Goal: Information Seeking & Learning: Find specific fact

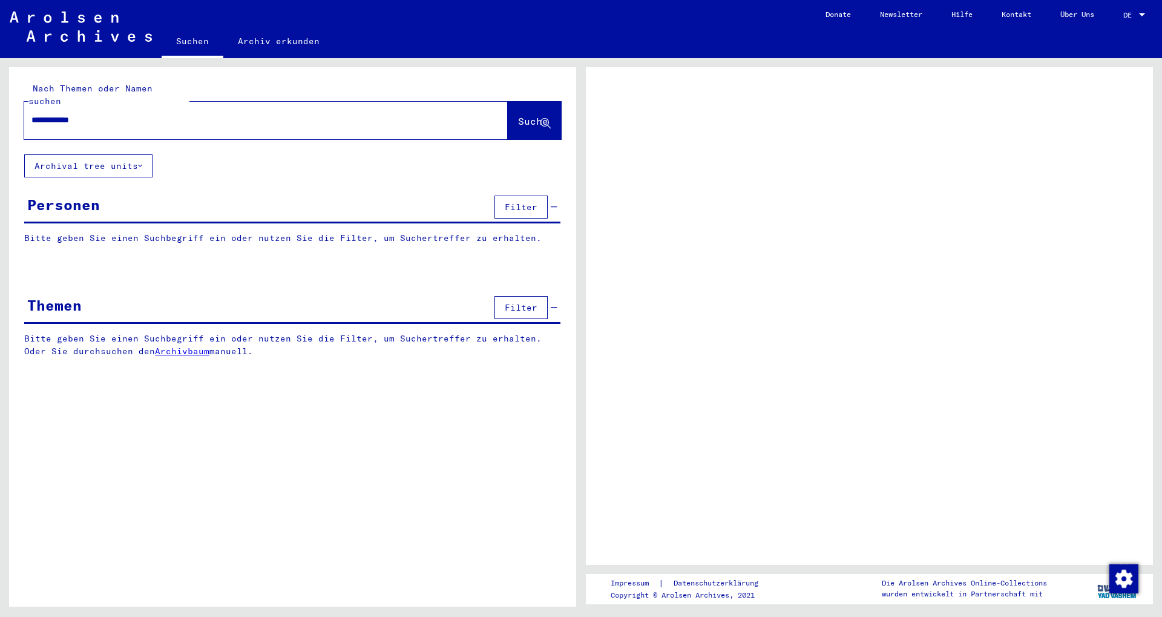
click at [518, 115] on span "Suche" at bounding box center [533, 121] width 30 height 12
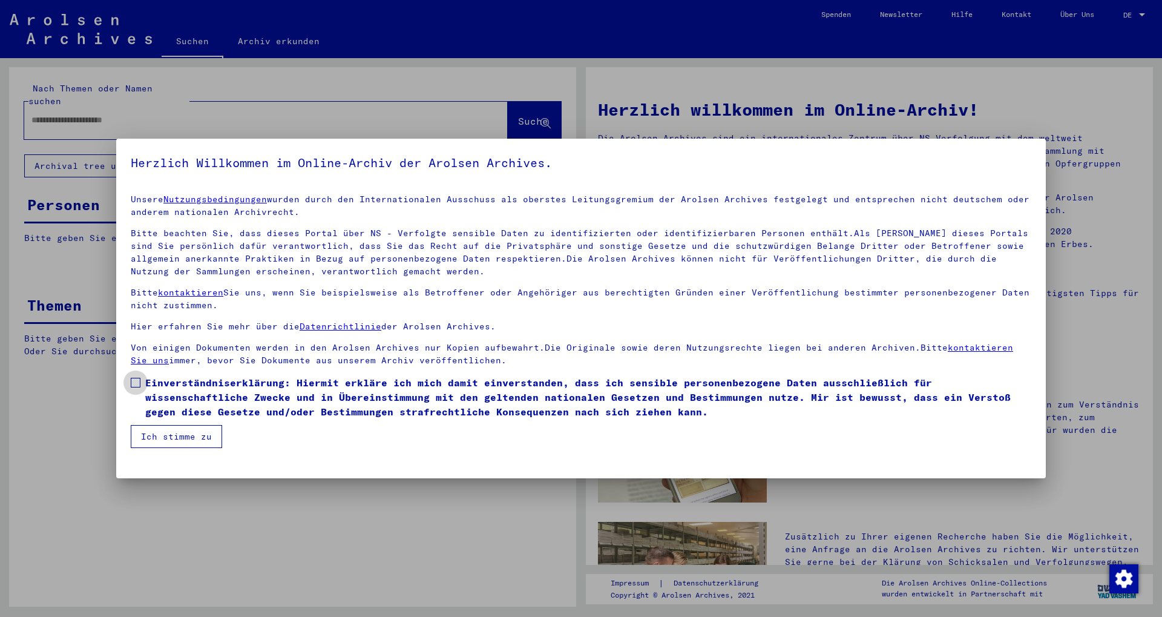
drag, startPoint x: 266, startPoint y: 387, endPoint x: 194, endPoint y: 421, distance: 79.6
click at [266, 388] on span "Einverständniserklärung: Hiermit erkläre ich mich damit einverstanden, dass ich…" at bounding box center [588, 397] width 886 height 44
click at [162, 432] on button "Ich stimme zu" at bounding box center [176, 436] width 91 height 23
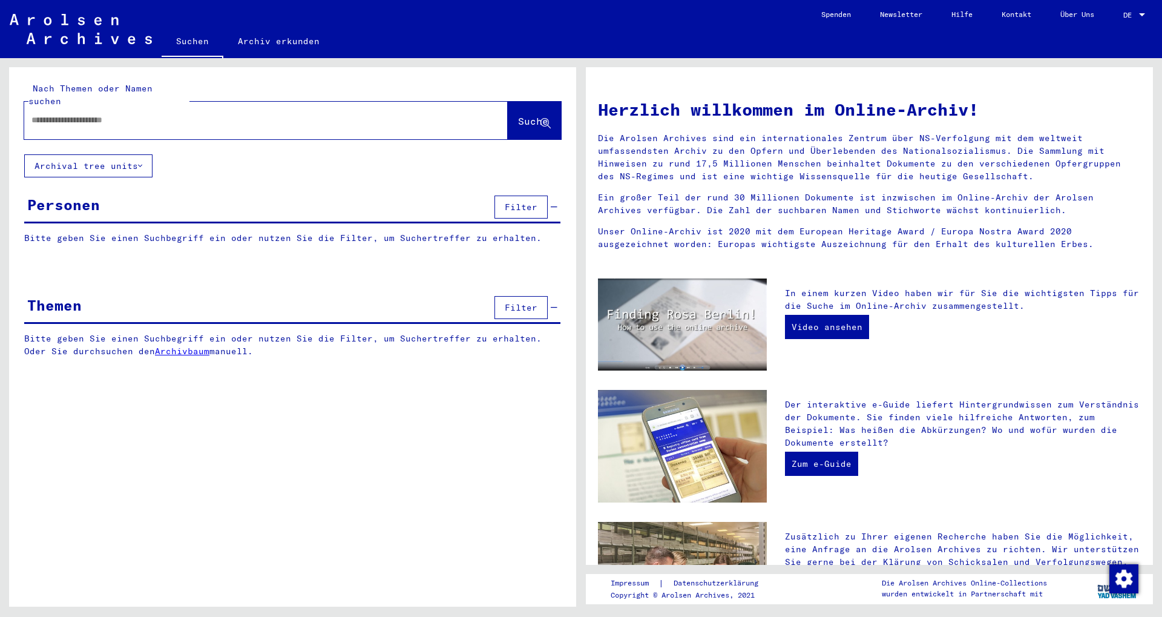
click at [432, 114] on input "text" at bounding box center [251, 120] width 440 height 13
paste input "**********"
click at [521, 116] on span "Suche" at bounding box center [534, 122] width 33 height 13
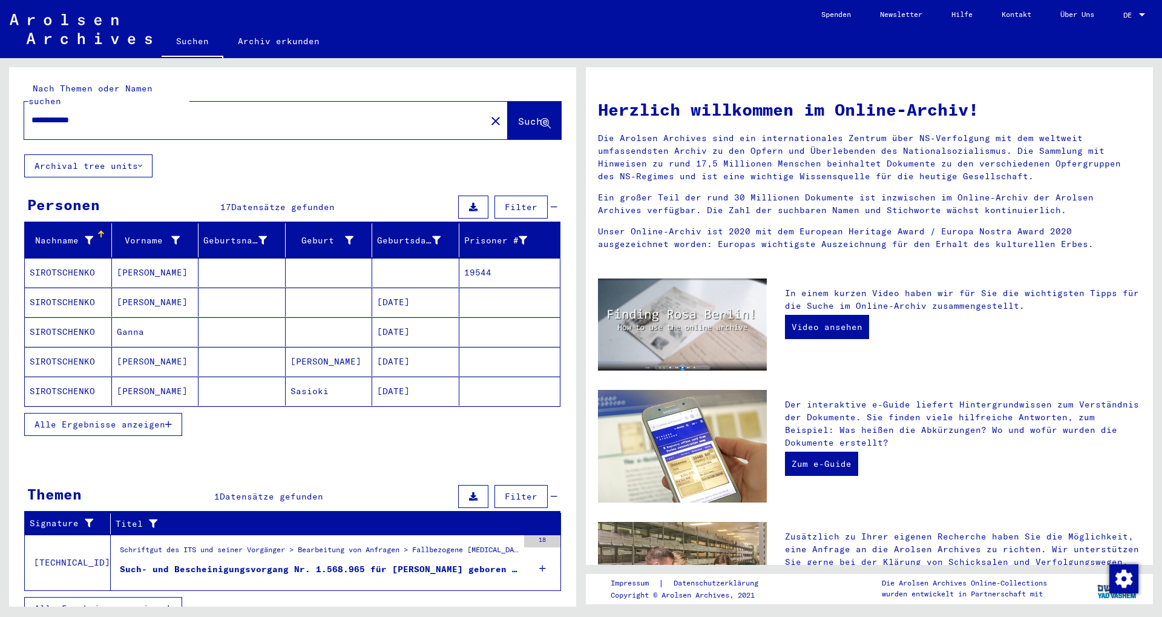
click at [153, 419] on span "Alle Ergebnisse anzeigen" at bounding box center [99, 424] width 131 height 11
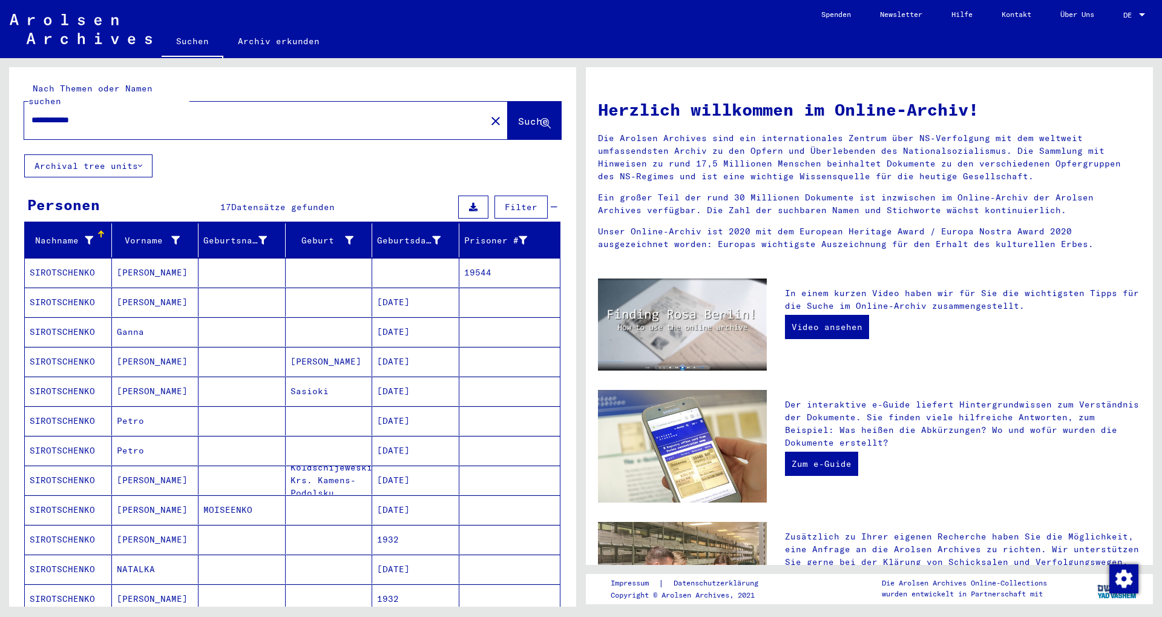
drag, startPoint x: 164, startPoint y: 105, endPoint x: 6, endPoint y: 105, distance: 158.0
click at [31, 114] on input "**********" at bounding box center [251, 120] width 440 height 13
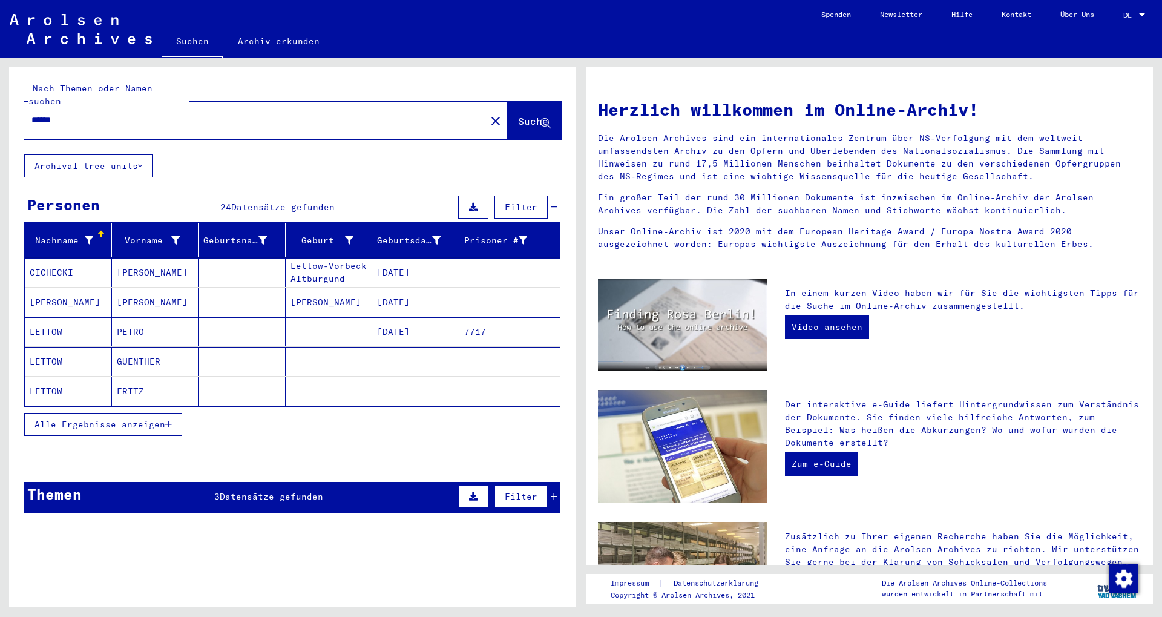
click at [176, 416] on button "Alle Ergebnisse anzeigen" at bounding box center [103, 424] width 158 height 23
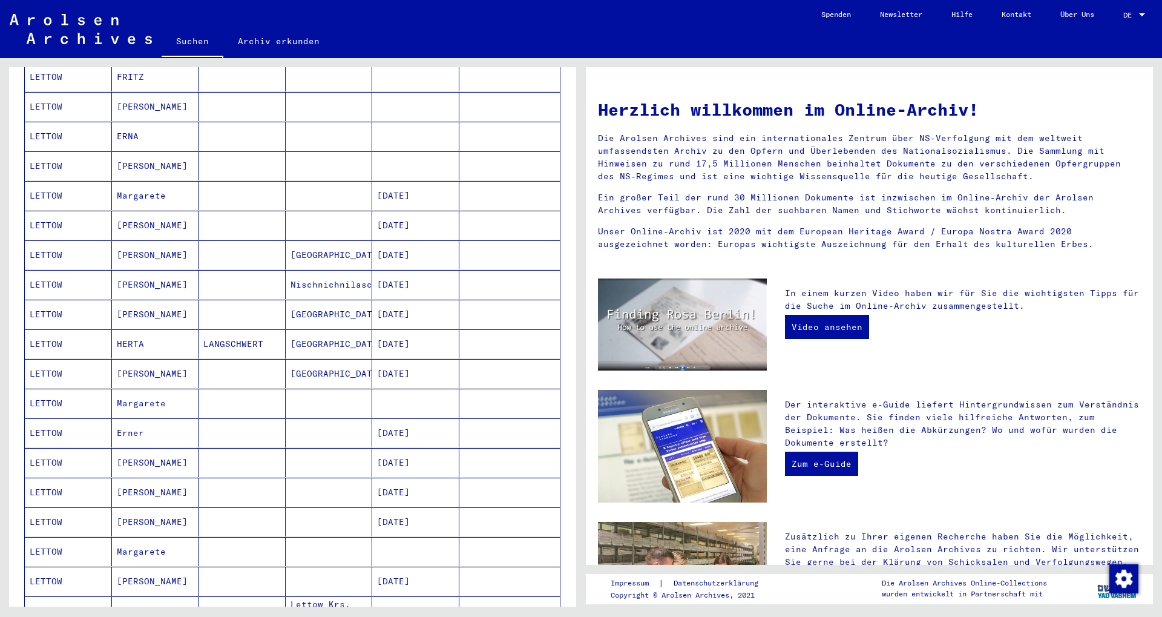
scroll to position [118, 0]
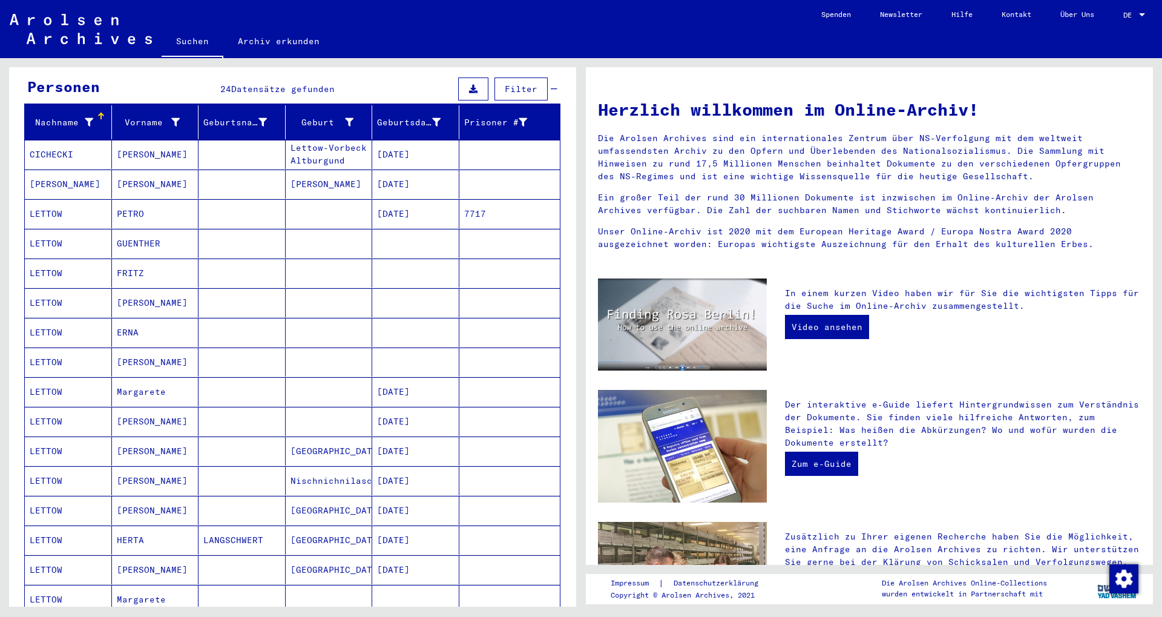
click at [173, 262] on mat-cell "FRITZ" at bounding box center [155, 272] width 87 height 29
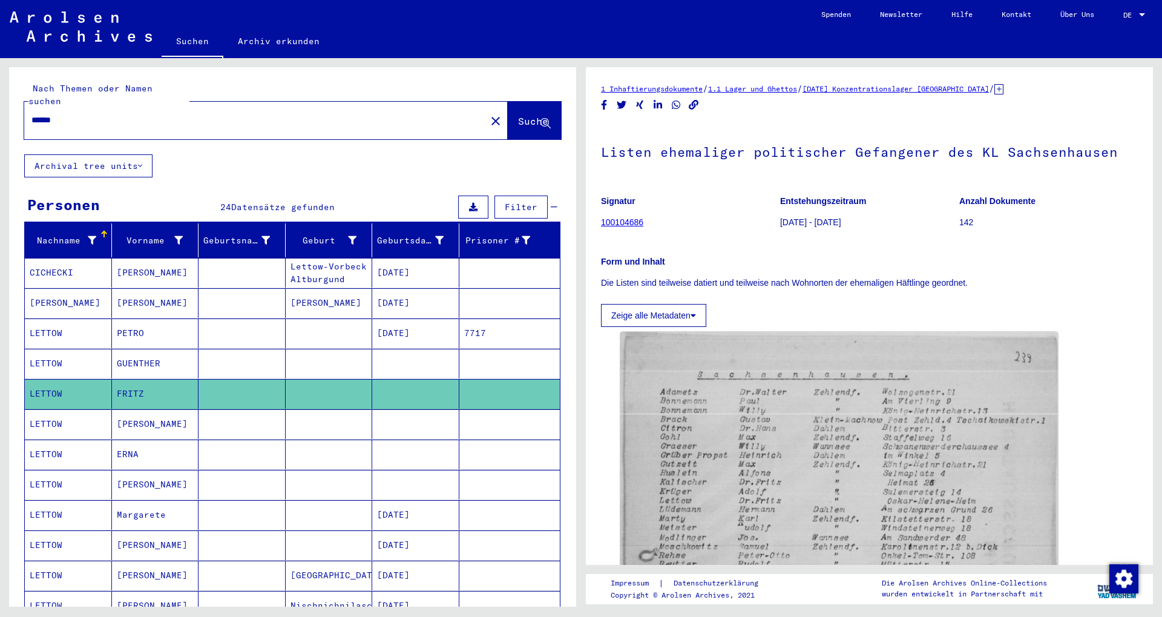
click at [33, 114] on input "******" at bounding box center [254, 120] width 447 height 13
type input "**********"
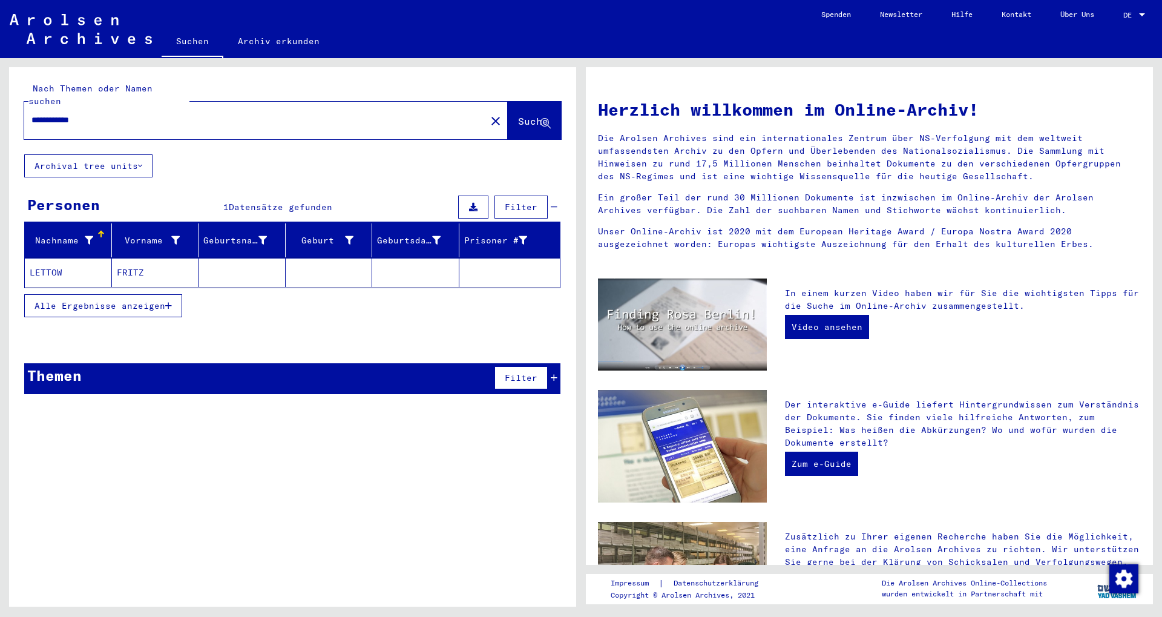
click at [134, 258] on mat-cell "FRITZ" at bounding box center [155, 272] width 87 height 29
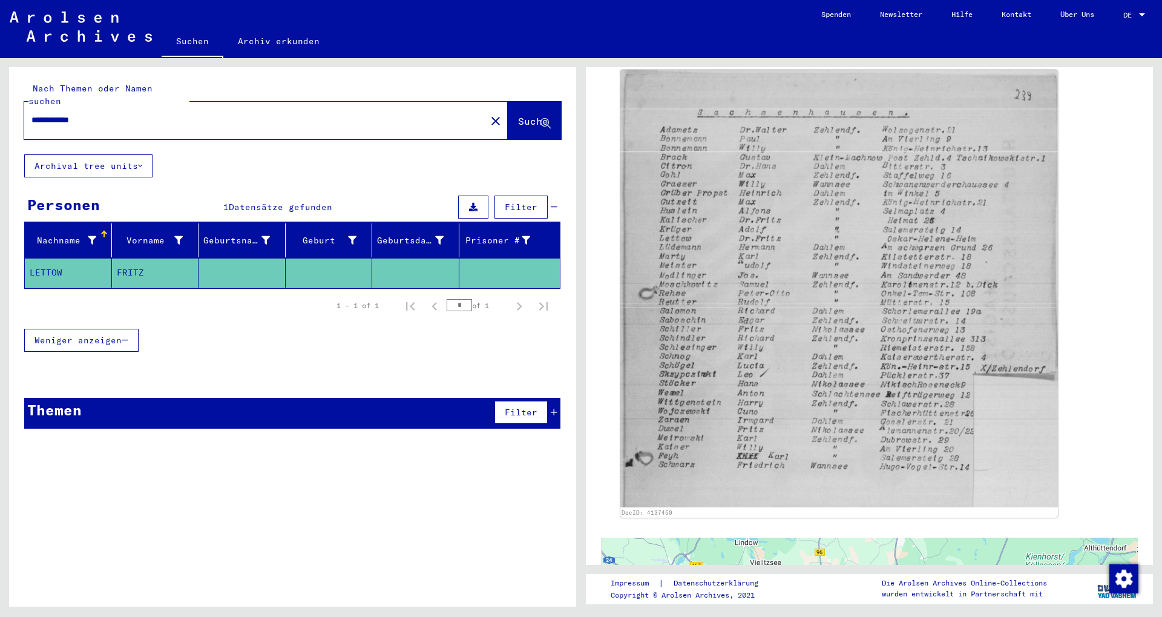
scroll to position [261, 0]
click at [369, 535] on div "**********" at bounding box center [292, 341] width 567 height 548
click at [488, 114] on mat-icon "close" at bounding box center [495, 121] width 15 height 15
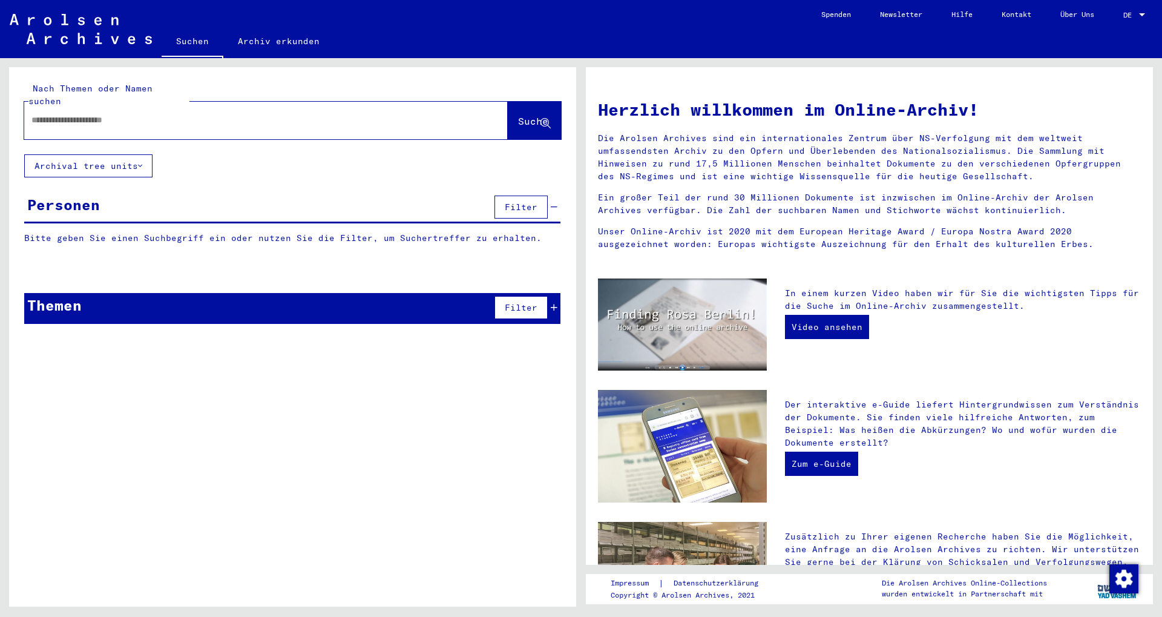
click at [255, 114] on input "text" at bounding box center [251, 120] width 440 height 13
paste input "**********"
type input "**********"
click at [536, 115] on span "Suche" at bounding box center [533, 121] width 30 height 12
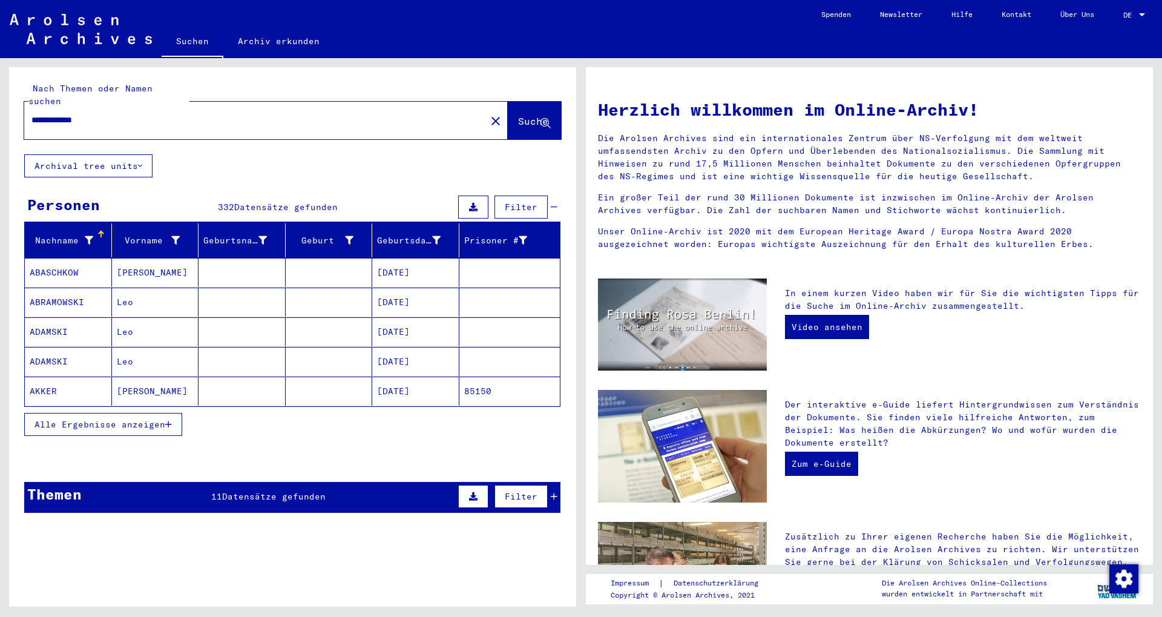
click at [121, 419] on span "Alle Ergebnisse anzeigen" at bounding box center [99, 424] width 131 height 11
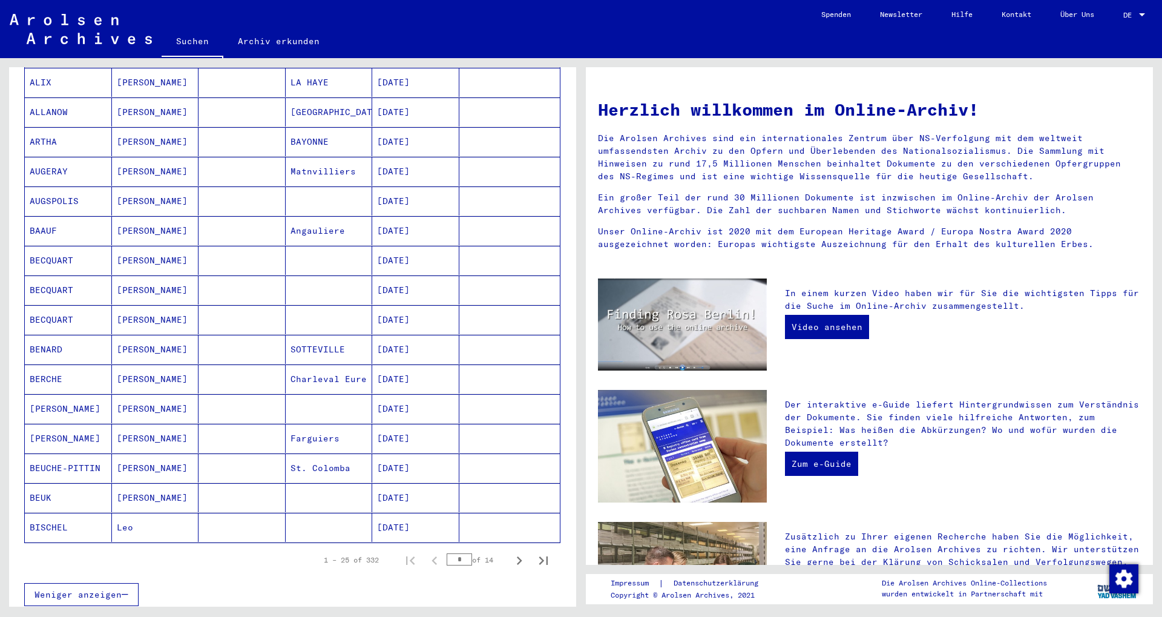
scroll to position [458, 0]
click at [511, 551] on icon "Next page" at bounding box center [519, 559] width 17 height 17
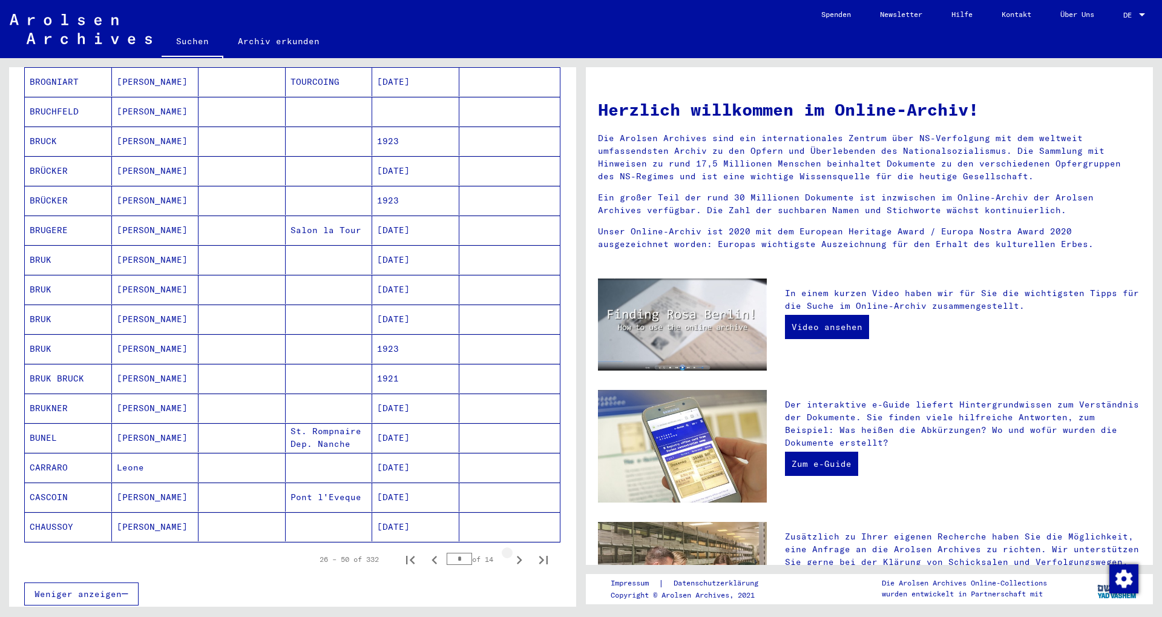
click at [511, 551] on icon "Next page" at bounding box center [519, 559] width 17 height 17
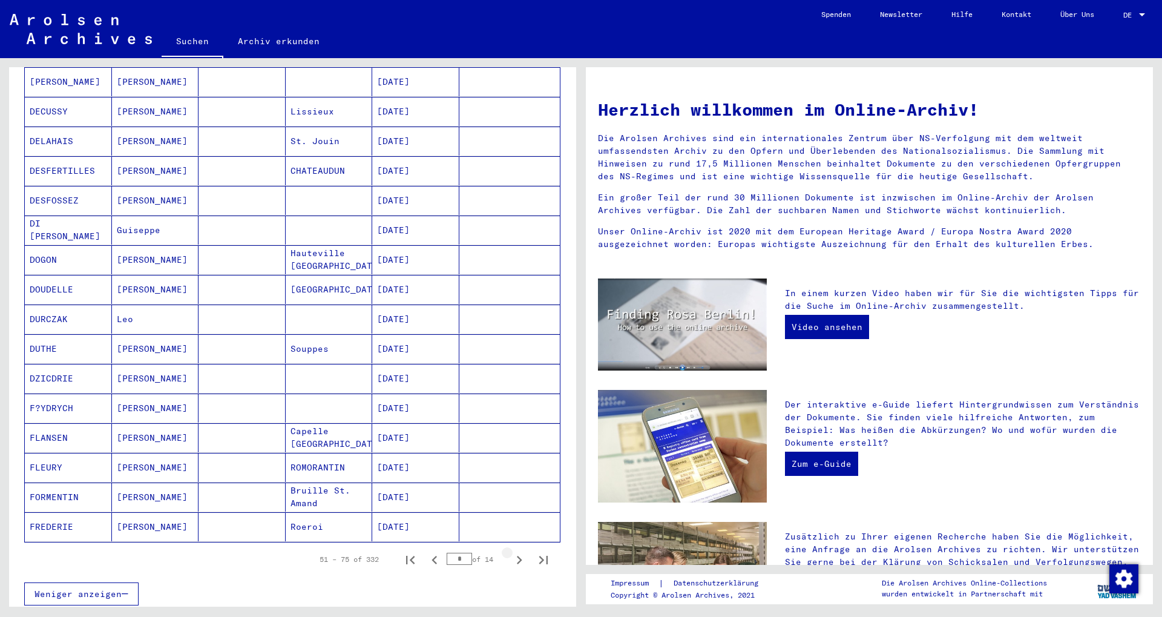
click at [511, 551] on icon "Next page" at bounding box center [519, 559] width 17 height 17
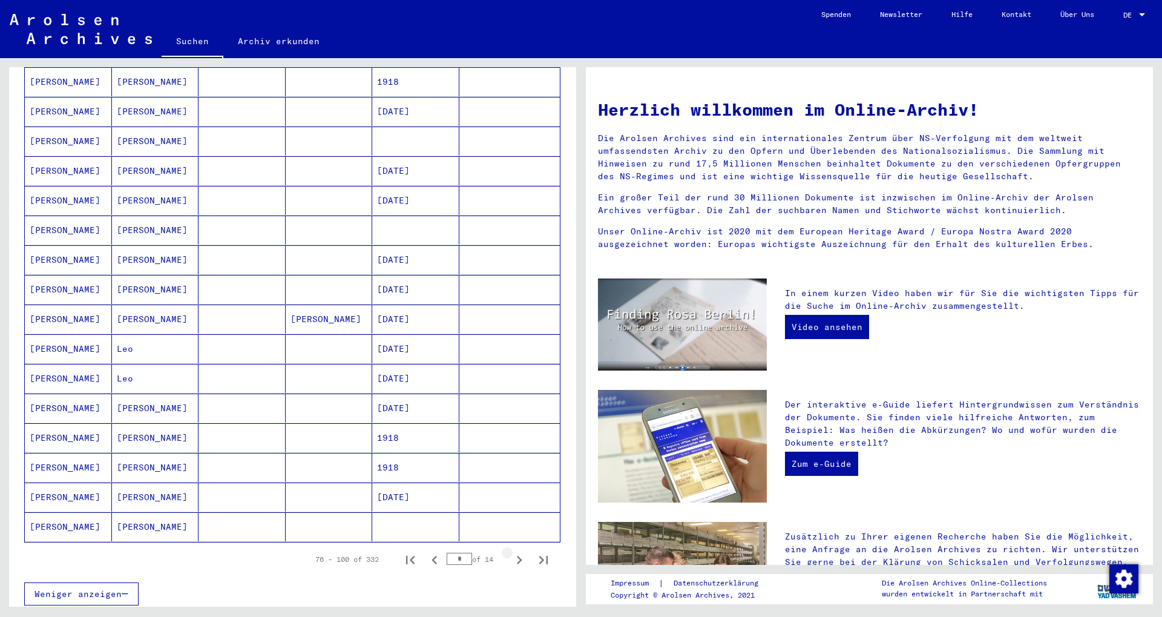
click at [511, 551] on icon "Next page" at bounding box center [519, 559] width 17 height 17
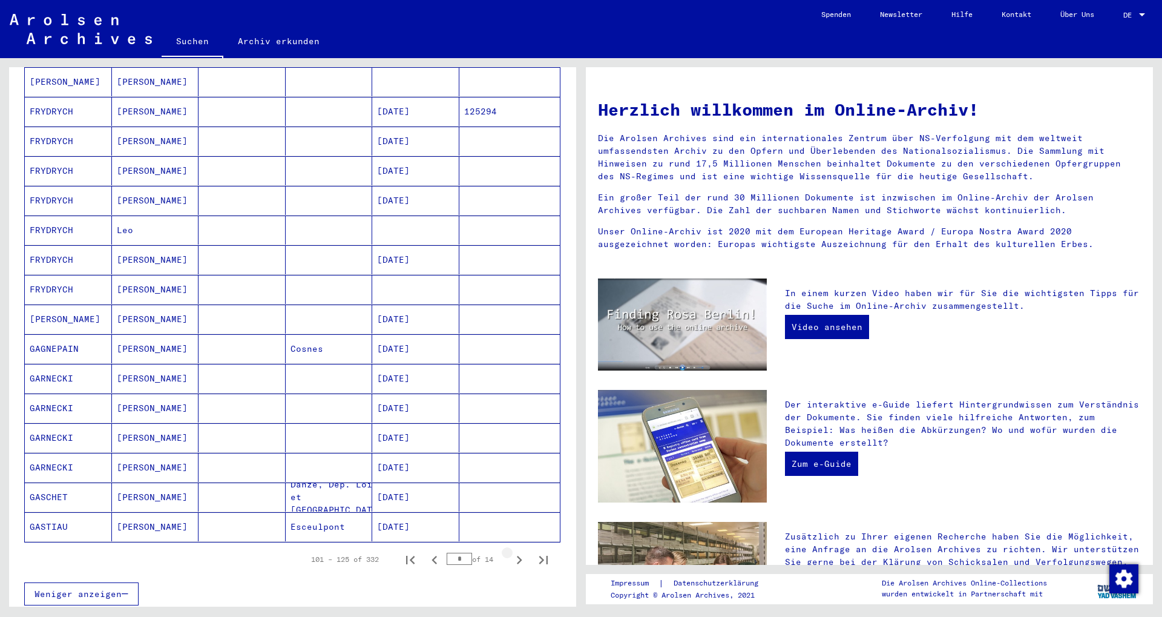
click at [511, 551] on icon "Next page" at bounding box center [519, 559] width 17 height 17
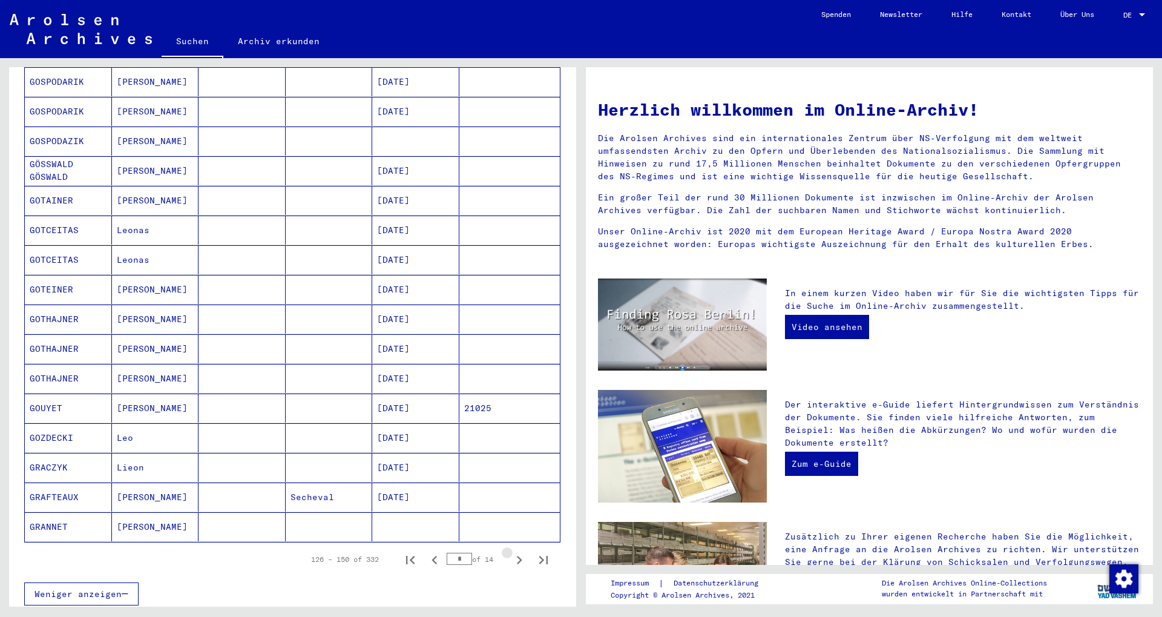
click at [511, 551] on icon "Next page" at bounding box center [519, 559] width 17 height 17
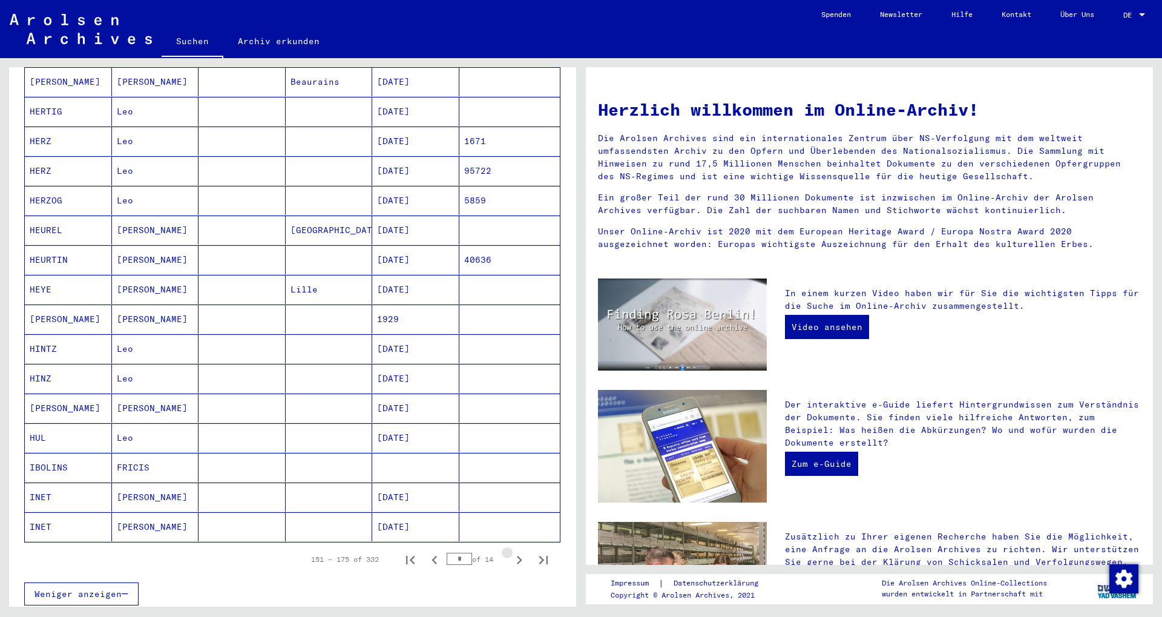
click at [511, 551] on icon "Next page" at bounding box center [519, 559] width 17 height 17
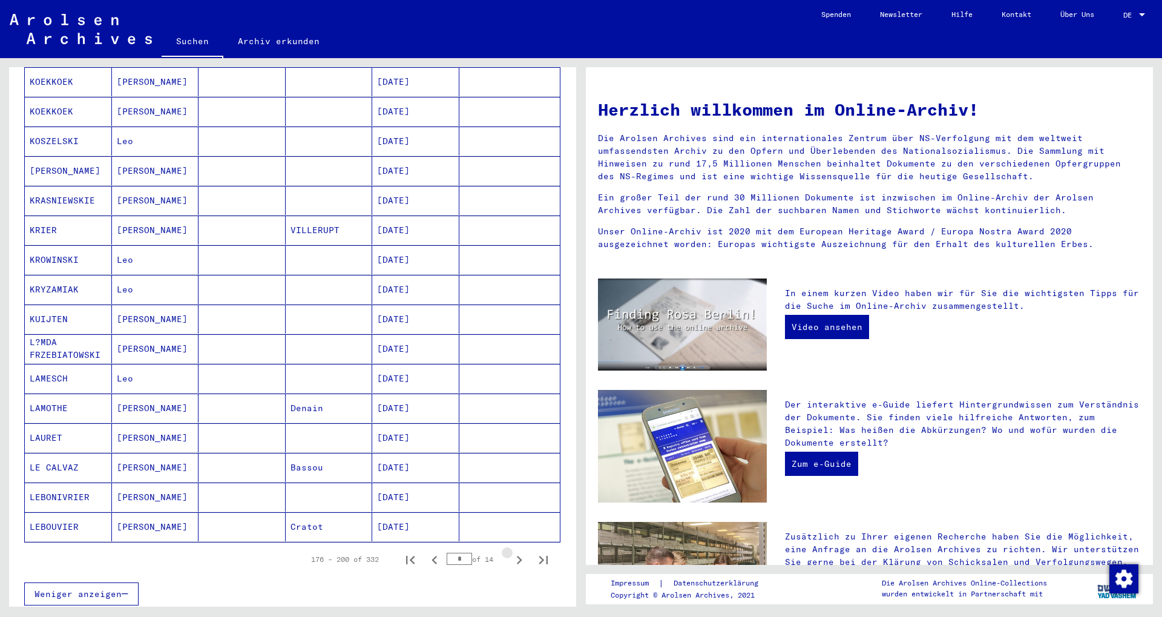
click at [511, 551] on icon "Next page" at bounding box center [519, 559] width 17 height 17
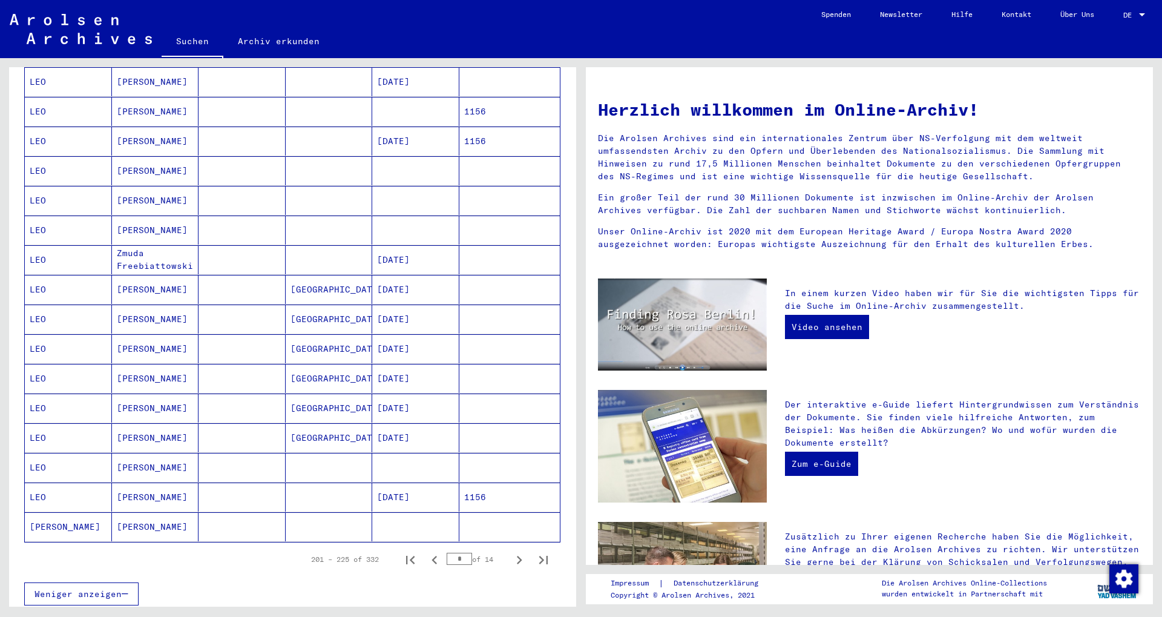
click at [208, 496] on mat-cell at bounding box center [242, 496] width 87 height 29
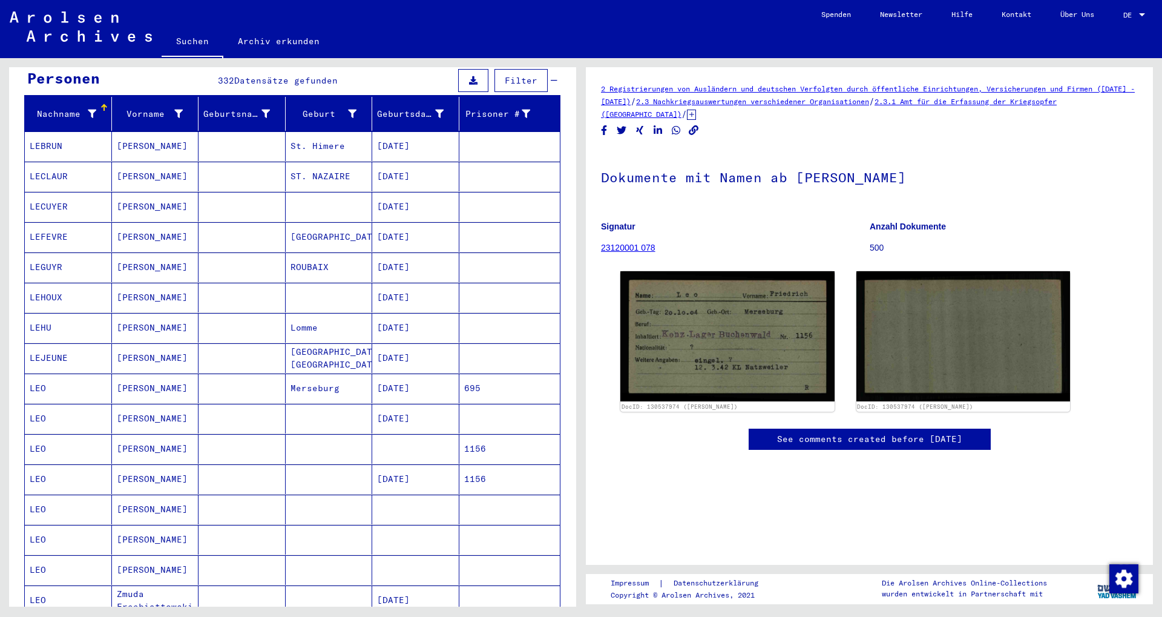
scroll to position [202, 0]
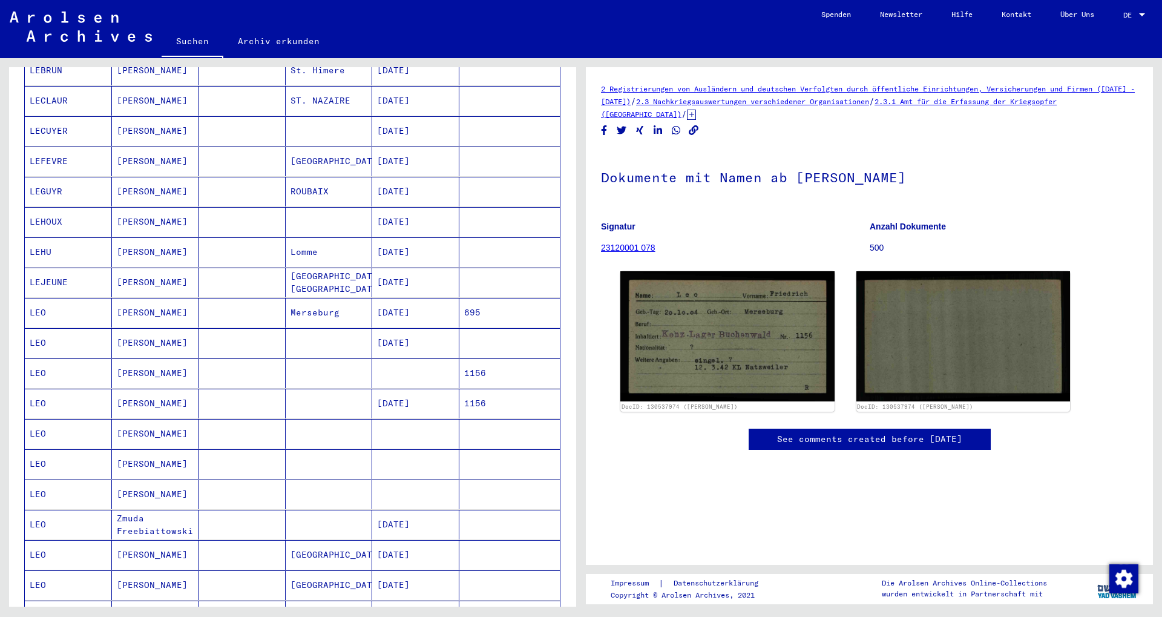
click at [229, 361] on mat-cell at bounding box center [242, 373] width 87 height 30
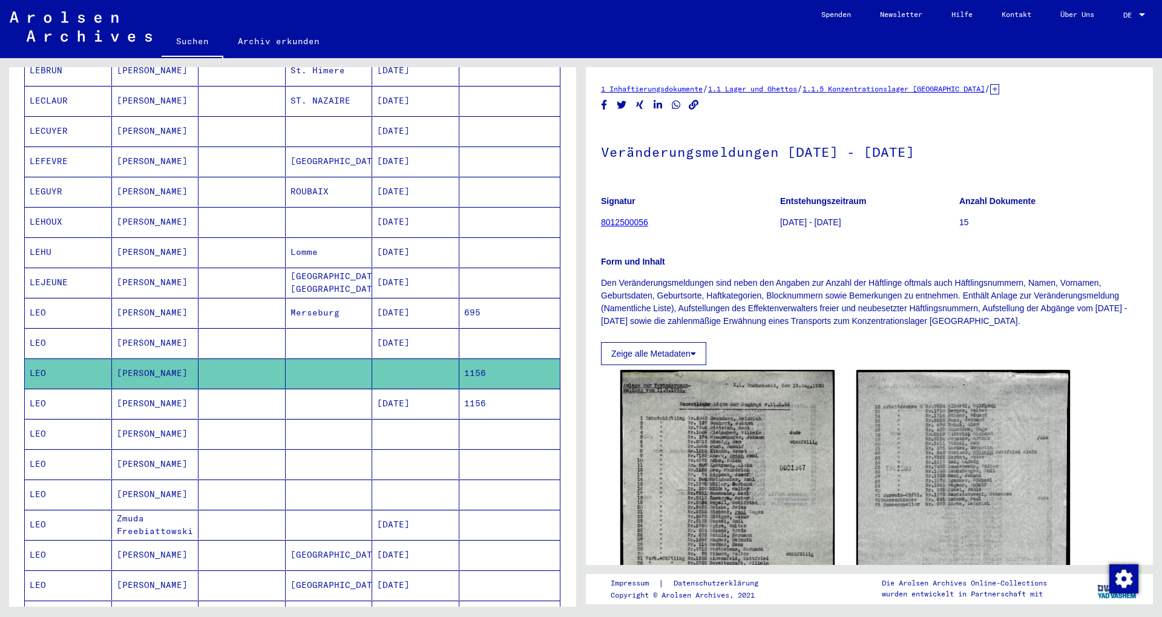
click at [260, 396] on mat-cell at bounding box center [242, 404] width 87 height 30
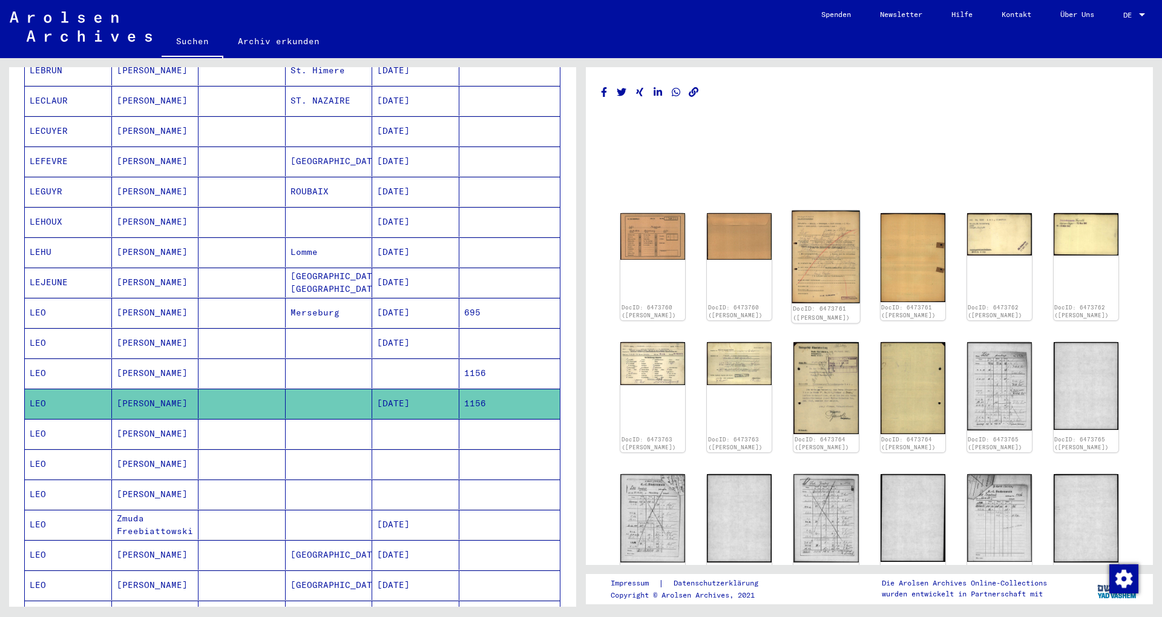
click at [816, 243] on img at bounding box center [826, 257] width 68 height 93
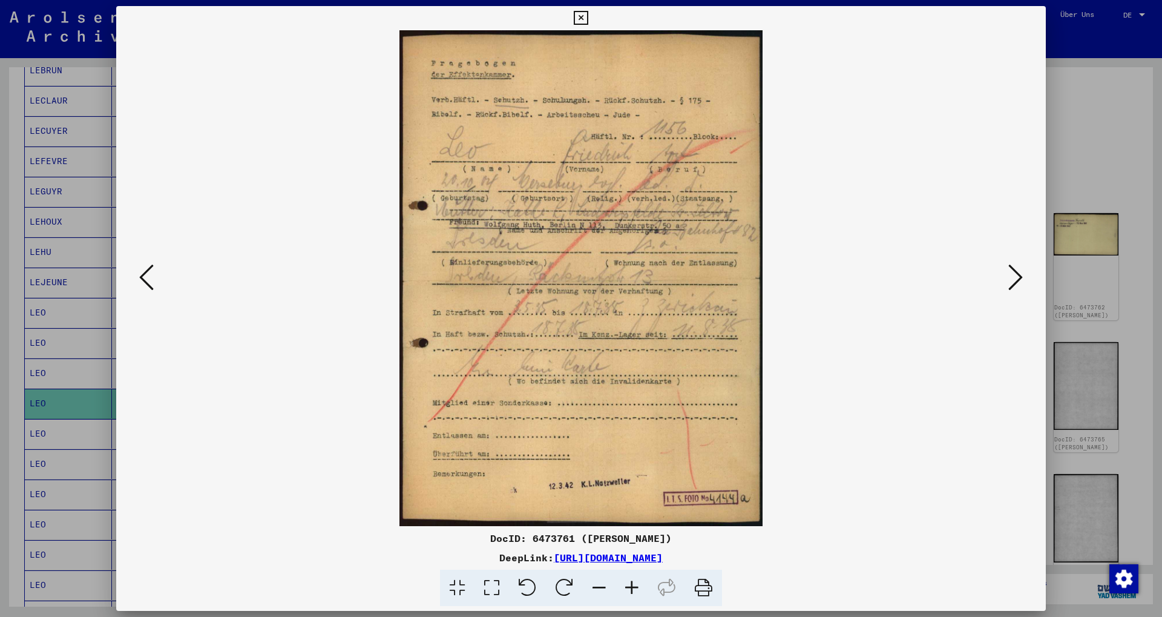
click at [1009, 281] on button at bounding box center [1016, 278] width 22 height 34
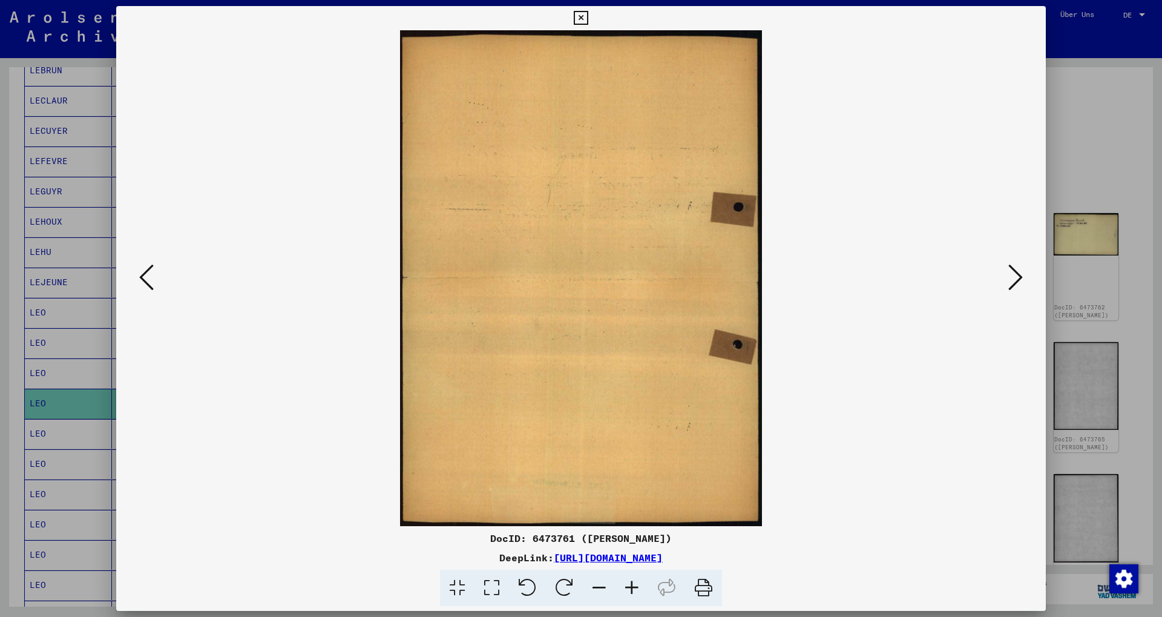
click at [1009, 281] on button at bounding box center [1016, 278] width 22 height 34
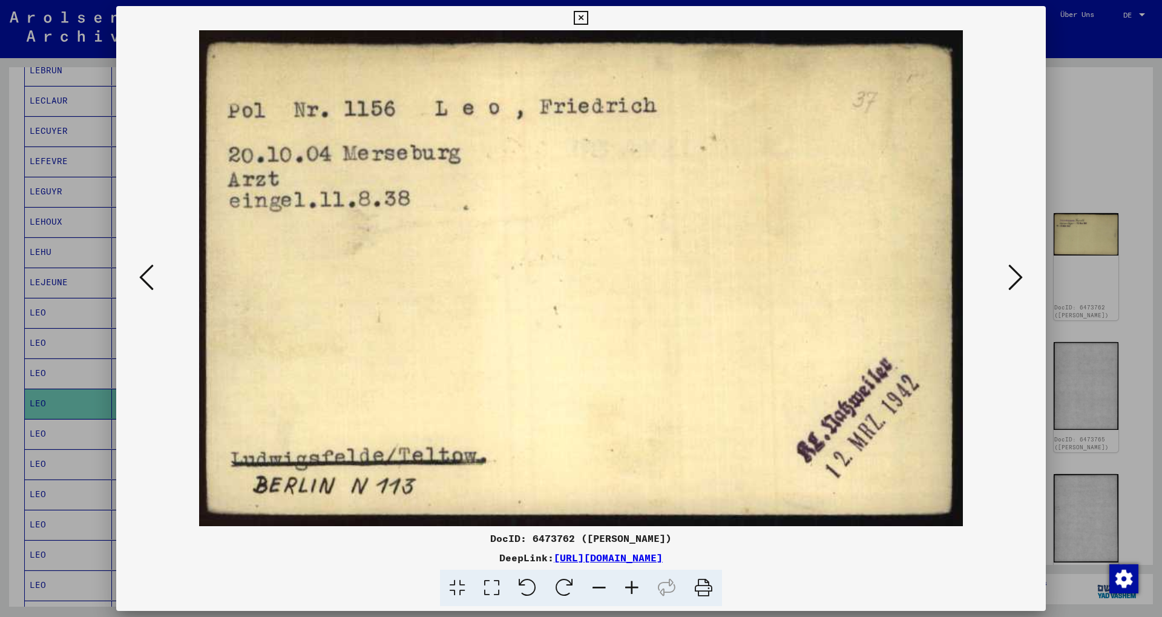
click at [1014, 283] on icon at bounding box center [1015, 277] width 15 height 29
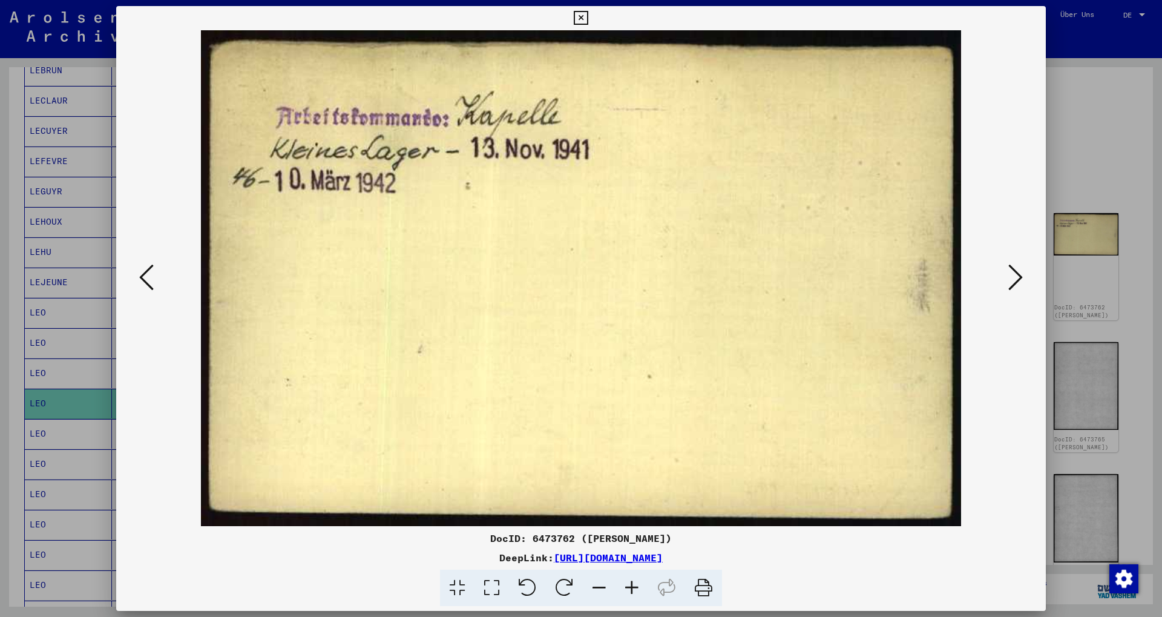
click at [1014, 283] on icon at bounding box center [1015, 277] width 15 height 29
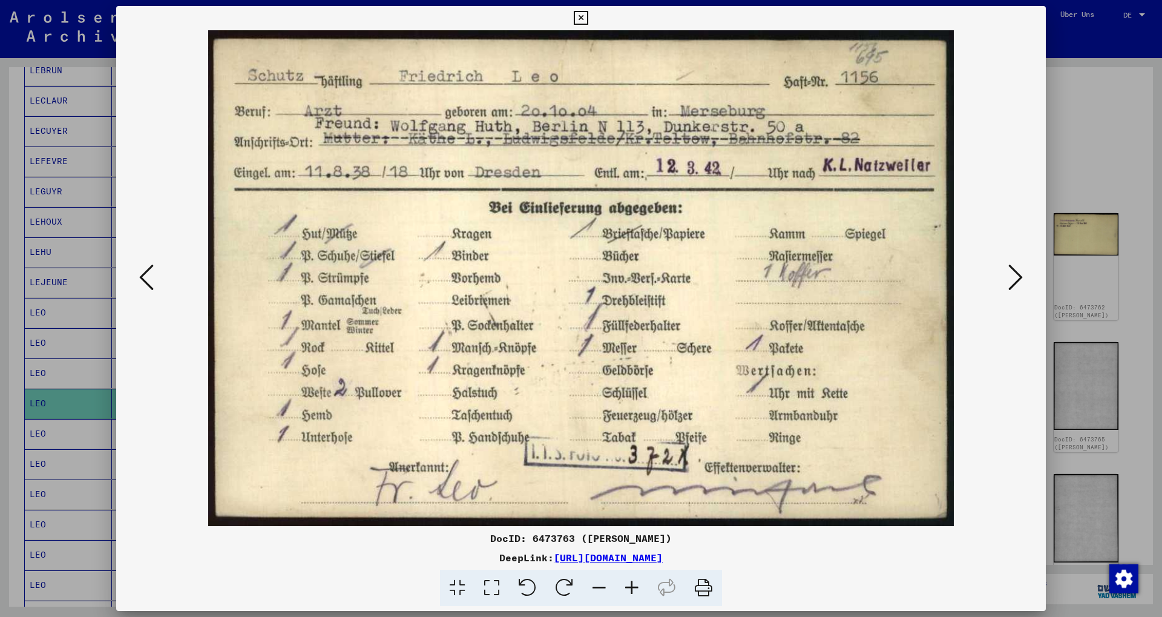
click at [1017, 284] on icon at bounding box center [1015, 277] width 15 height 29
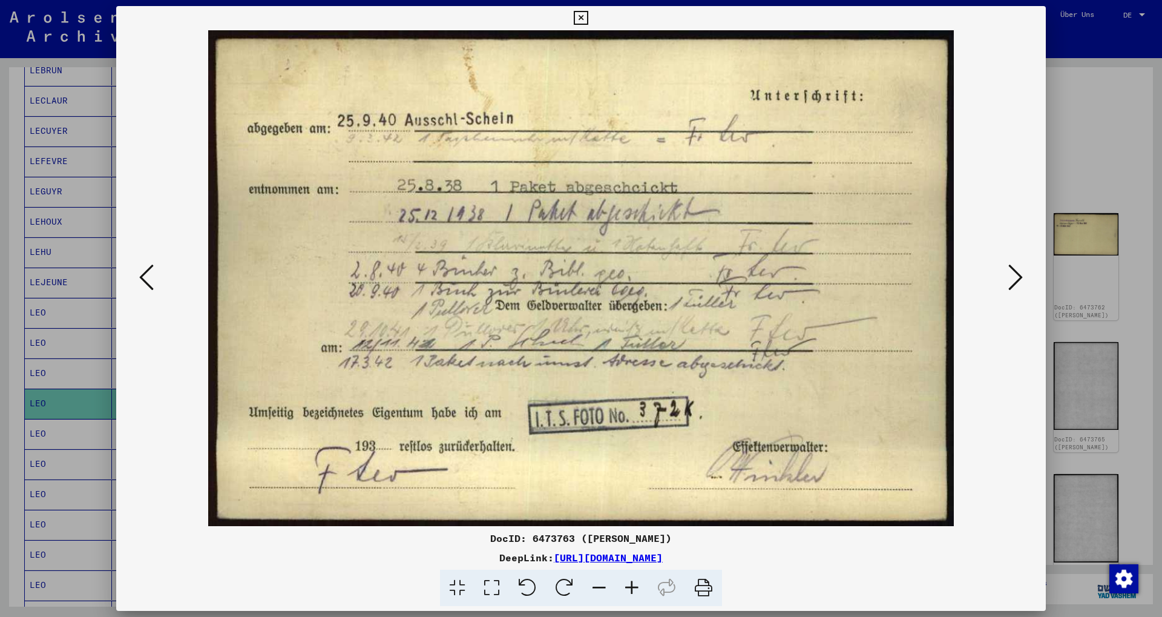
click at [1017, 284] on icon at bounding box center [1015, 277] width 15 height 29
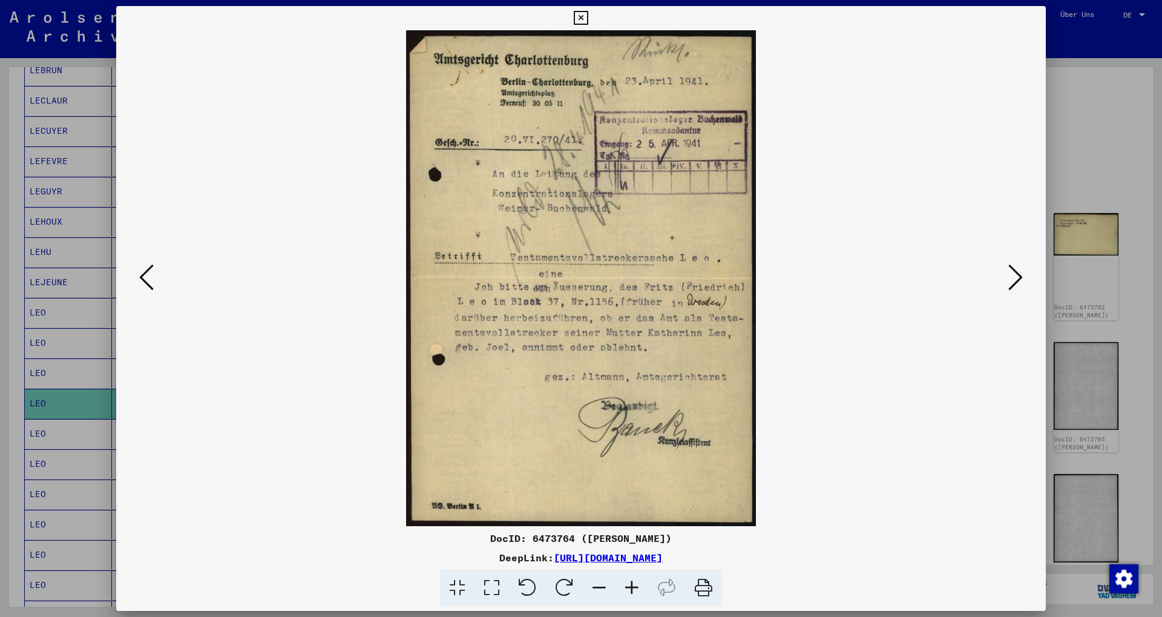
click at [1014, 272] on icon at bounding box center [1015, 277] width 15 height 29
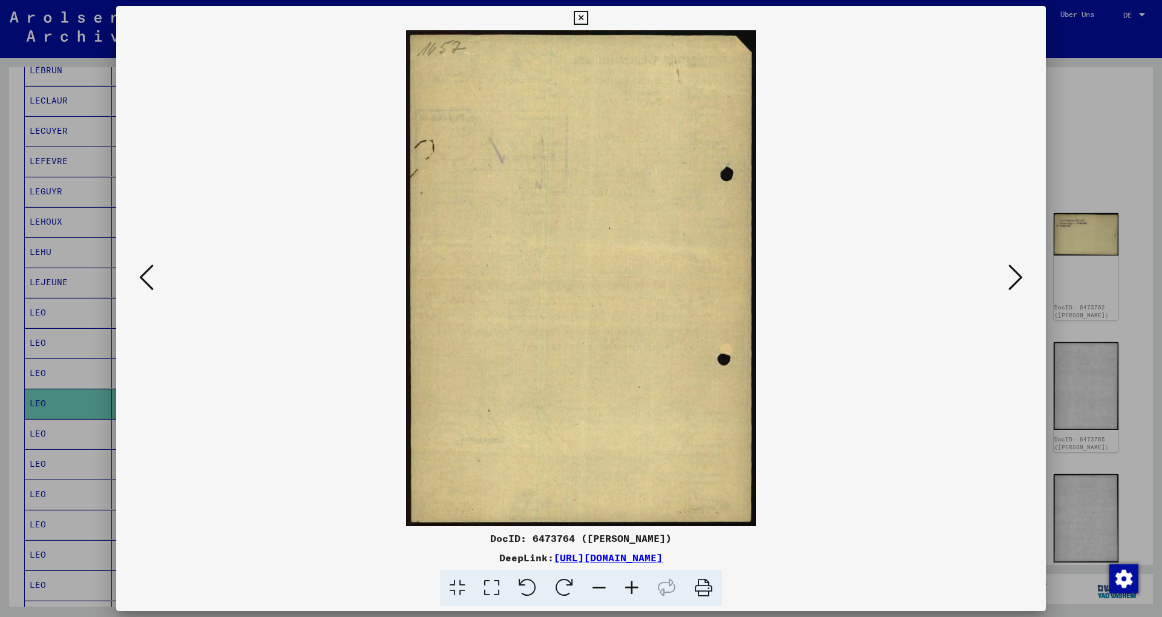
click at [1014, 272] on icon at bounding box center [1015, 277] width 15 height 29
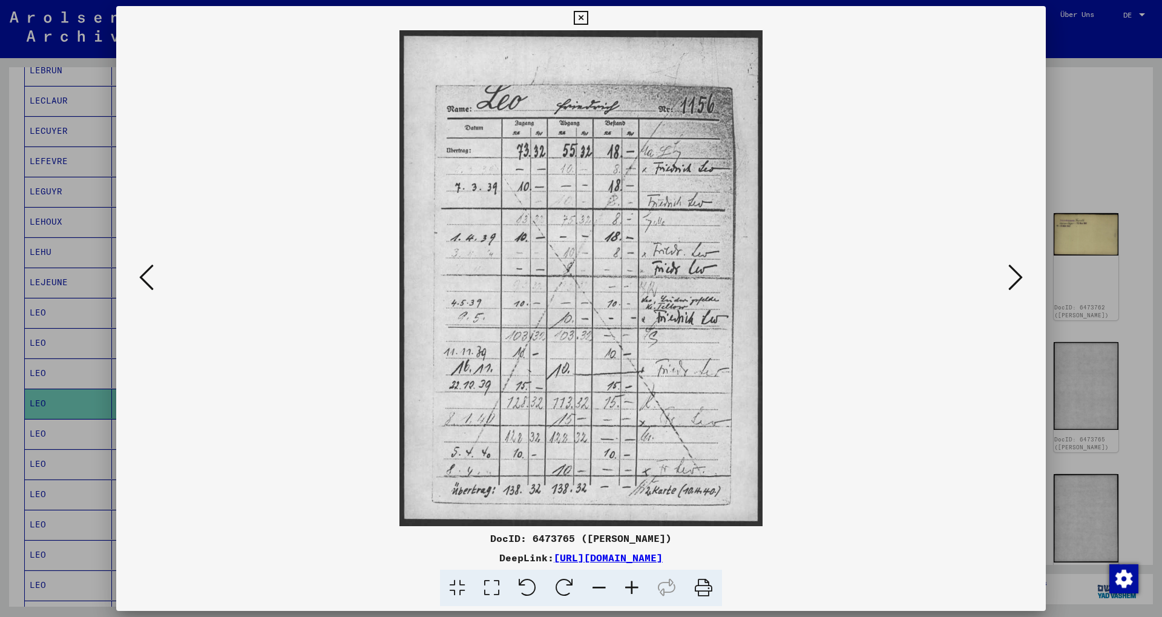
click at [1014, 272] on icon at bounding box center [1015, 277] width 15 height 29
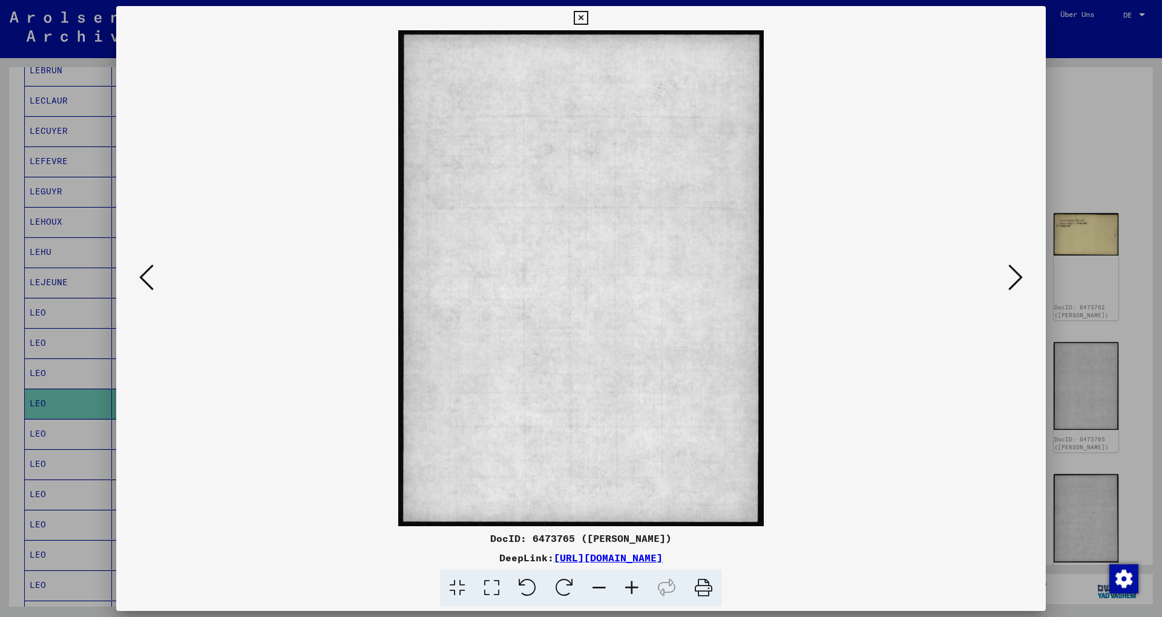
click at [1014, 273] on icon at bounding box center [1015, 277] width 15 height 29
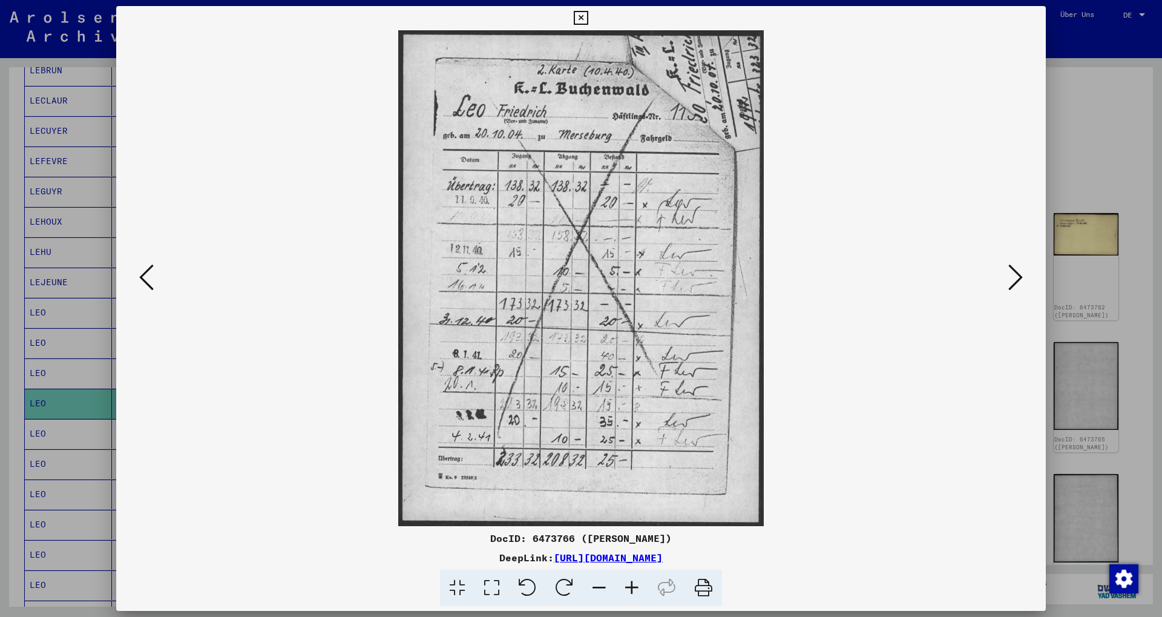
click at [1014, 273] on icon at bounding box center [1015, 277] width 15 height 29
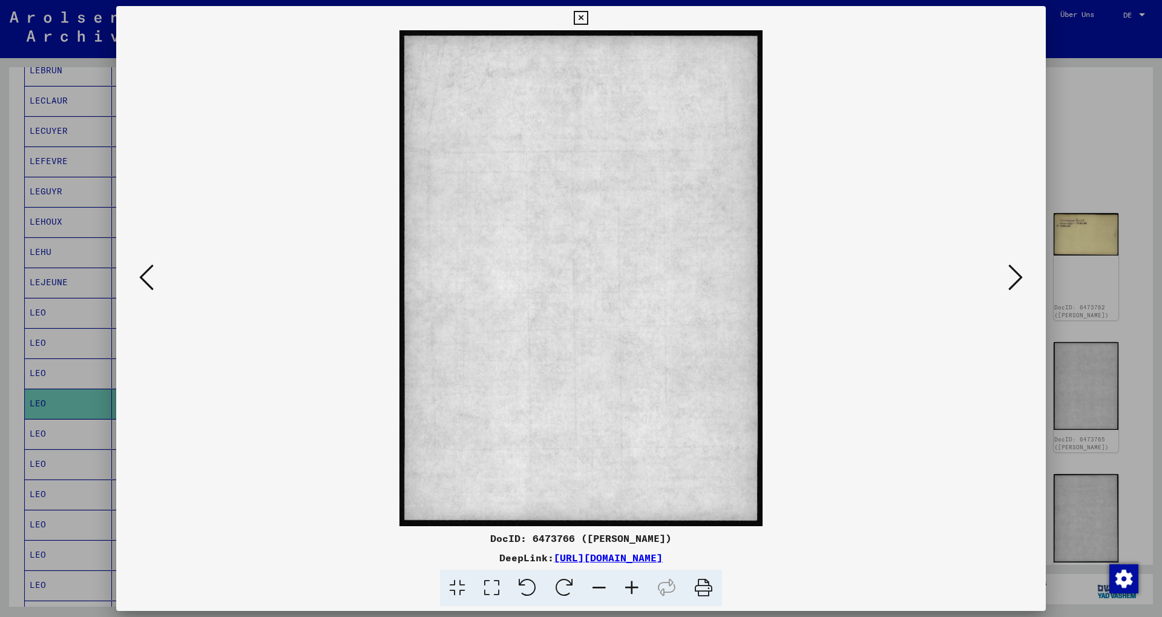
click at [1014, 273] on icon at bounding box center [1015, 277] width 15 height 29
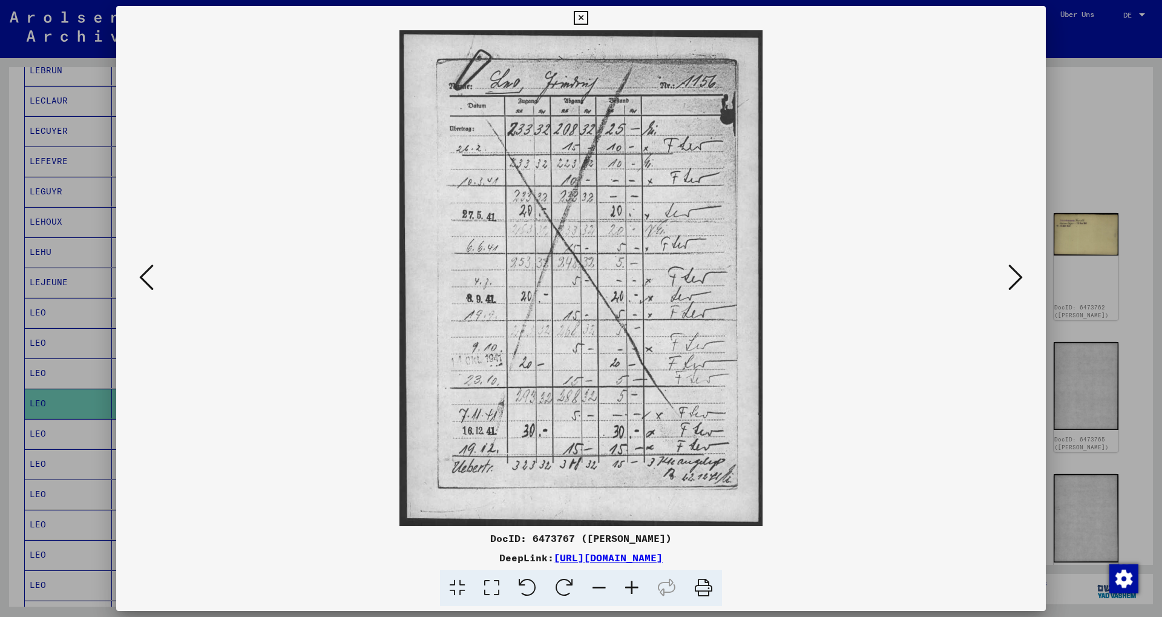
click at [1014, 273] on icon at bounding box center [1015, 277] width 15 height 29
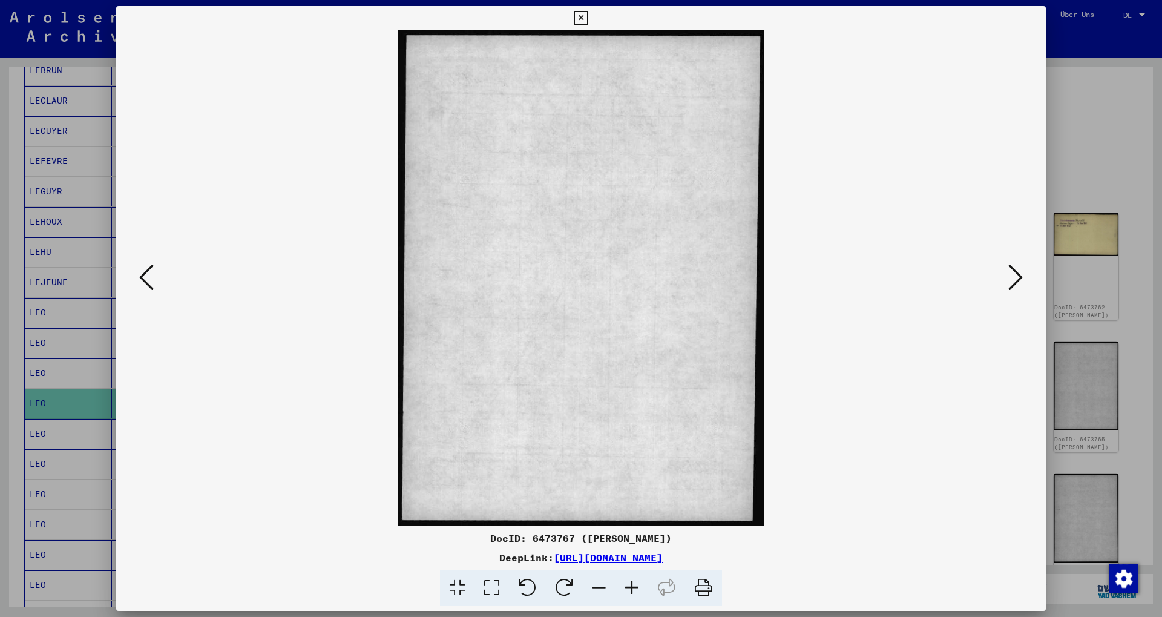
click at [1014, 273] on icon at bounding box center [1015, 277] width 15 height 29
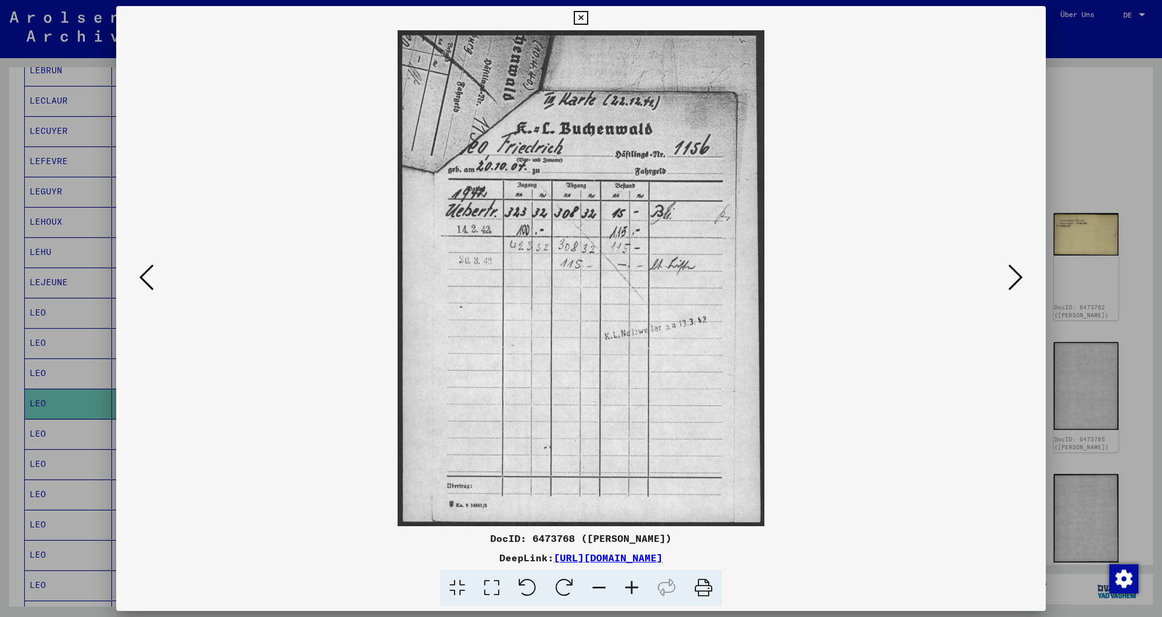
click at [1014, 273] on icon at bounding box center [1015, 277] width 15 height 29
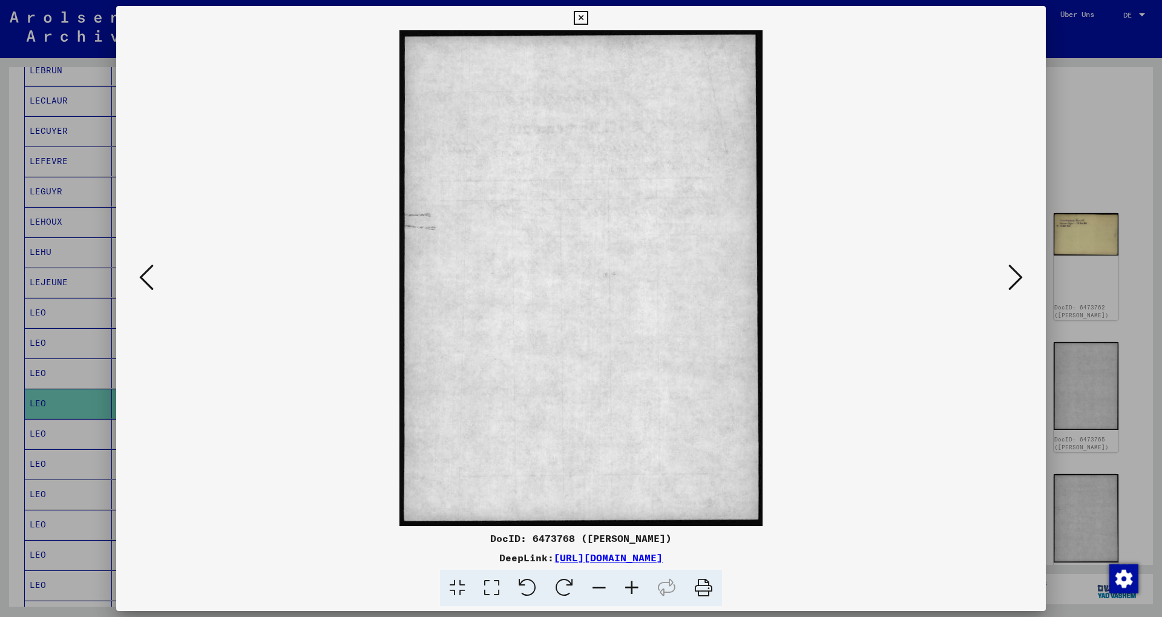
click at [1014, 273] on icon at bounding box center [1015, 277] width 15 height 29
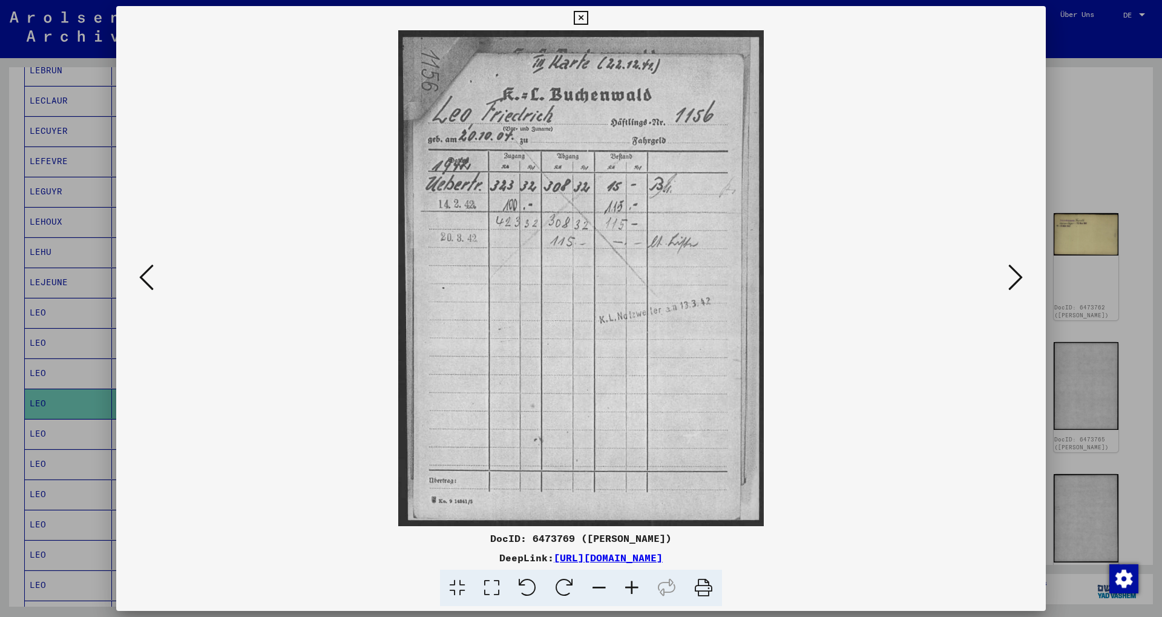
click at [1014, 273] on icon at bounding box center [1015, 277] width 15 height 29
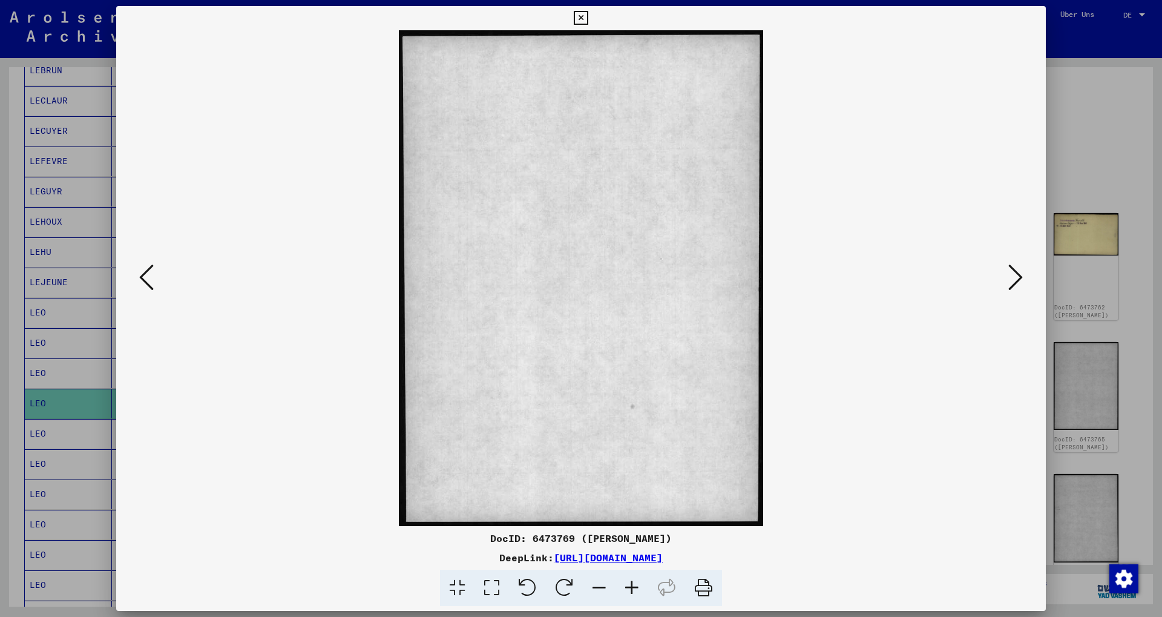
click at [1014, 273] on icon at bounding box center [1015, 277] width 15 height 29
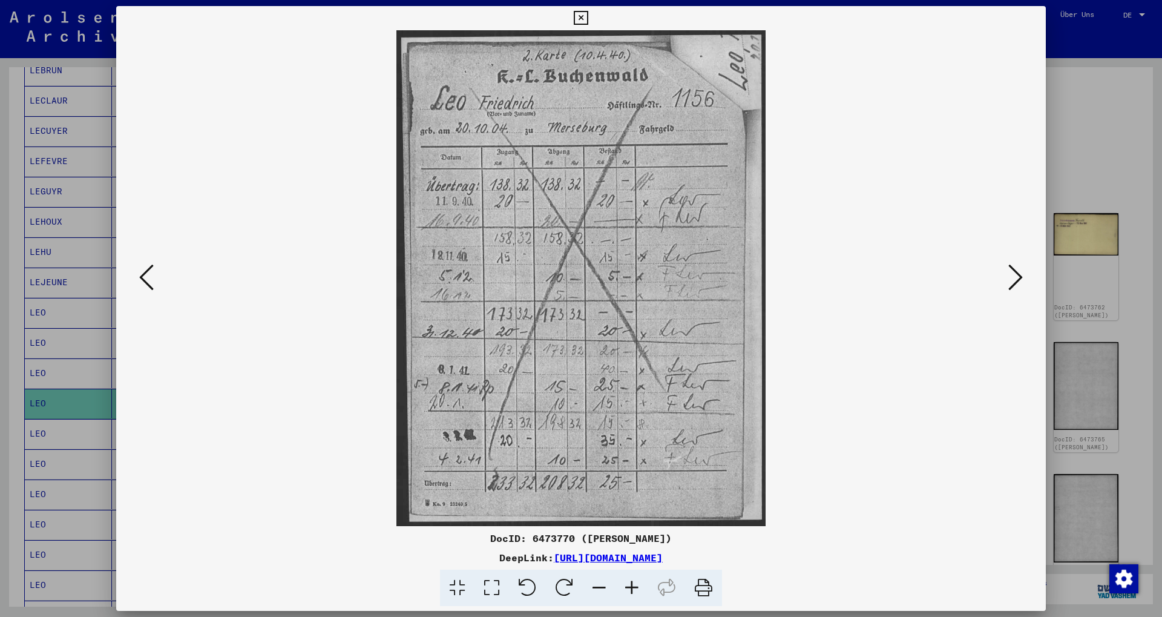
click at [1014, 273] on icon at bounding box center [1015, 277] width 15 height 29
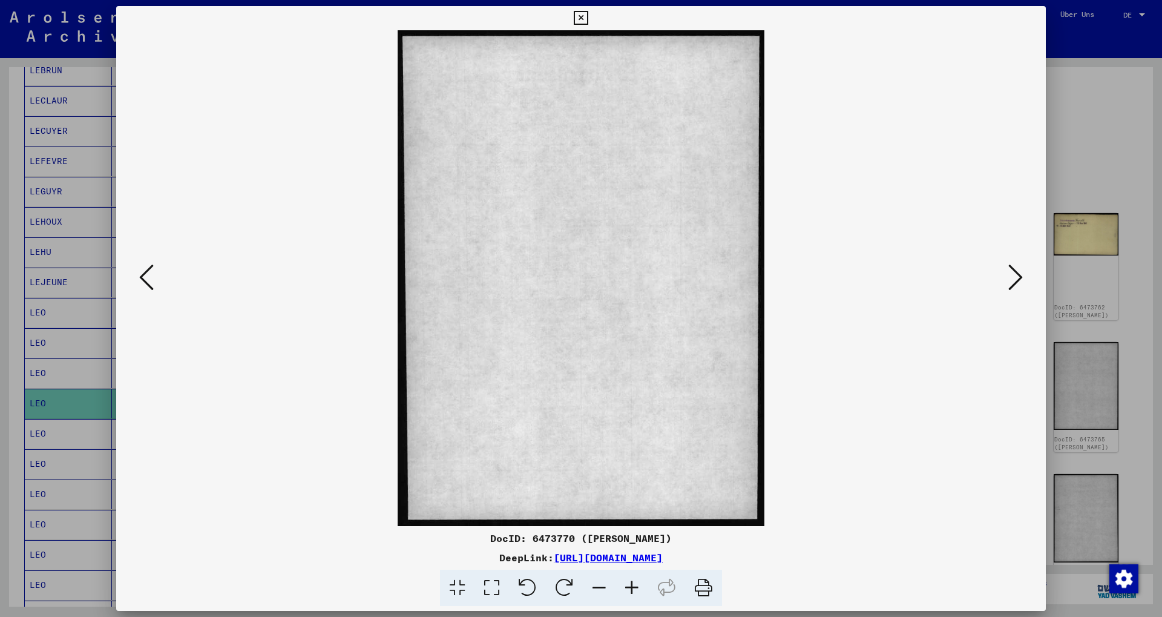
click at [1014, 273] on icon at bounding box center [1015, 277] width 15 height 29
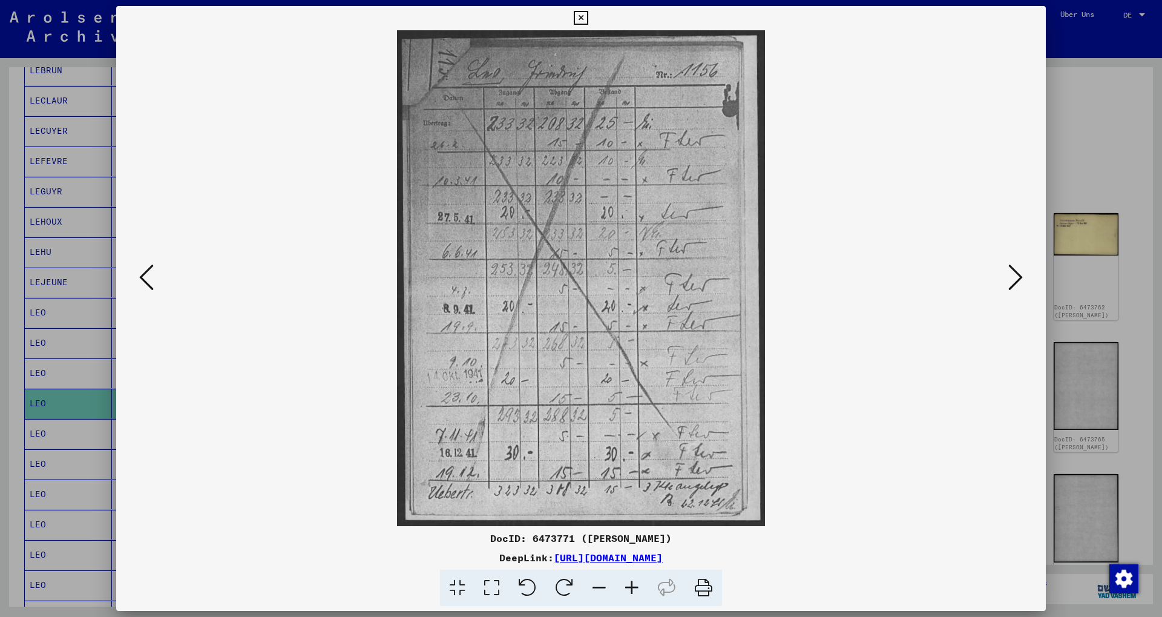
click at [1014, 273] on icon at bounding box center [1015, 277] width 15 height 29
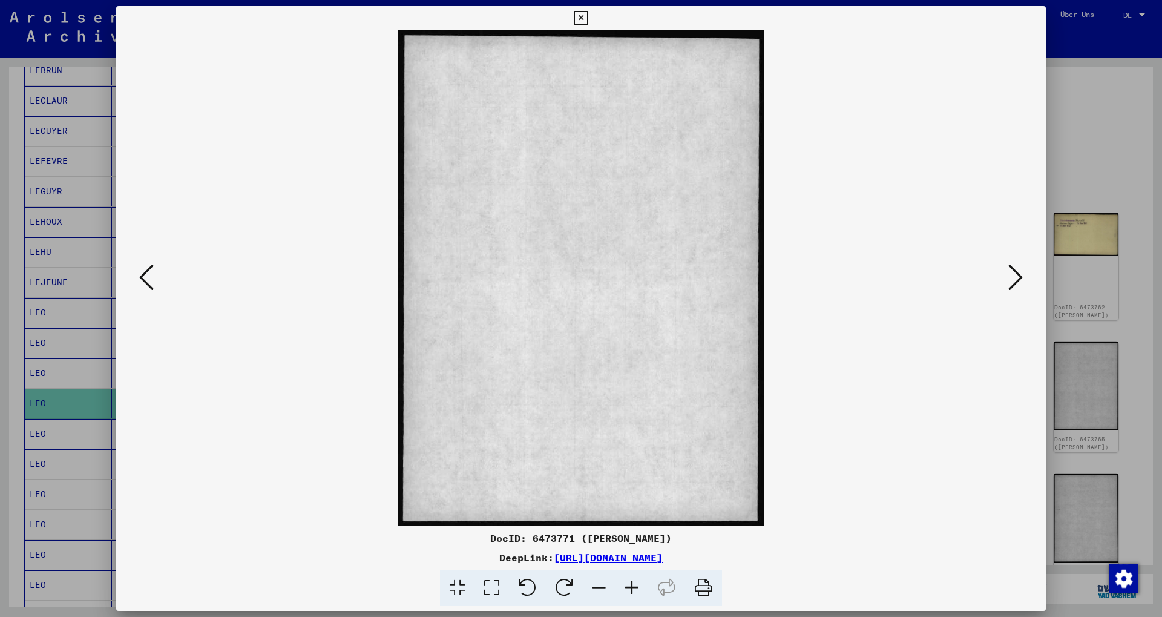
click at [1014, 273] on icon at bounding box center [1015, 277] width 15 height 29
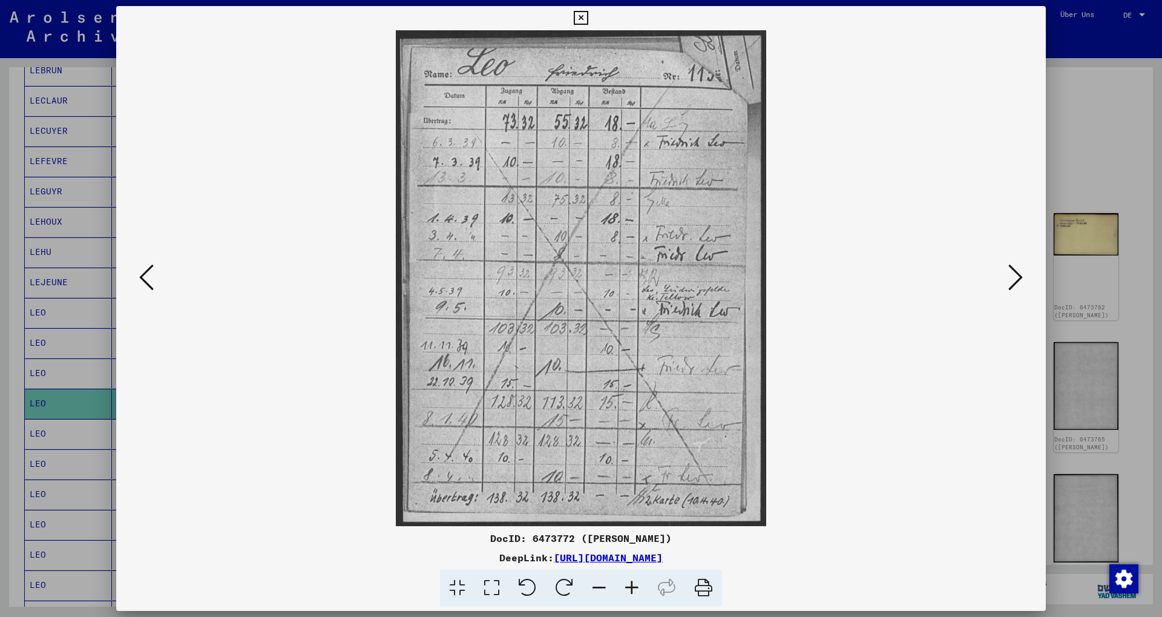
click at [1014, 273] on icon at bounding box center [1015, 277] width 15 height 29
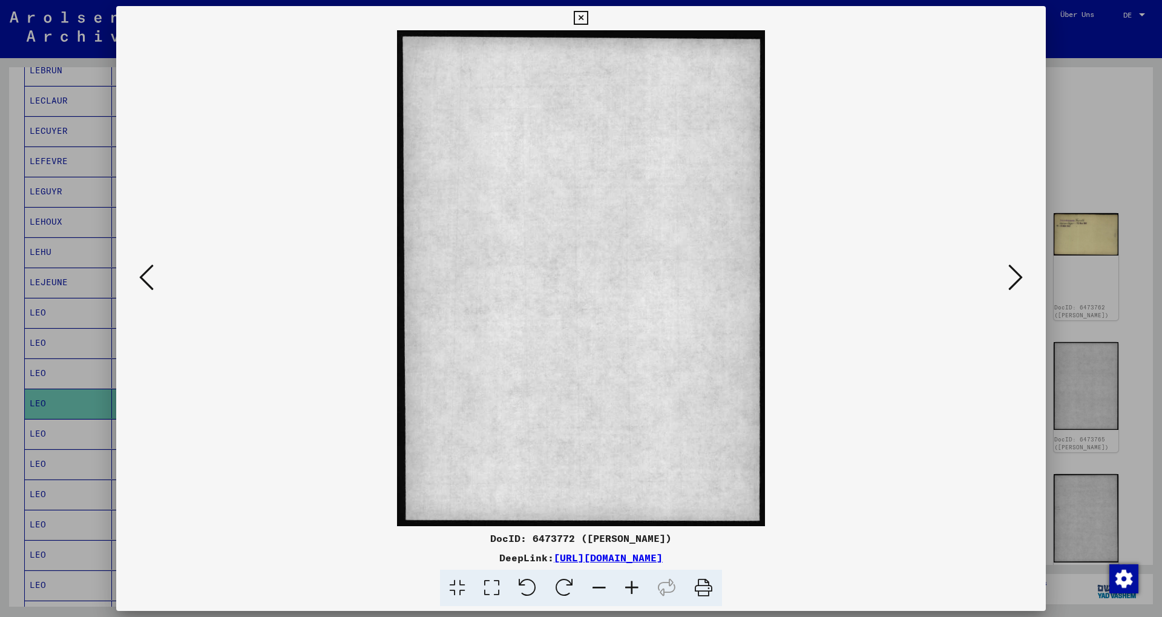
click at [1014, 273] on icon at bounding box center [1015, 277] width 15 height 29
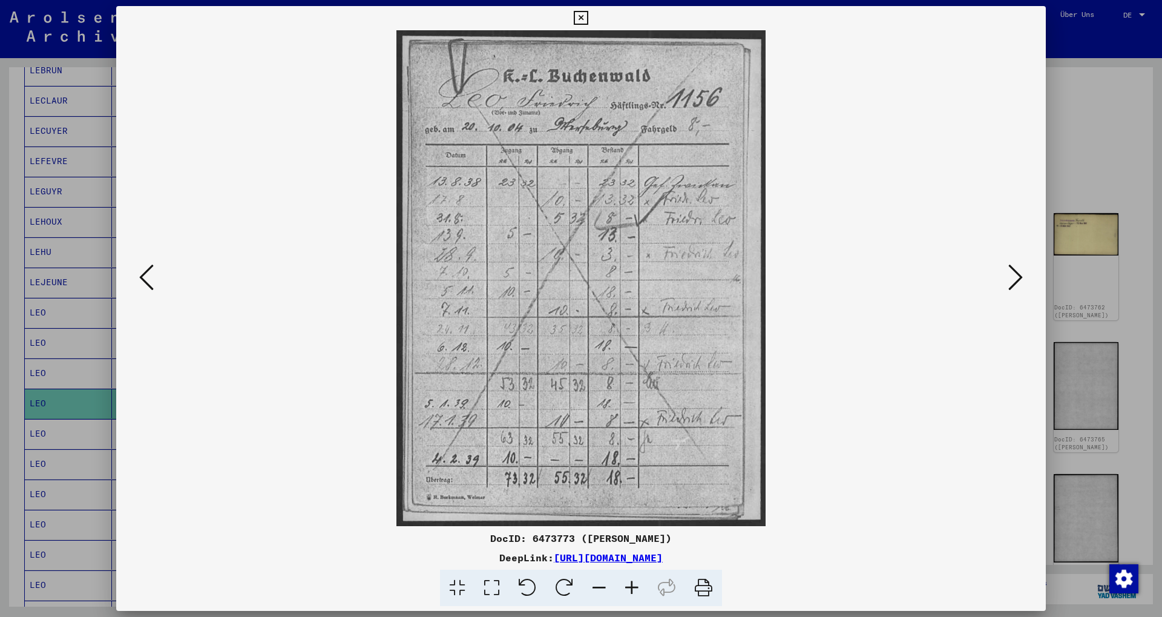
click at [1014, 273] on icon at bounding box center [1015, 277] width 15 height 29
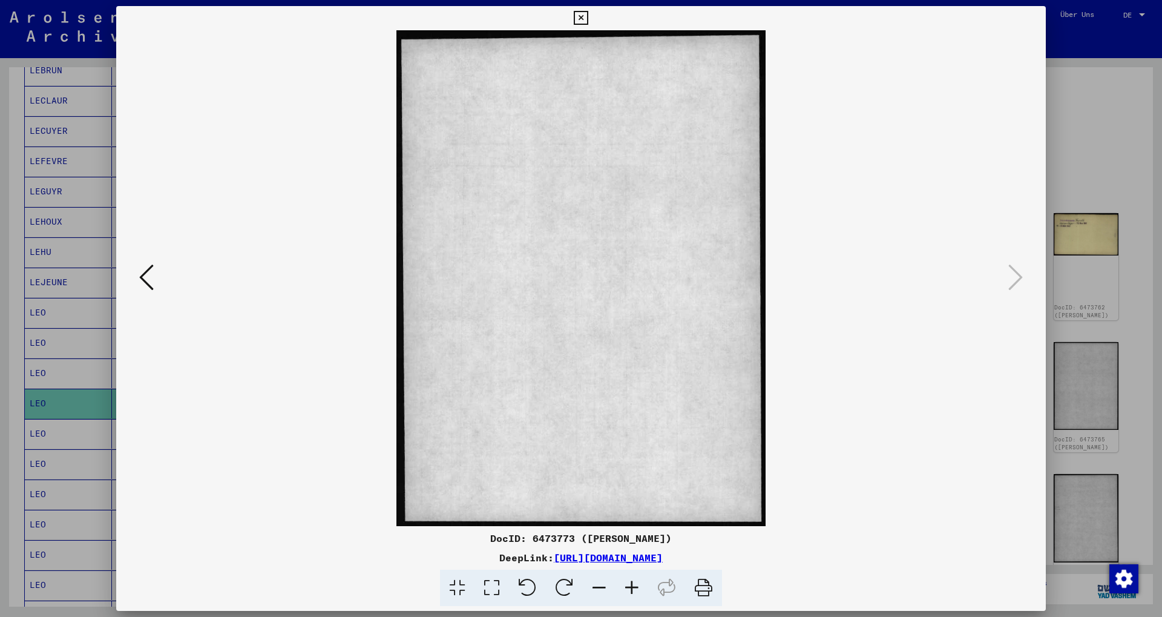
click at [1111, 162] on div at bounding box center [581, 308] width 1162 height 617
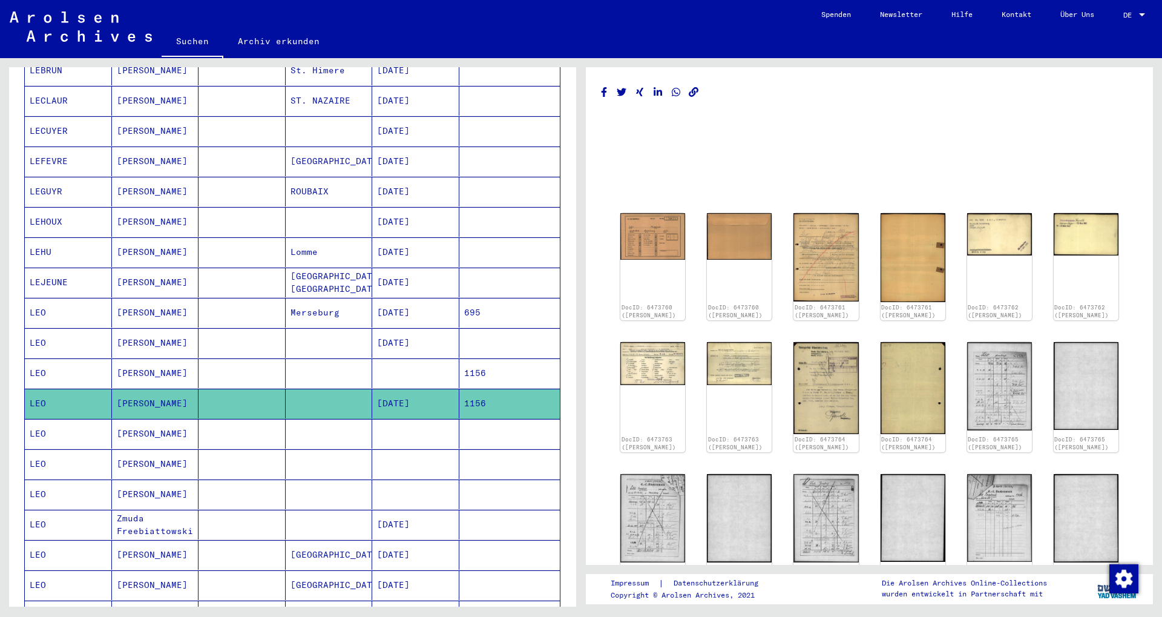
click at [179, 358] on mat-cell "[PERSON_NAME]" at bounding box center [155, 373] width 87 height 30
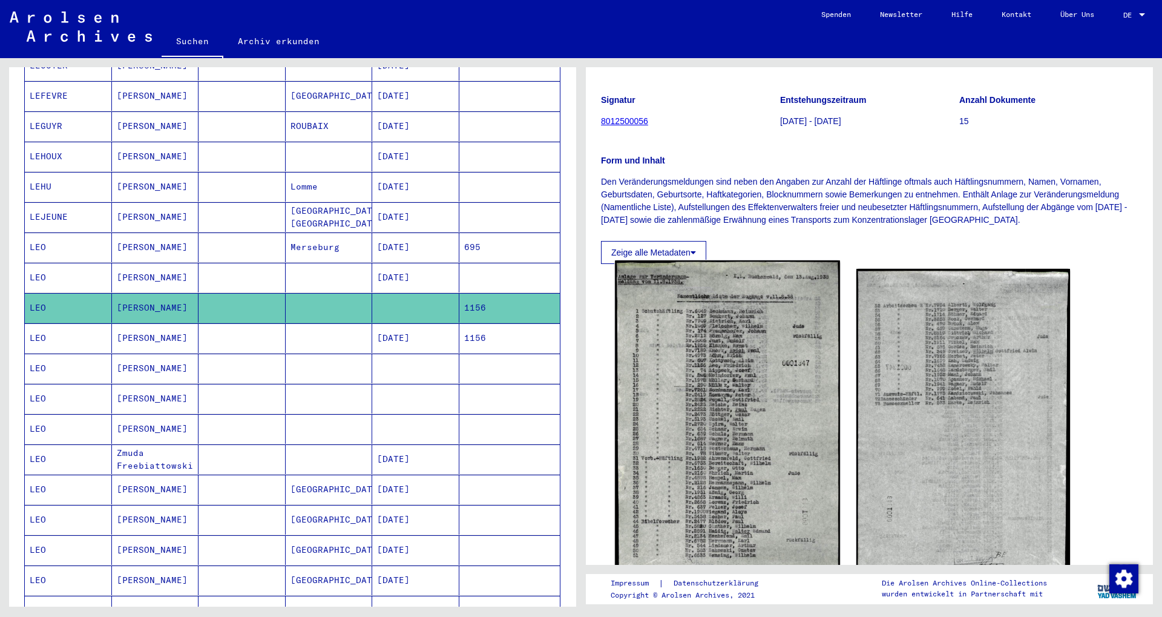
scroll to position [196, 0]
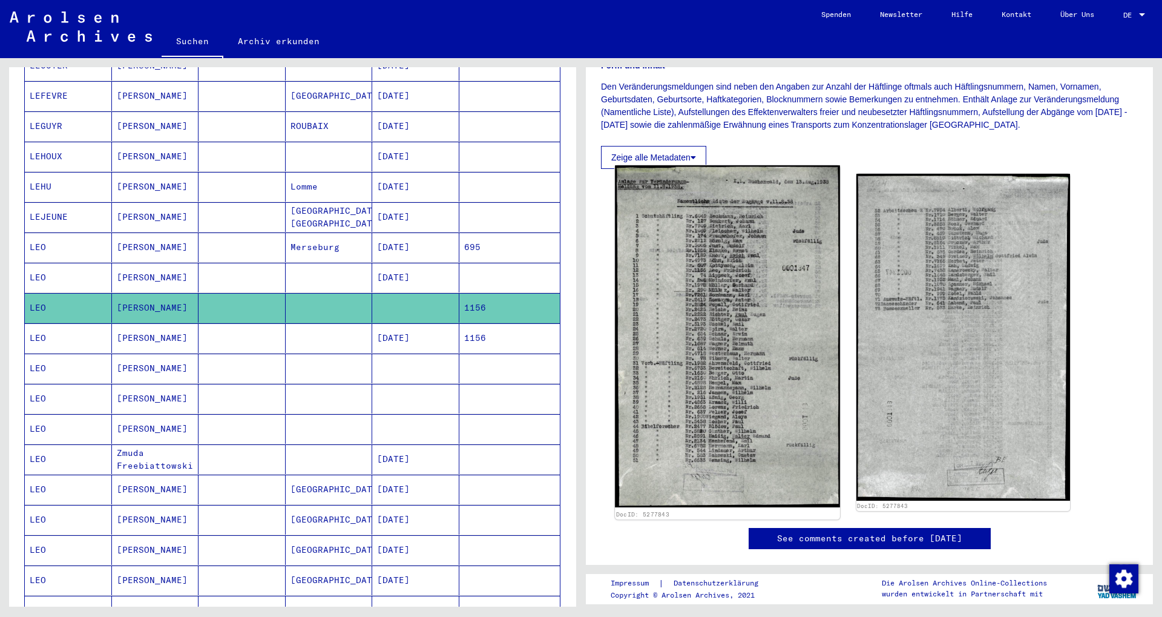
click at [705, 336] on img at bounding box center [727, 335] width 225 height 341
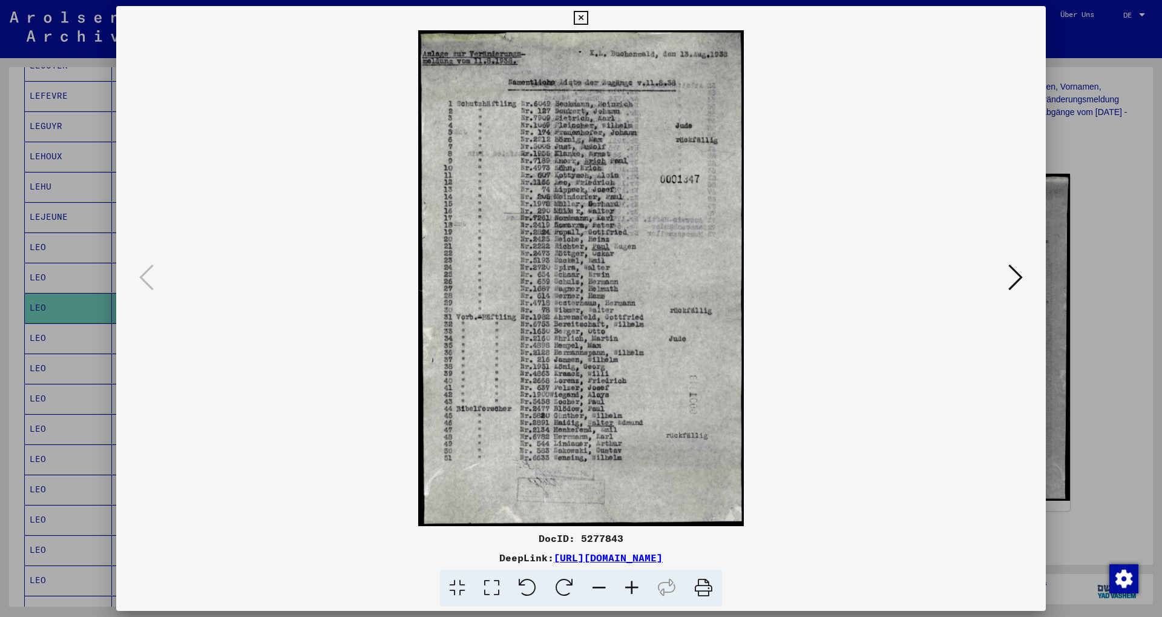
click at [1021, 278] on icon at bounding box center [1015, 277] width 15 height 29
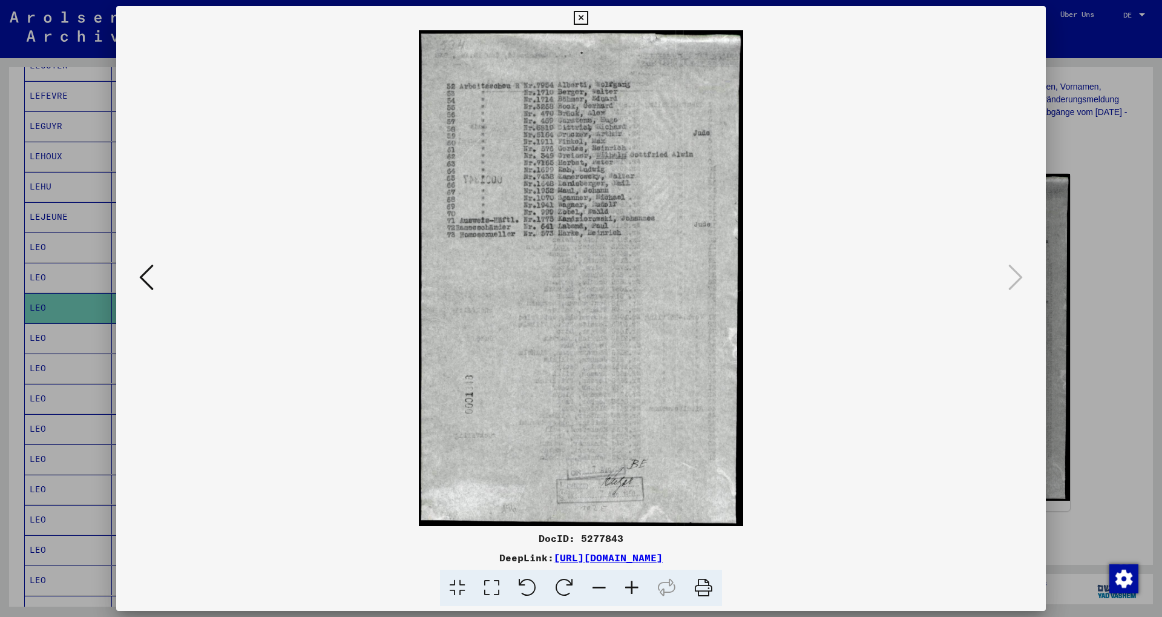
click at [1118, 338] on div at bounding box center [581, 308] width 1162 height 617
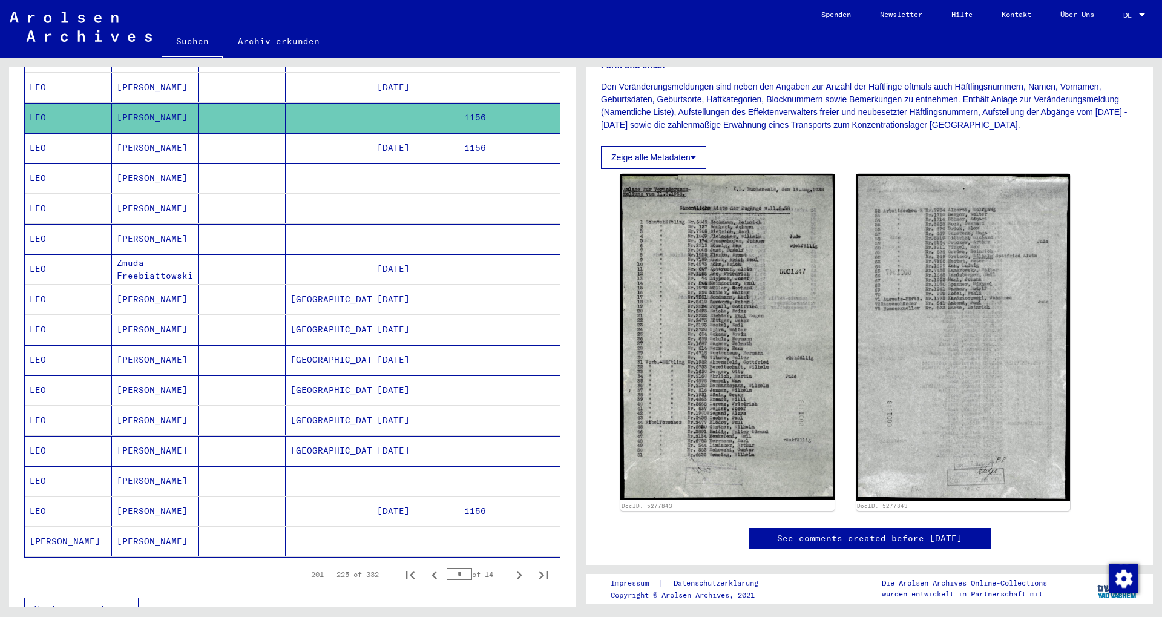
scroll to position [529, 0]
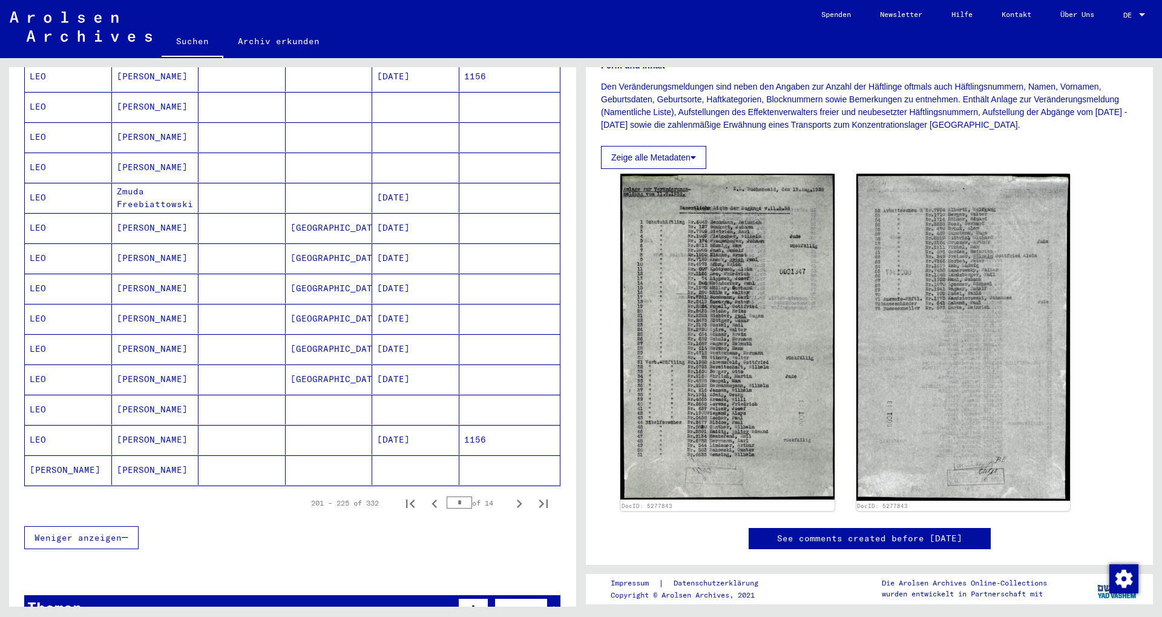
click at [276, 430] on mat-cell at bounding box center [242, 440] width 87 height 30
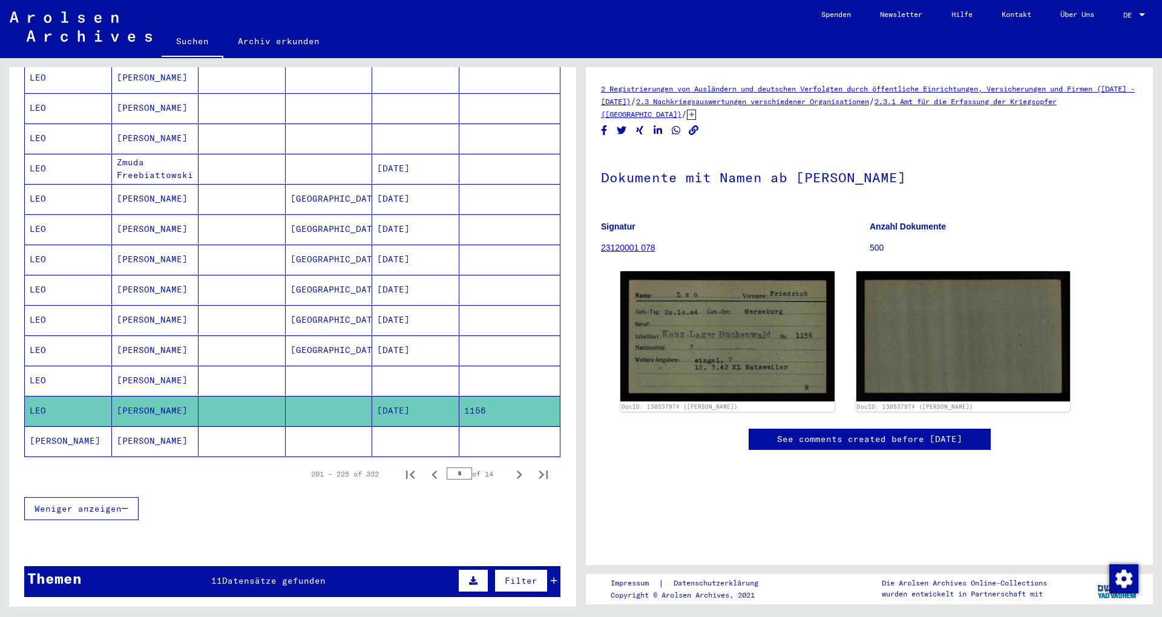
scroll to position [594, 0]
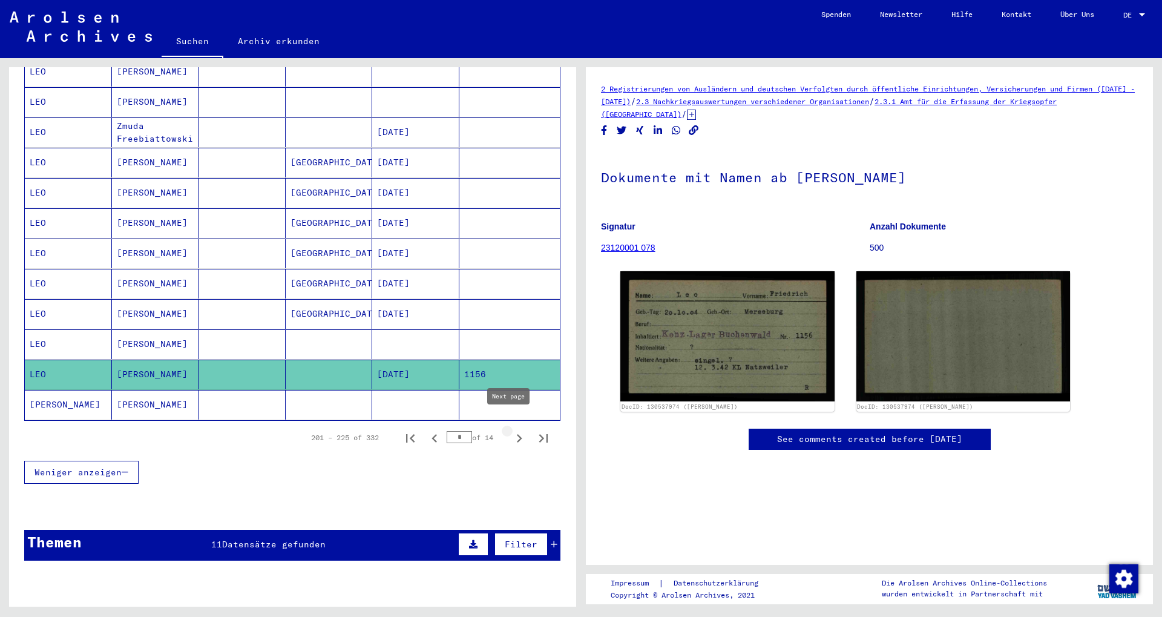
click at [511, 430] on icon "Next page" at bounding box center [519, 438] width 17 height 17
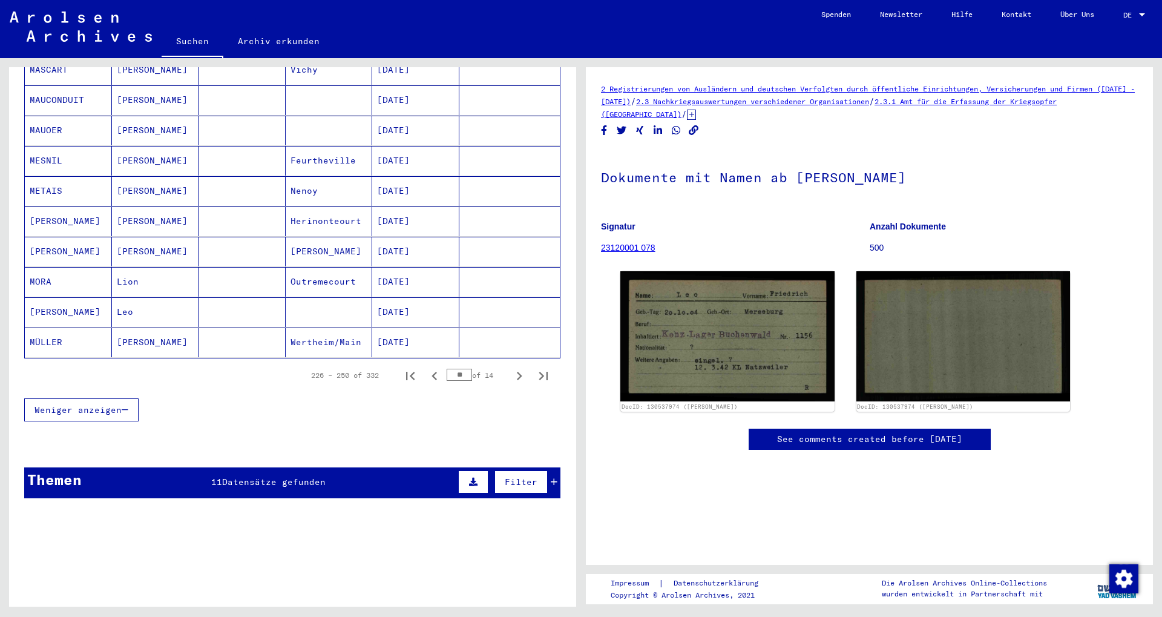
scroll to position [660, 0]
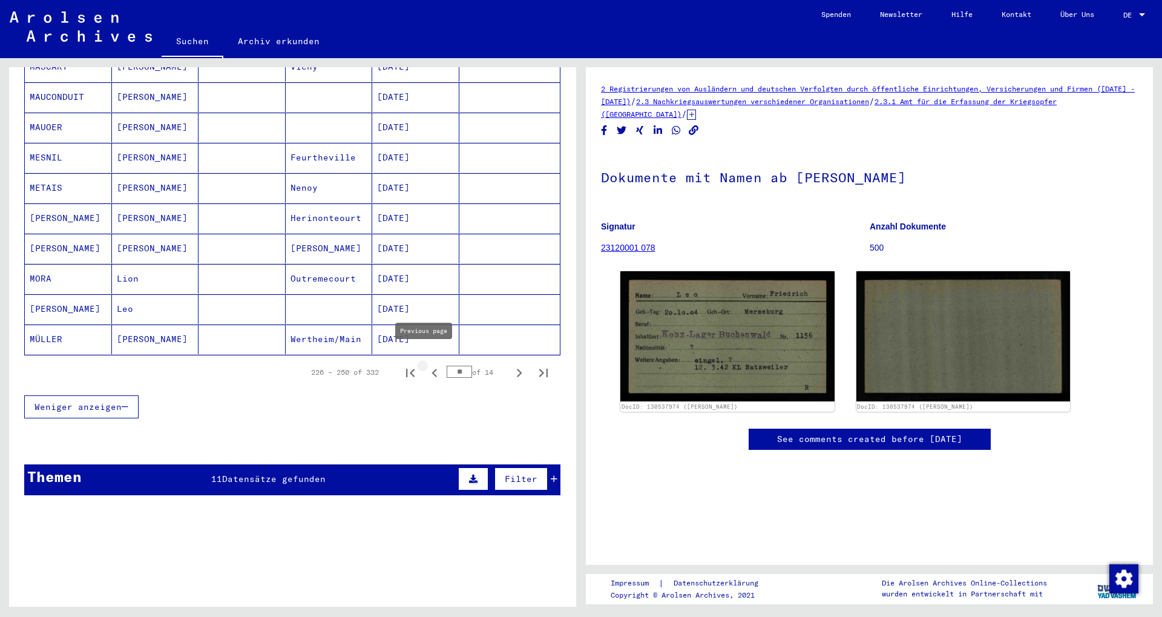
drag, startPoint x: 427, startPoint y: 360, endPoint x: 421, endPoint y: 378, distance: 18.4
click at [429, 364] on icon "Previous page" at bounding box center [434, 372] width 17 height 17
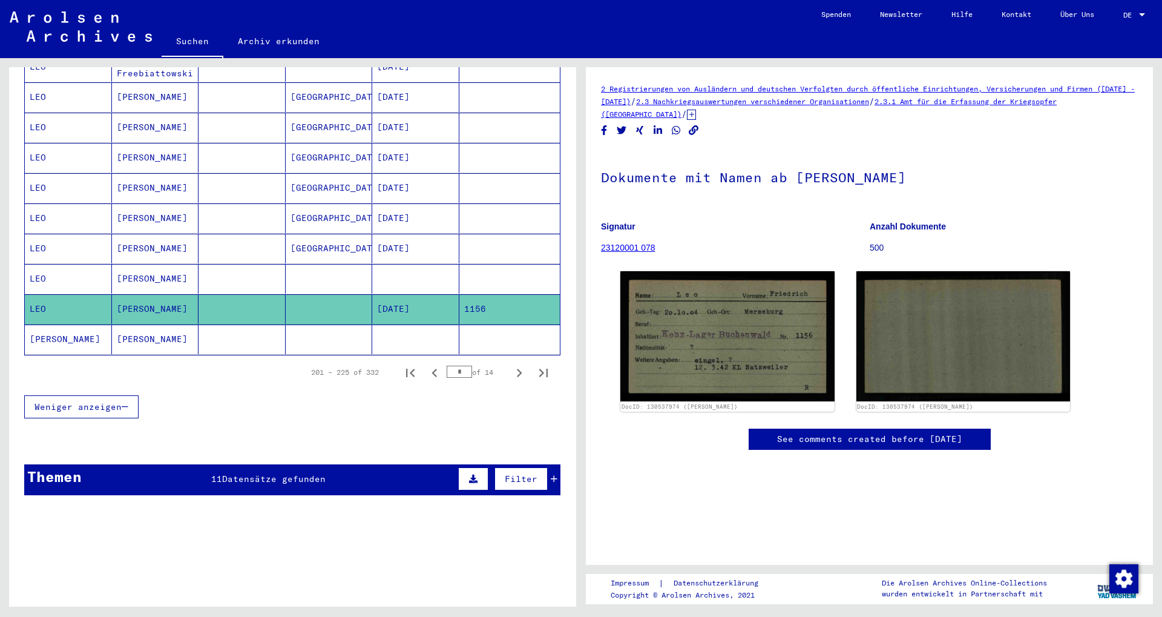
click at [260, 268] on mat-cell at bounding box center [242, 279] width 87 height 30
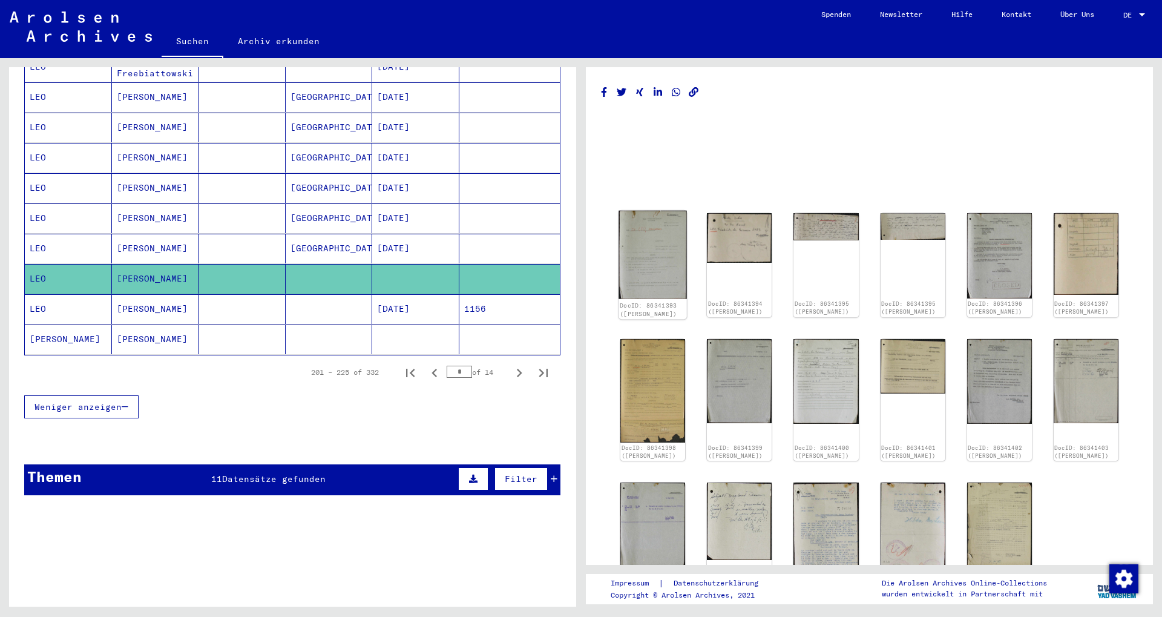
click at [646, 267] on img at bounding box center [653, 255] width 68 height 88
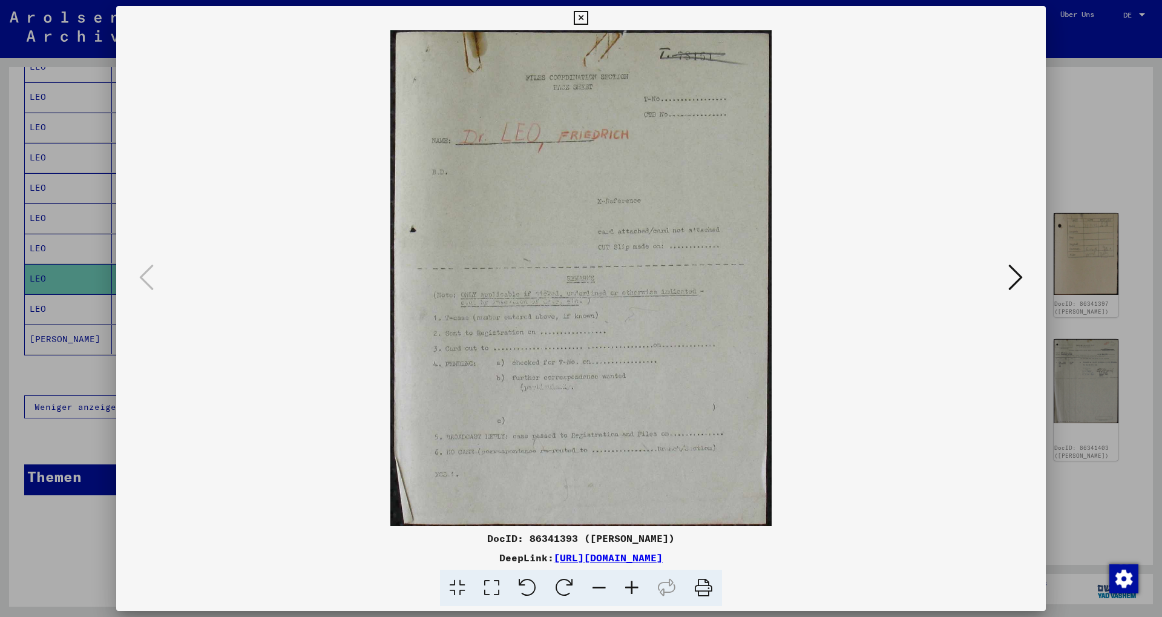
click at [1020, 272] on icon at bounding box center [1015, 277] width 15 height 29
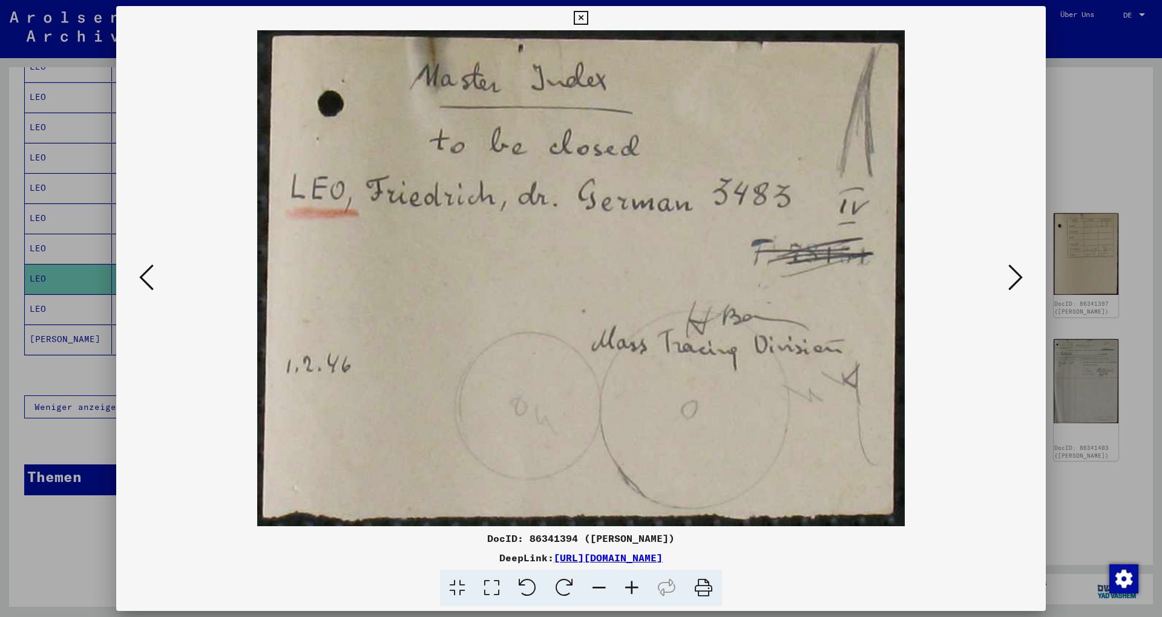
click at [1020, 272] on icon at bounding box center [1015, 277] width 15 height 29
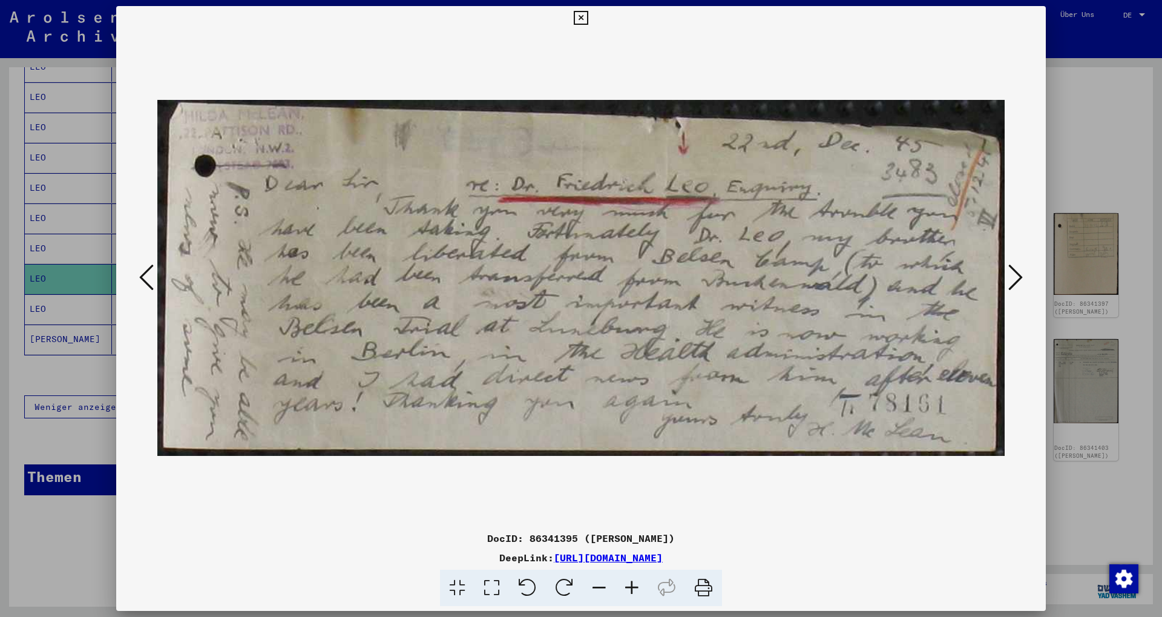
drag, startPoint x: 849, startPoint y: 328, endPoint x: 892, endPoint y: 328, distance: 43.0
click at [890, 328] on img at bounding box center [580, 278] width 847 height 496
click at [1015, 277] on icon at bounding box center [1015, 277] width 15 height 29
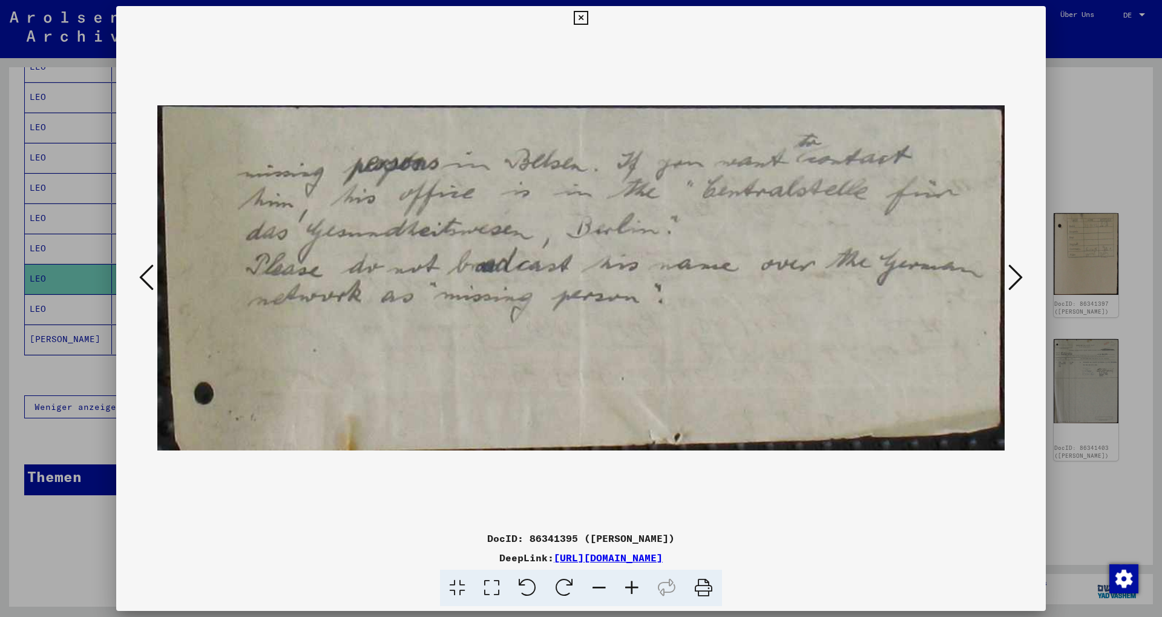
click at [1015, 277] on icon at bounding box center [1015, 277] width 15 height 29
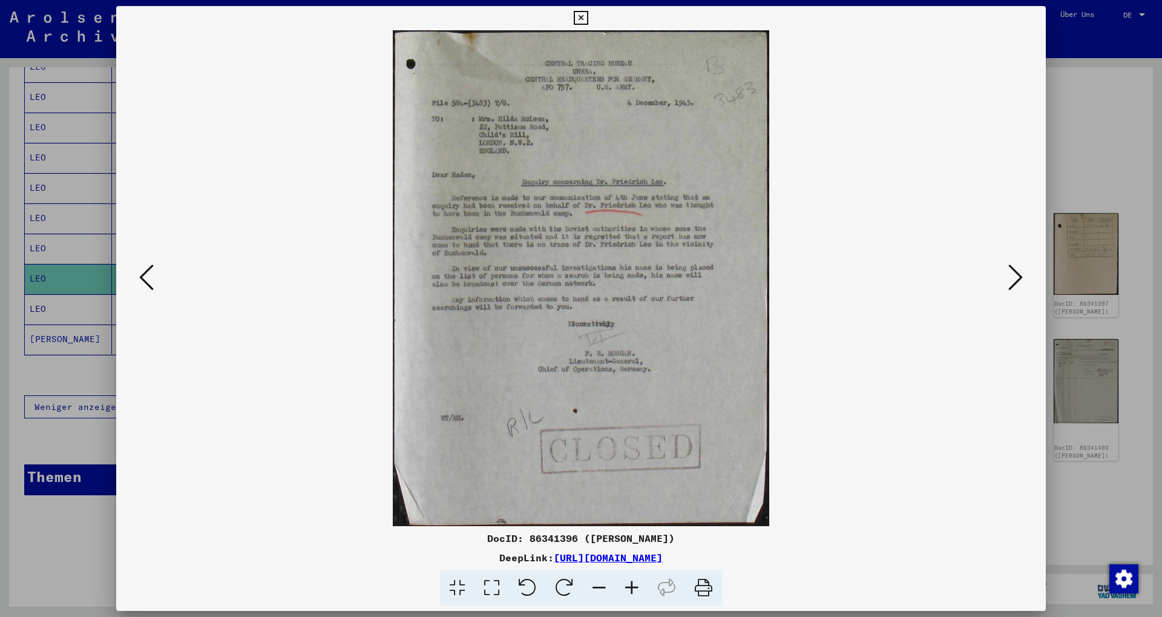
click at [1013, 279] on icon at bounding box center [1015, 277] width 15 height 29
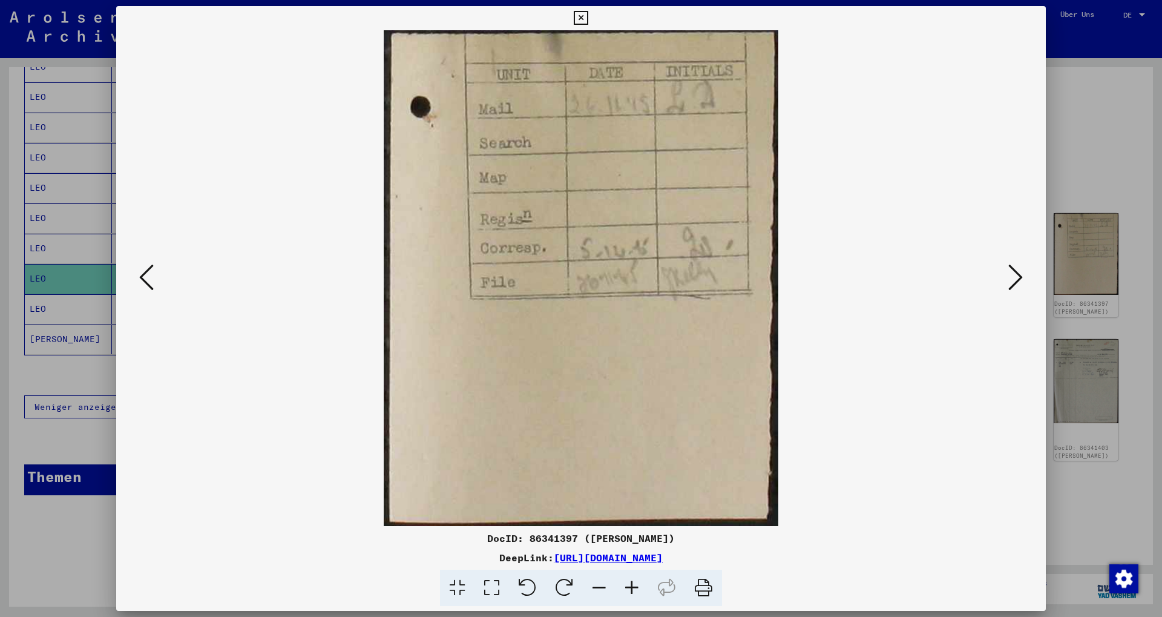
click at [1013, 279] on icon at bounding box center [1015, 277] width 15 height 29
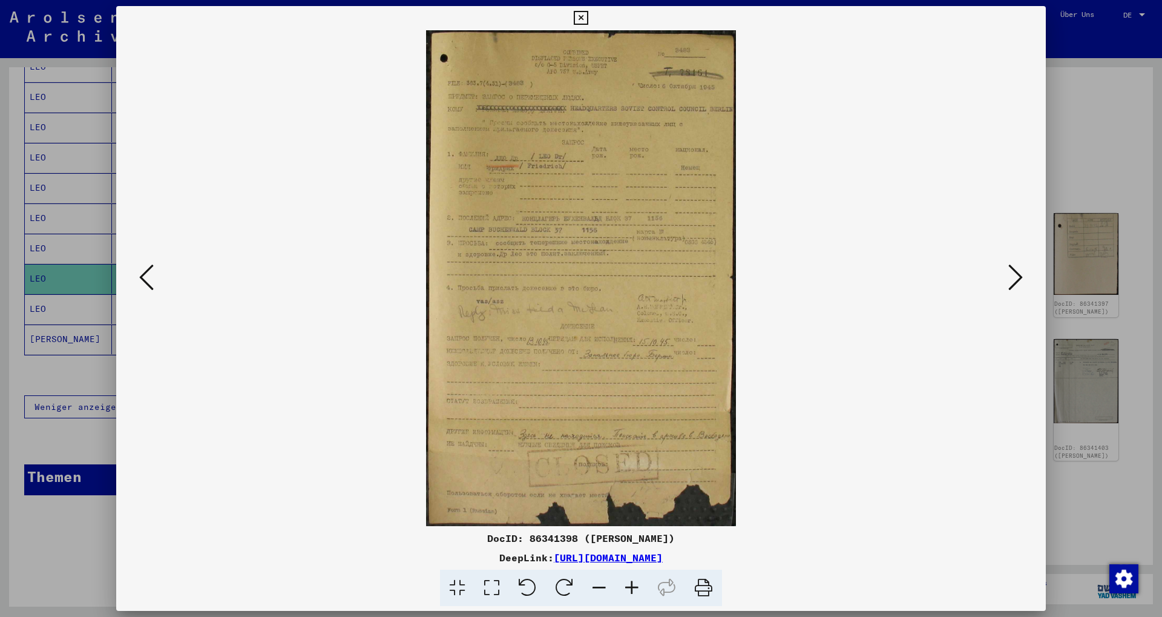
click at [1013, 279] on icon at bounding box center [1015, 277] width 15 height 29
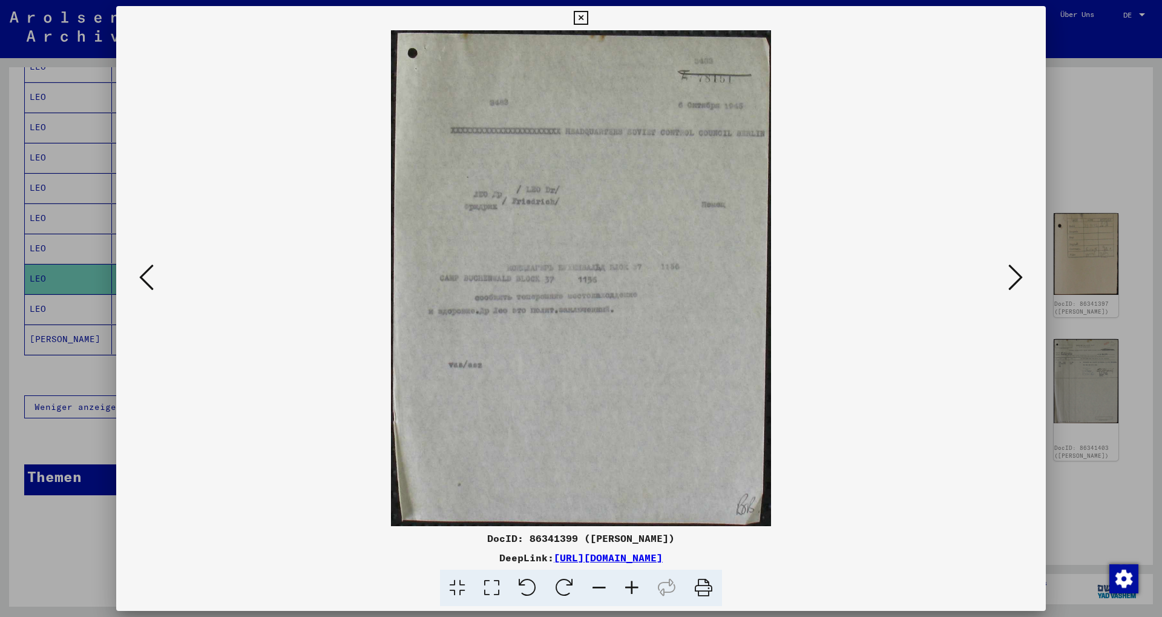
click at [1013, 279] on icon at bounding box center [1015, 277] width 15 height 29
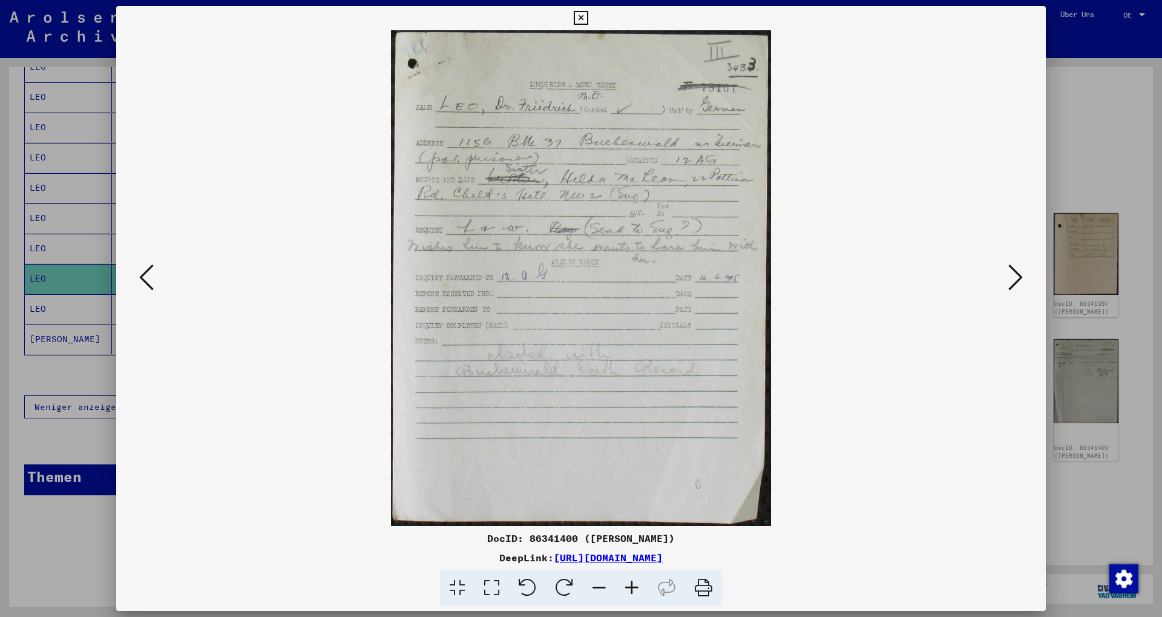
click at [1013, 279] on icon at bounding box center [1015, 277] width 15 height 29
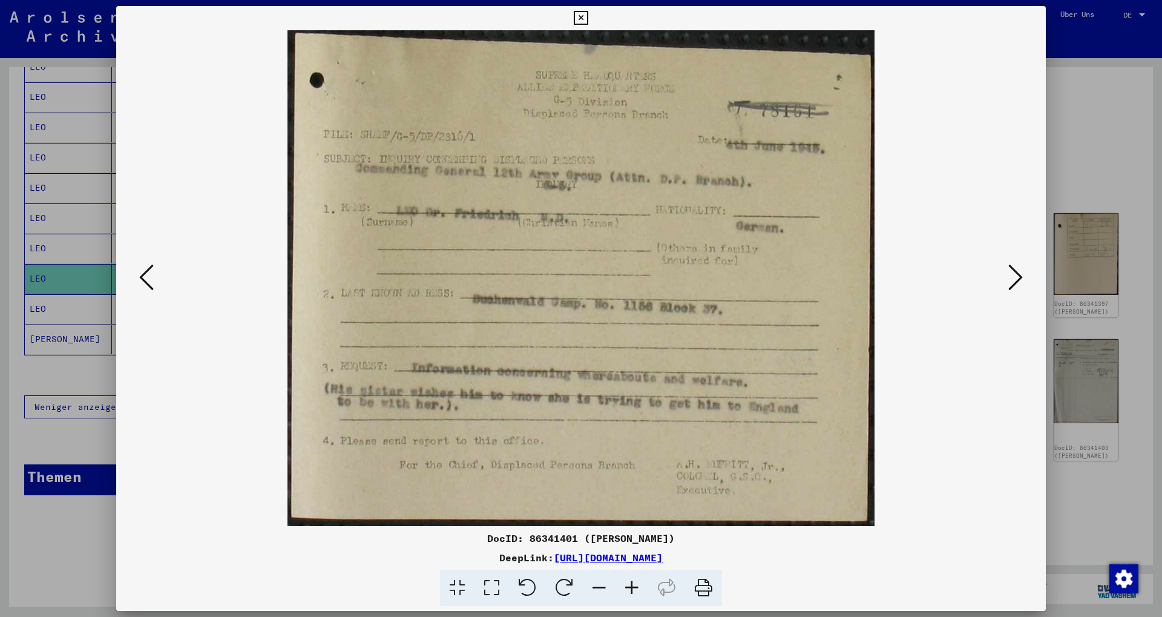
click at [1013, 279] on icon at bounding box center [1015, 277] width 15 height 29
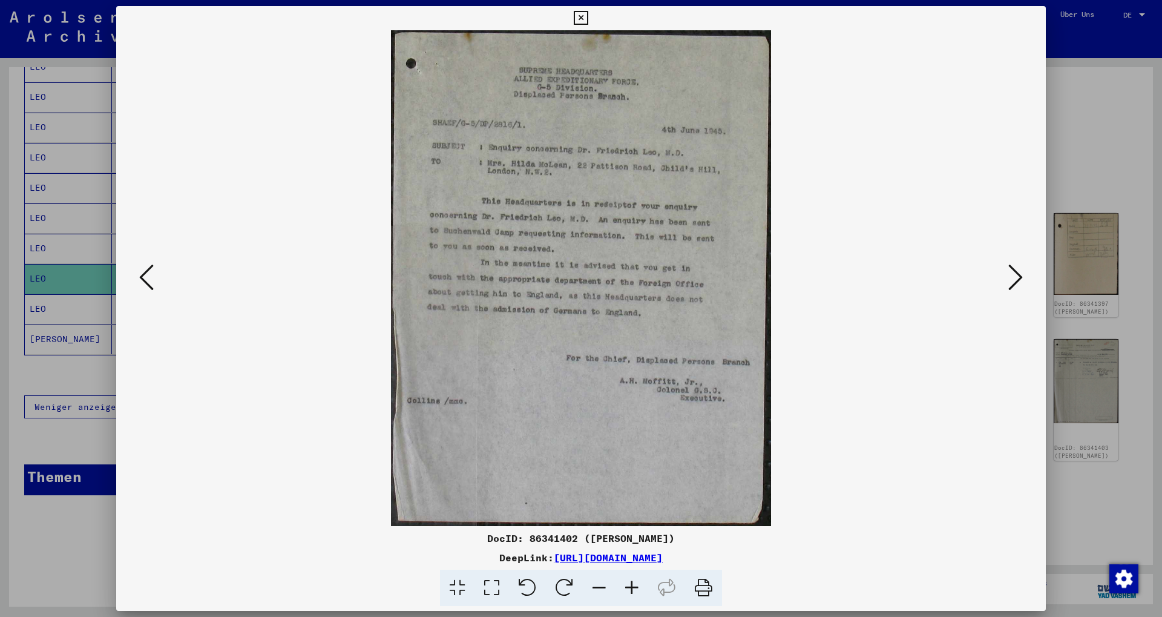
click at [1013, 275] on icon at bounding box center [1015, 277] width 15 height 29
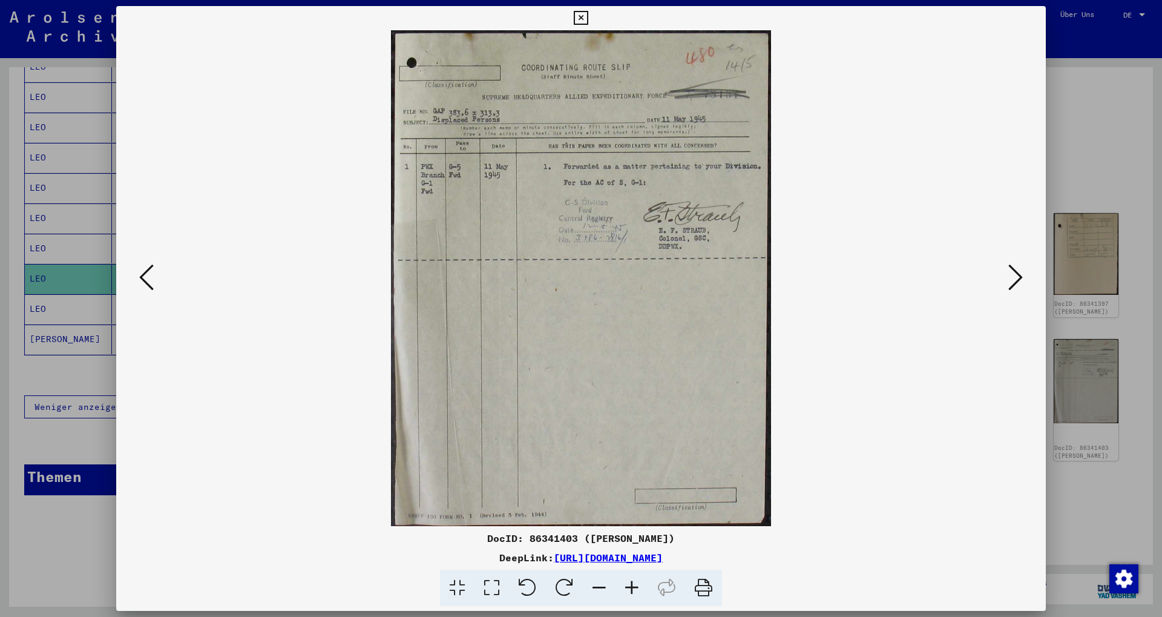
click at [1013, 275] on icon at bounding box center [1015, 277] width 15 height 29
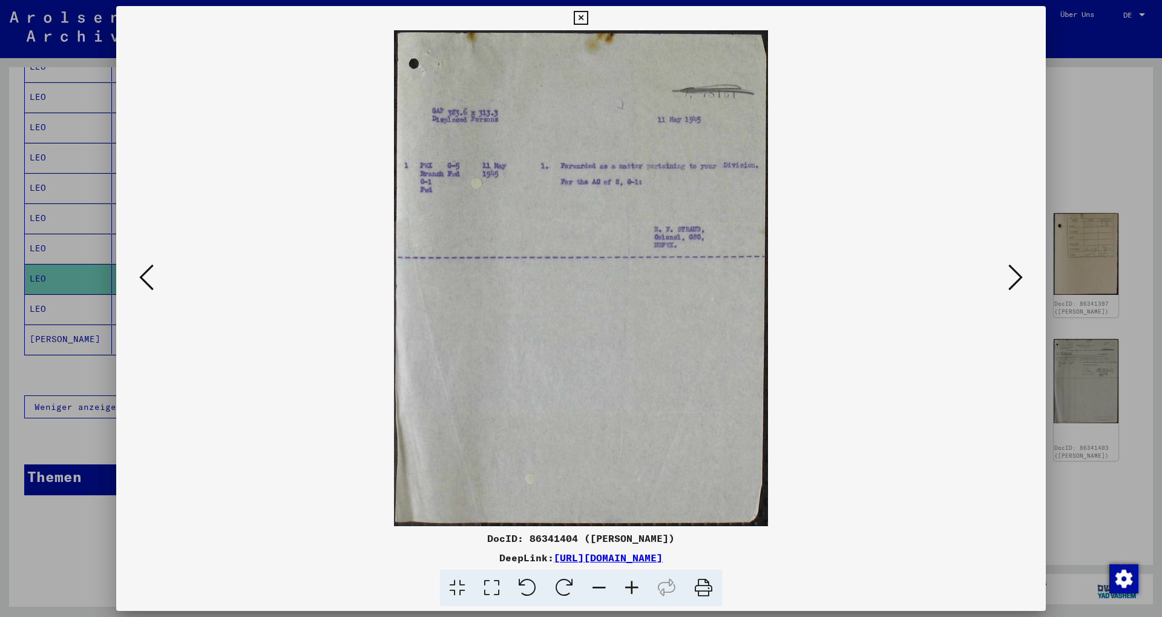
click at [1013, 275] on icon at bounding box center [1015, 277] width 15 height 29
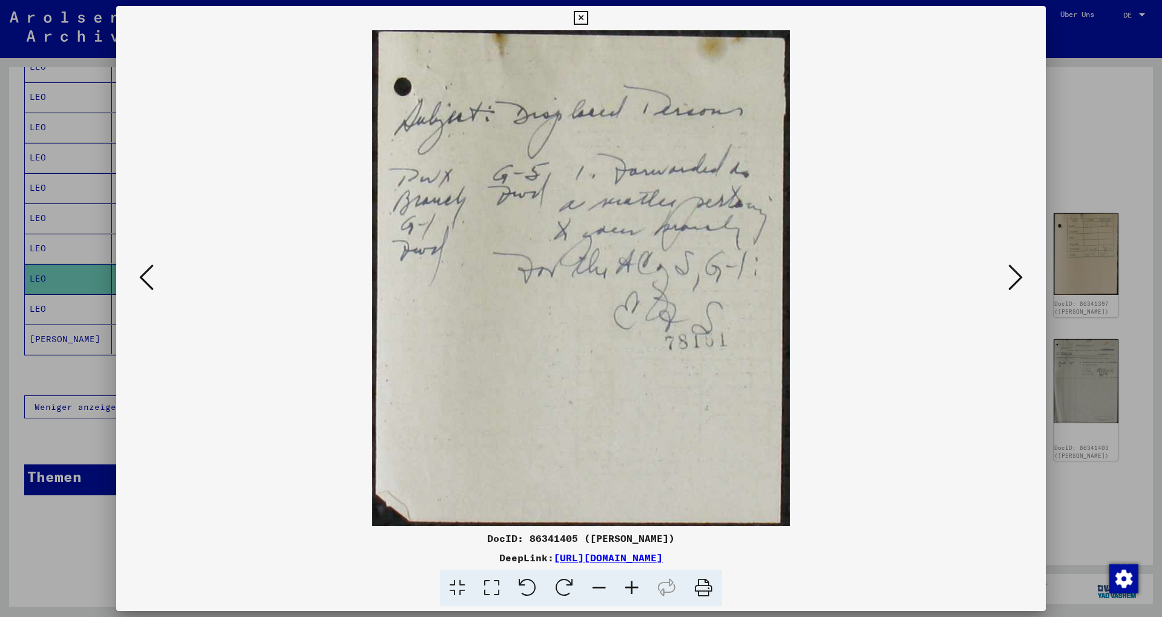
click at [1013, 275] on icon at bounding box center [1015, 277] width 15 height 29
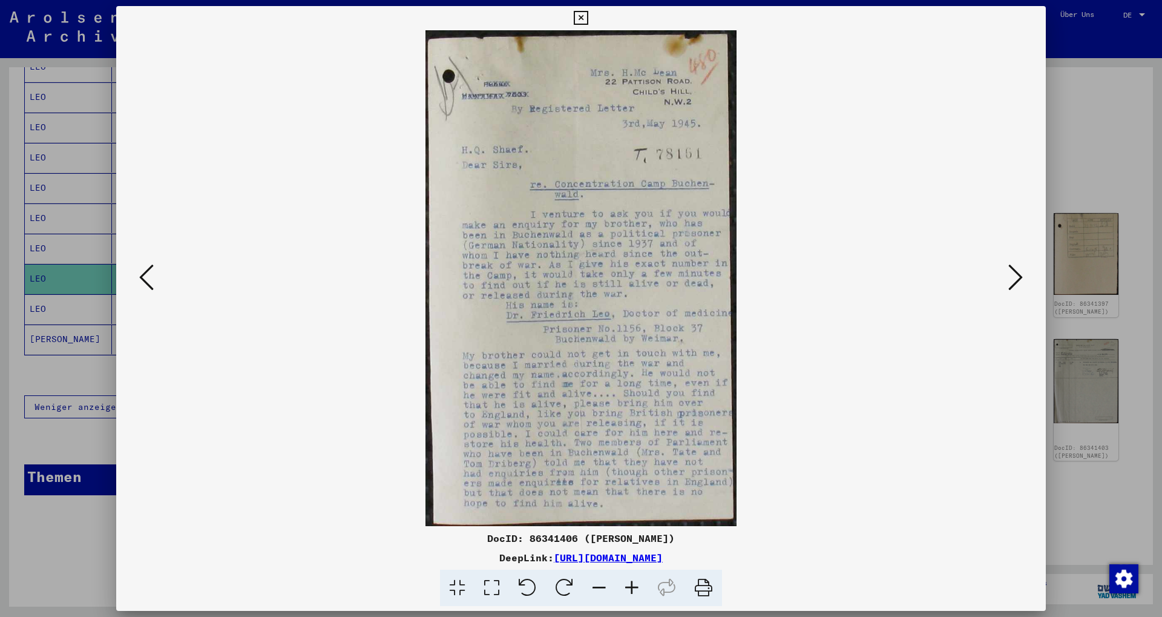
click at [1008, 272] on button at bounding box center [1016, 278] width 22 height 34
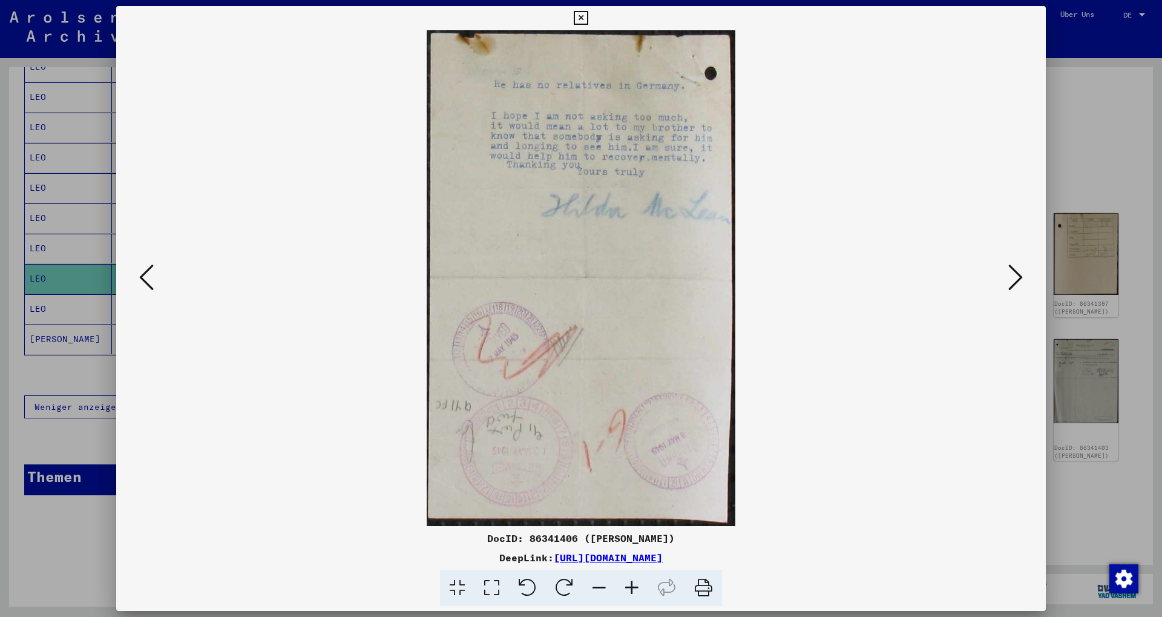
click at [1014, 275] on icon at bounding box center [1015, 277] width 15 height 29
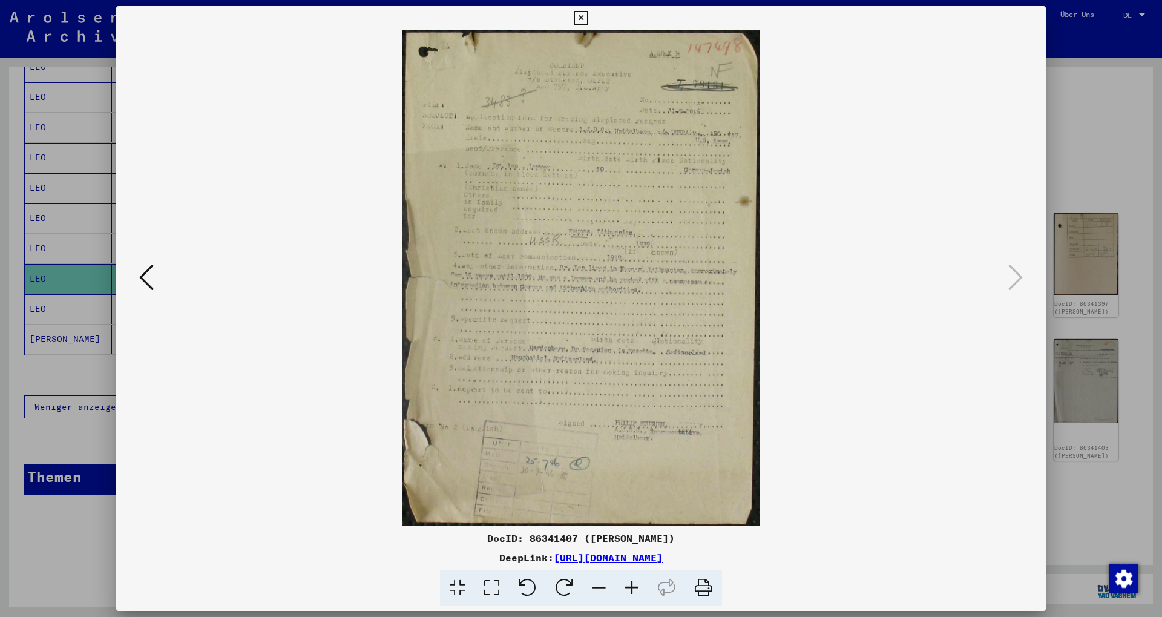
click at [1105, 389] on div at bounding box center [581, 308] width 1162 height 617
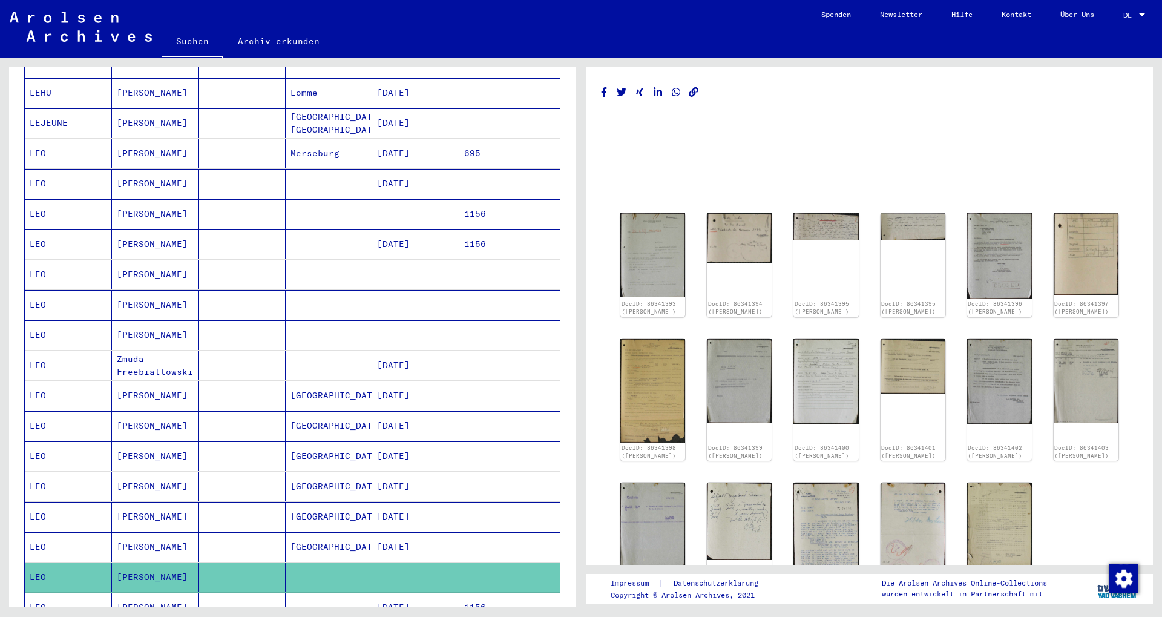
scroll to position [333, 0]
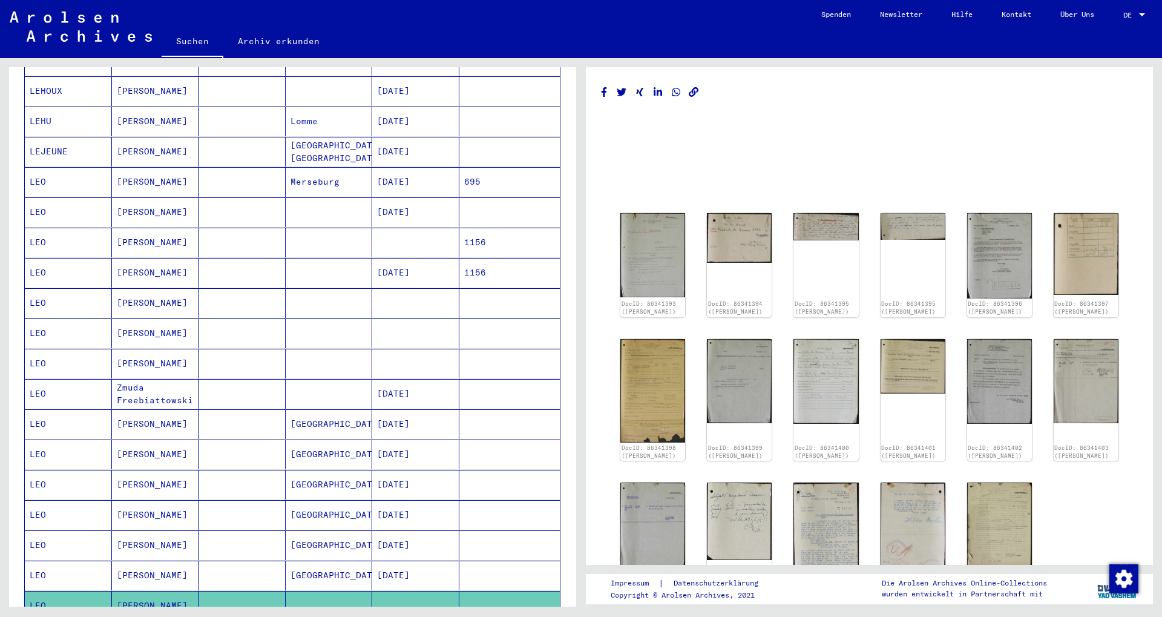
click at [211, 178] on mat-cell at bounding box center [242, 182] width 87 height 30
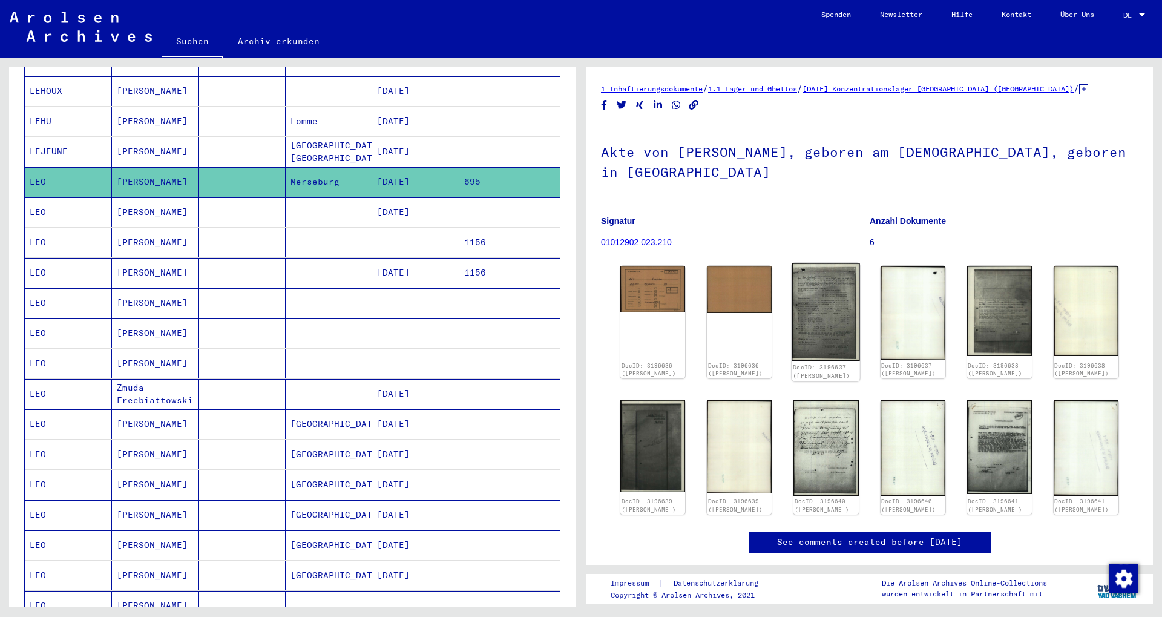
click at [829, 308] on img at bounding box center [826, 312] width 68 height 98
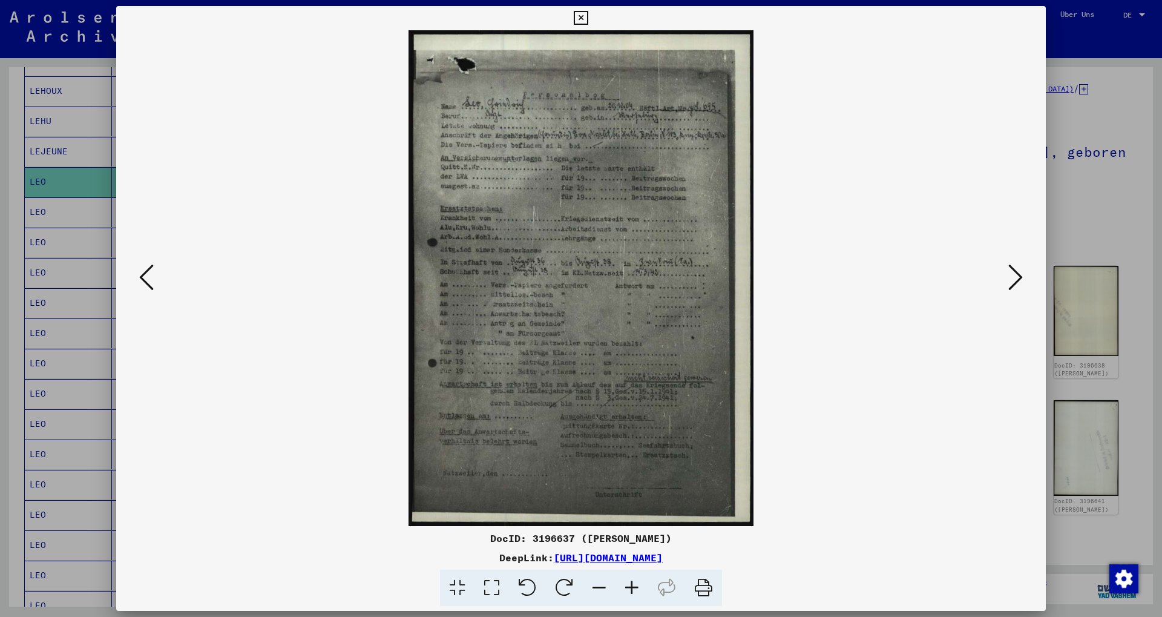
click at [629, 579] on icon at bounding box center [632, 588] width 33 height 37
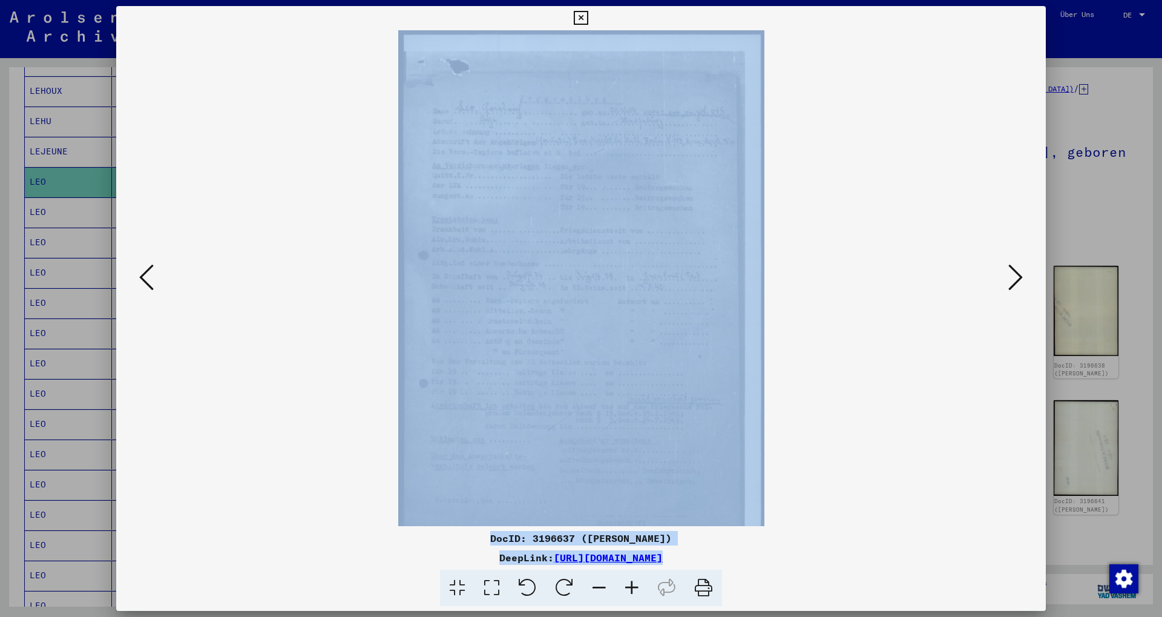
click at [629, 579] on icon at bounding box center [632, 588] width 33 height 37
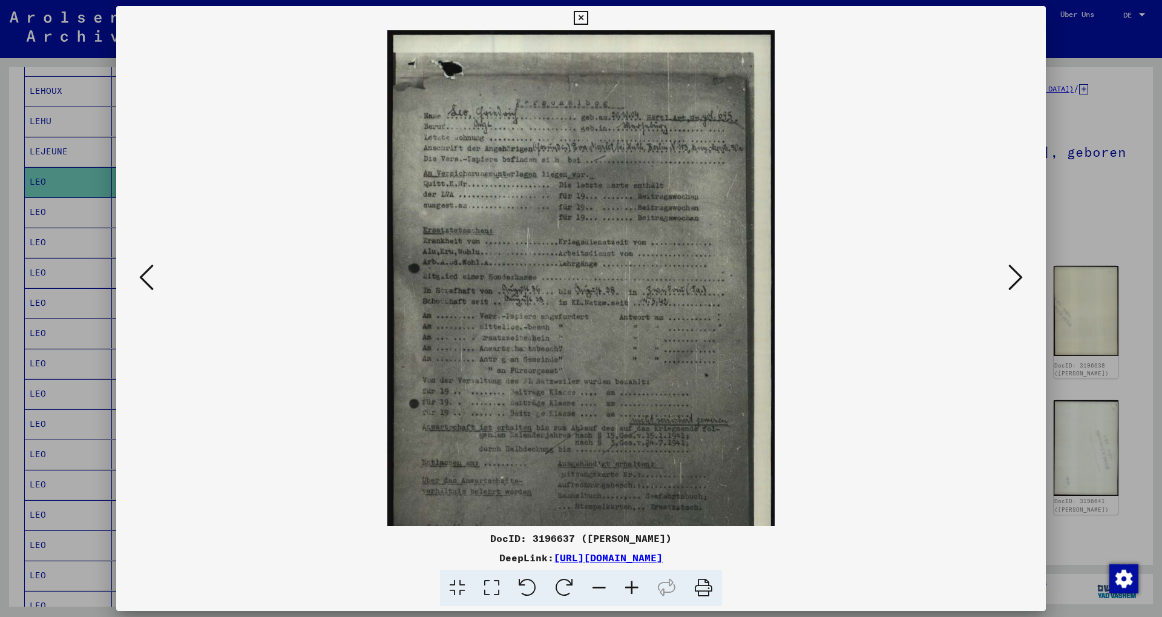
click at [629, 579] on icon at bounding box center [632, 588] width 33 height 37
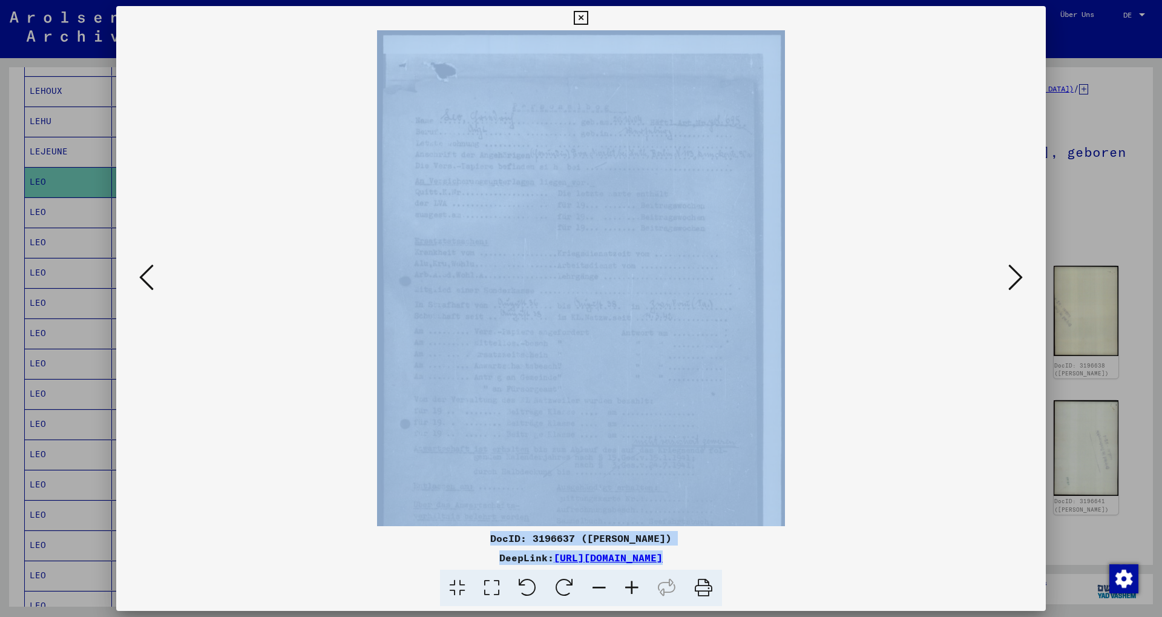
click at [629, 579] on icon at bounding box center [632, 588] width 33 height 37
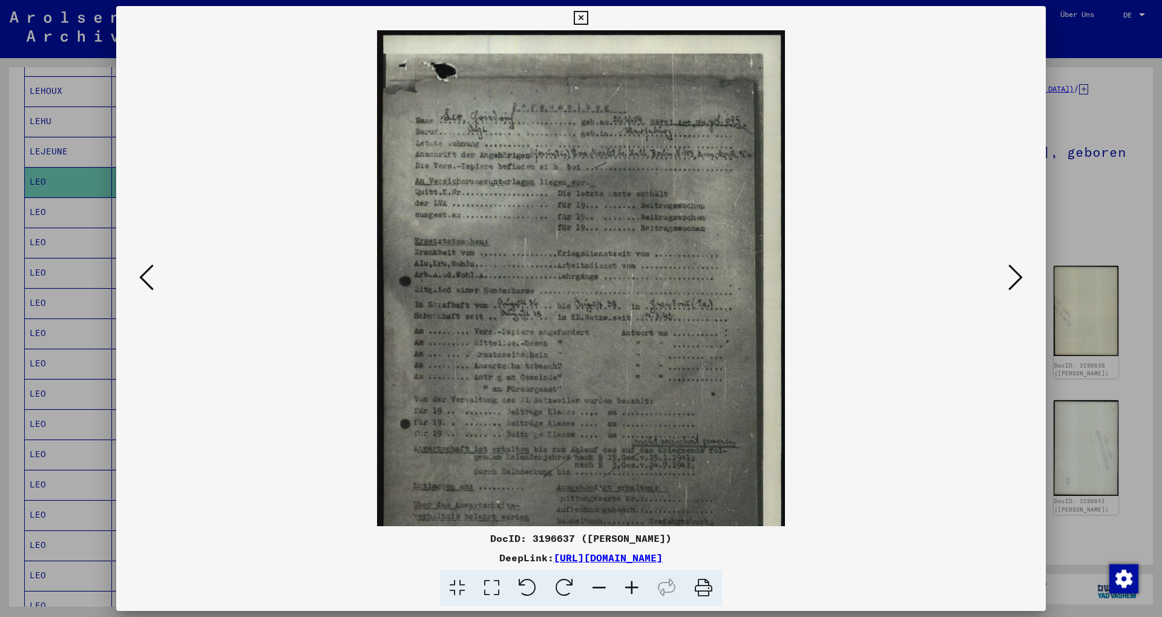
click at [629, 579] on icon at bounding box center [632, 588] width 33 height 37
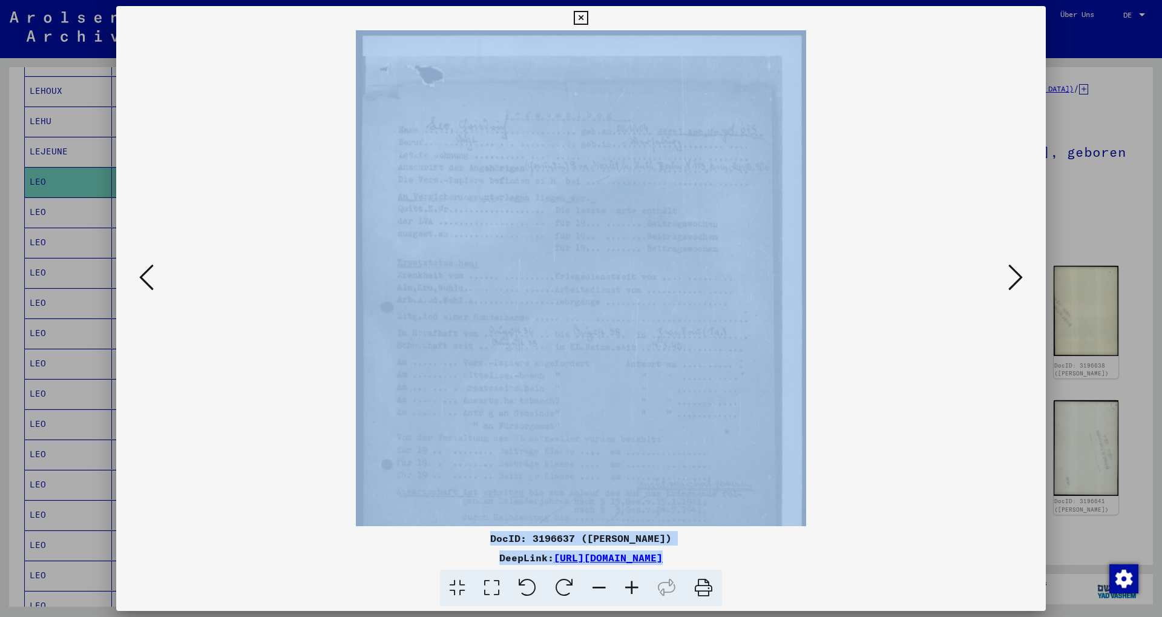
click at [629, 579] on icon at bounding box center [632, 588] width 33 height 37
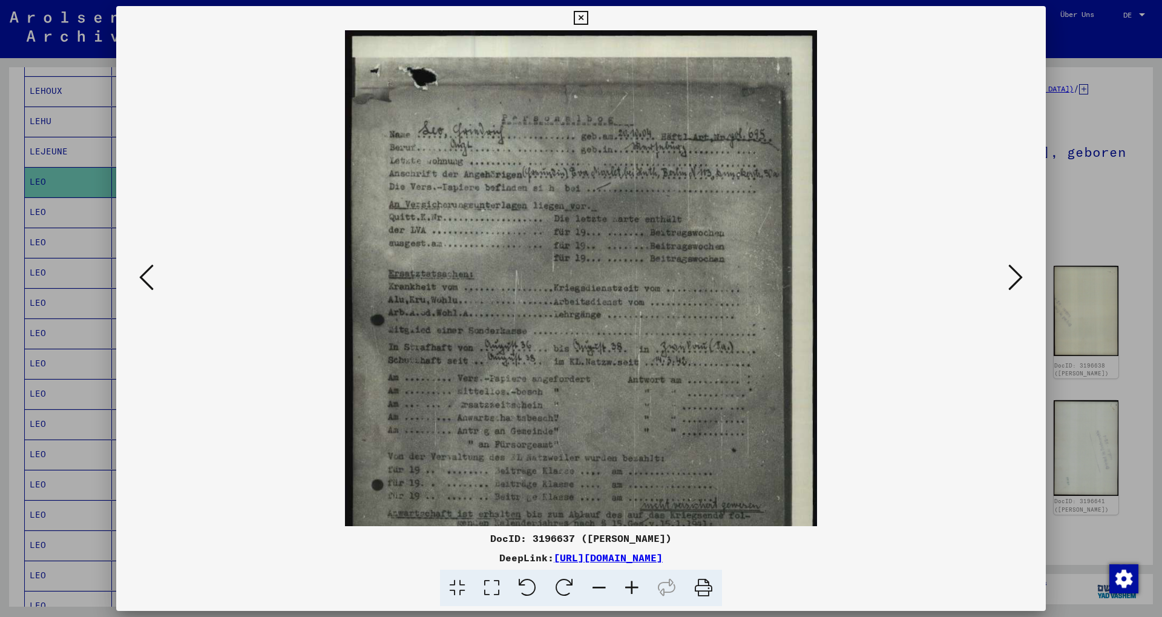
click at [629, 579] on icon at bounding box center [632, 588] width 33 height 37
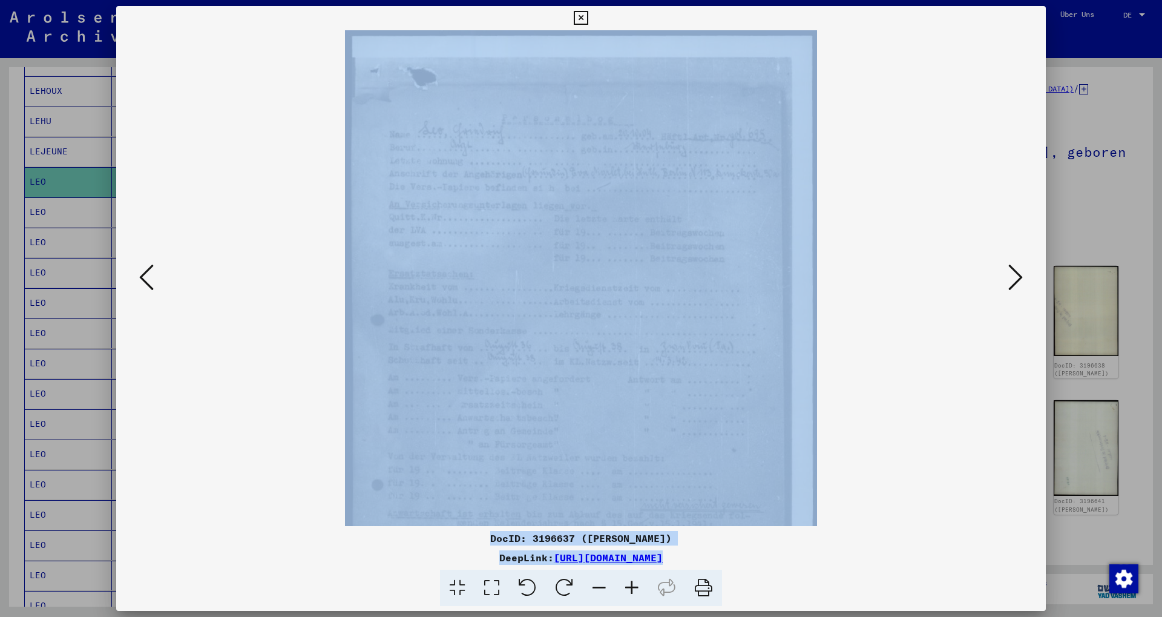
click at [629, 579] on icon at bounding box center [632, 588] width 33 height 37
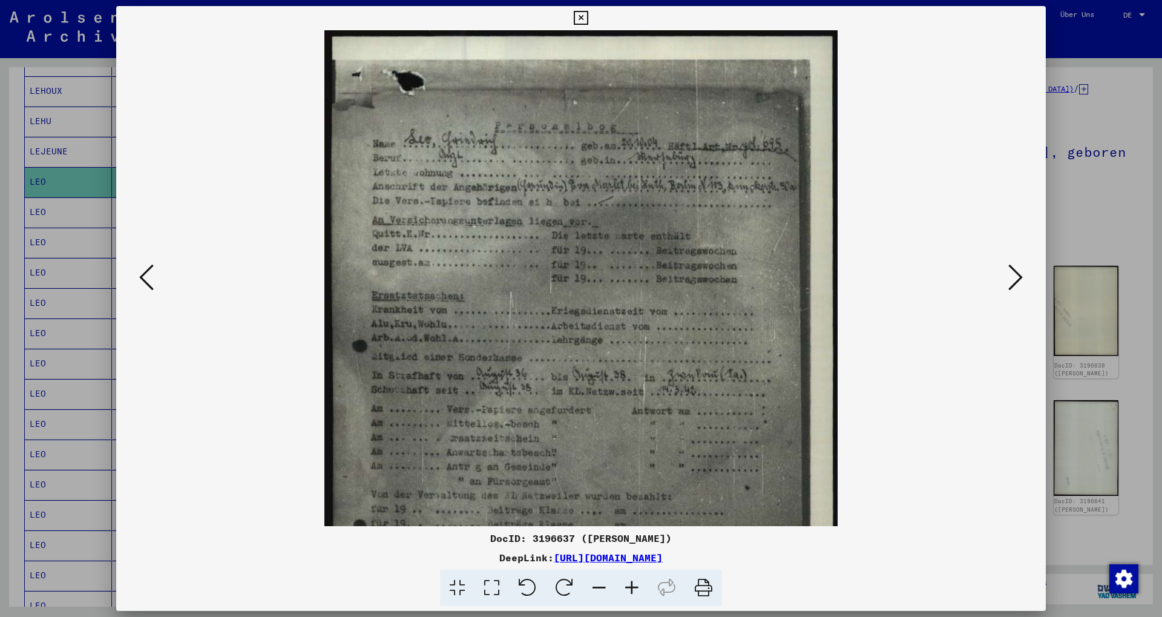
click at [629, 579] on icon at bounding box center [632, 588] width 33 height 37
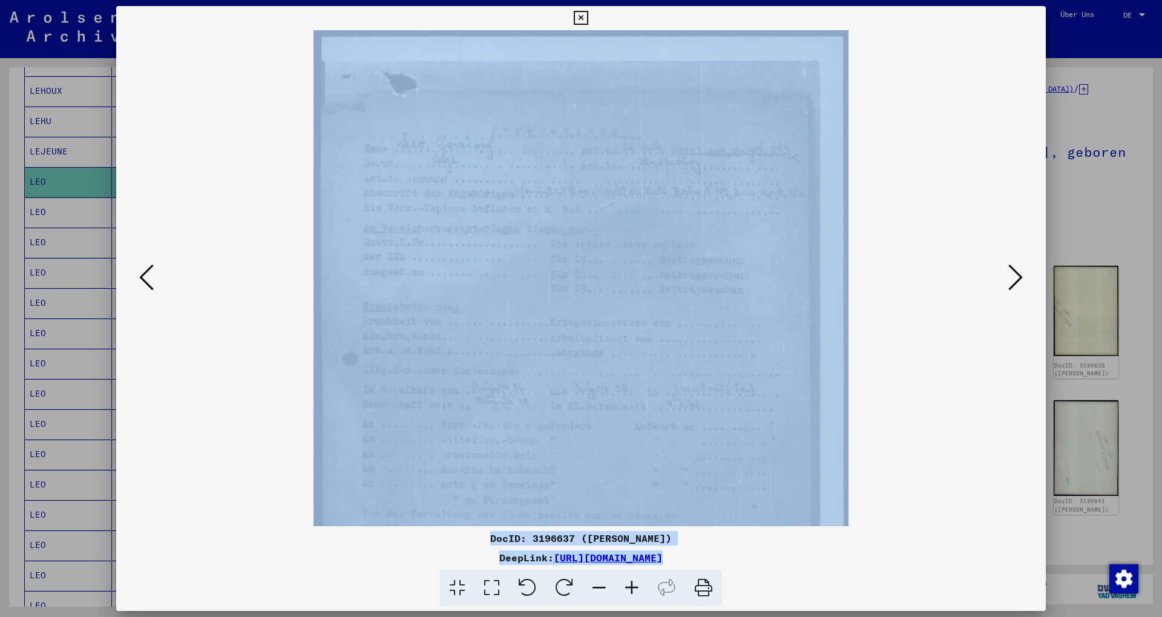
click at [629, 579] on icon at bounding box center [632, 588] width 33 height 37
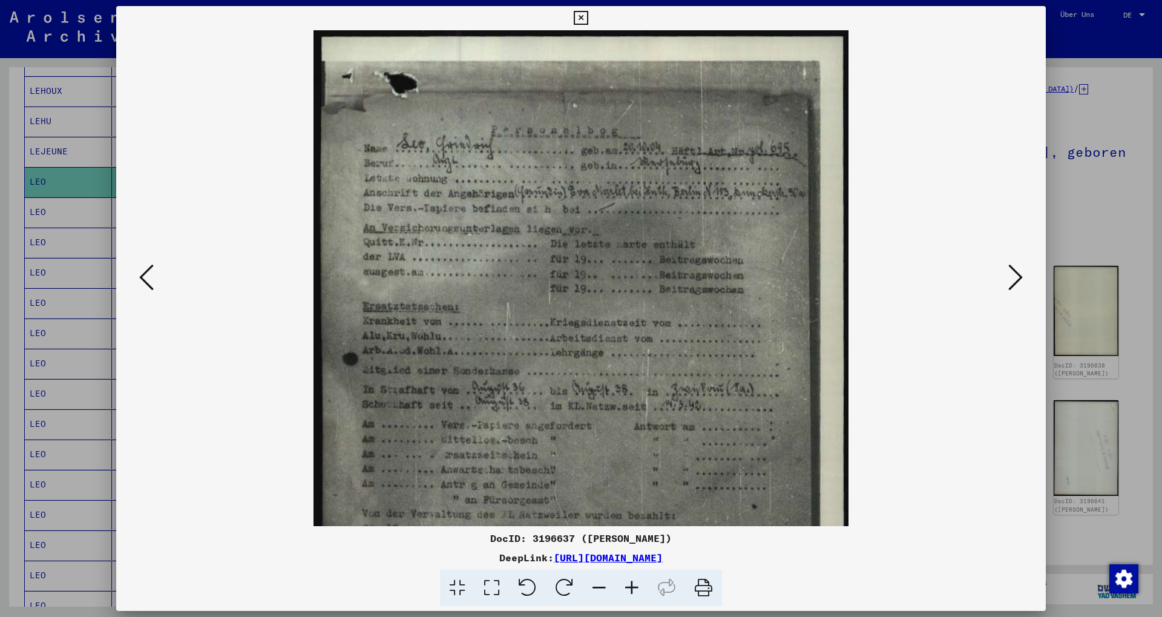
click at [629, 579] on icon at bounding box center [632, 588] width 33 height 37
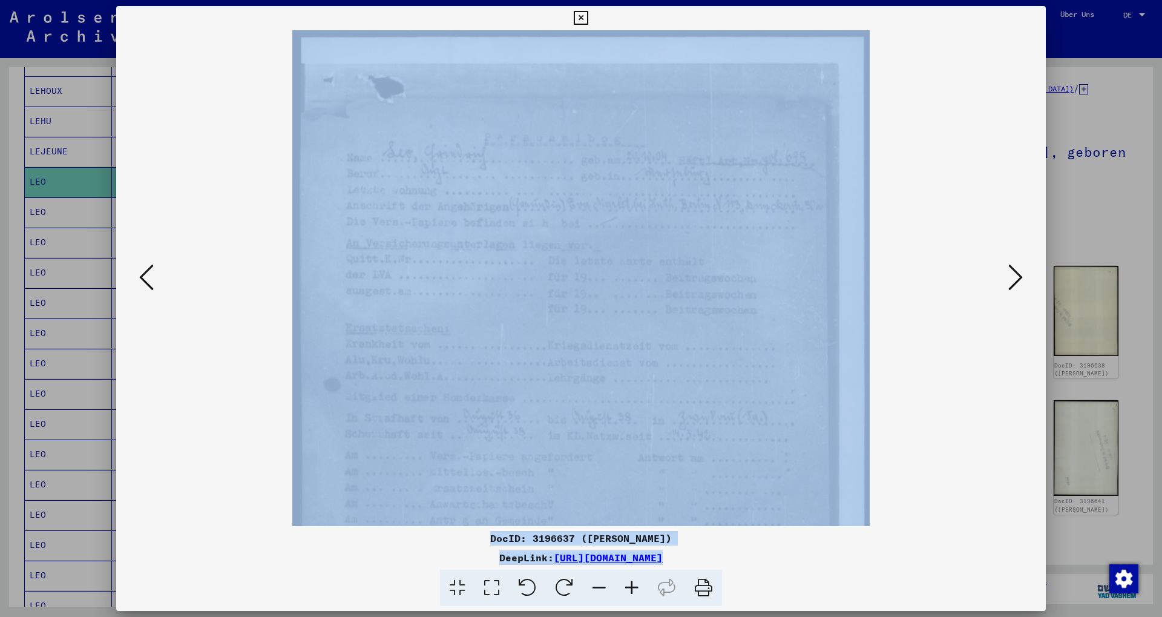
click at [629, 579] on icon at bounding box center [632, 588] width 33 height 37
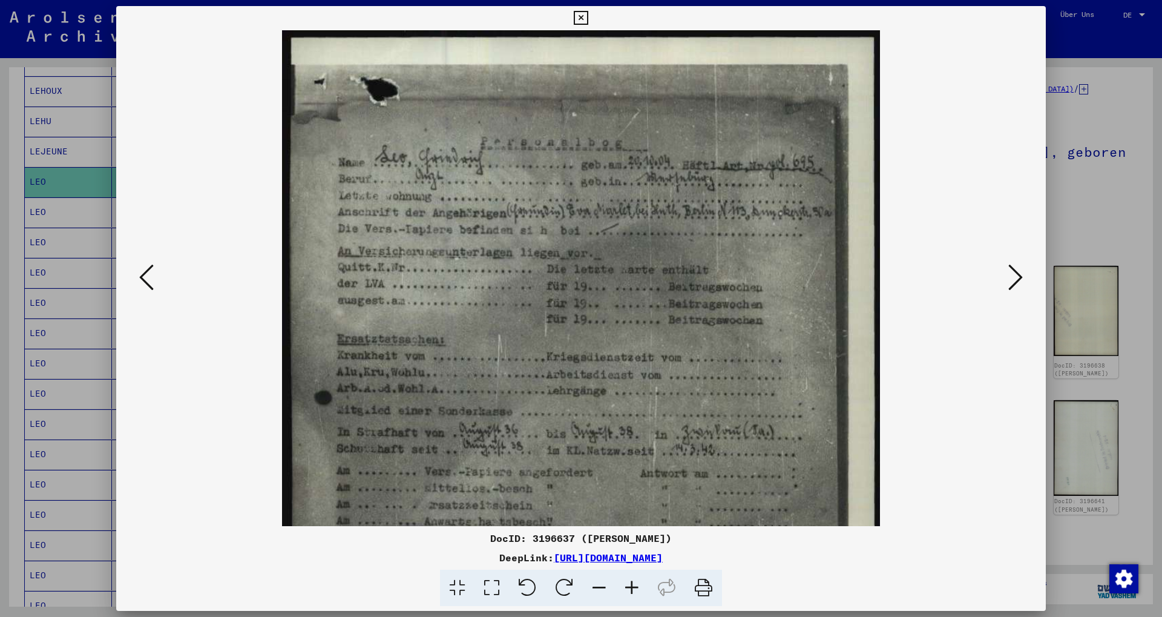
click at [629, 579] on icon at bounding box center [632, 588] width 33 height 37
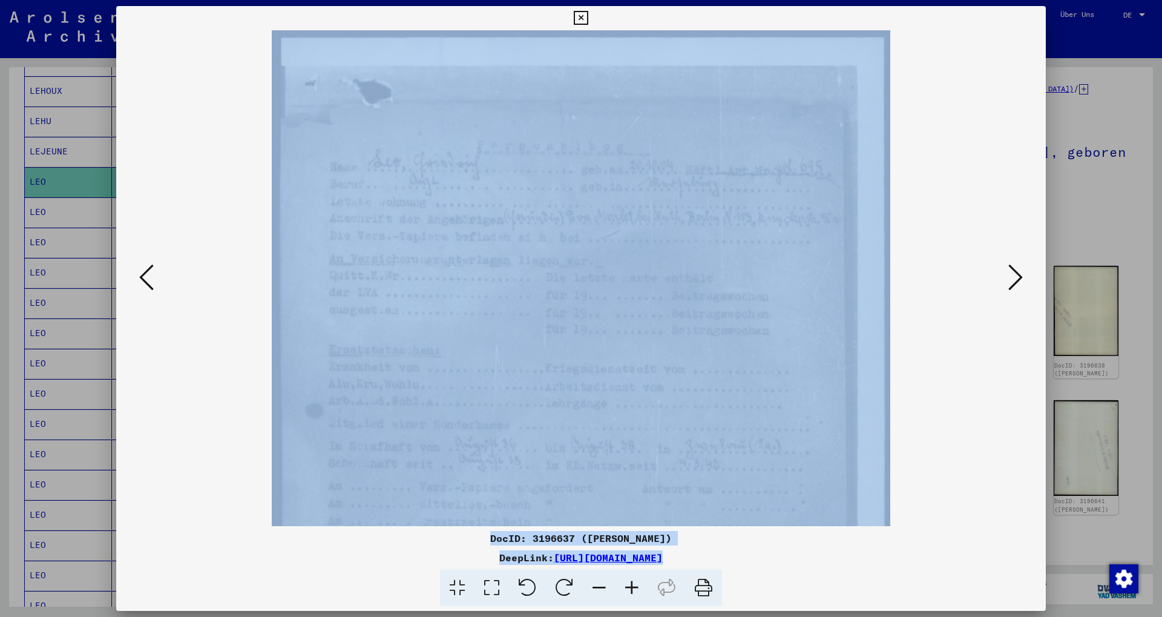
click at [629, 579] on icon at bounding box center [632, 588] width 33 height 37
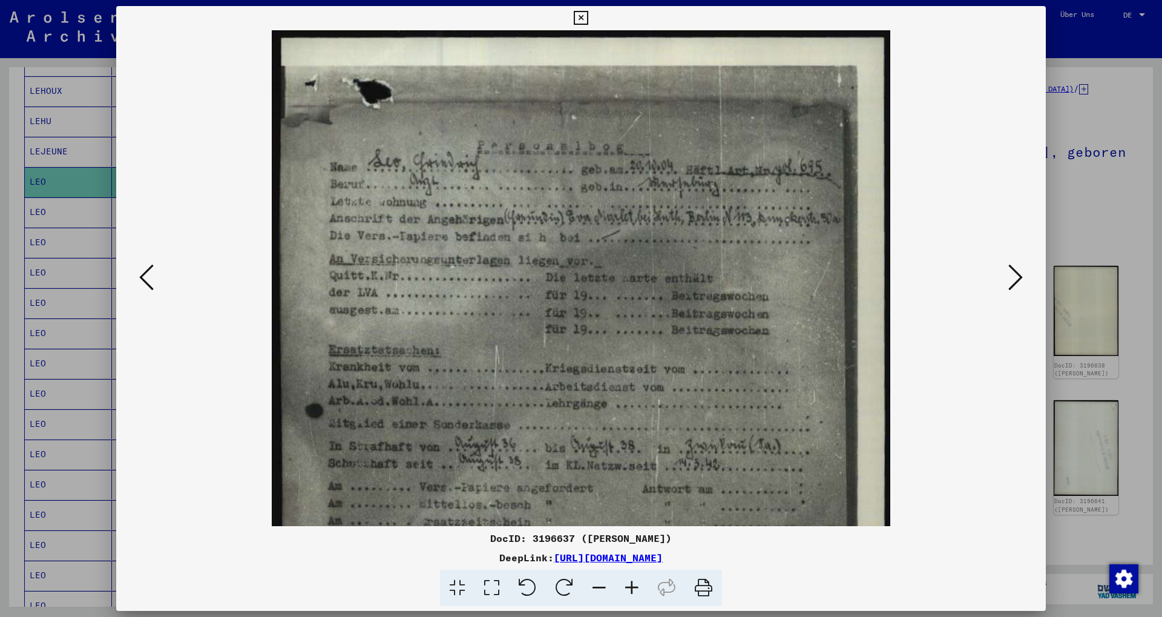
click at [629, 579] on icon at bounding box center [632, 588] width 33 height 37
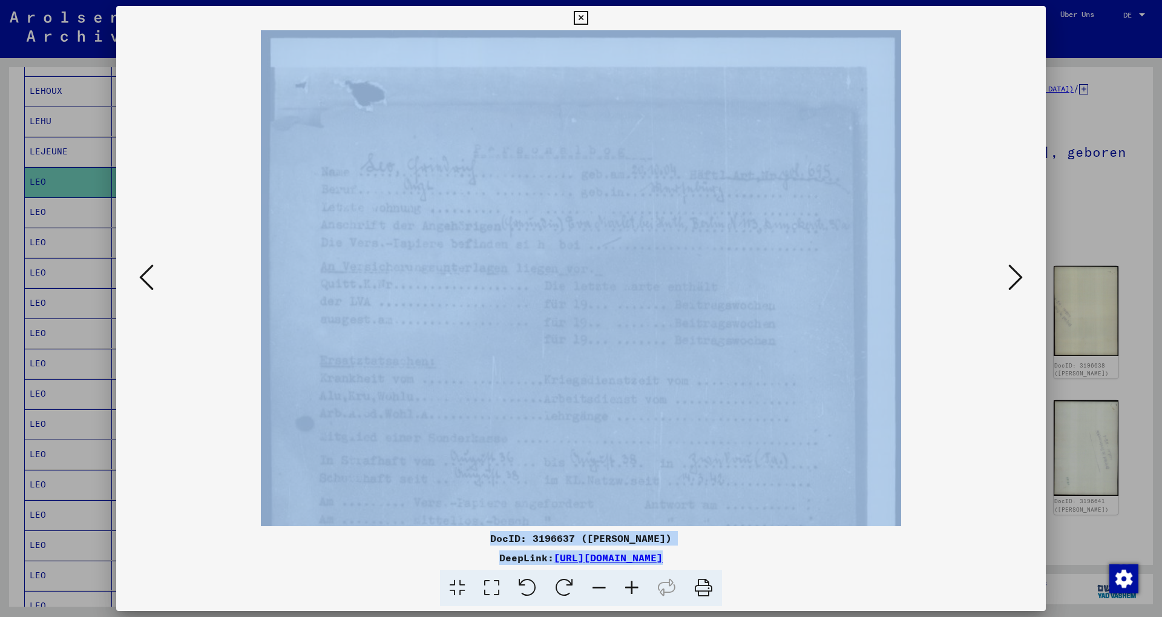
click at [629, 579] on icon at bounding box center [632, 588] width 33 height 37
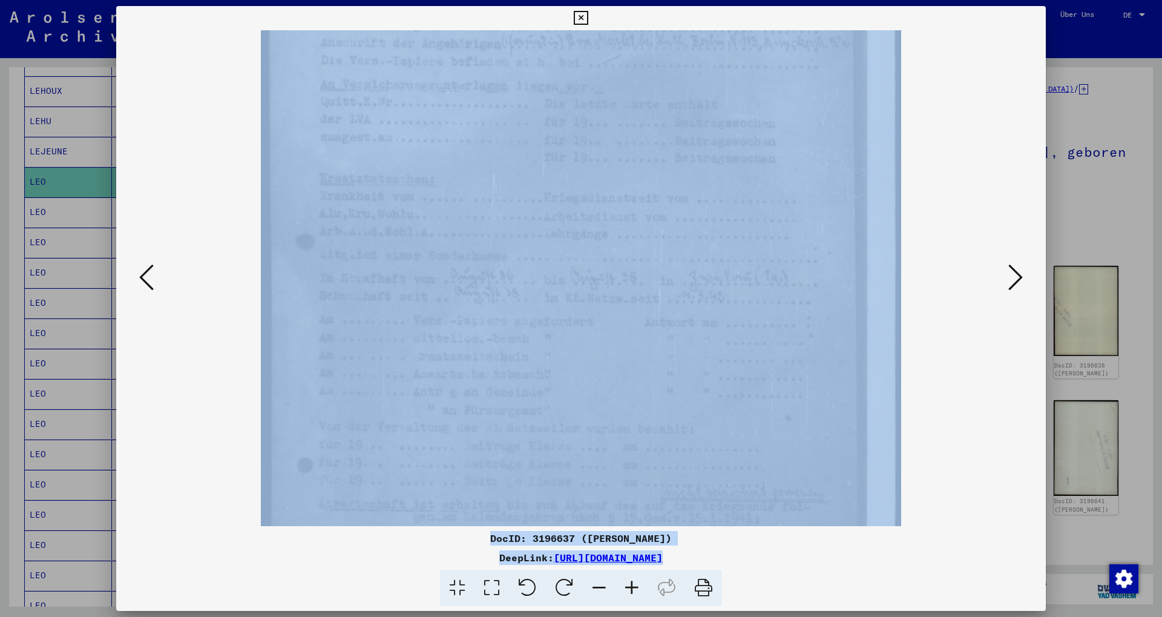
scroll to position [183, 0]
drag, startPoint x: 482, startPoint y: 281, endPoint x: 505, endPoint y: 98, distance: 184.2
click at [505, 98] on img at bounding box center [581, 306] width 640 height 919
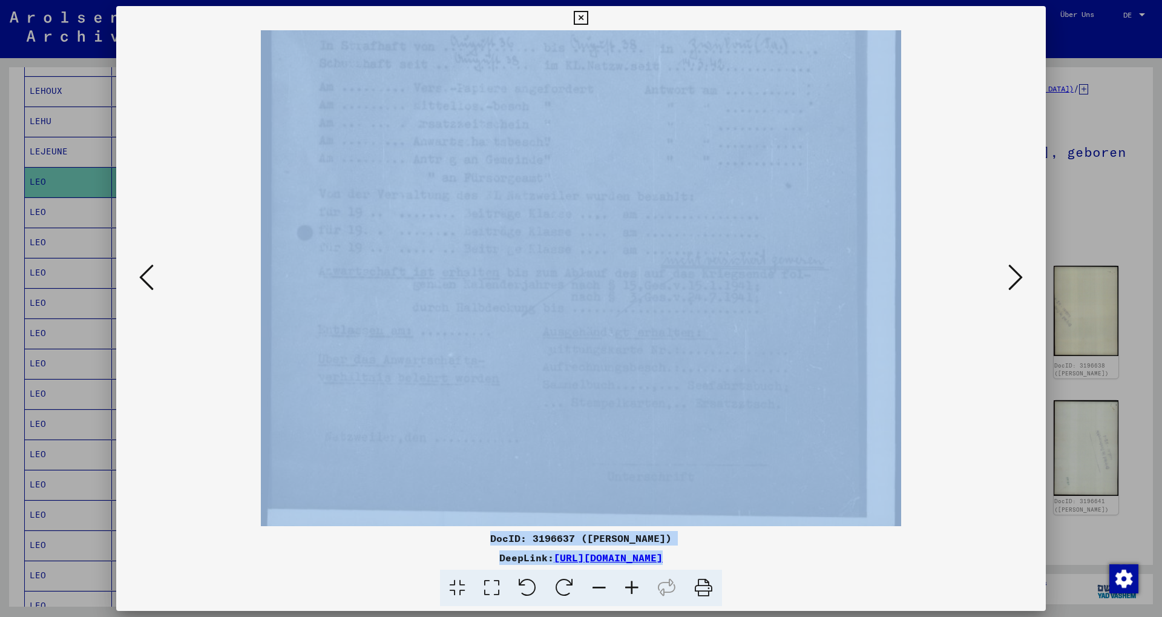
scroll to position [424, 0]
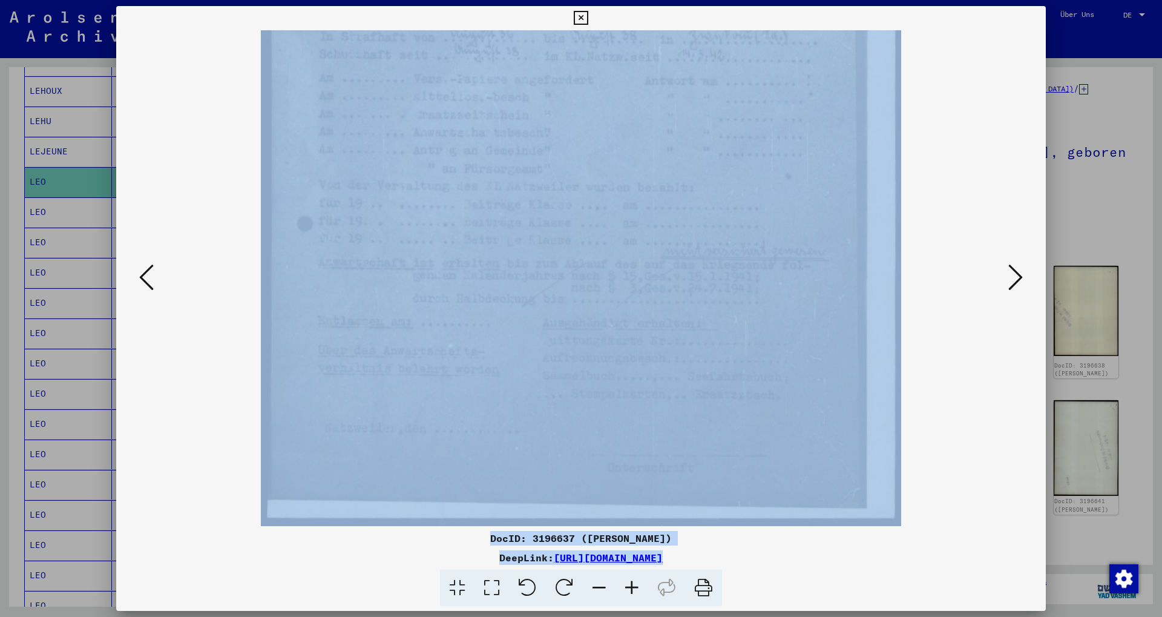
drag, startPoint x: 537, startPoint y: 412, endPoint x: 569, endPoint y: 159, distance: 254.9
click at [569, 159] on img at bounding box center [581, 66] width 640 height 919
click at [1013, 283] on icon at bounding box center [1015, 277] width 15 height 29
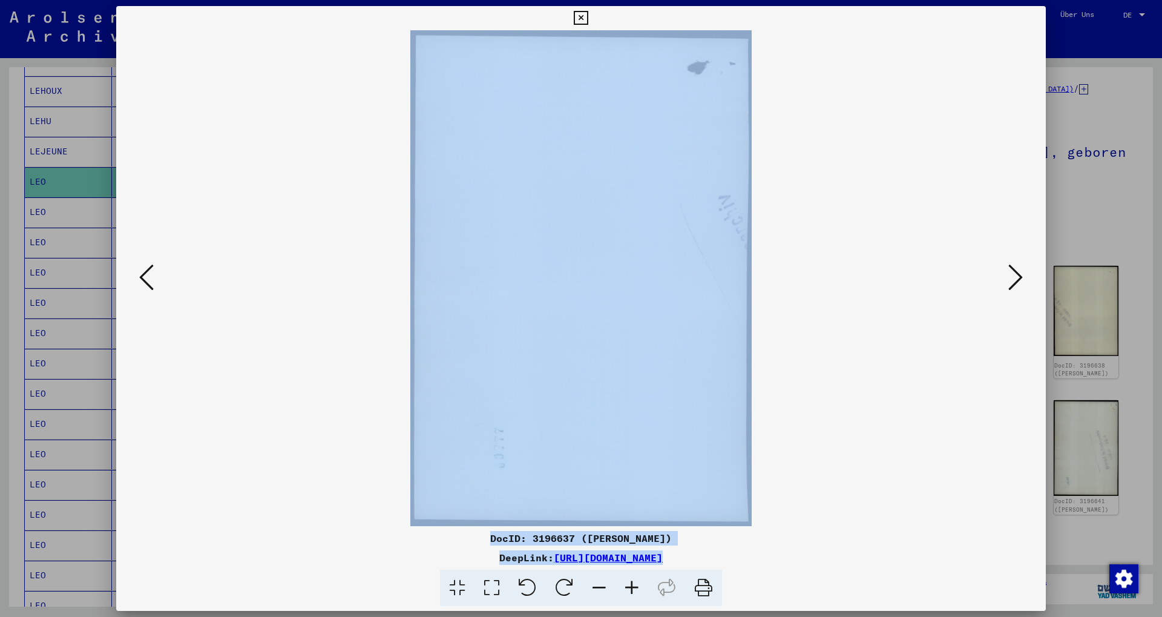
click at [1013, 283] on icon at bounding box center [1015, 277] width 15 height 29
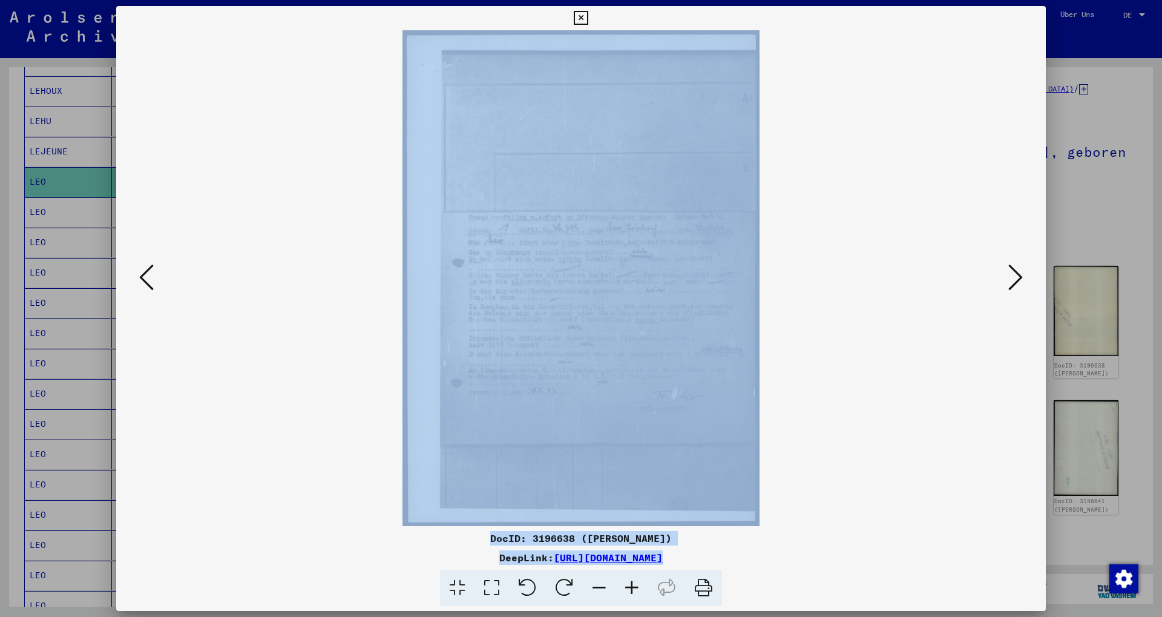
click at [627, 590] on icon at bounding box center [632, 588] width 33 height 37
click at [628, 589] on icon at bounding box center [632, 588] width 33 height 37
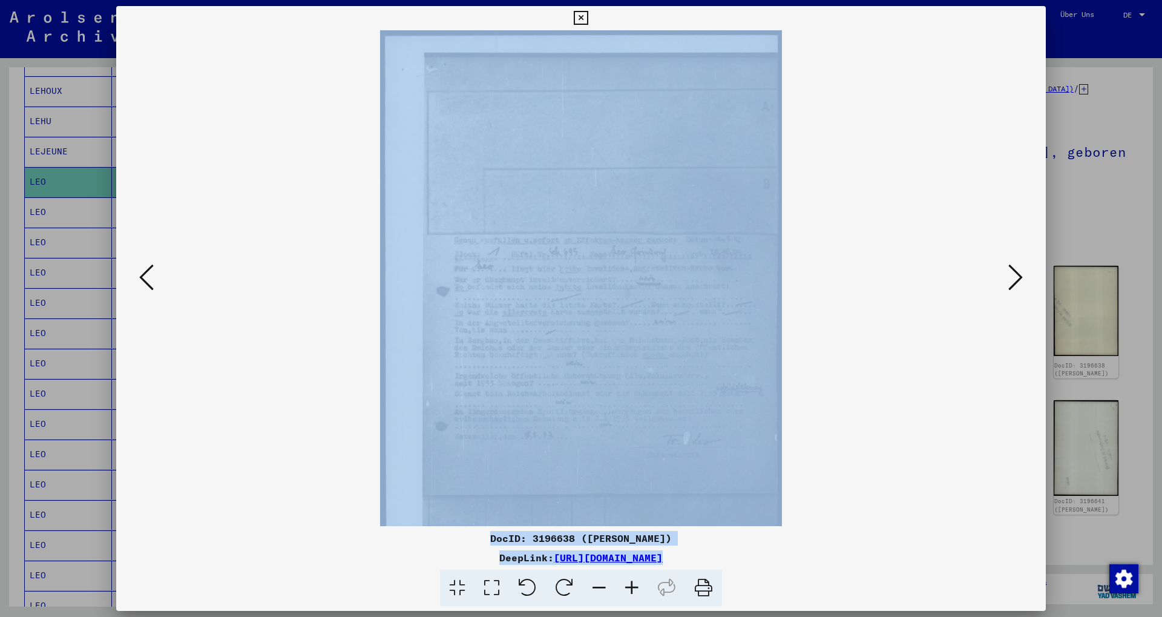
click at [628, 589] on icon at bounding box center [632, 588] width 33 height 37
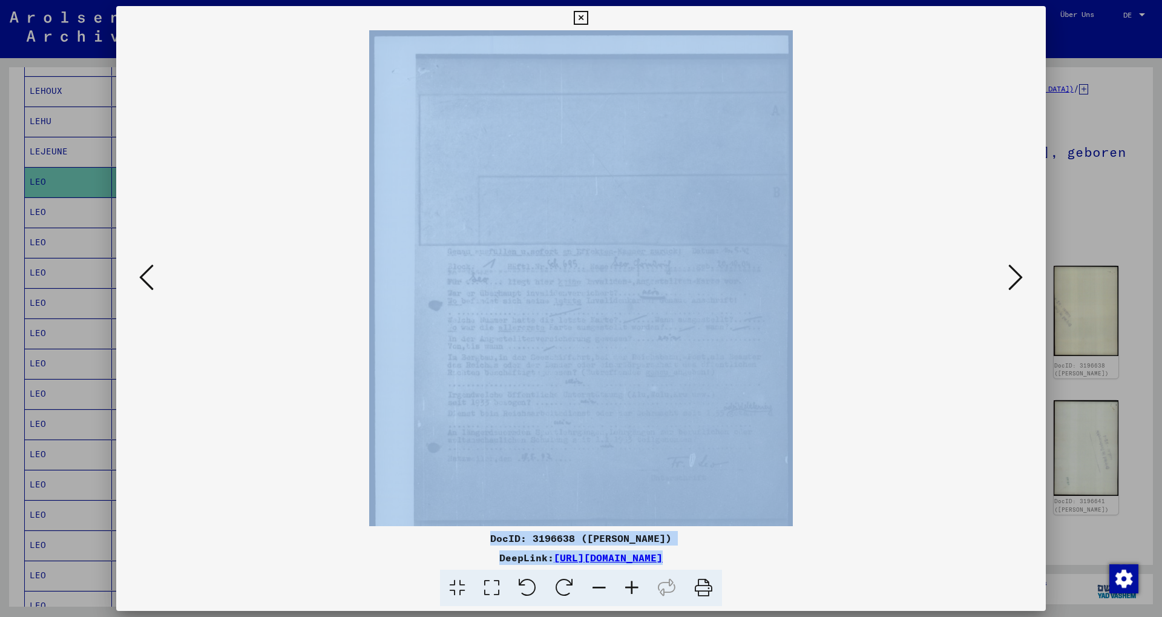
click at [628, 589] on icon at bounding box center [632, 588] width 33 height 37
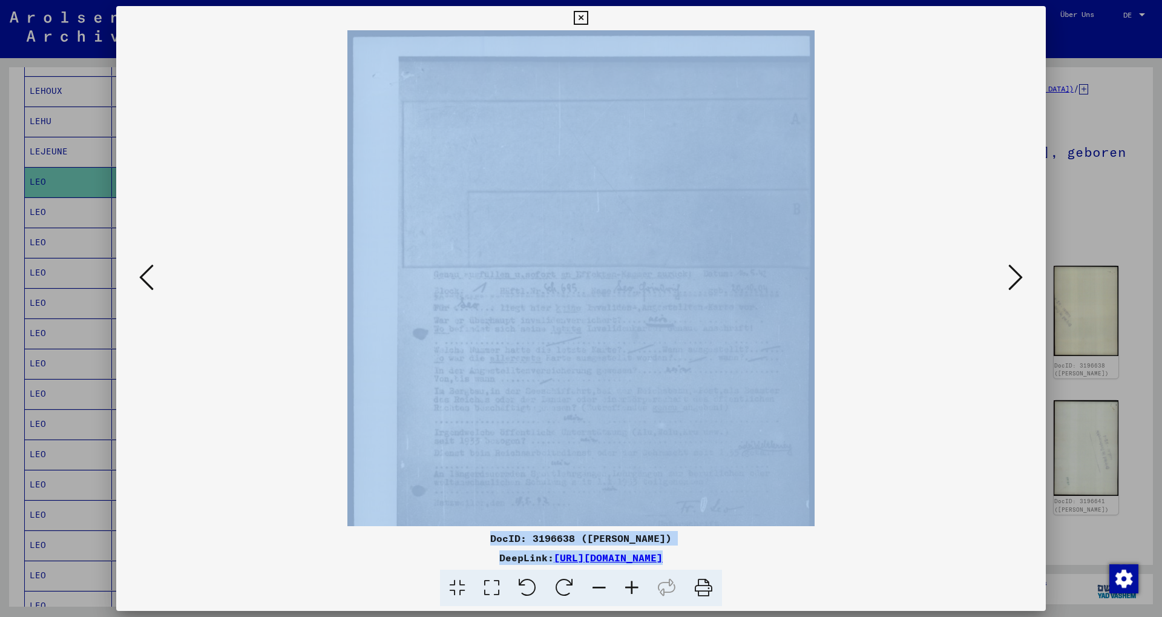
click at [628, 589] on icon at bounding box center [632, 588] width 33 height 37
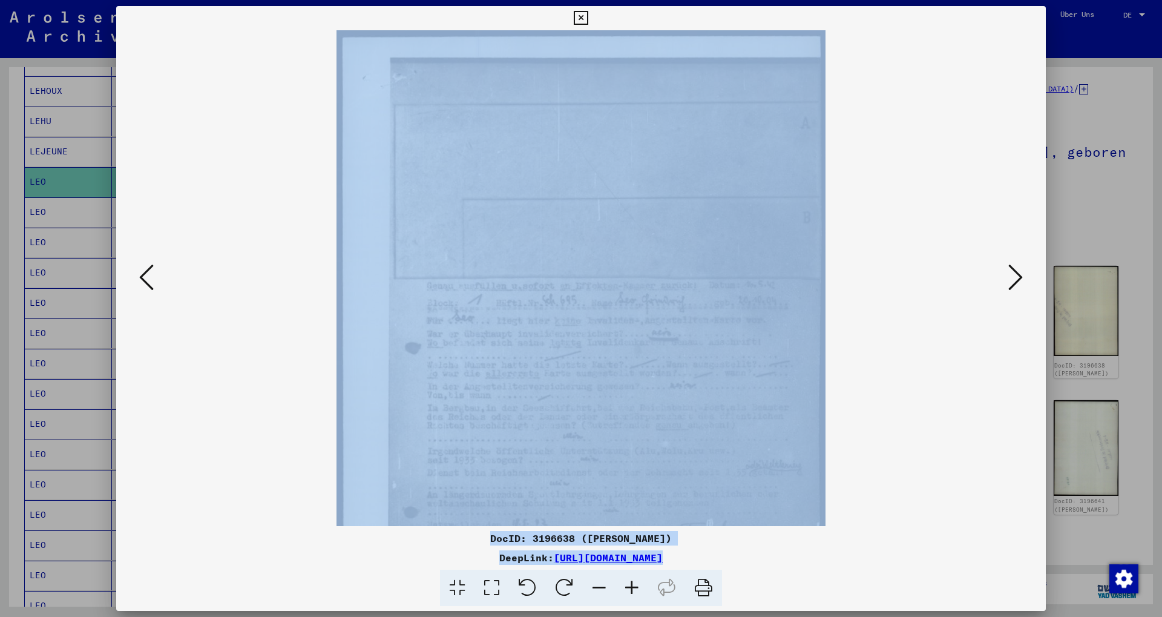
click at [628, 589] on icon at bounding box center [632, 588] width 33 height 37
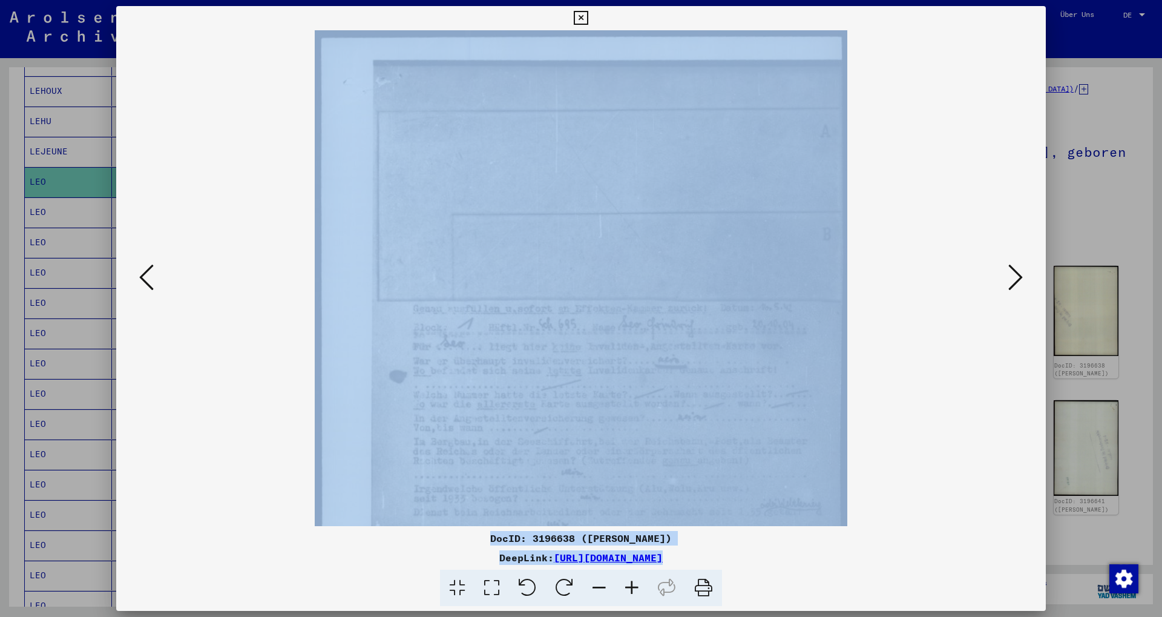
click at [628, 589] on icon at bounding box center [632, 588] width 33 height 37
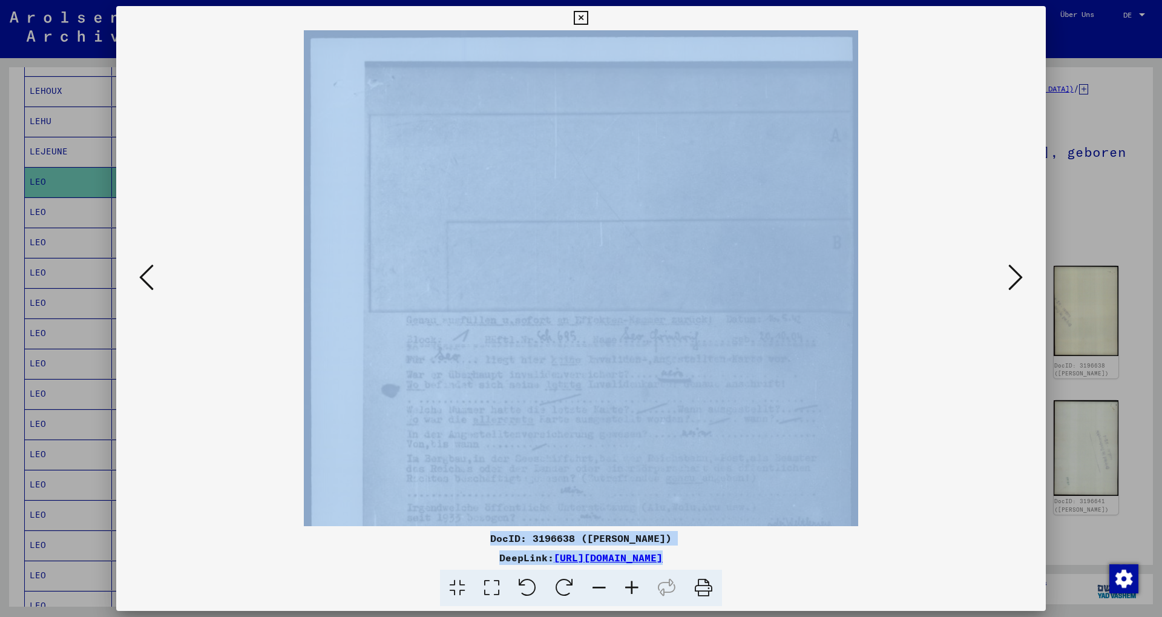
click at [628, 589] on icon at bounding box center [632, 588] width 33 height 37
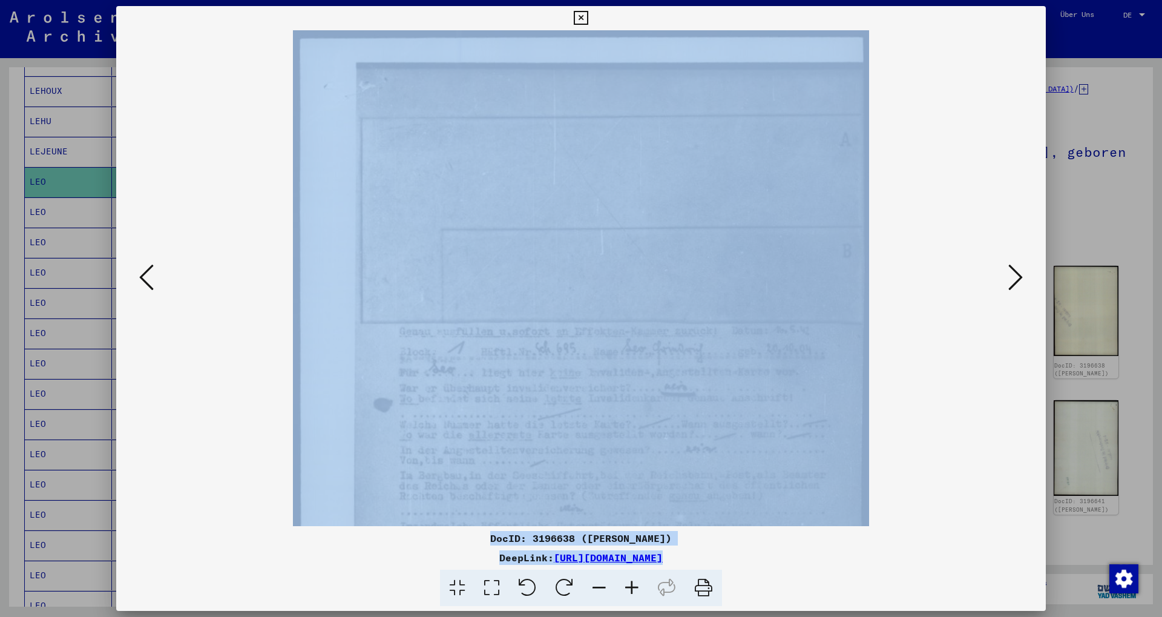
click at [628, 589] on icon at bounding box center [632, 588] width 33 height 37
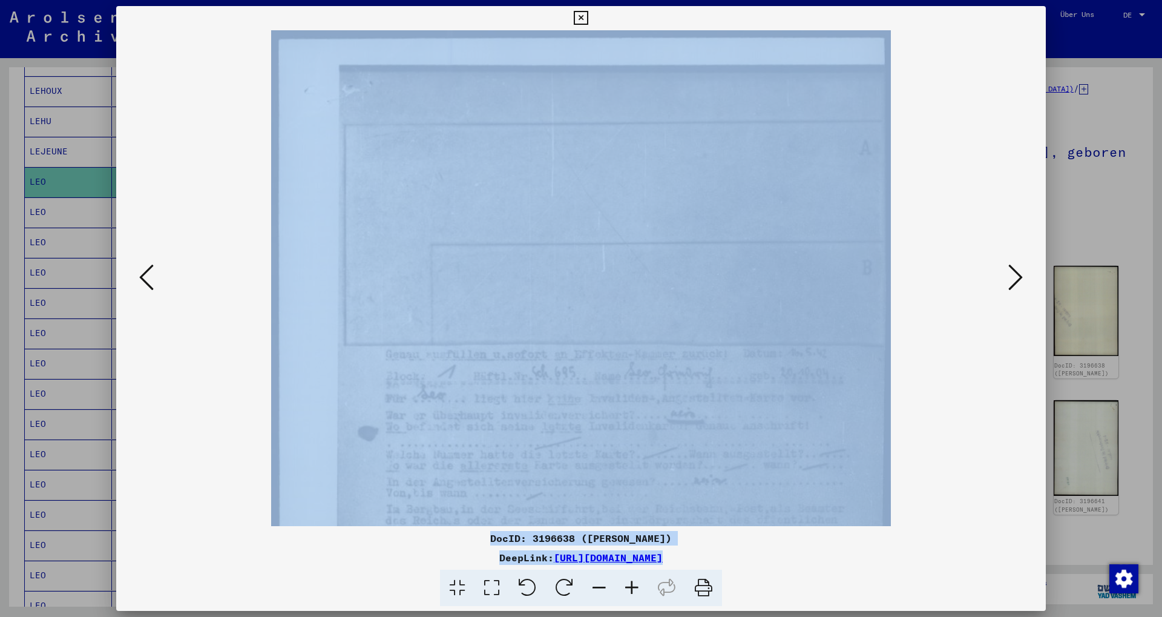
click at [628, 589] on icon at bounding box center [632, 588] width 33 height 37
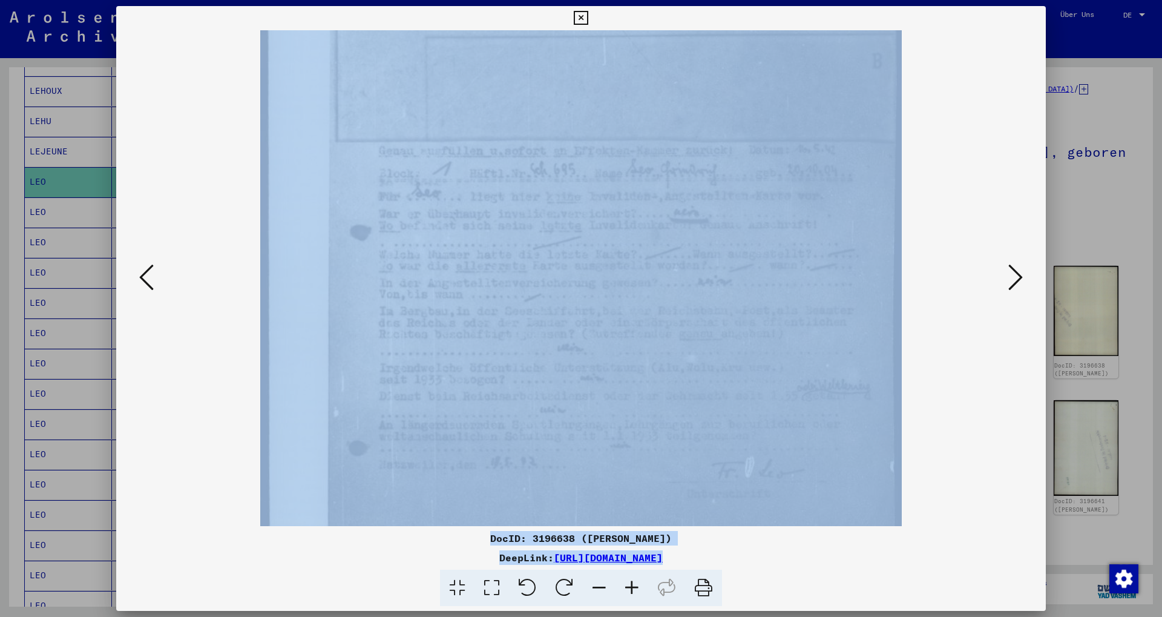
scroll to position [230, 0]
drag, startPoint x: 664, startPoint y: 441, endPoint x: 673, endPoint y: 215, distance: 225.9
click at [673, 215] on img at bounding box center [581, 244] width 642 height 889
drag, startPoint x: 688, startPoint y: 420, endPoint x: 670, endPoint y: 389, distance: 35.8
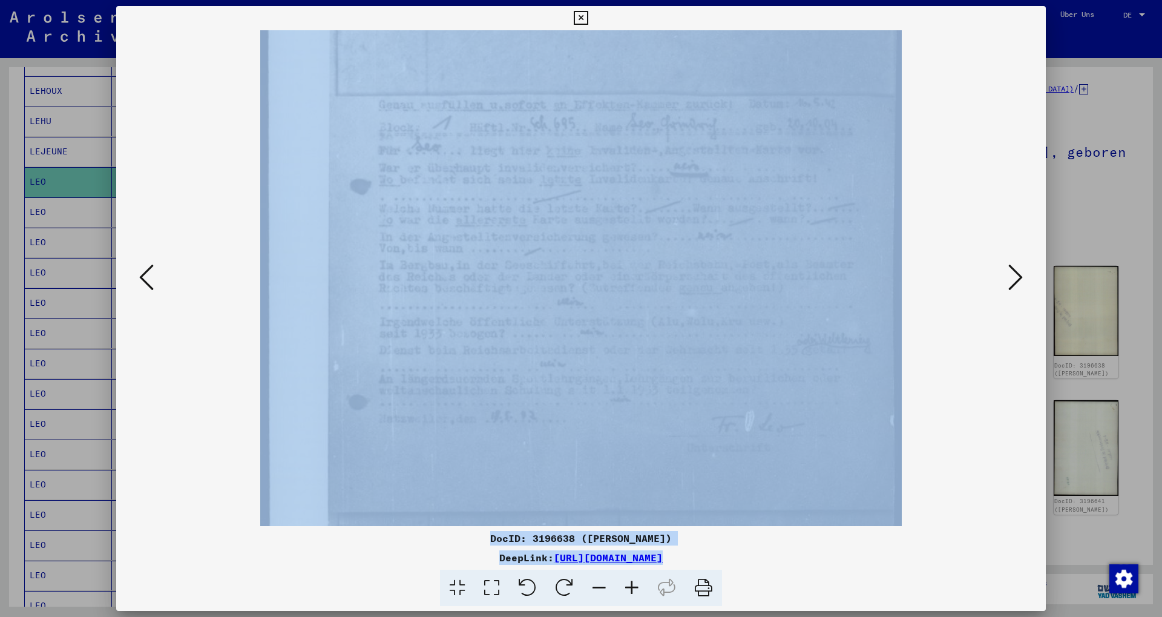
click at [670, 389] on img at bounding box center [581, 213] width 642 height 889
drag, startPoint x: 1023, startPoint y: 284, endPoint x: 1018, endPoint y: 280, distance: 6.9
click at [1018, 280] on icon at bounding box center [1015, 277] width 15 height 29
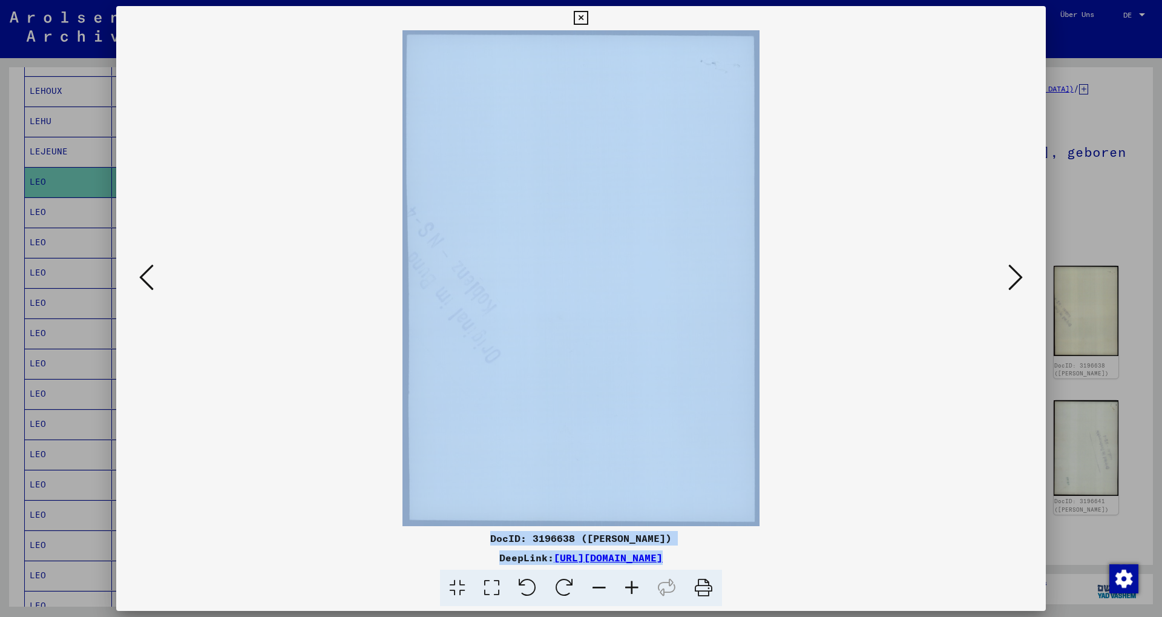
click at [1018, 280] on icon at bounding box center [1015, 277] width 15 height 29
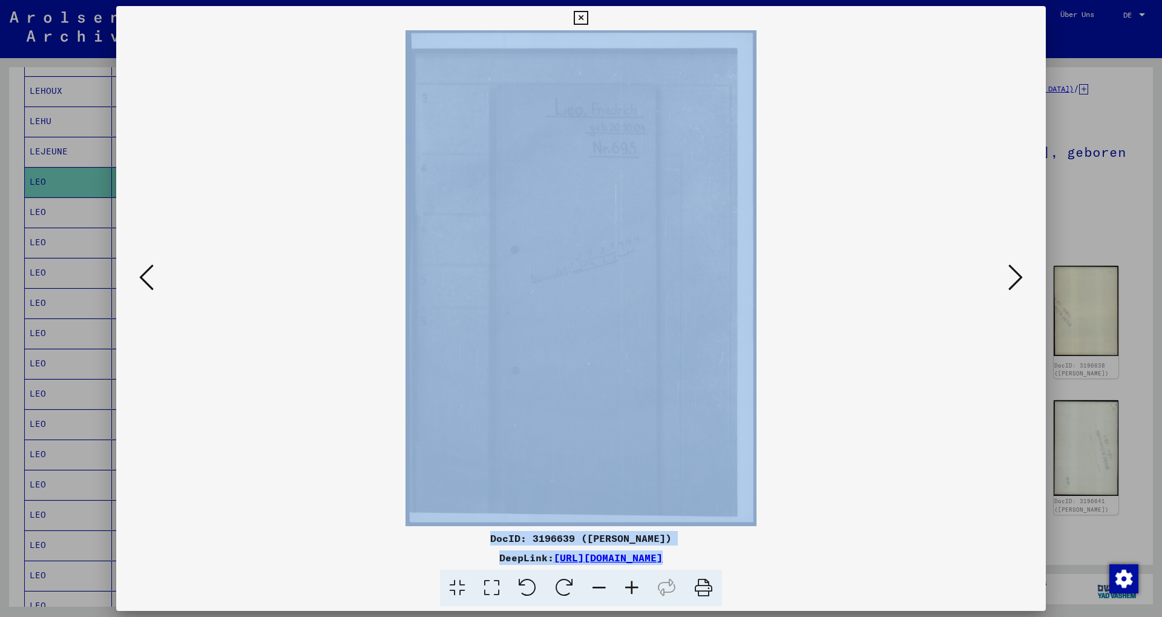
drag, startPoint x: 1018, startPoint y: 280, endPoint x: 895, endPoint y: 337, distance: 135.4
click at [896, 336] on div at bounding box center [581, 278] width 930 height 496
click at [631, 582] on icon at bounding box center [632, 588] width 33 height 37
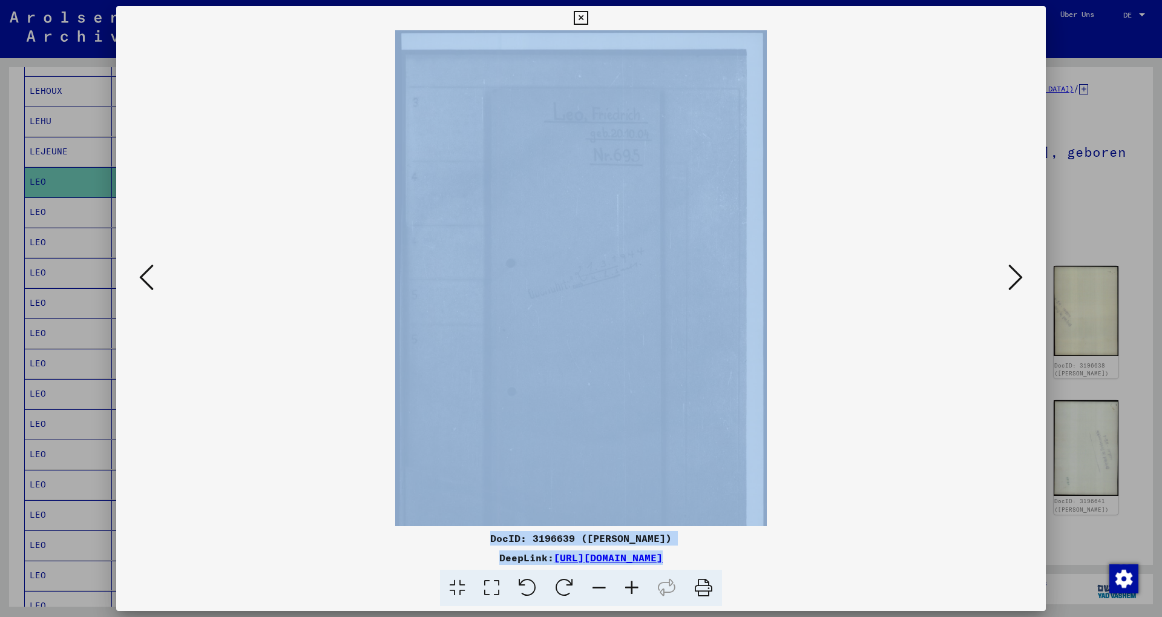
click at [631, 582] on icon at bounding box center [632, 588] width 33 height 37
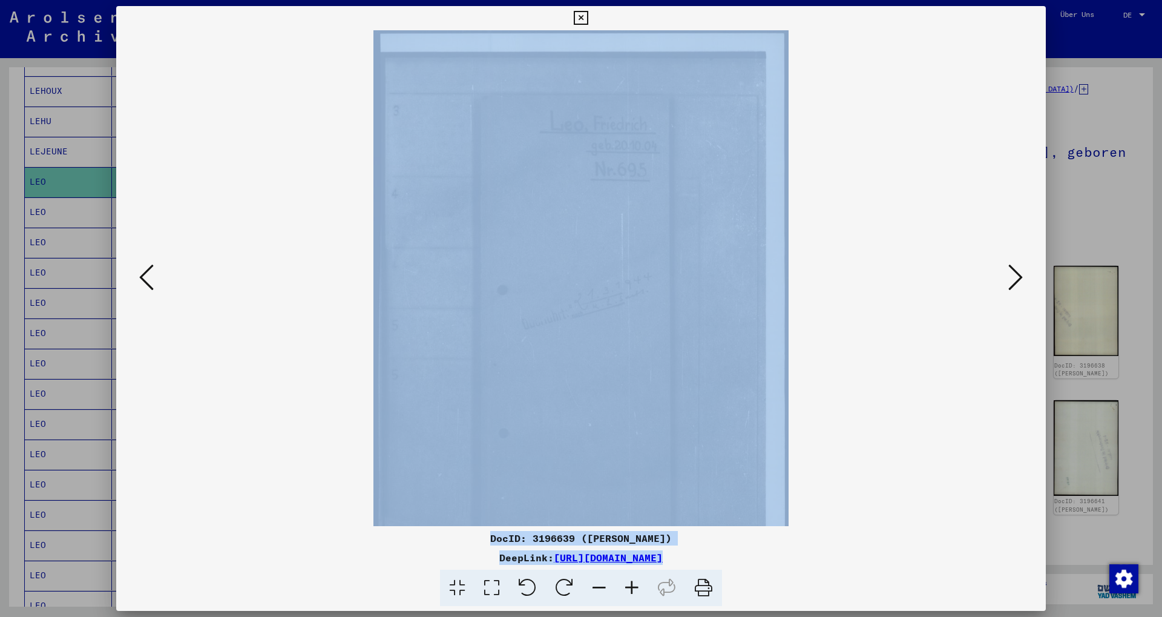
click at [631, 582] on icon at bounding box center [632, 588] width 33 height 37
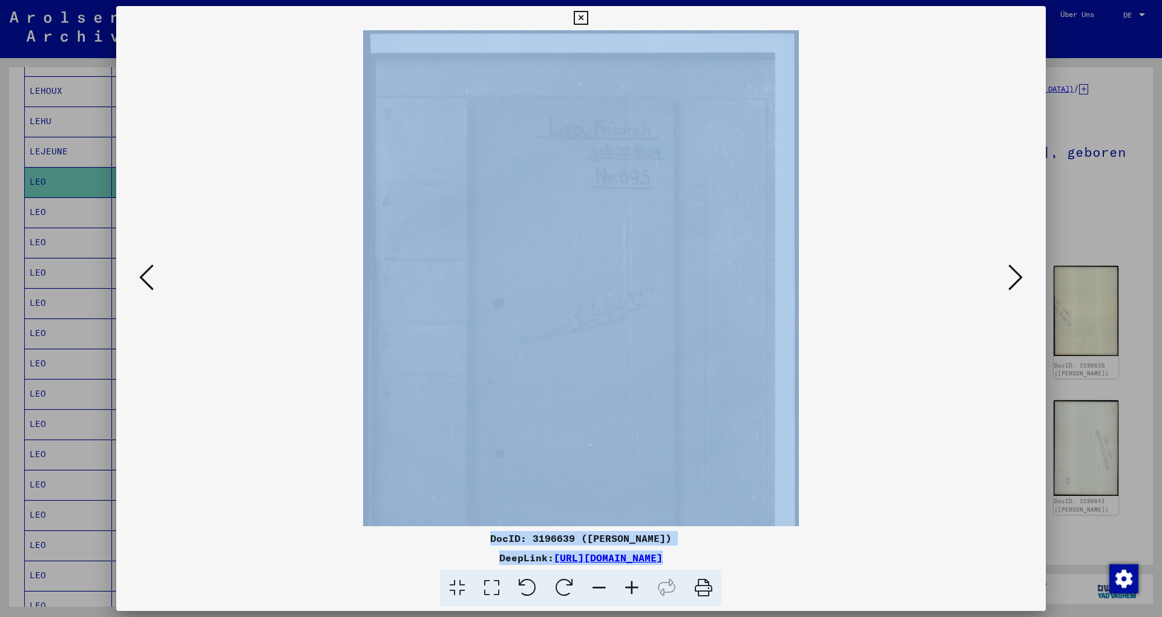
click at [631, 582] on icon at bounding box center [632, 588] width 33 height 37
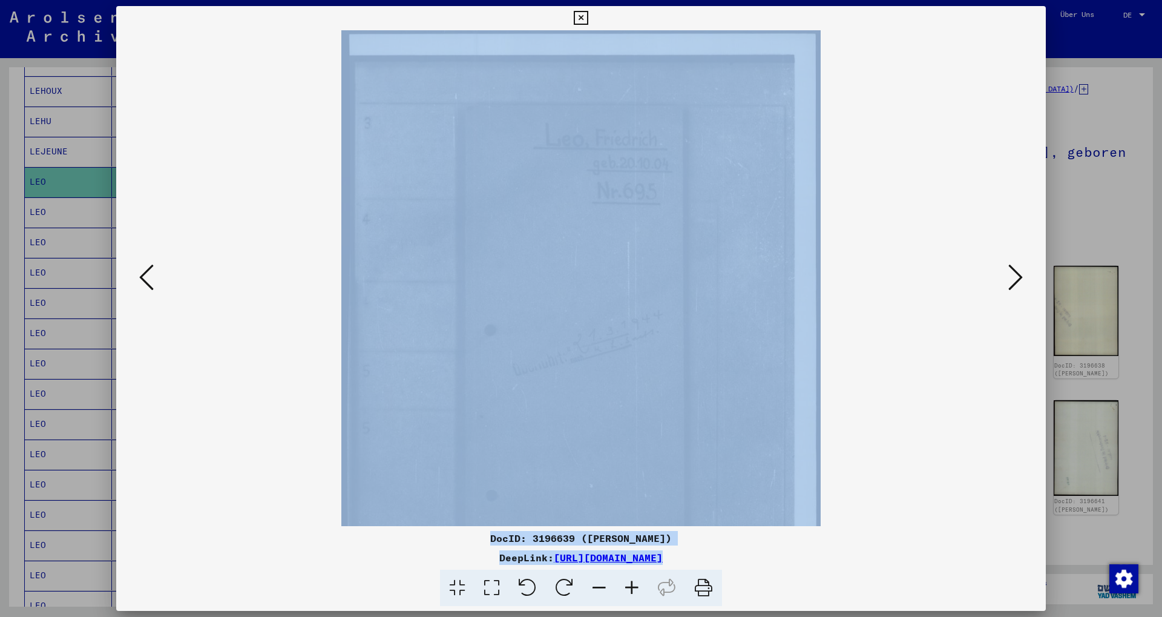
click at [631, 582] on icon at bounding box center [632, 588] width 33 height 37
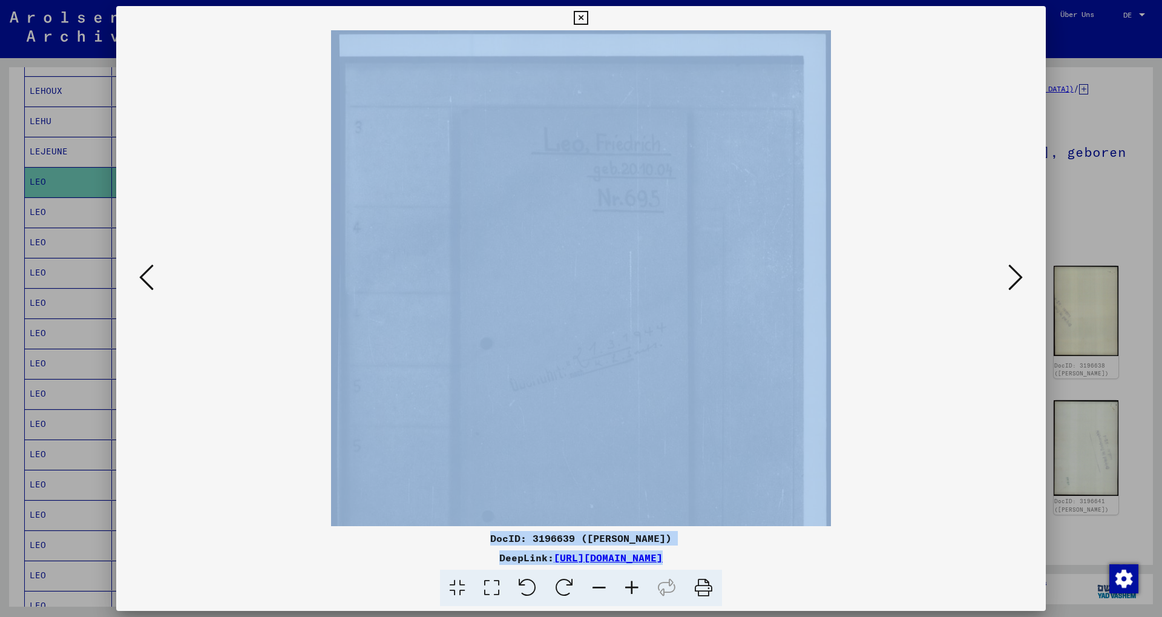
click at [631, 582] on icon at bounding box center [632, 588] width 33 height 37
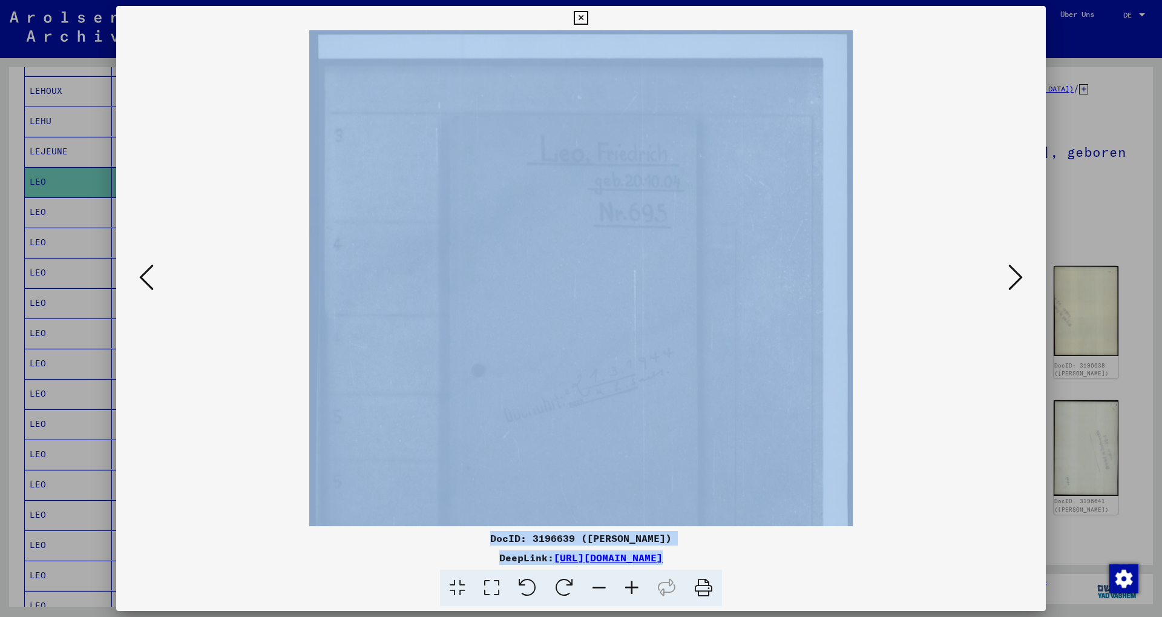
click at [631, 582] on icon at bounding box center [632, 588] width 33 height 37
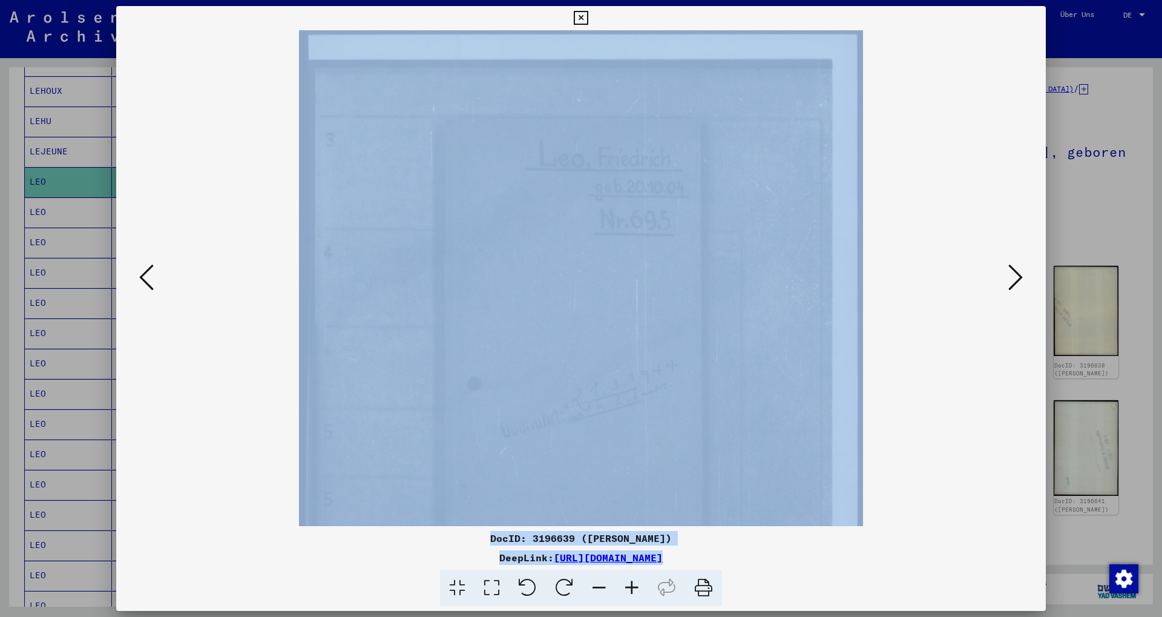
click at [631, 582] on icon at bounding box center [632, 588] width 33 height 37
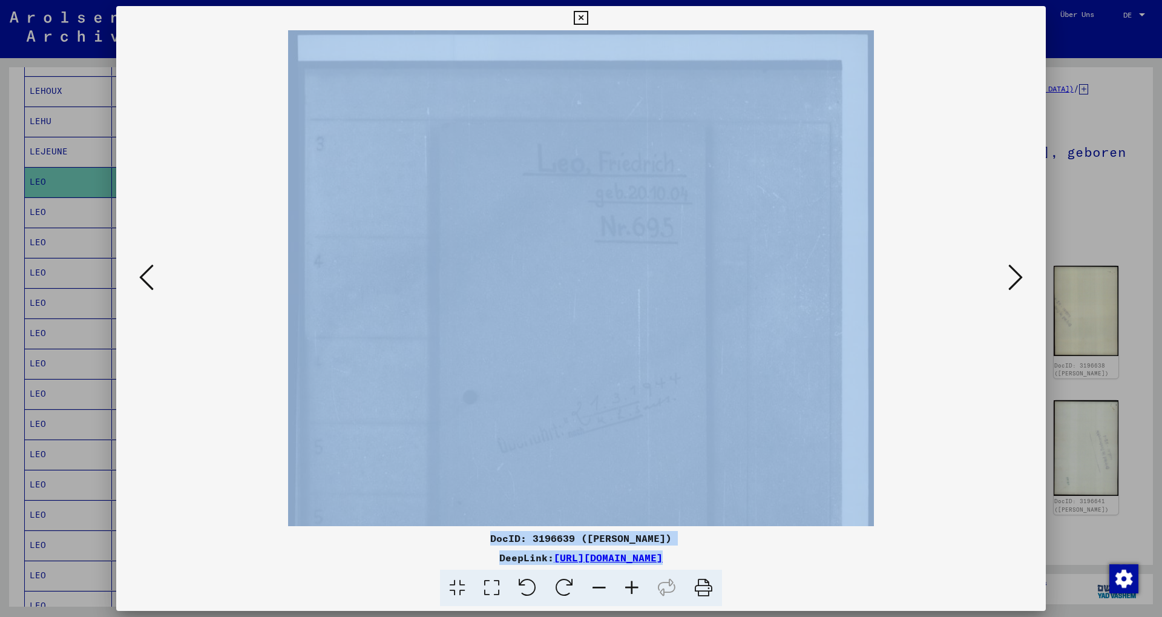
click at [631, 582] on icon at bounding box center [632, 588] width 33 height 37
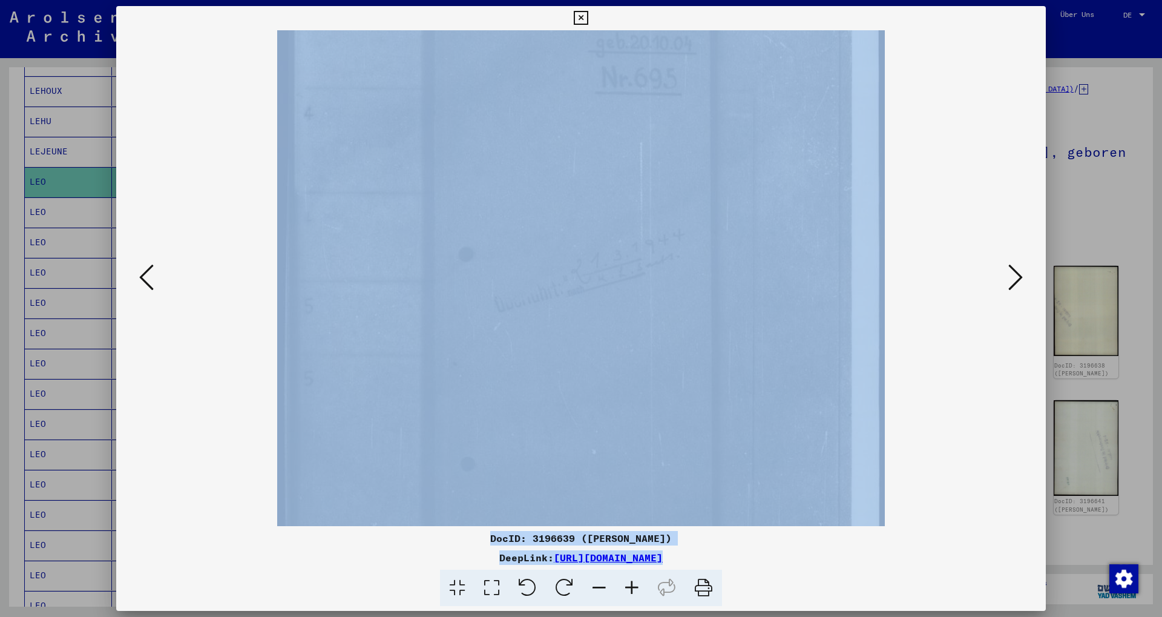
scroll to position [179, 0]
drag, startPoint x: 661, startPoint y: 448, endPoint x: 671, endPoint y: 269, distance: 178.8
click at [671, 269] on img at bounding box center [580, 281] width 607 height 859
click at [1013, 285] on icon at bounding box center [1015, 277] width 15 height 29
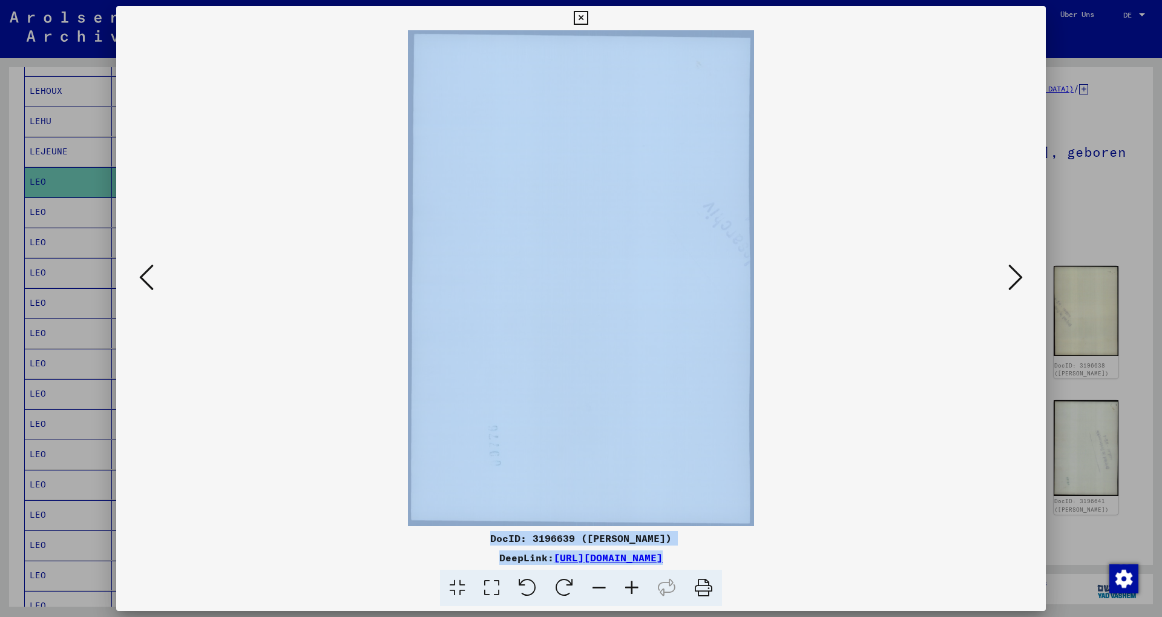
scroll to position [0, 0]
click at [1013, 285] on icon at bounding box center [1015, 277] width 15 height 29
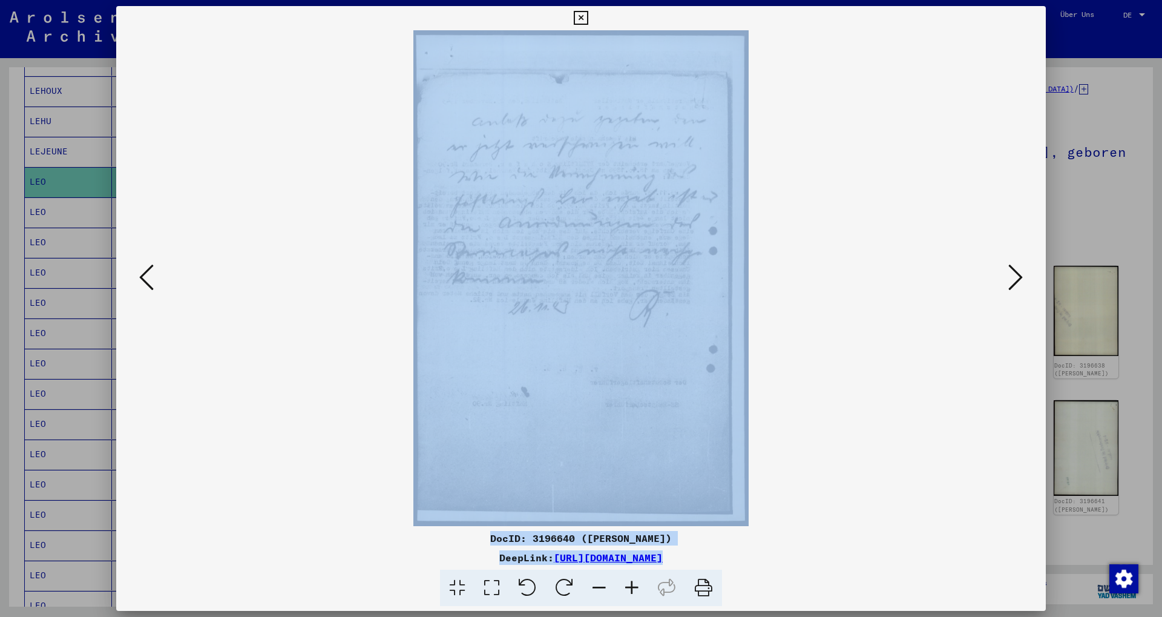
click at [1013, 285] on icon at bounding box center [1015, 277] width 15 height 29
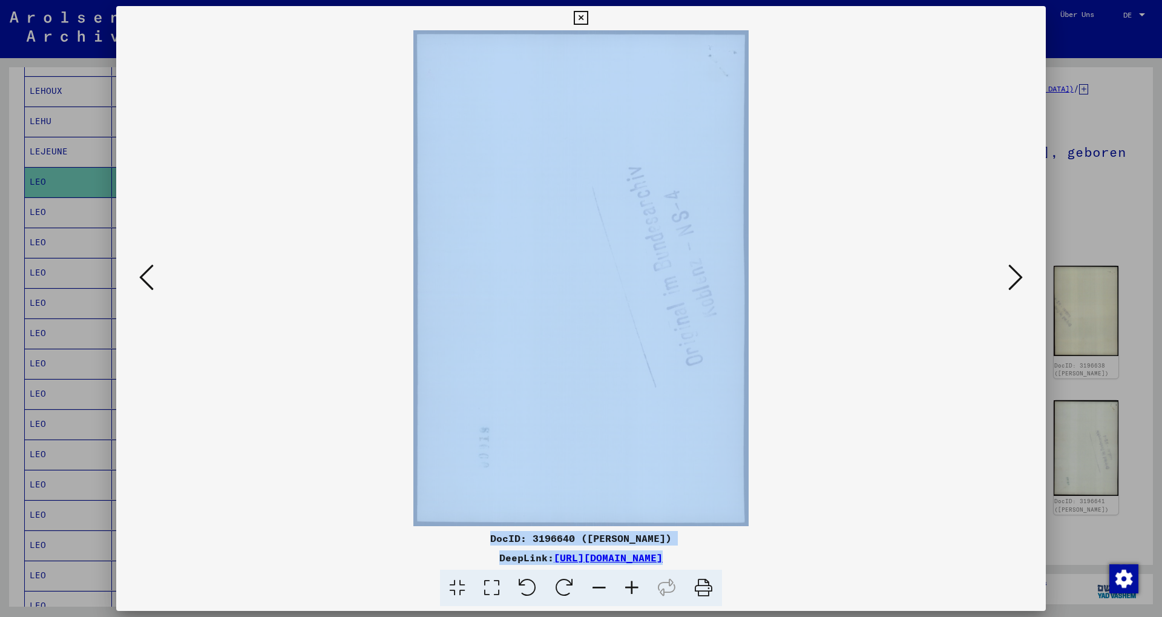
click at [1013, 285] on icon at bounding box center [1015, 277] width 15 height 29
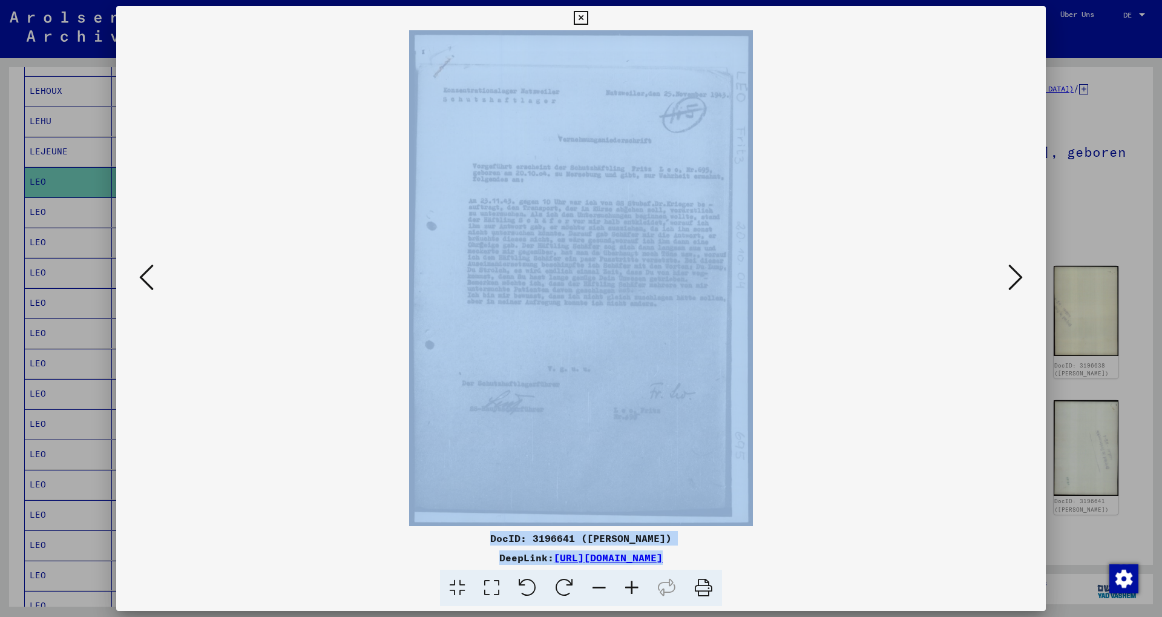
click at [628, 591] on icon at bounding box center [632, 588] width 33 height 37
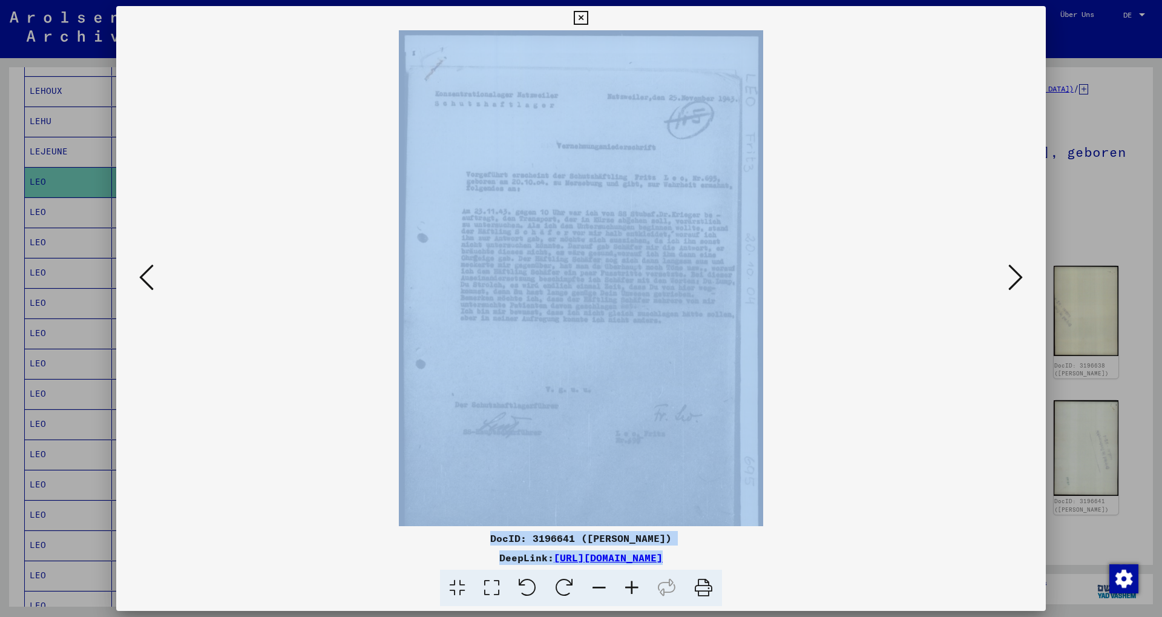
click at [628, 591] on icon at bounding box center [632, 588] width 33 height 37
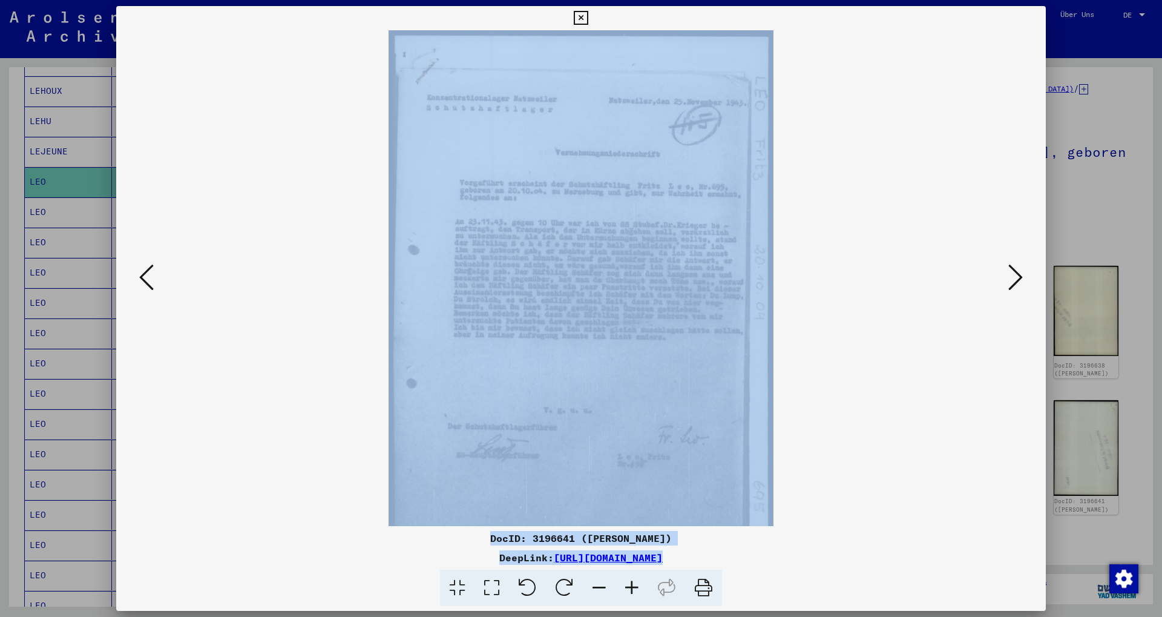
click at [628, 591] on icon at bounding box center [632, 588] width 33 height 37
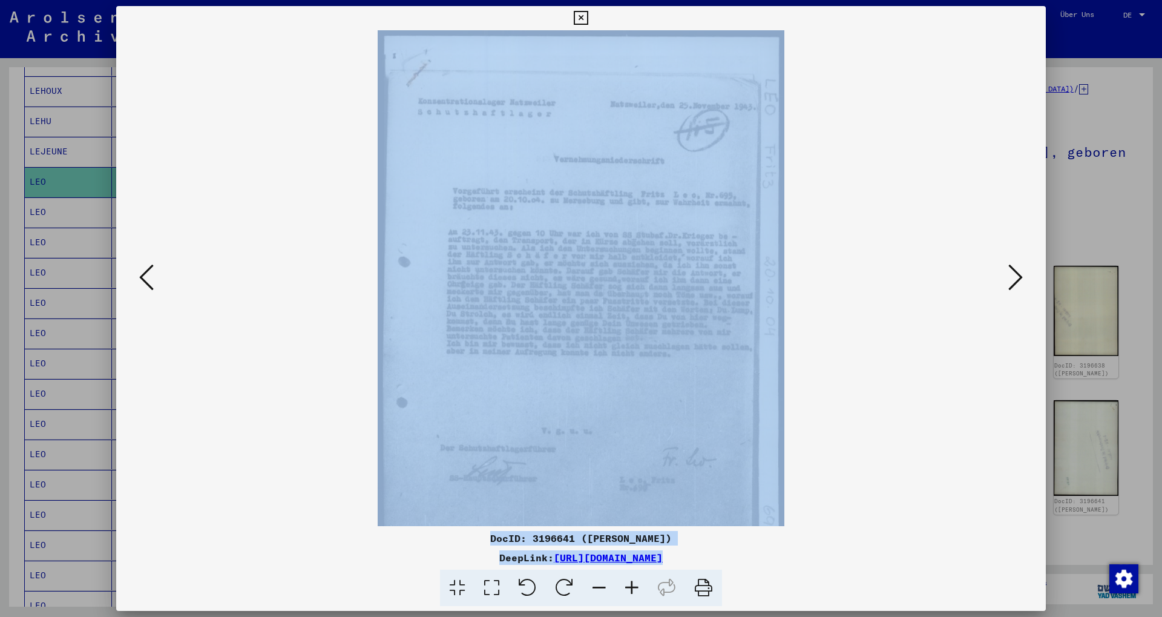
click at [628, 591] on icon at bounding box center [632, 588] width 33 height 37
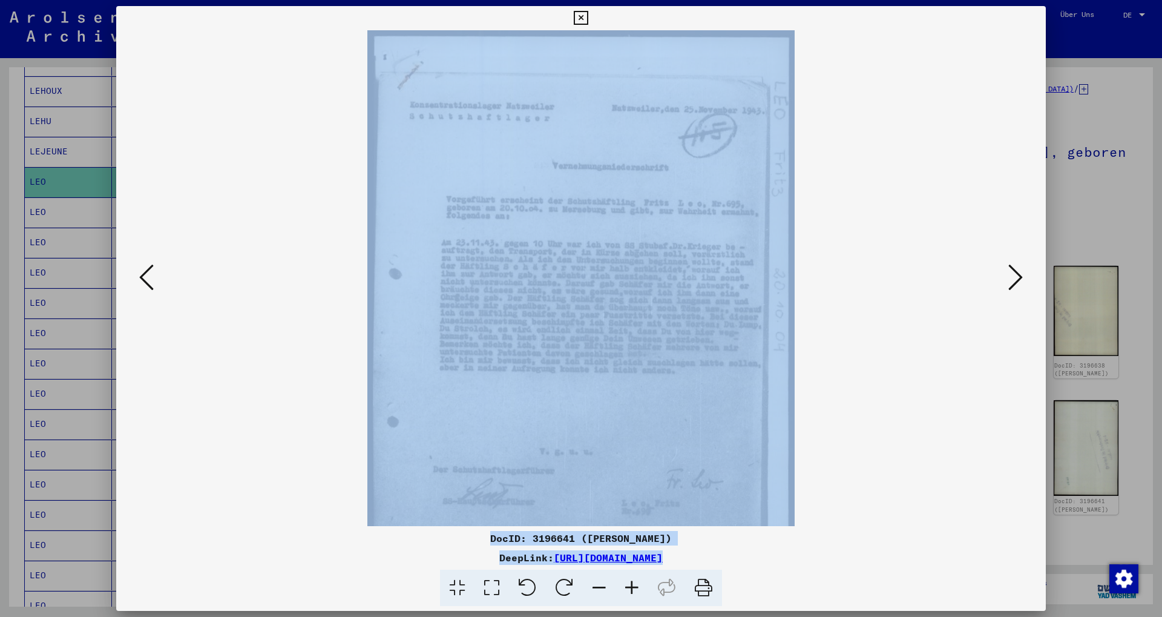
click at [628, 591] on icon at bounding box center [632, 588] width 33 height 37
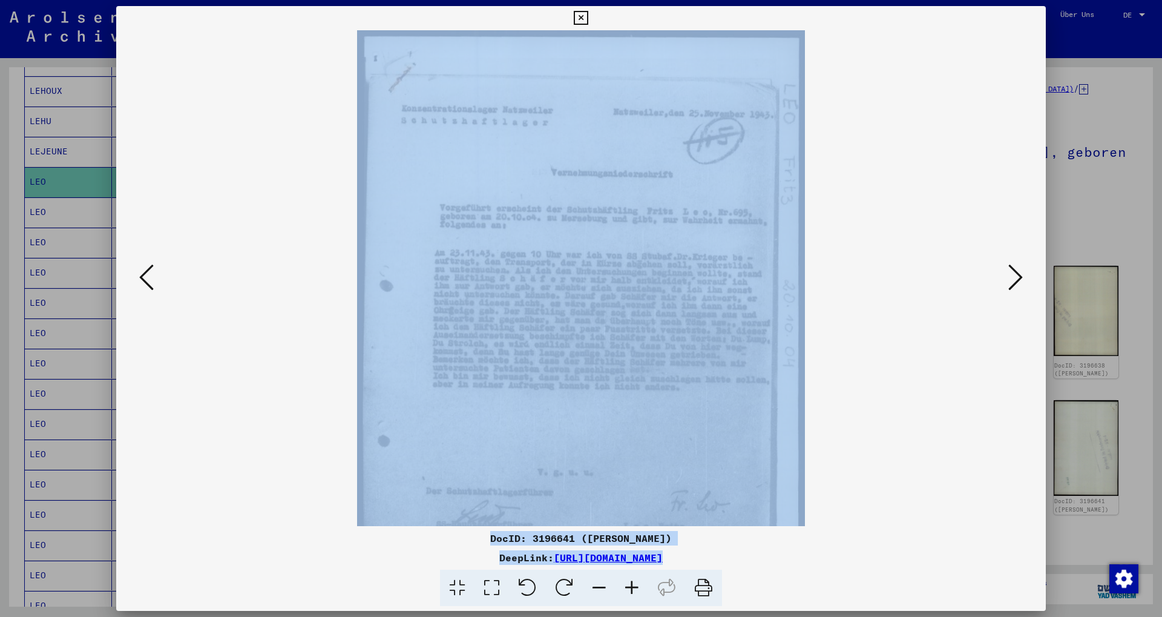
click at [628, 591] on icon at bounding box center [632, 588] width 33 height 37
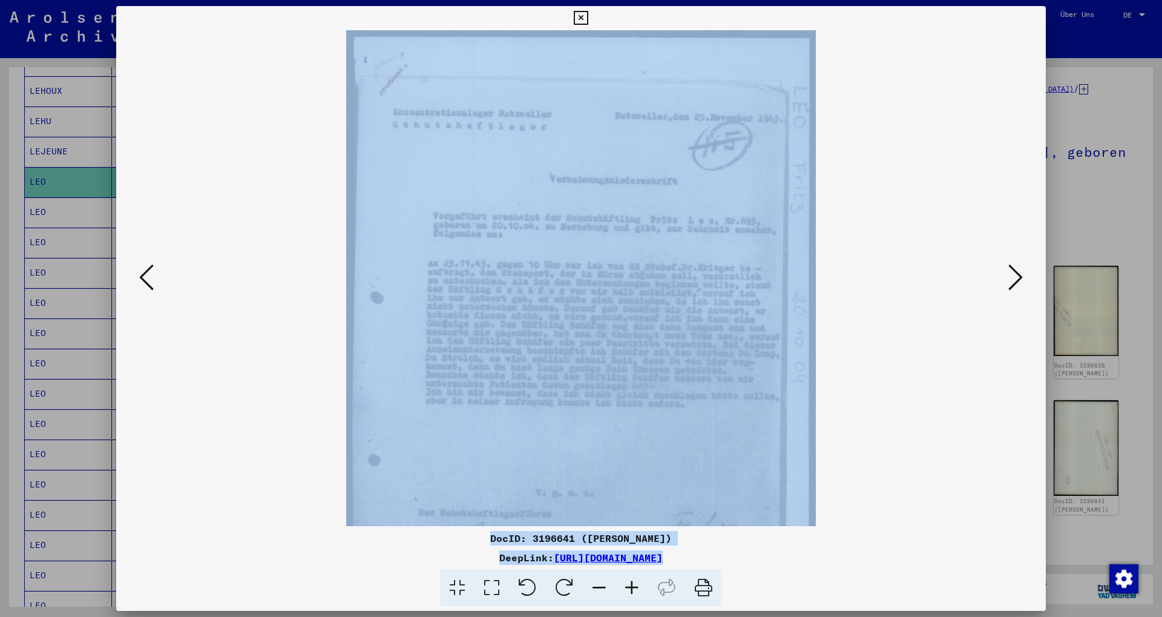
click at [628, 591] on icon at bounding box center [632, 588] width 33 height 37
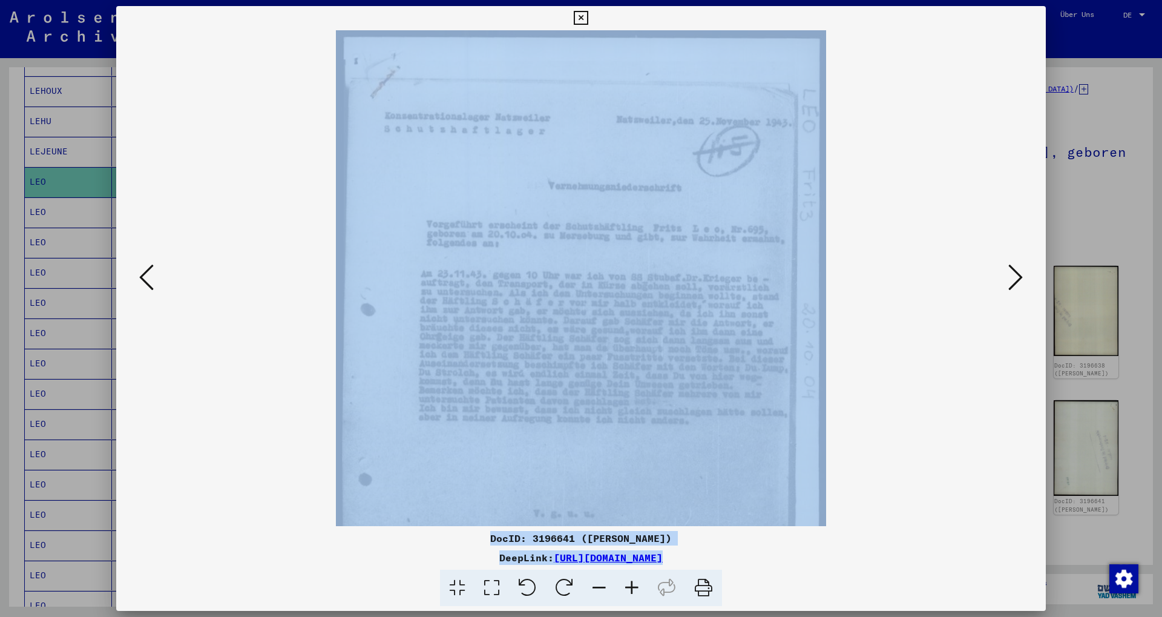
click at [628, 591] on icon at bounding box center [632, 588] width 33 height 37
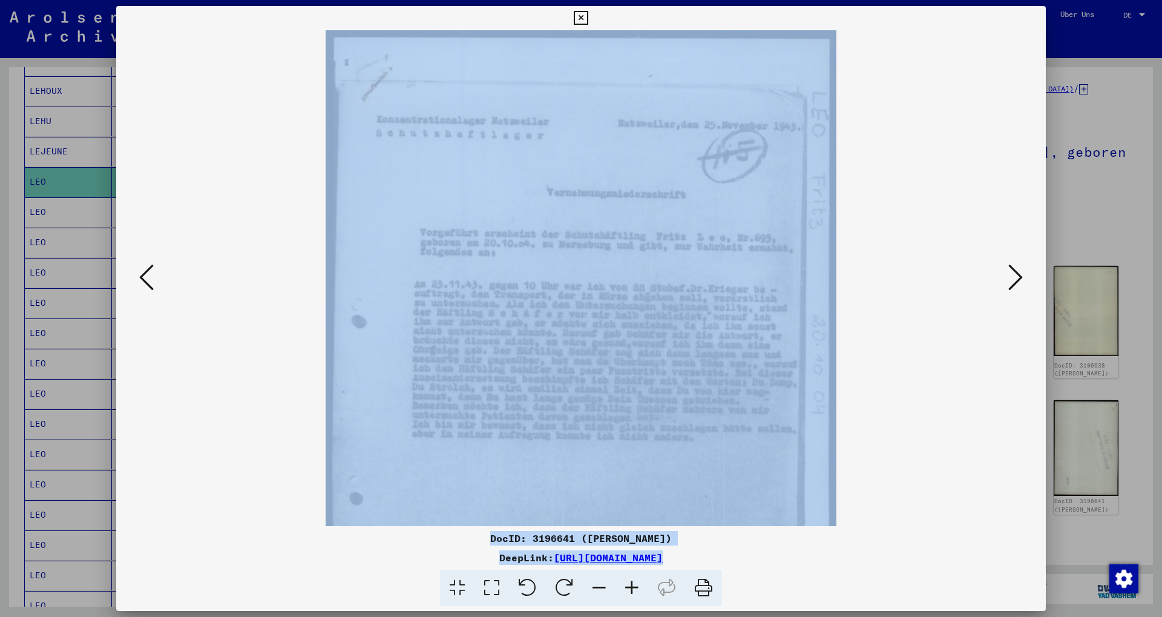
click at [628, 591] on icon at bounding box center [632, 588] width 33 height 37
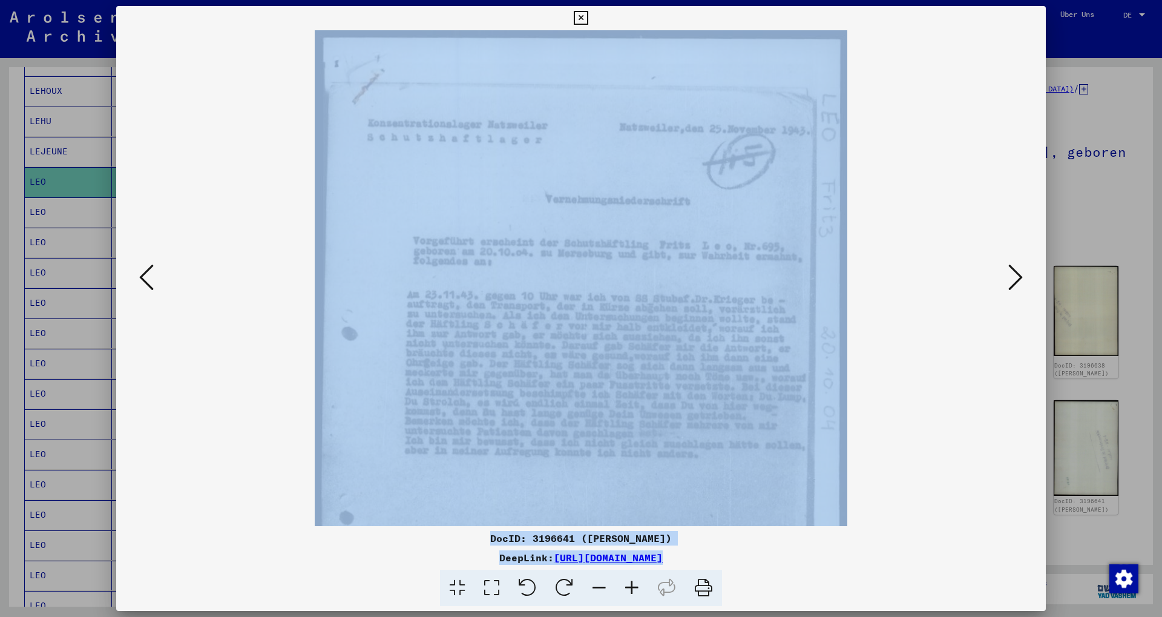
click at [628, 591] on icon at bounding box center [632, 588] width 33 height 37
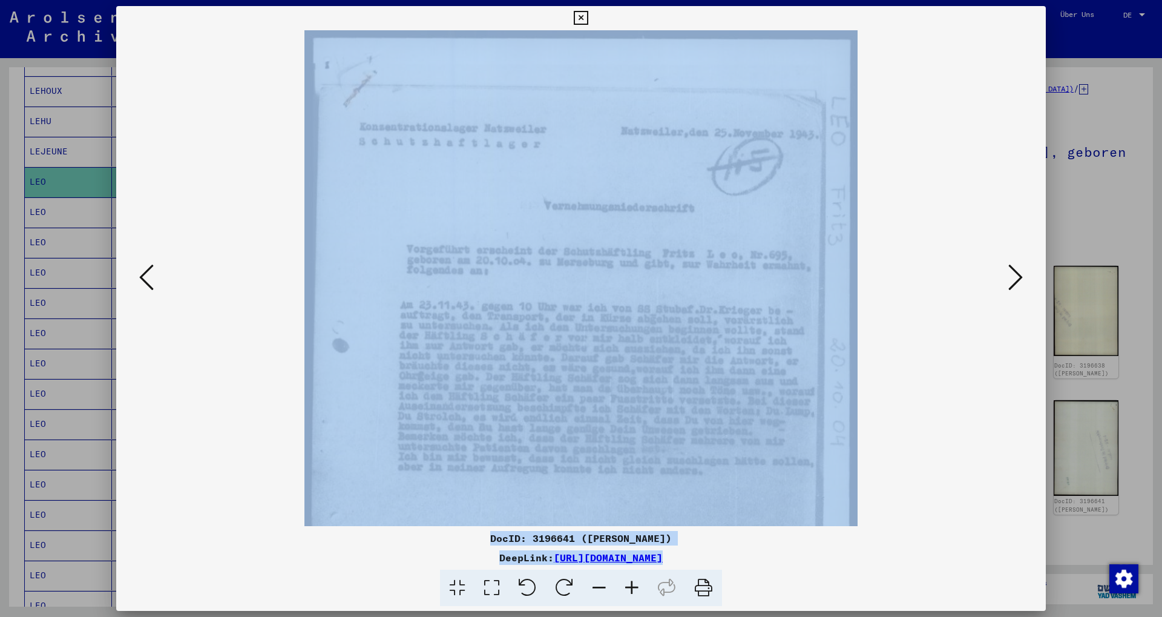
click at [628, 591] on icon at bounding box center [632, 588] width 33 height 37
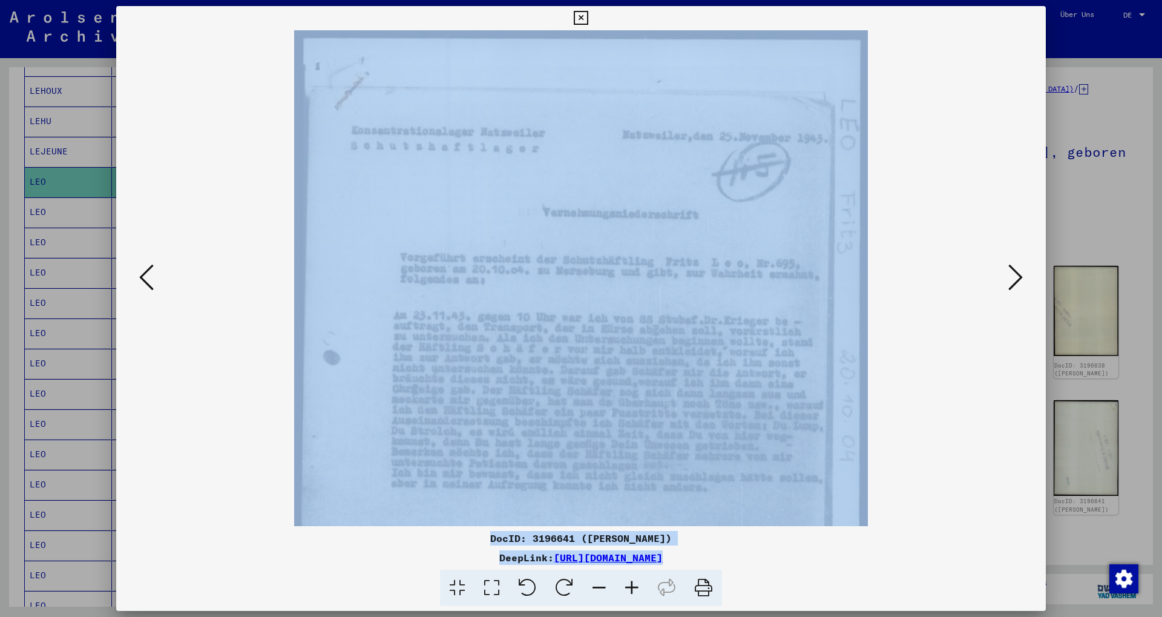
click at [628, 591] on icon at bounding box center [632, 588] width 33 height 37
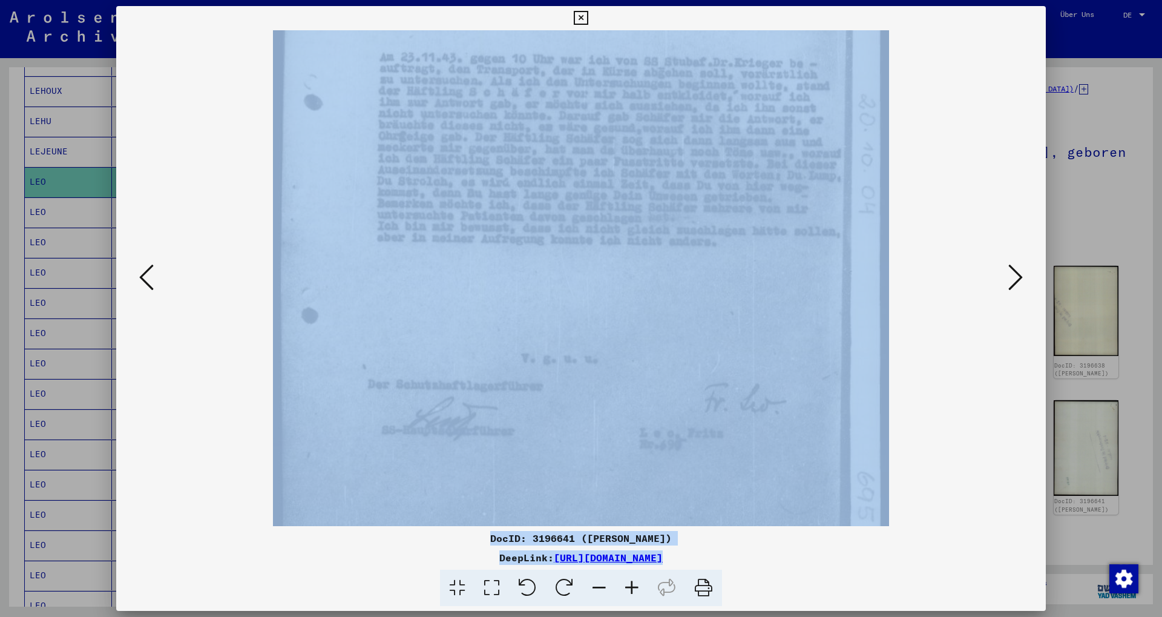
scroll to position [282, 0]
drag, startPoint x: 674, startPoint y: 462, endPoint x: 666, endPoint y: 180, distance: 282.1
click at [666, 180] on img at bounding box center [581, 192] width 616 height 889
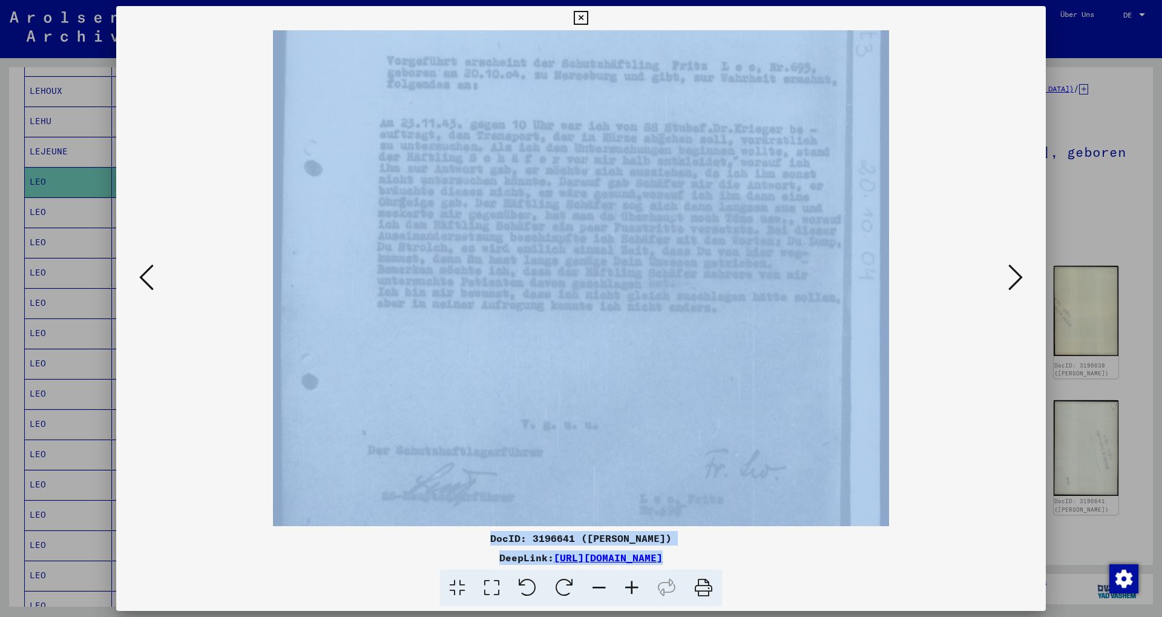
scroll to position [207, 0]
drag, startPoint x: 574, startPoint y: 174, endPoint x: 564, endPoint y: 249, distance: 75.7
click at [564, 249] on img at bounding box center [581, 267] width 616 height 889
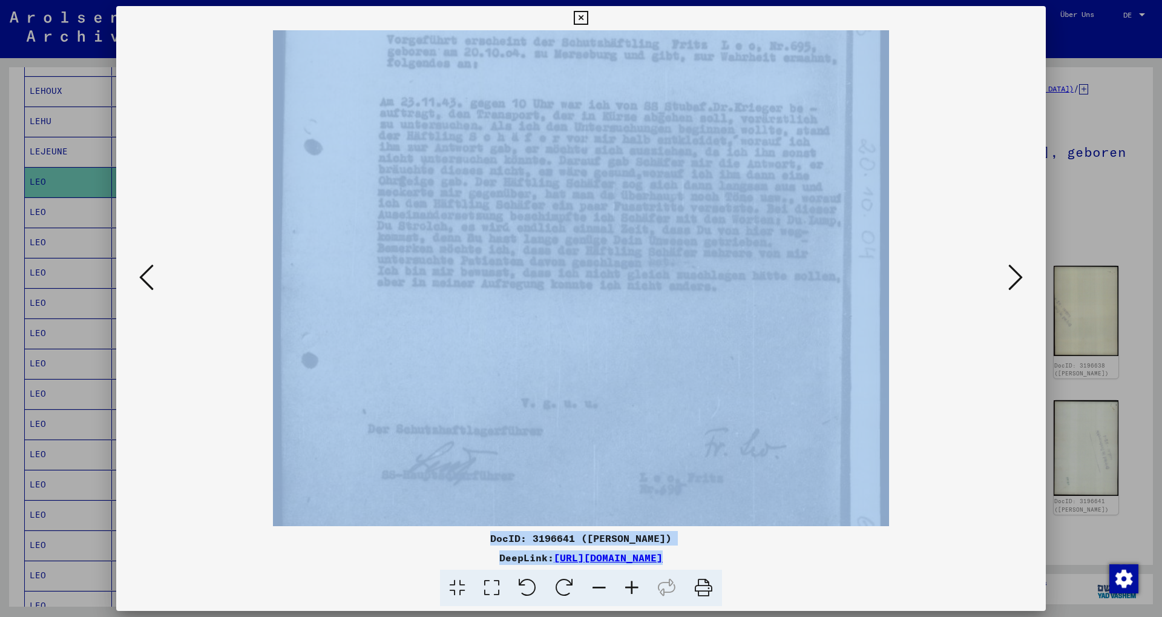
drag, startPoint x: 693, startPoint y: 178, endPoint x: 679, endPoint y: 151, distance: 30.6
click at [679, 151] on img at bounding box center [581, 240] width 616 height 889
click at [630, 594] on icon at bounding box center [632, 588] width 33 height 37
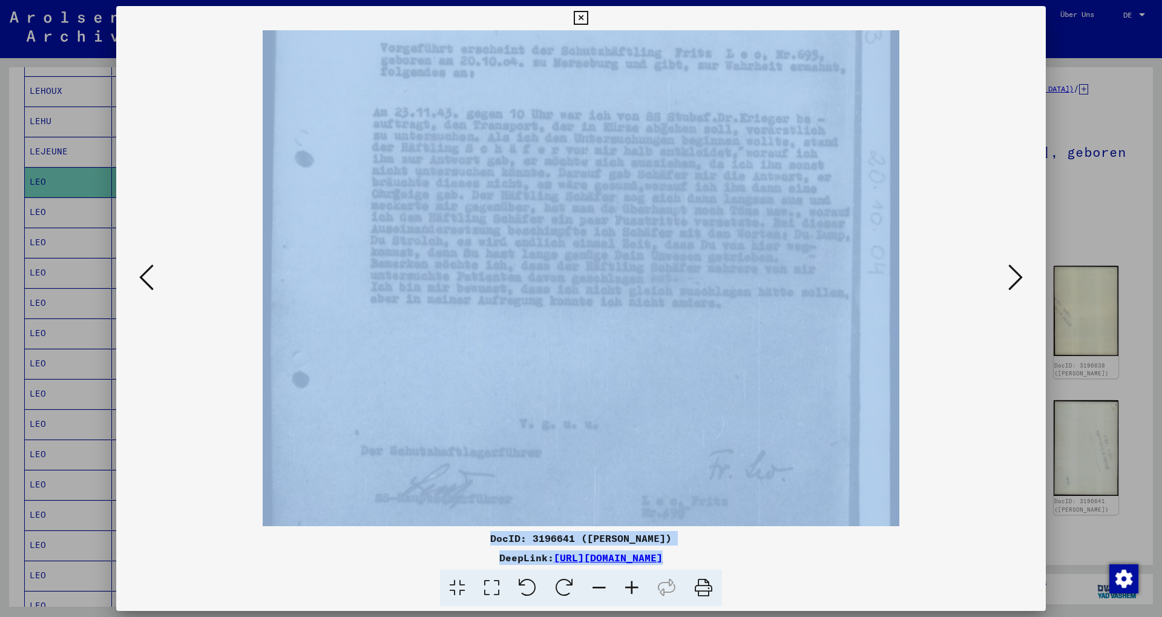
click at [630, 594] on icon at bounding box center [632, 588] width 33 height 37
click at [627, 585] on icon at bounding box center [632, 588] width 33 height 37
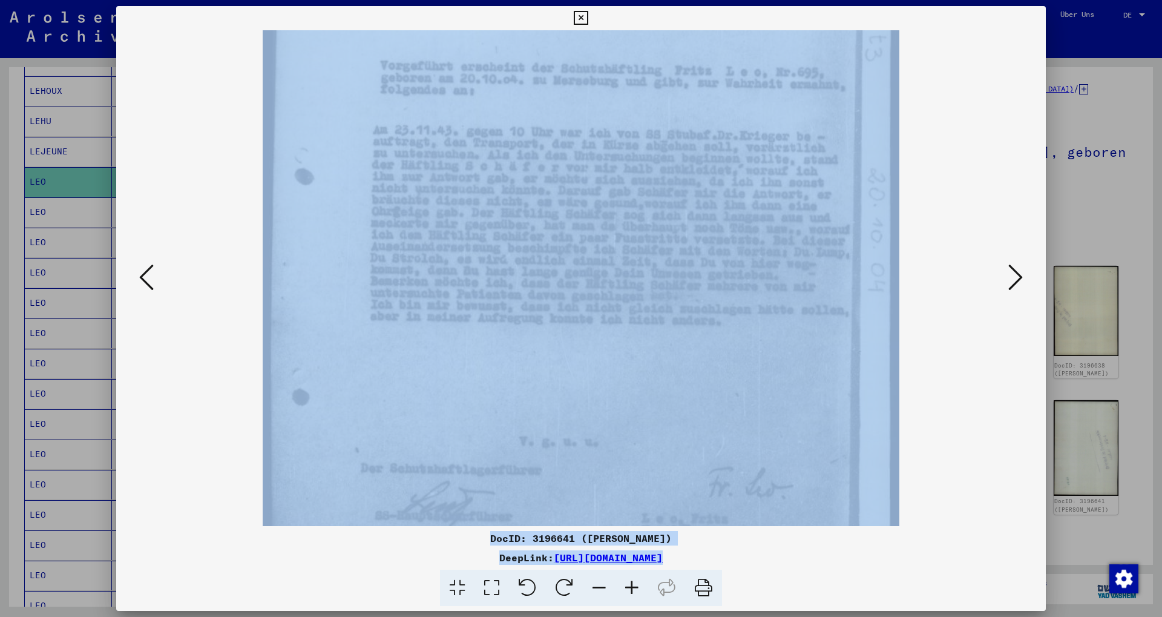
scroll to position [131, 0]
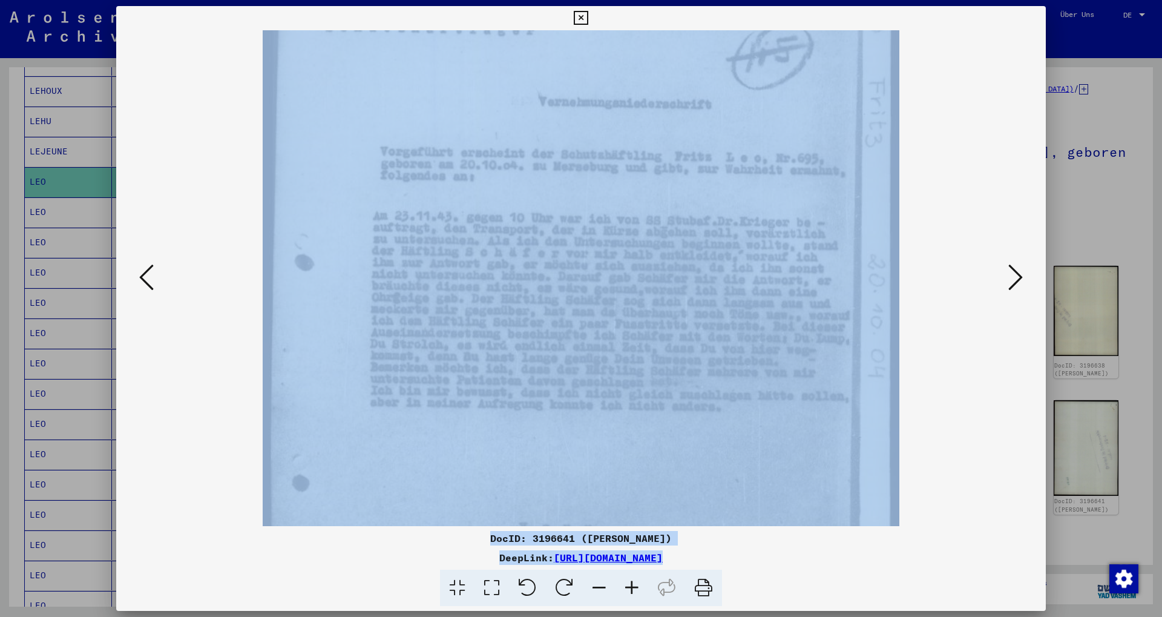
drag, startPoint x: 551, startPoint y: 391, endPoint x: 602, endPoint y: 494, distance: 115.0
click at [602, 494] on img at bounding box center [581, 359] width 637 height 919
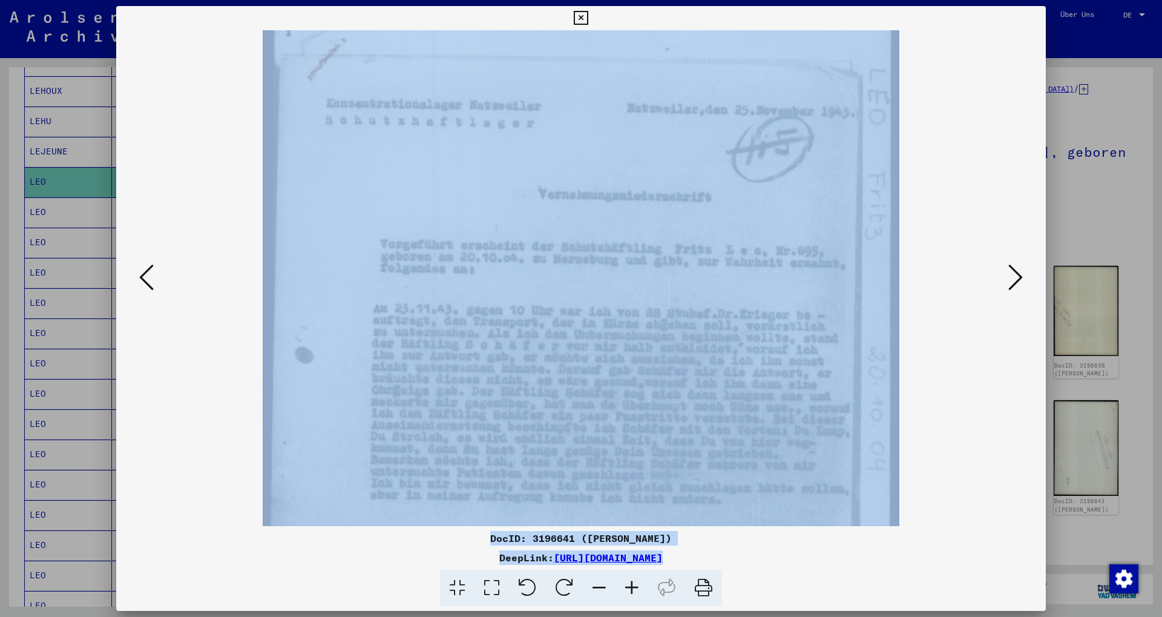
scroll to position [25, 0]
drag, startPoint x: 623, startPoint y: 274, endPoint x: 804, endPoint y: 352, distance: 196.3
click at [648, 364] on img at bounding box center [581, 449] width 637 height 919
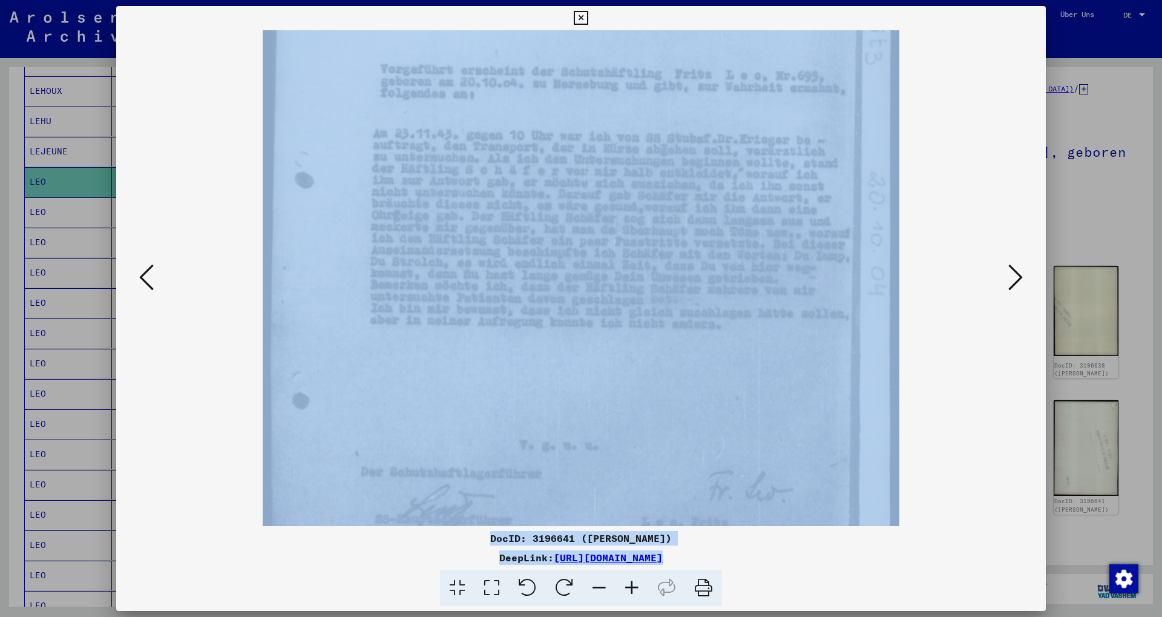
scroll to position [297, 0]
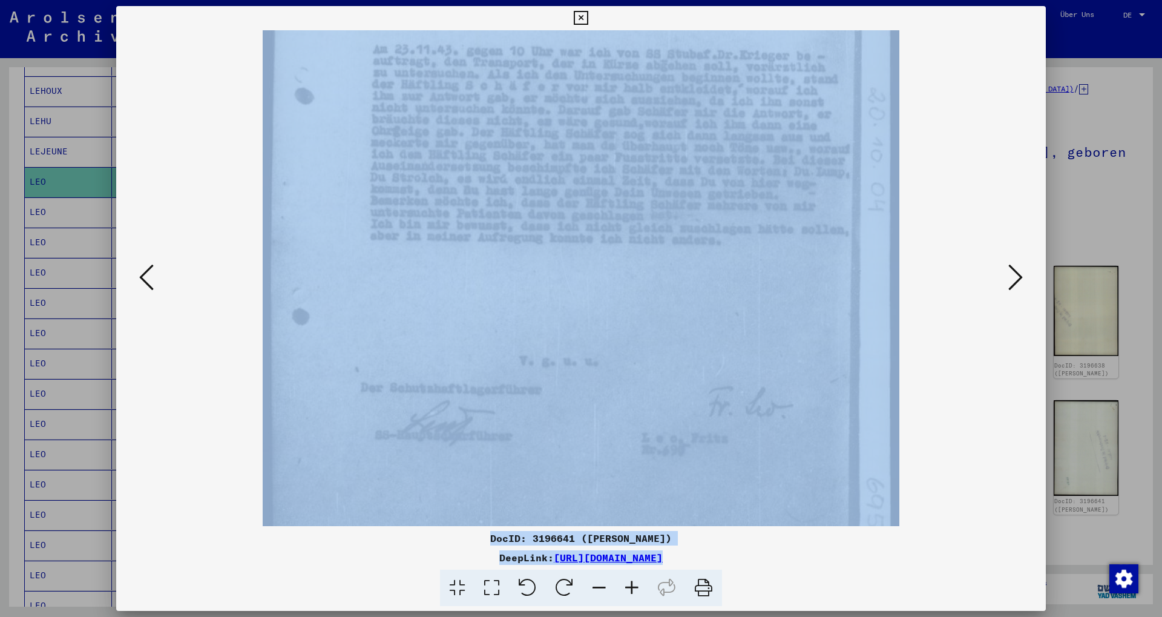
drag, startPoint x: 794, startPoint y: 393, endPoint x: 804, endPoint y: 137, distance: 256.8
click at [804, 137] on img at bounding box center [581, 192] width 637 height 919
click at [1015, 272] on icon at bounding box center [1015, 277] width 15 height 29
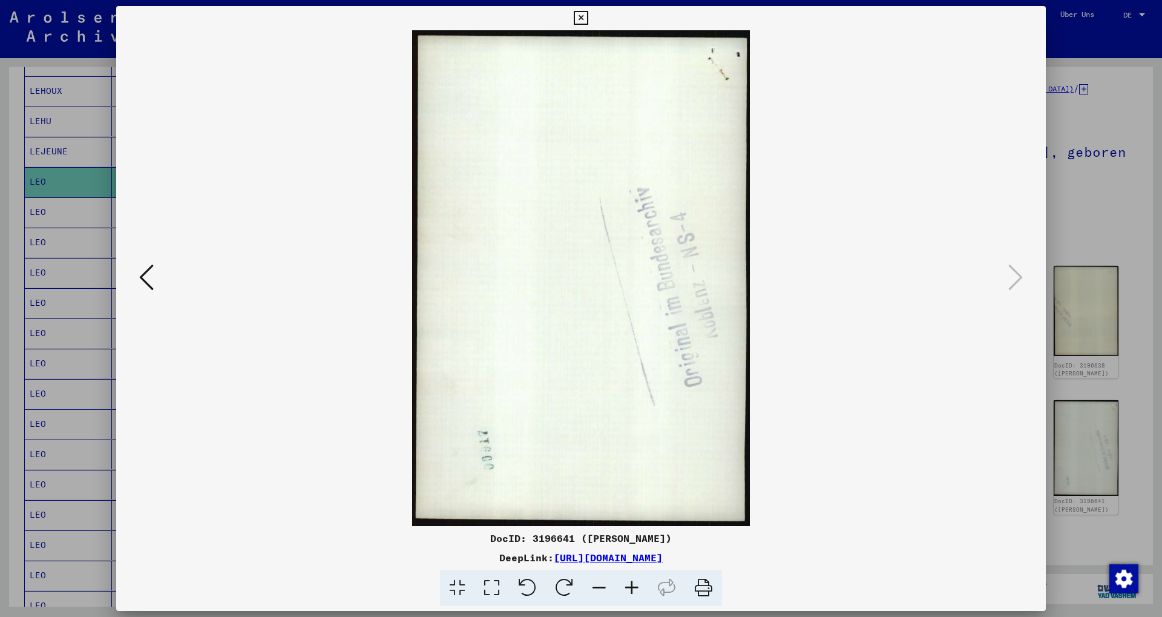
click at [1139, 234] on div at bounding box center [581, 308] width 1162 height 617
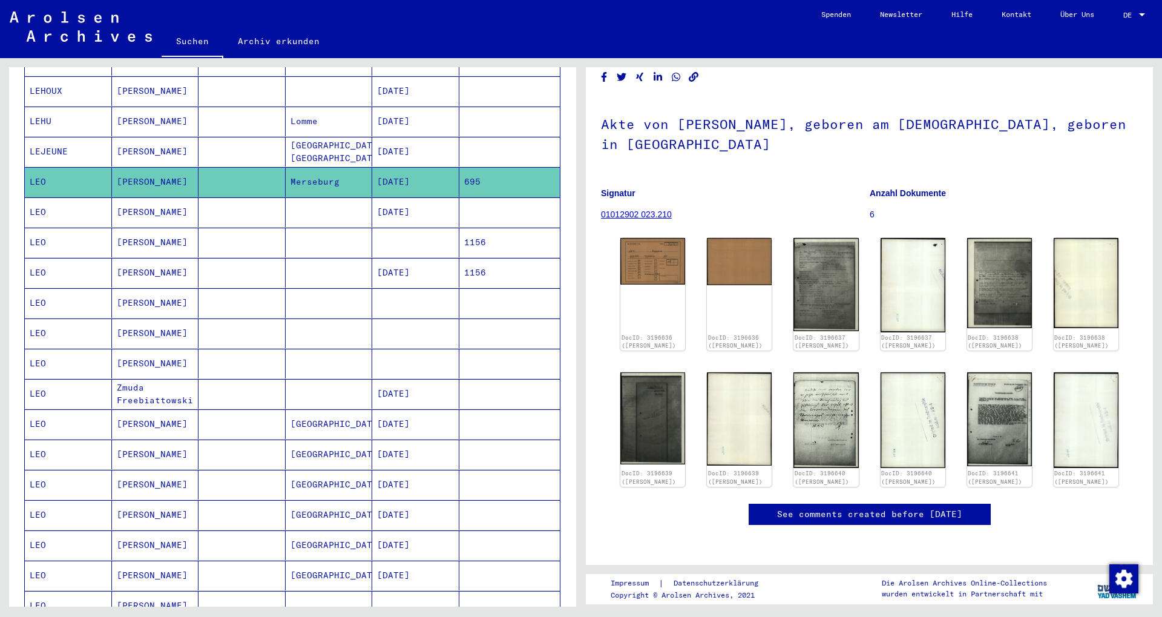
scroll to position [65, 0]
click at [272, 208] on mat-cell at bounding box center [242, 212] width 87 height 30
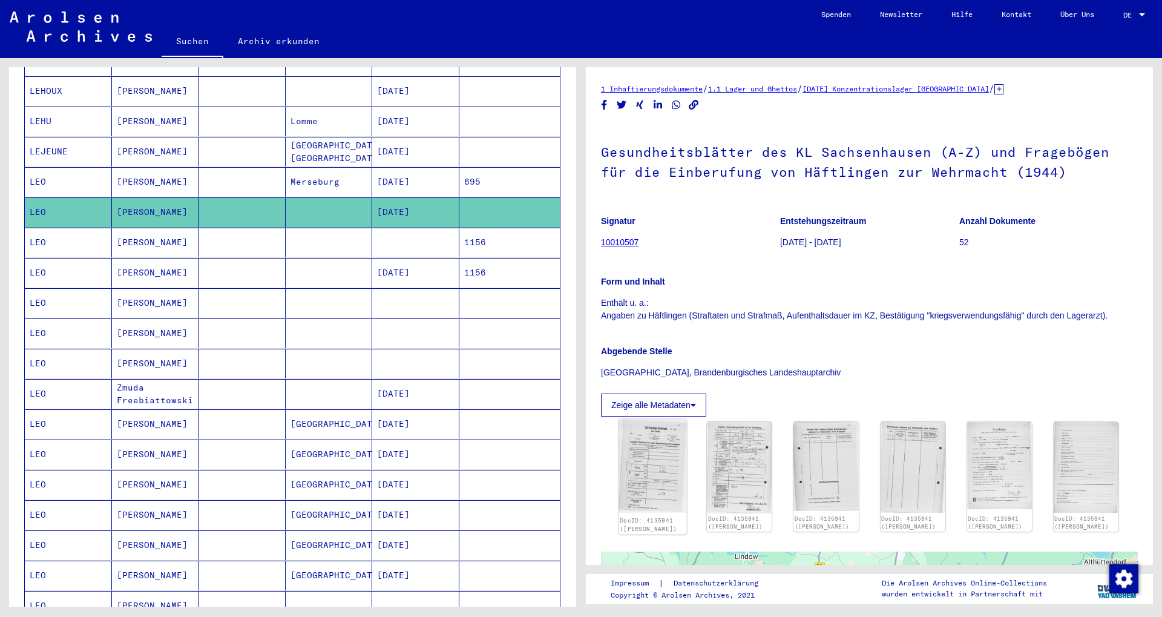
click at [655, 461] on img at bounding box center [653, 466] width 68 height 94
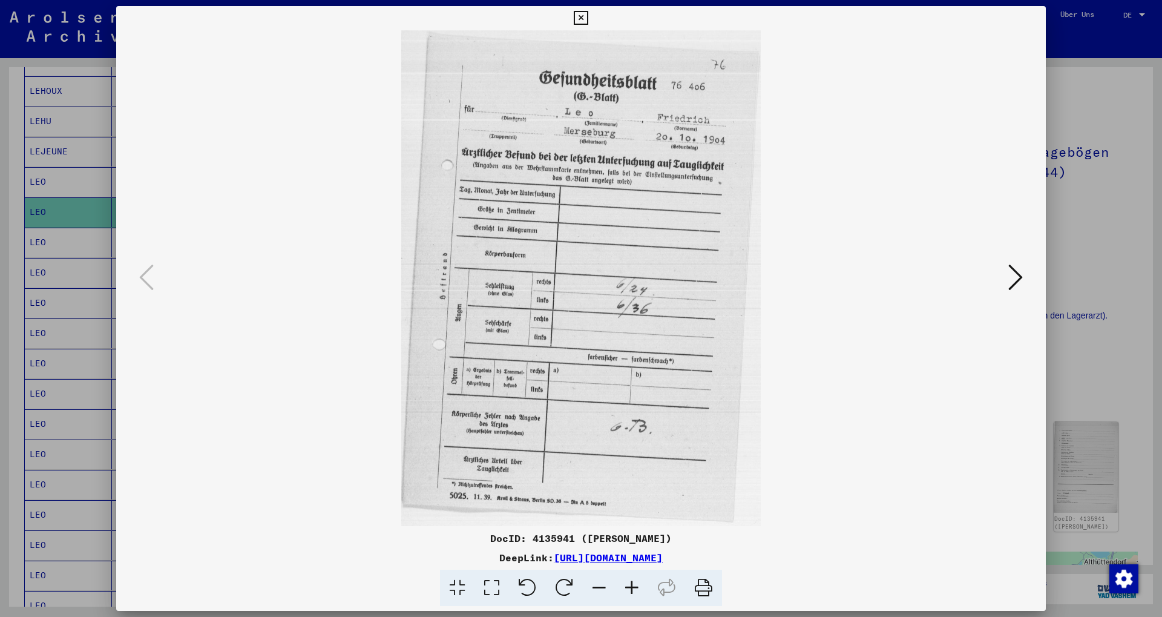
click at [1017, 279] on icon at bounding box center [1015, 277] width 15 height 29
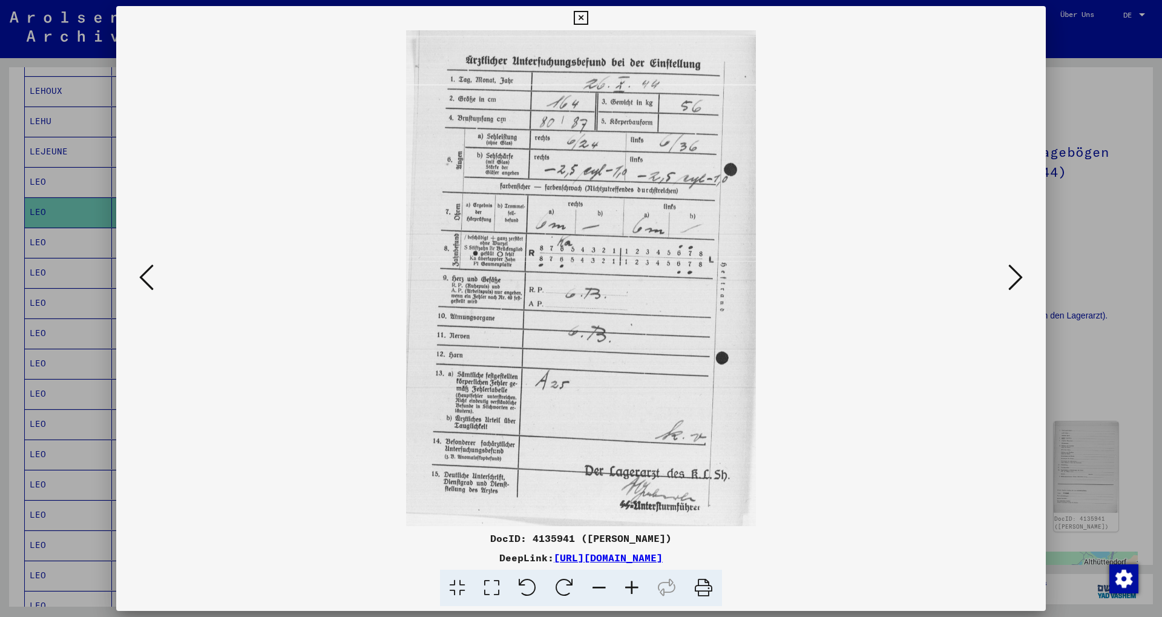
drag, startPoint x: 1017, startPoint y: 279, endPoint x: 707, endPoint y: 165, distance: 329.5
click at [801, 197] on div at bounding box center [581, 278] width 930 height 496
click at [1010, 275] on icon at bounding box center [1015, 277] width 15 height 29
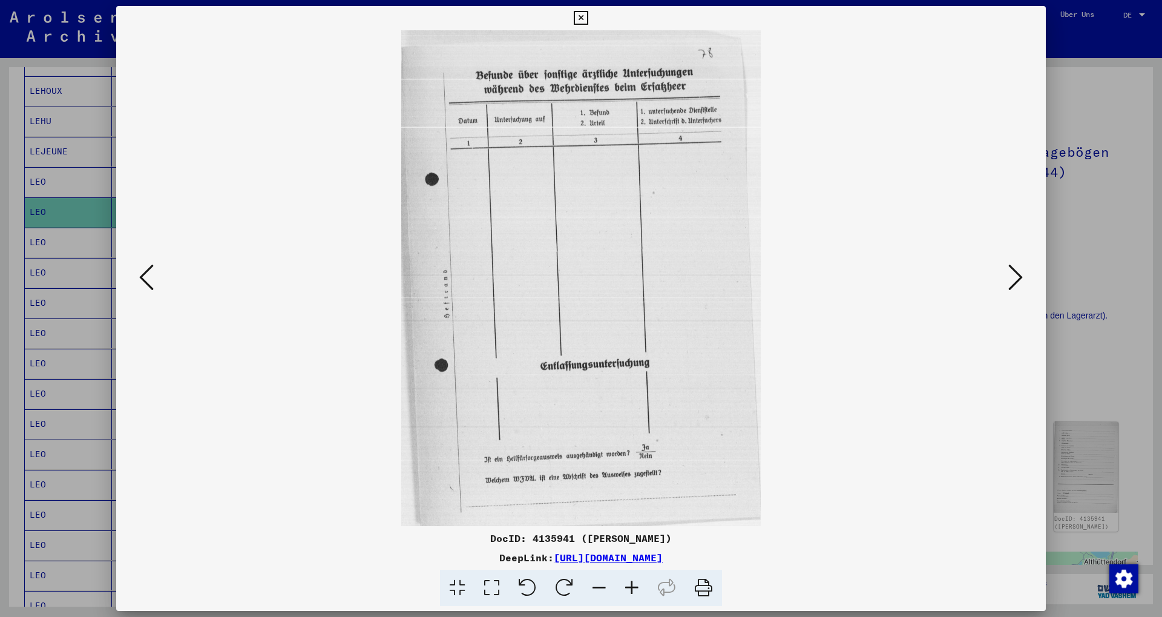
click at [1010, 275] on icon at bounding box center [1015, 277] width 15 height 29
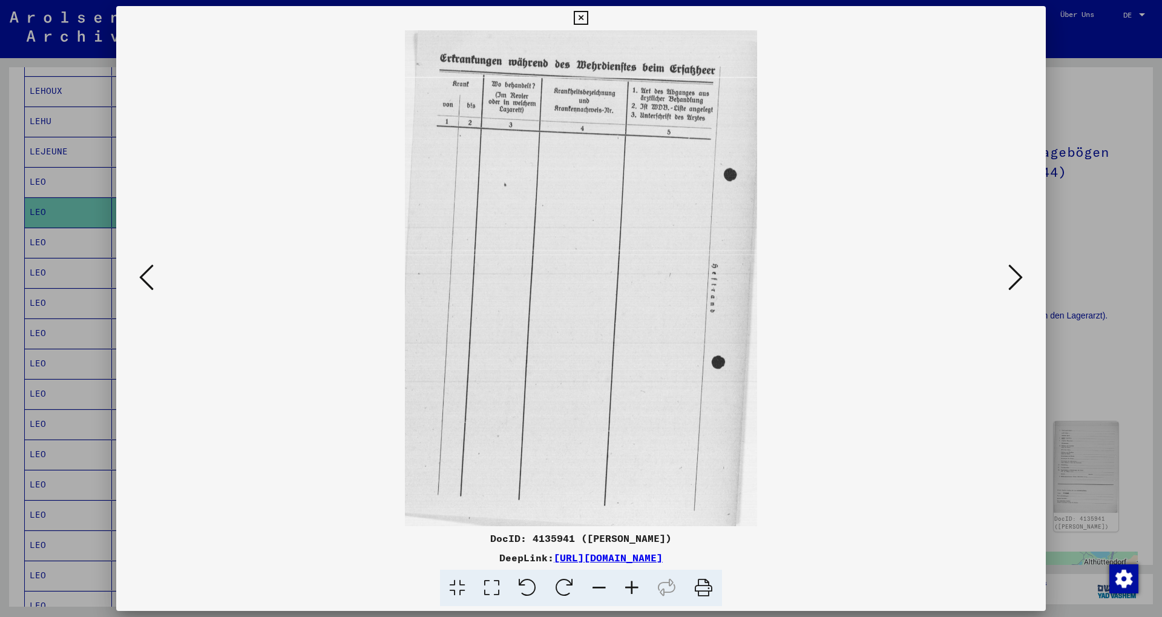
click at [1010, 275] on icon at bounding box center [1015, 277] width 15 height 29
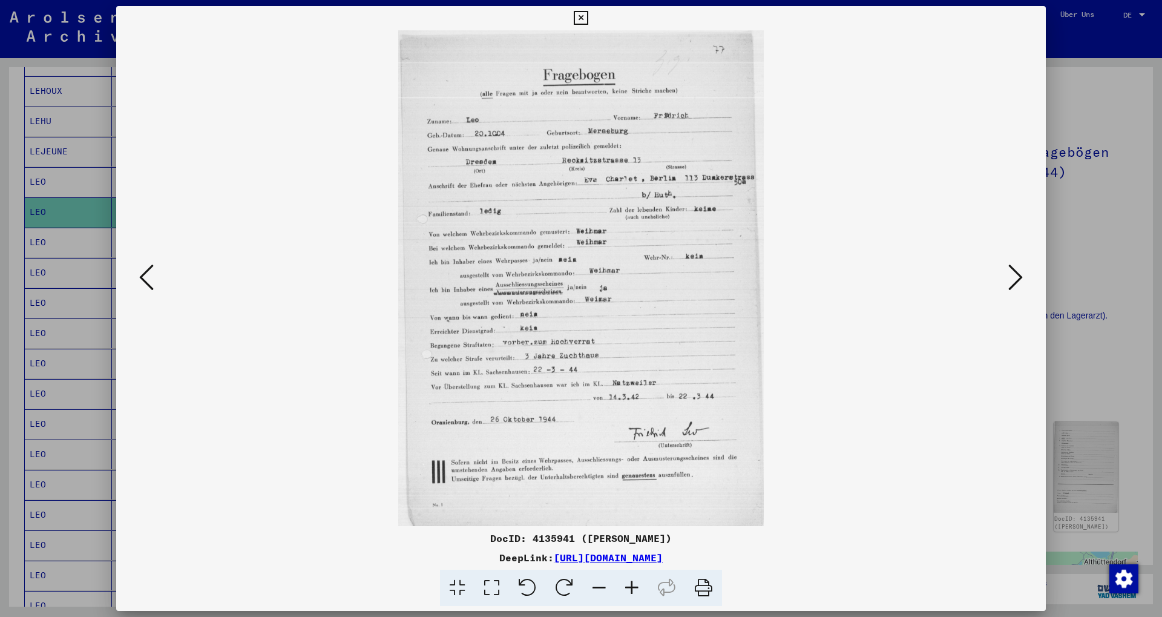
click at [1013, 269] on icon at bounding box center [1015, 277] width 15 height 29
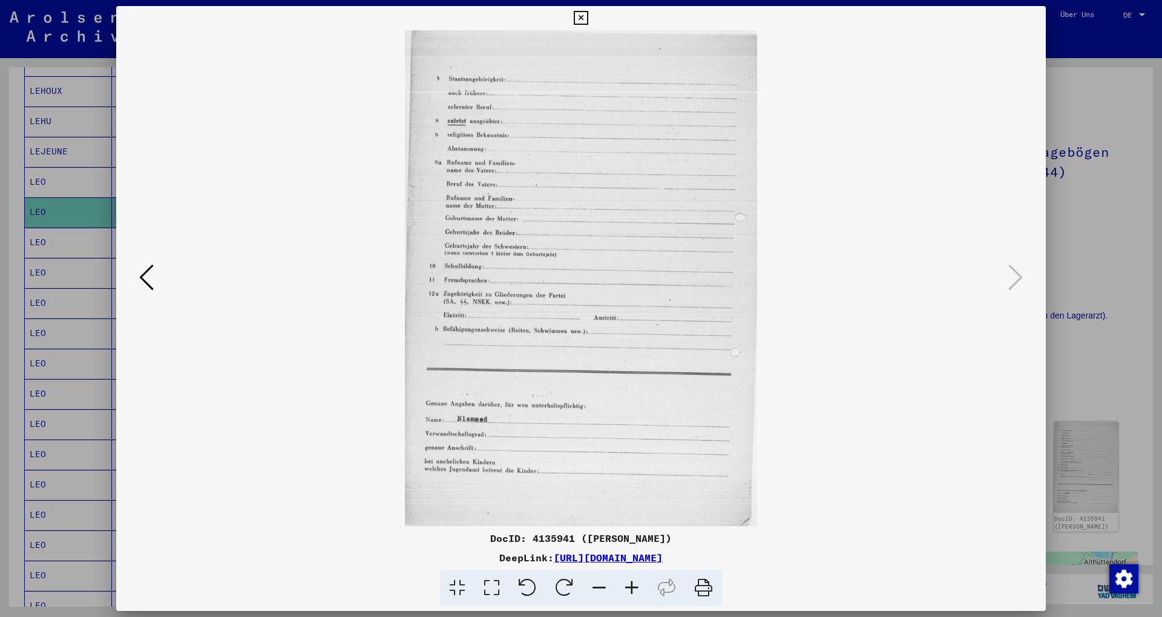
click at [1087, 231] on div at bounding box center [581, 308] width 1162 height 617
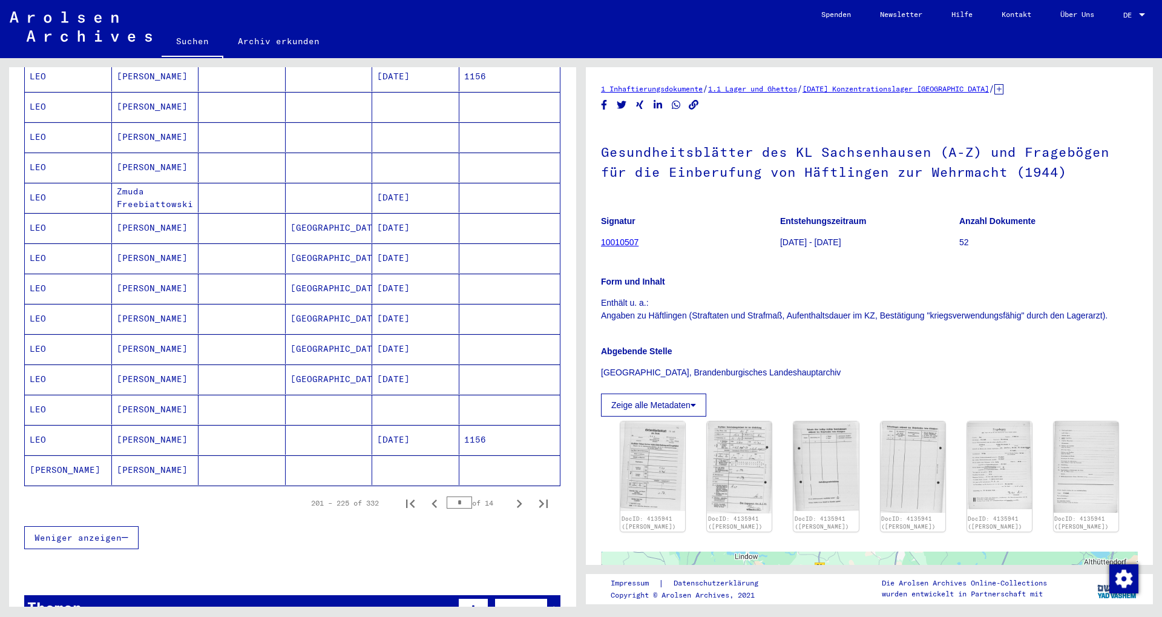
scroll to position [594, 0]
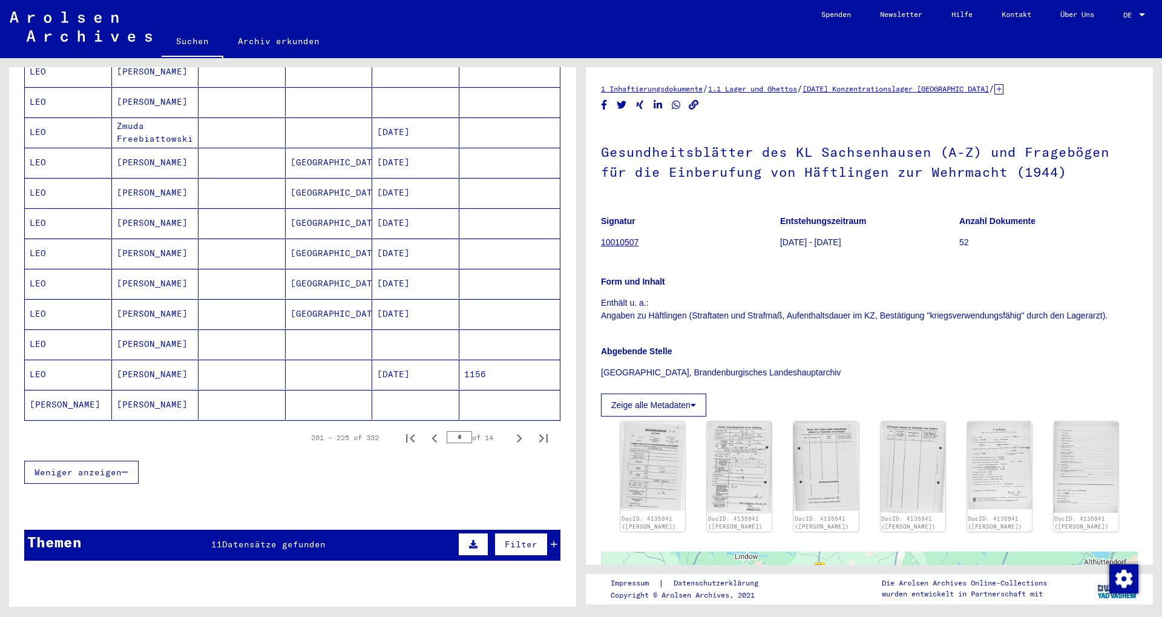
click at [300, 390] on mat-cell at bounding box center [329, 405] width 87 height 30
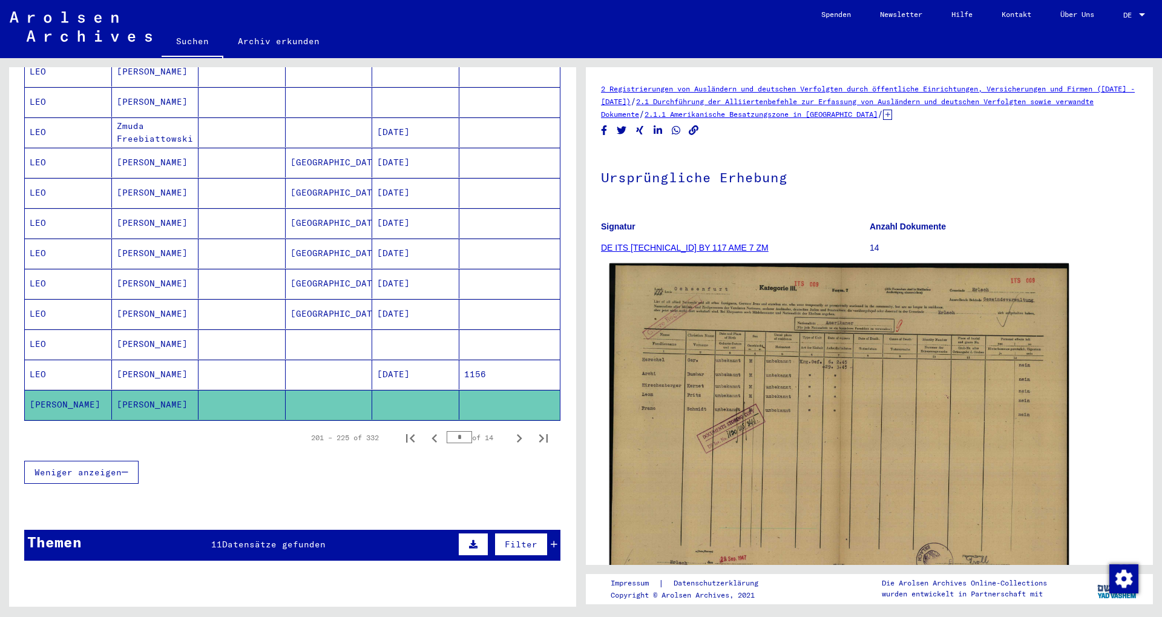
click at [778, 383] on img at bounding box center [838, 426] width 459 height 326
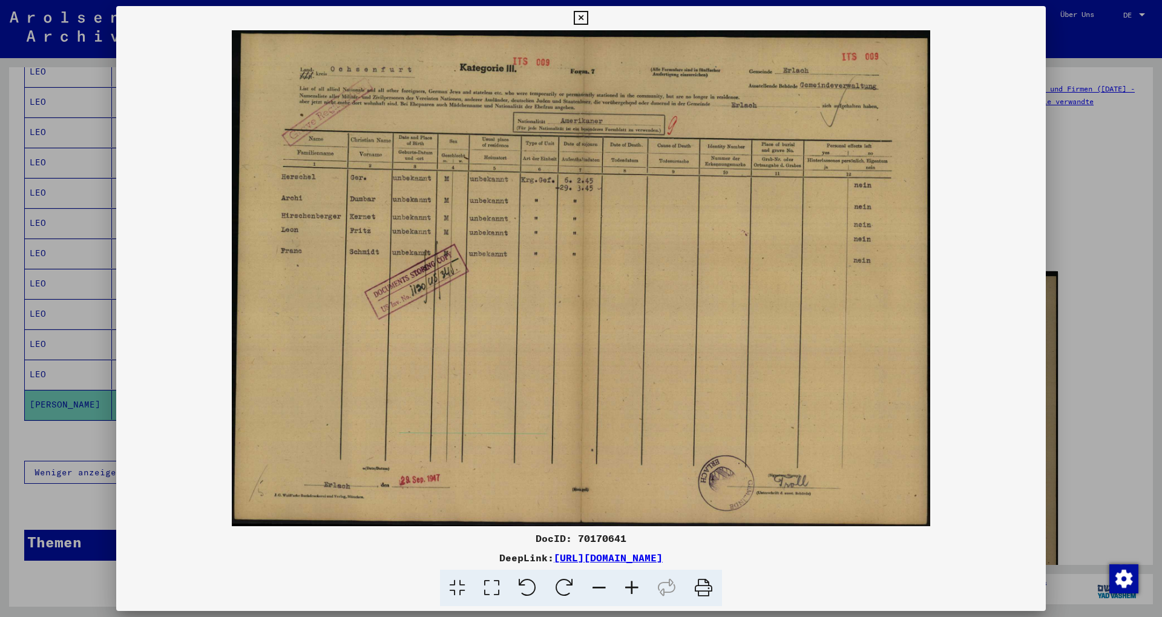
click at [1058, 264] on div at bounding box center [581, 308] width 1162 height 617
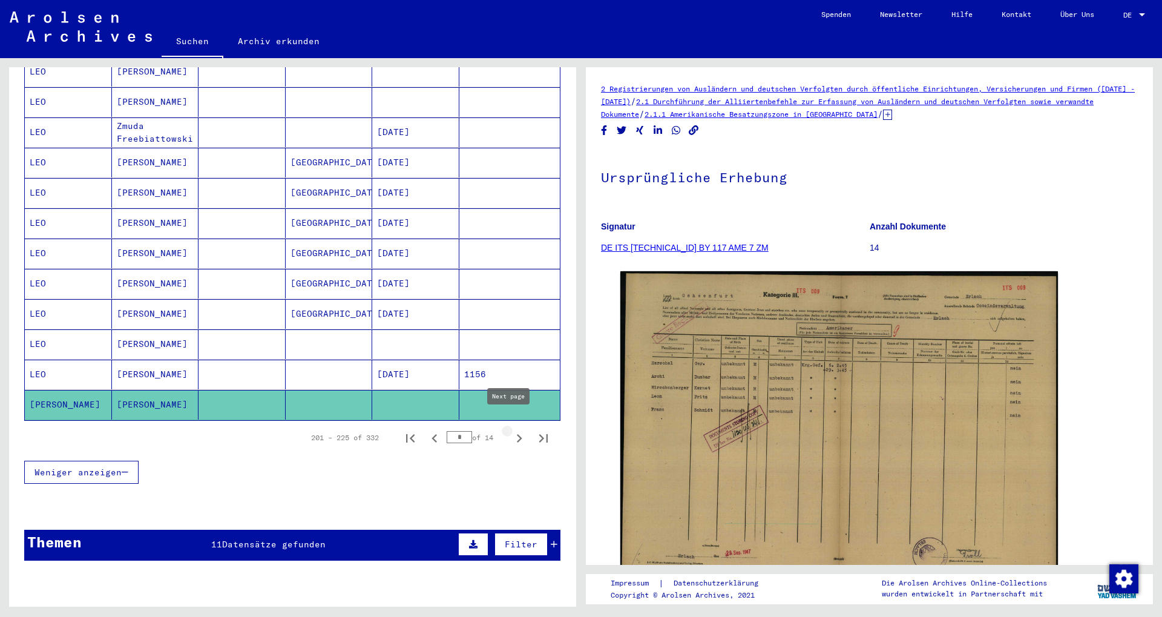
click at [511, 430] on icon "Next page" at bounding box center [519, 438] width 17 height 17
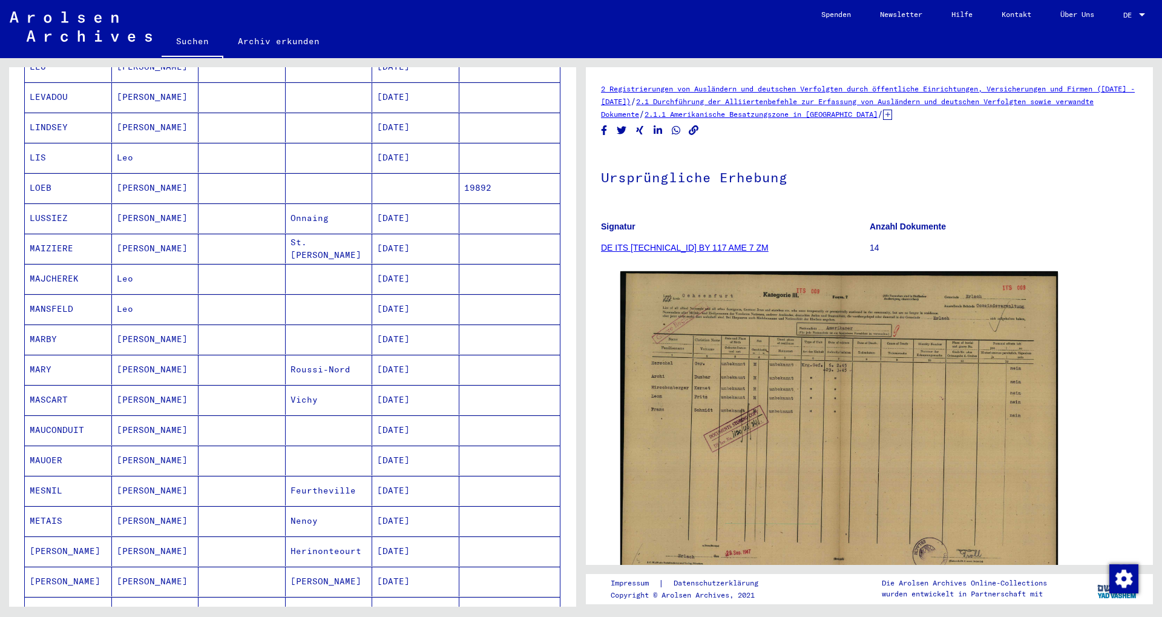
scroll to position [654, 0]
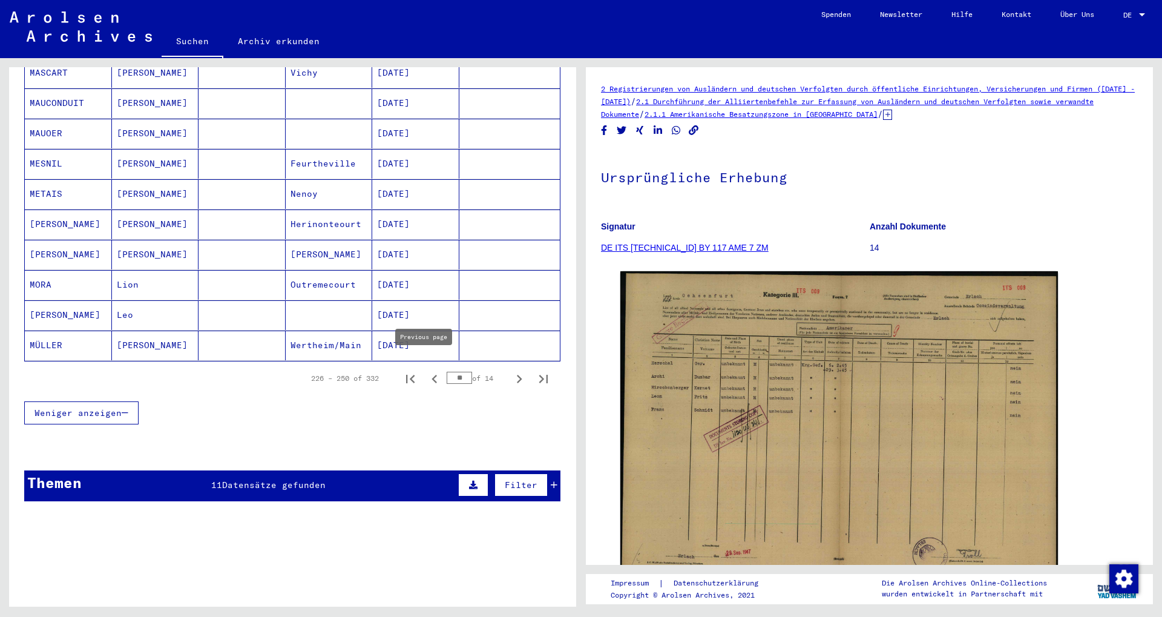
click at [428, 372] on icon "Previous page" at bounding box center [434, 378] width 17 height 17
type input "*"
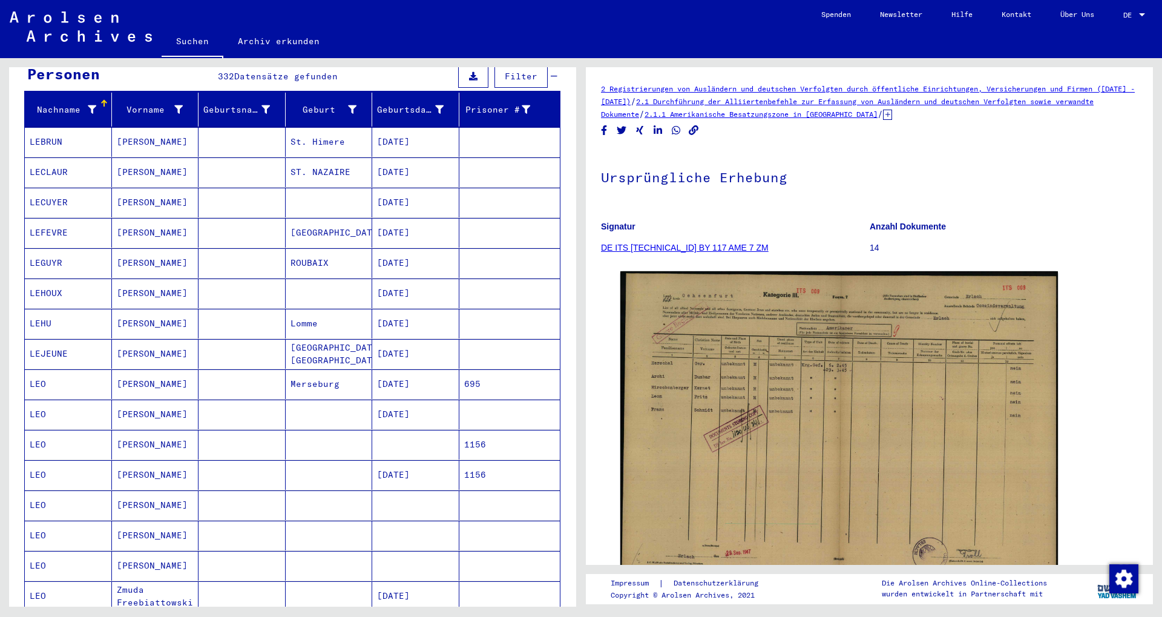
scroll to position [261, 0]
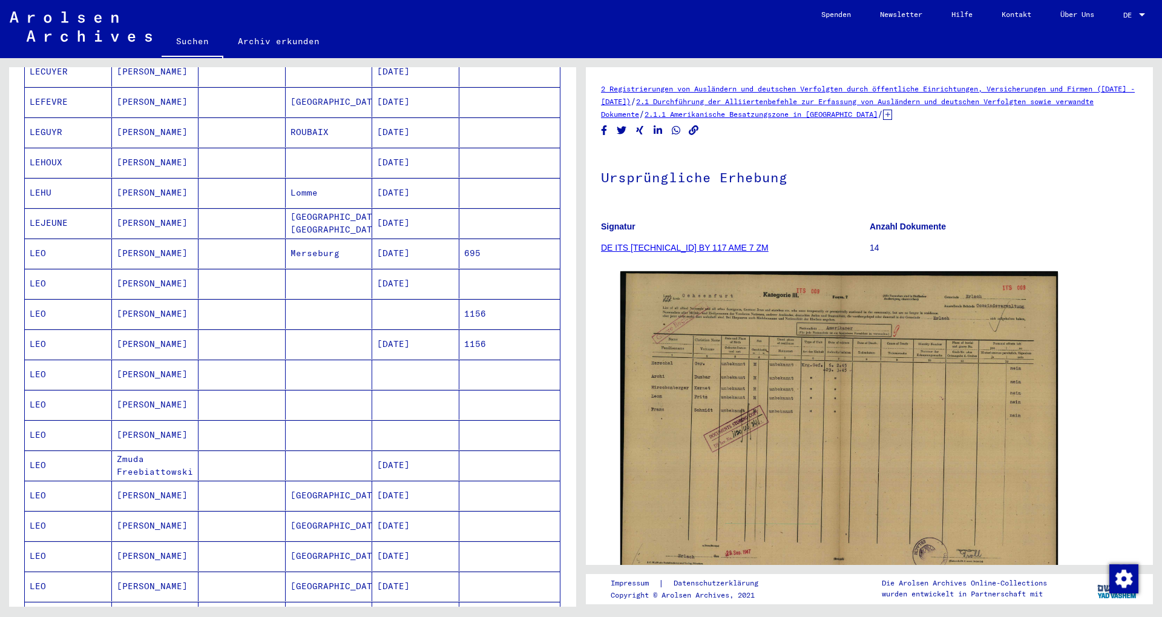
click at [205, 274] on mat-cell at bounding box center [242, 284] width 87 height 30
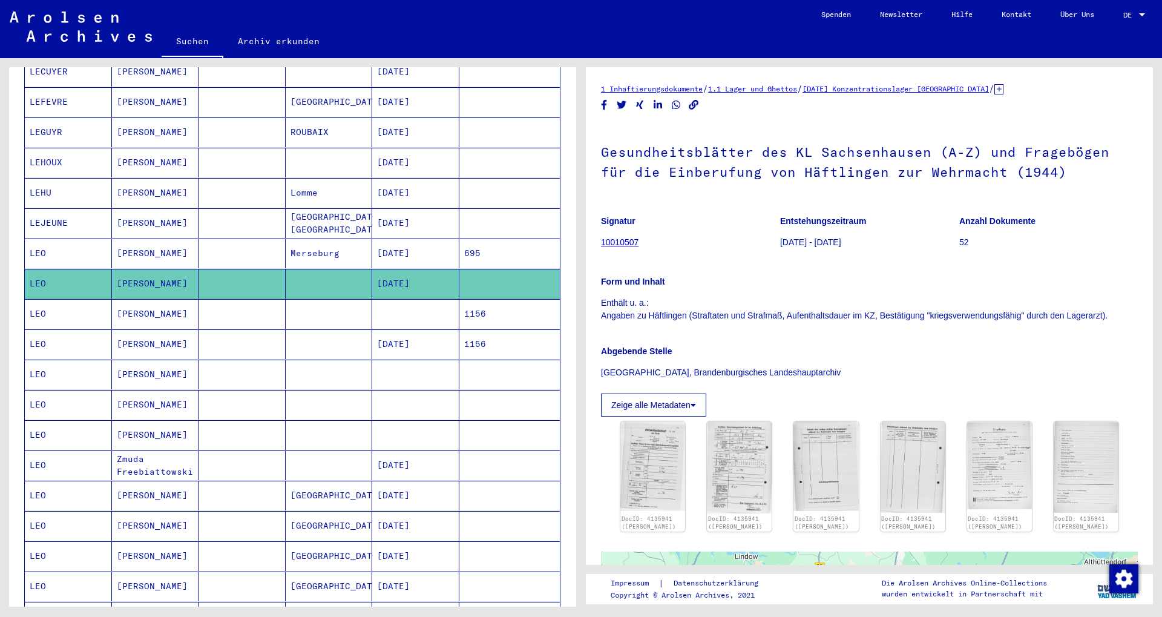
click at [214, 334] on mat-cell at bounding box center [242, 344] width 87 height 30
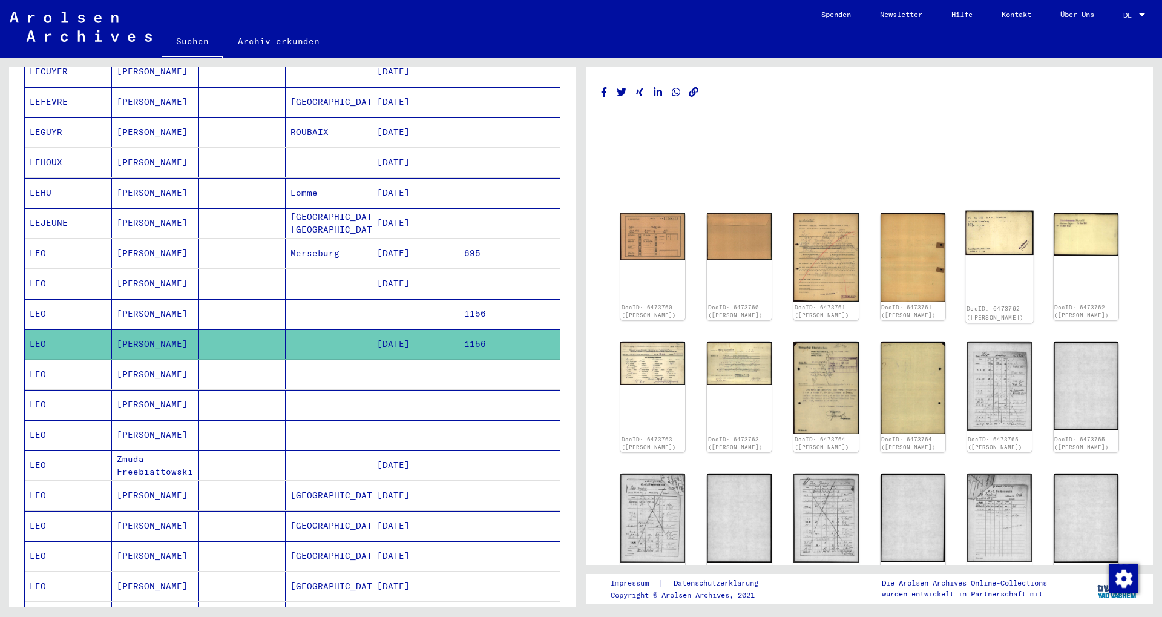
click at [994, 241] on img at bounding box center [999, 233] width 68 height 44
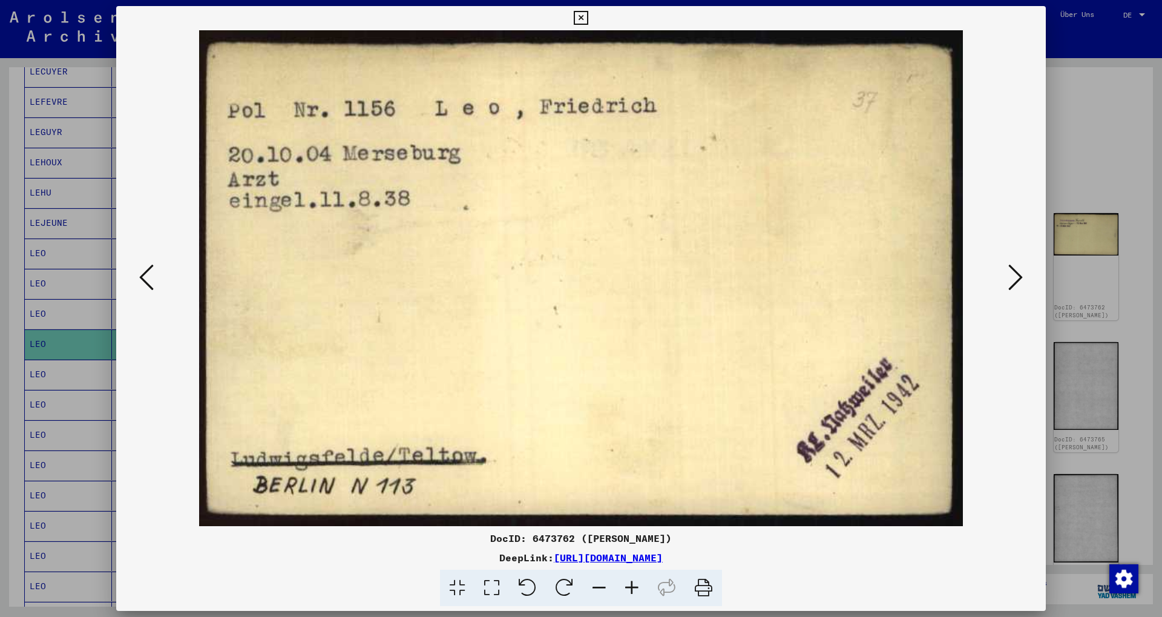
click at [145, 265] on icon at bounding box center [146, 277] width 15 height 29
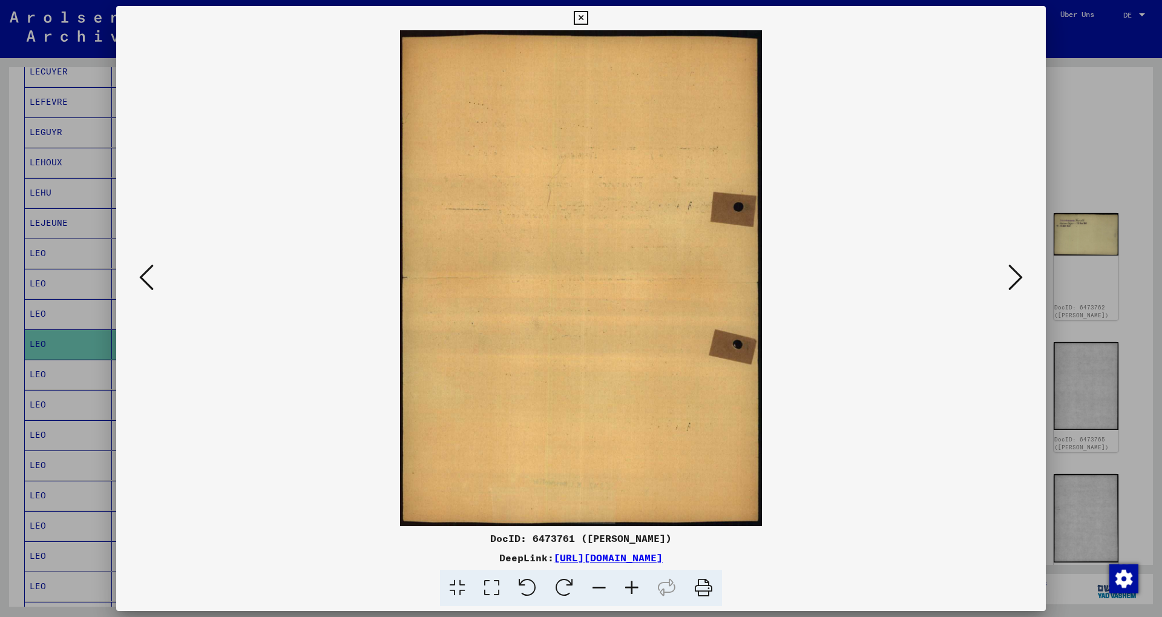
click at [145, 265] on icon at bounding box center [146, 277] width 15 height 29
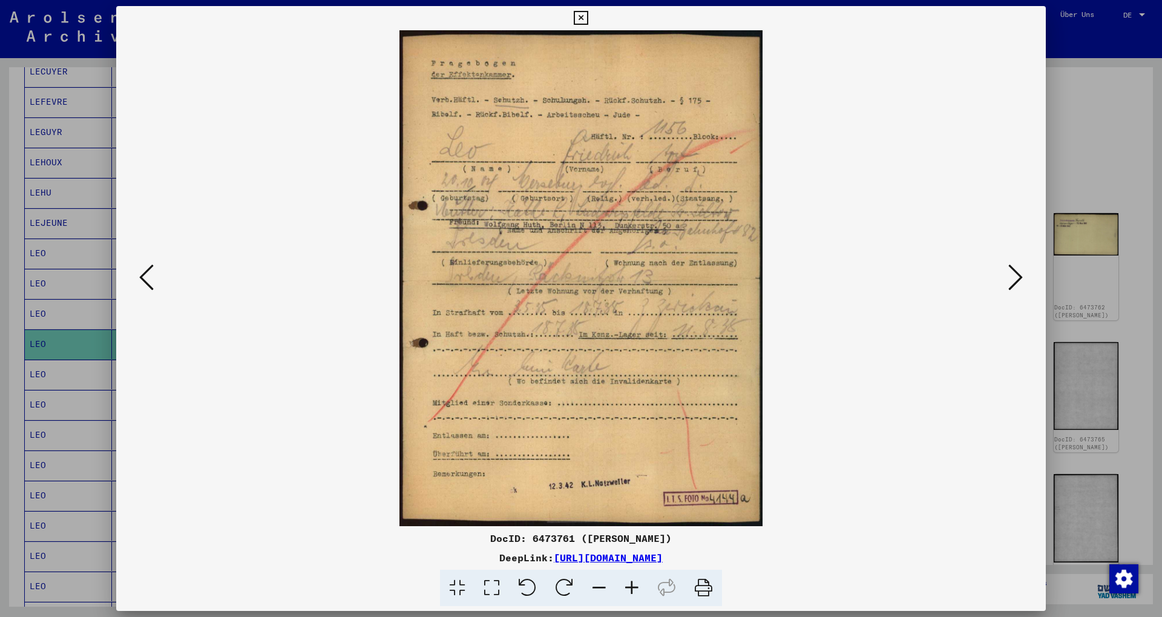
click at [148, 266] on icon at bounding box center [146, 277] width 15 height 29
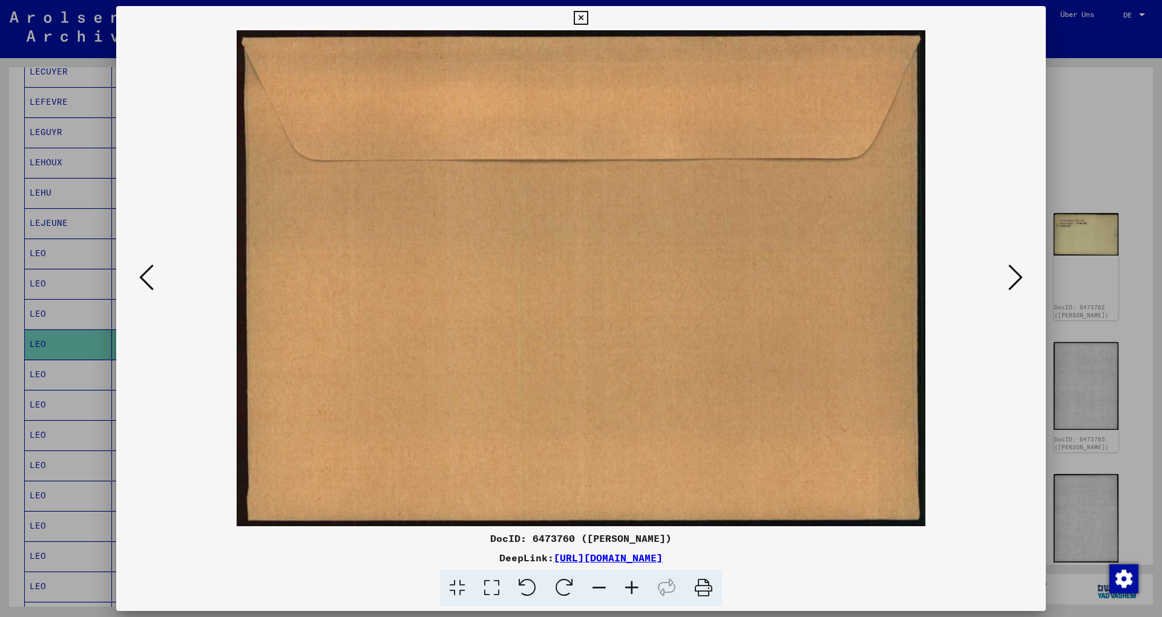
click at [148, 266] on icon at bounding box center [146, 277] width 15 height 29
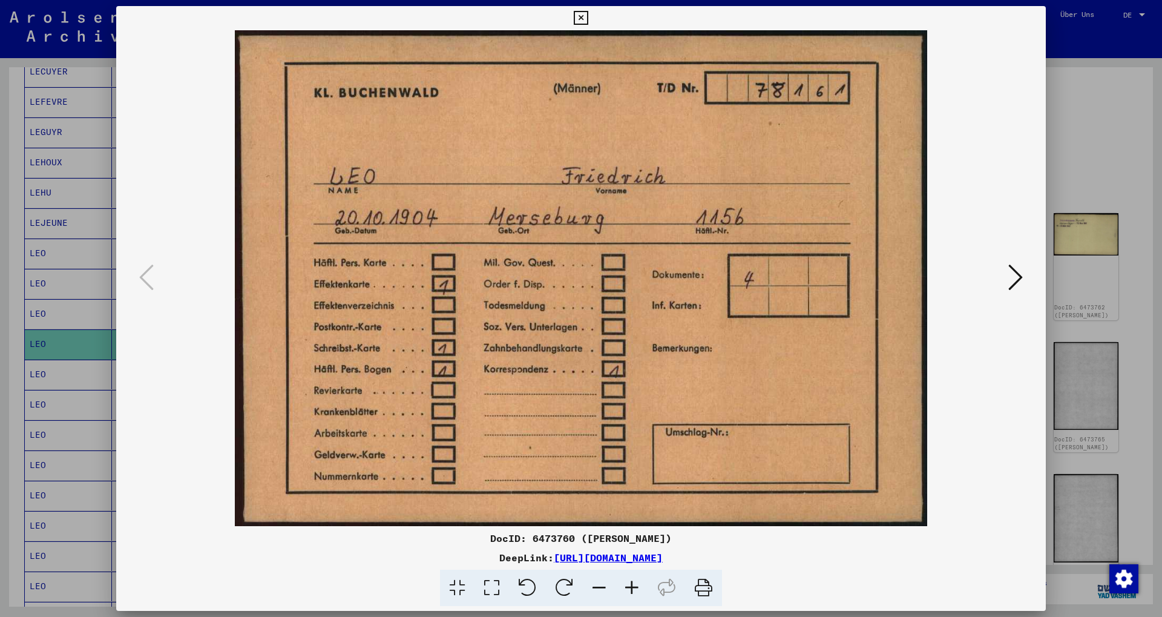
drag, startPoint x: 292, startPoint y: 272, endPoint x: 680, endPoint y: 272, distance: 388.5
click at [660, 272] on img at bounding box center [580, 278] width 847 height 496
click at [1013, 284] on icon at bounding box center [1015, 277] width 15 height 29
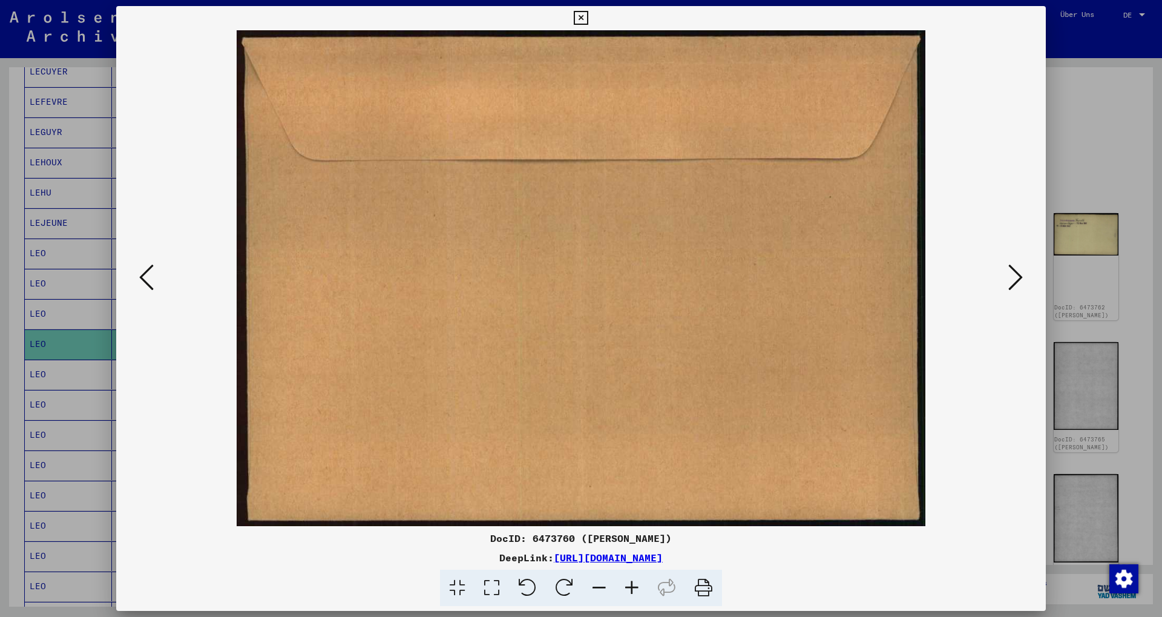
click at [1013, 284] on icon at bounding box center [1015, 277] width 15 height 29
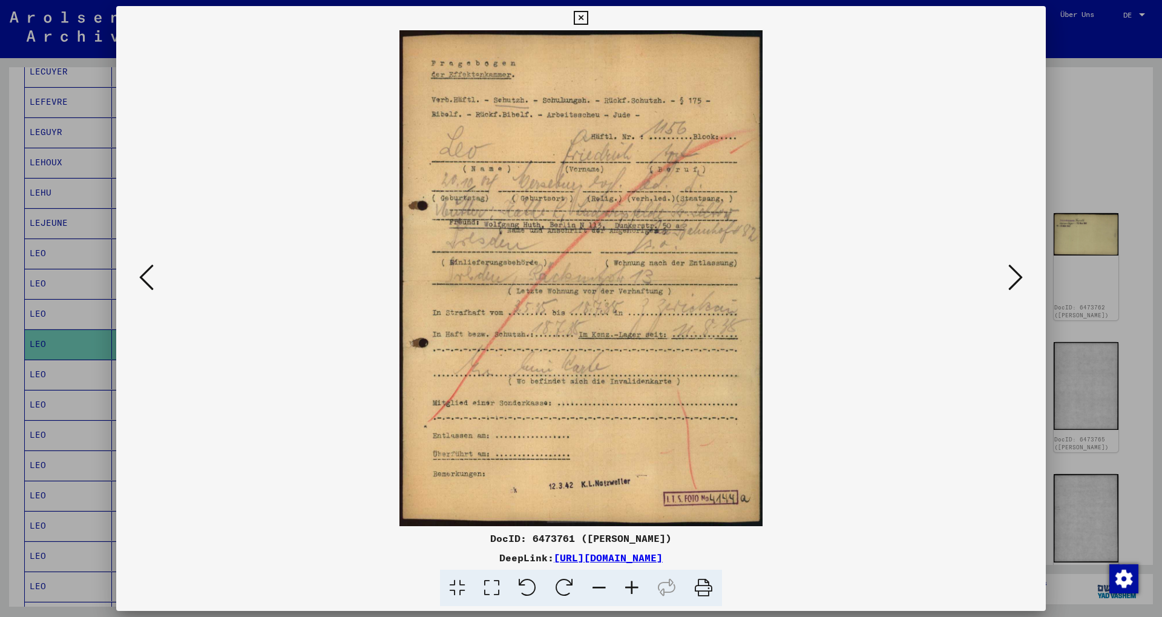
click at [1013, 284] on icon at bounding box center [1015, 277] width 15 height 29
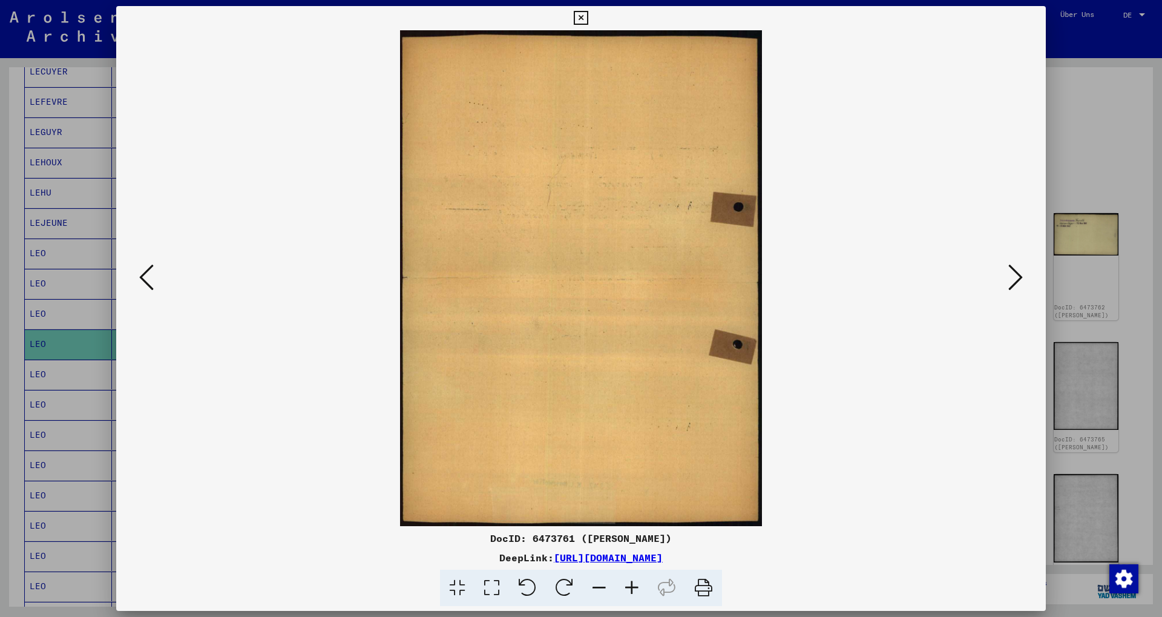
click at [1013, 284] on icon at bounding box center [1015, 277] width 15 height 29
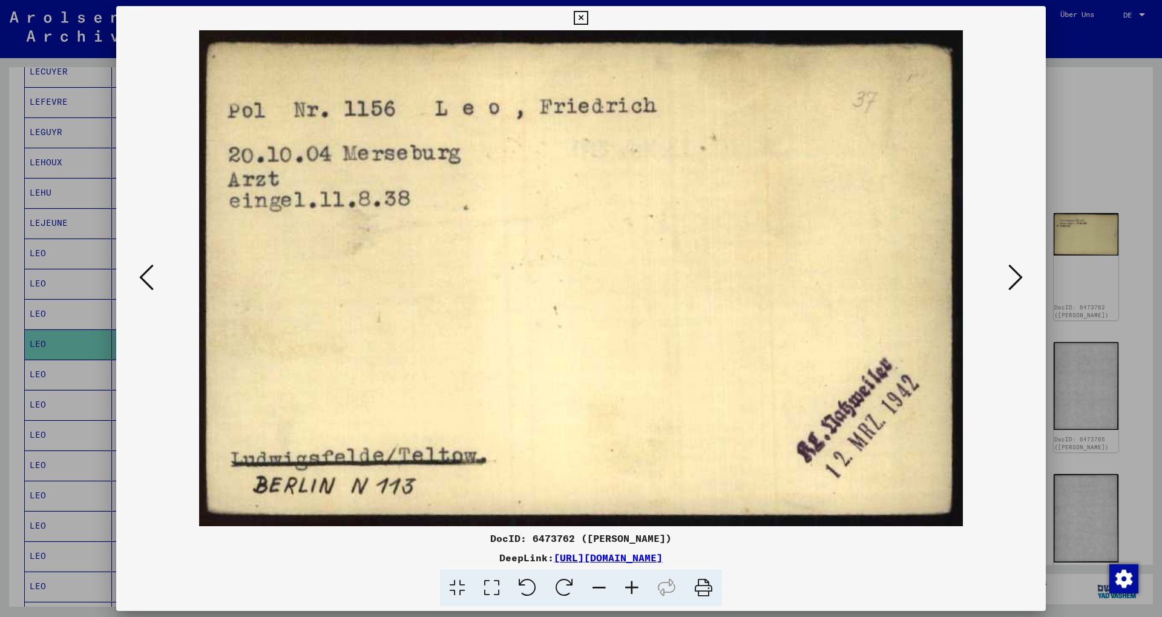
click at [1013, 284] on icon at bounding box center [1015, 277] width 15 height 29
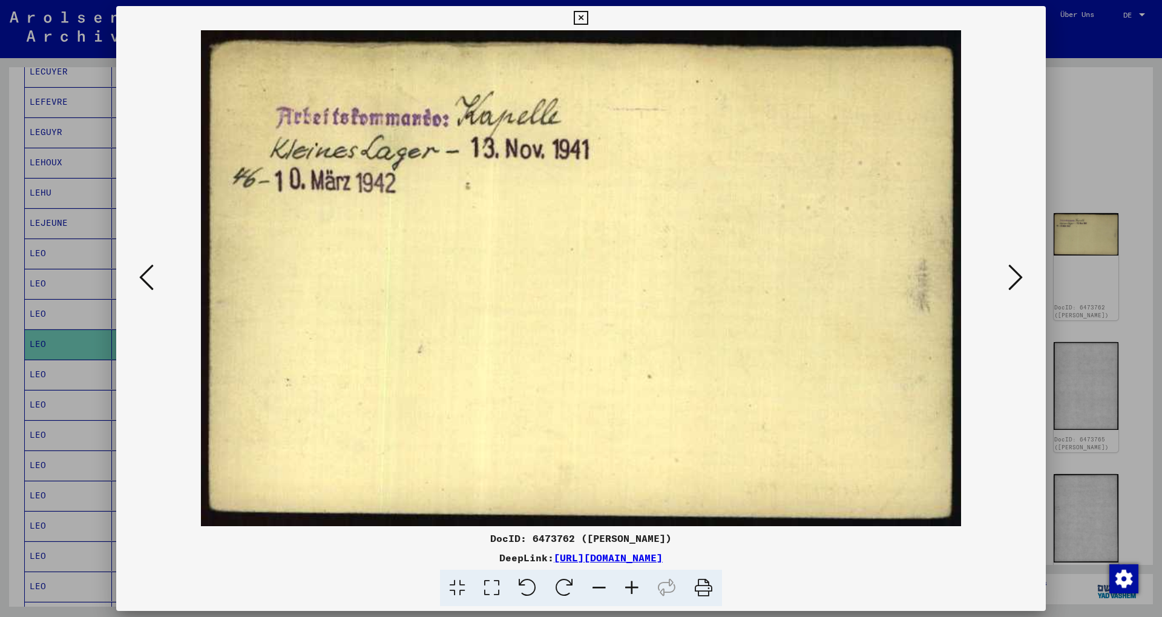
click at [1013, 284] on icon at bounding box center [1015, 277] width 15 height 29
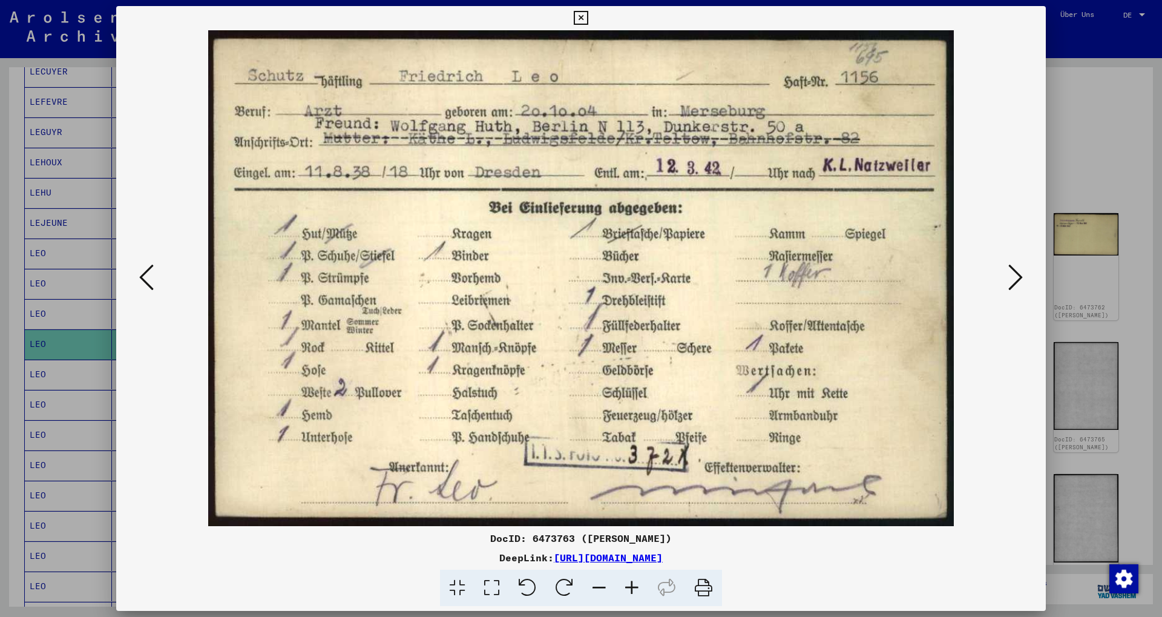
click at [1013, 283] on icon at bounding box center [1015, 277] width 15 height 29
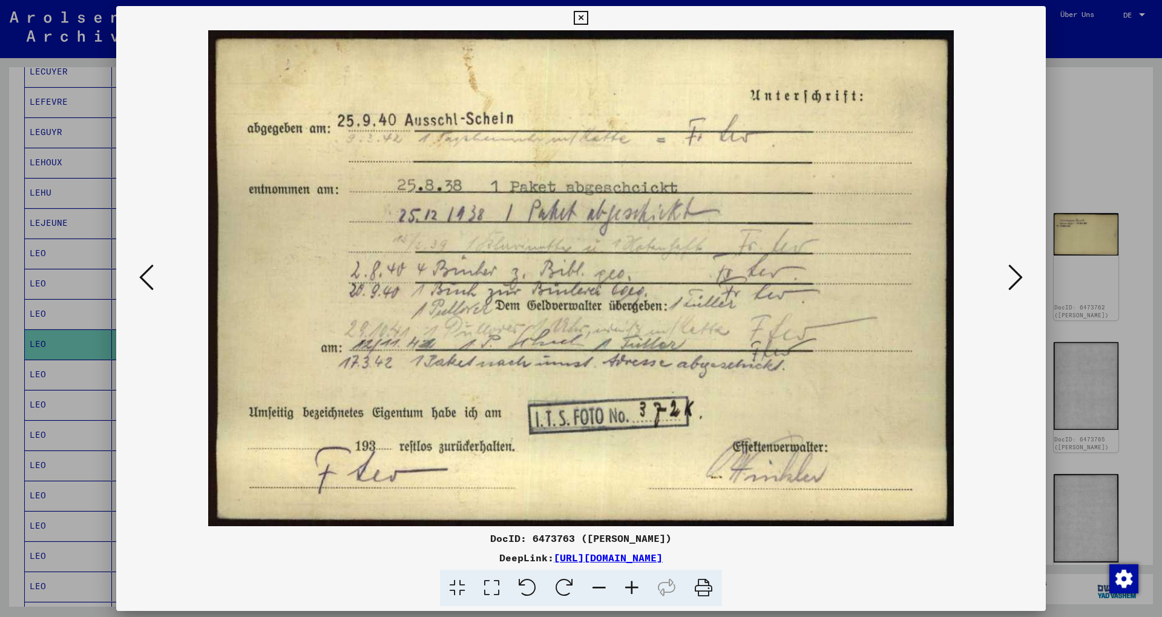
click at [1020, 272] on icon at bounding box center [1015, 277] width 15 height 29
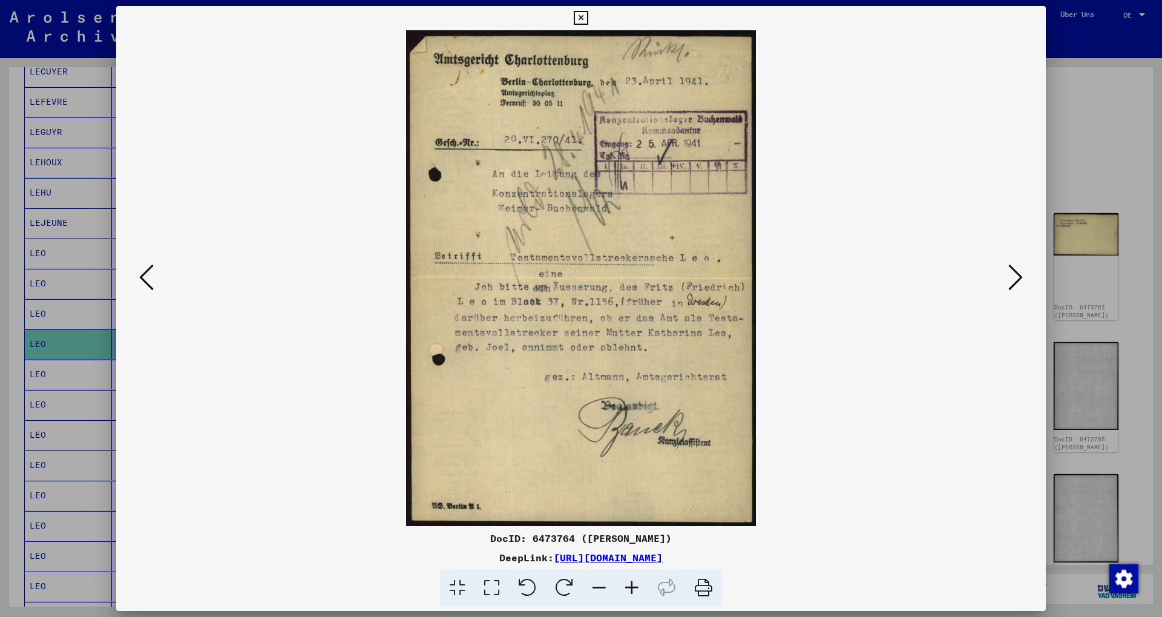
click at [1020, 272] on icon at bounding box center [1015, 277] width 15 height 29
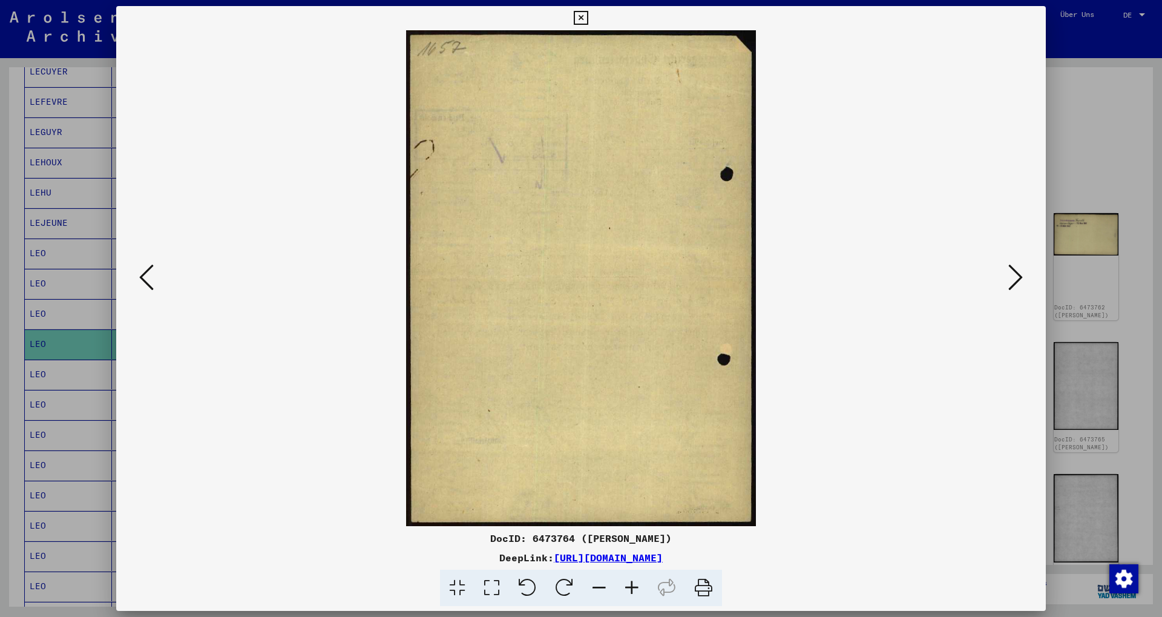
click at [1020, 272] on icon at bounding box center [1015, 277] width 15 height 29
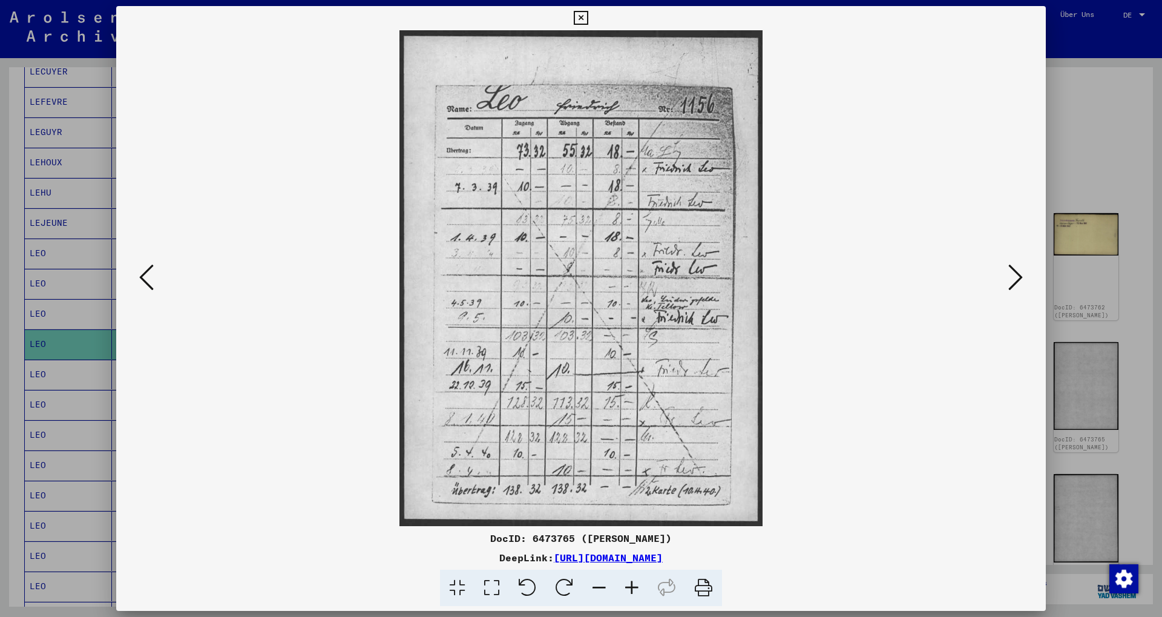
click at [1020, 272] on icon at bounding box center [1015, 277] width 15 height 29
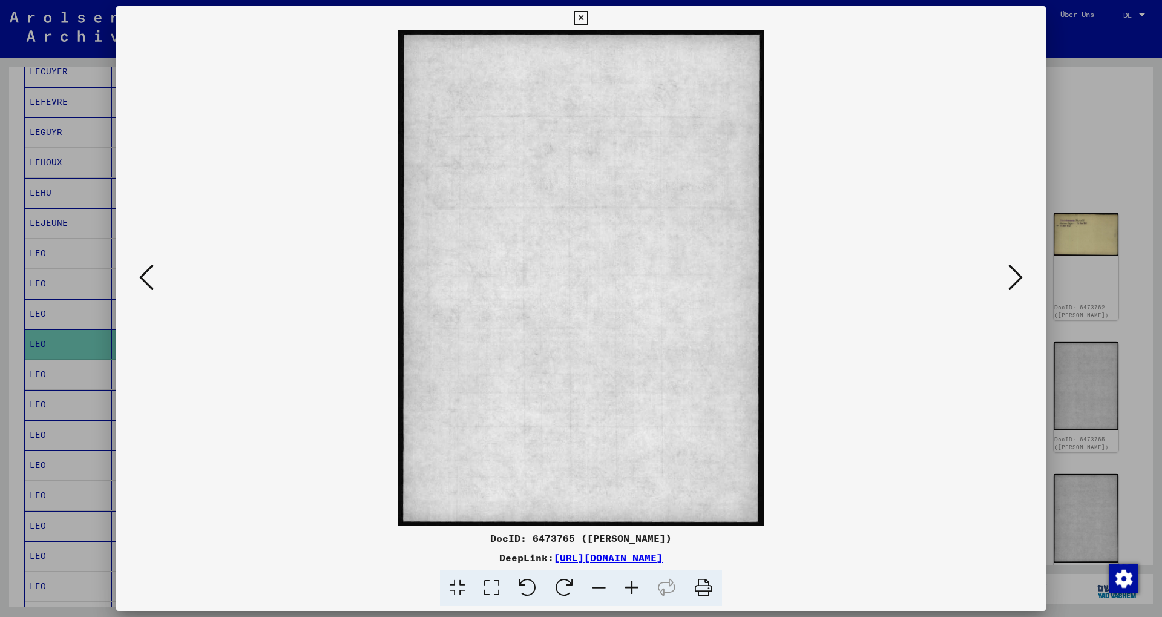
click at [1020, 272] on icon at bounding box center [1015, 277] width 15 height 29
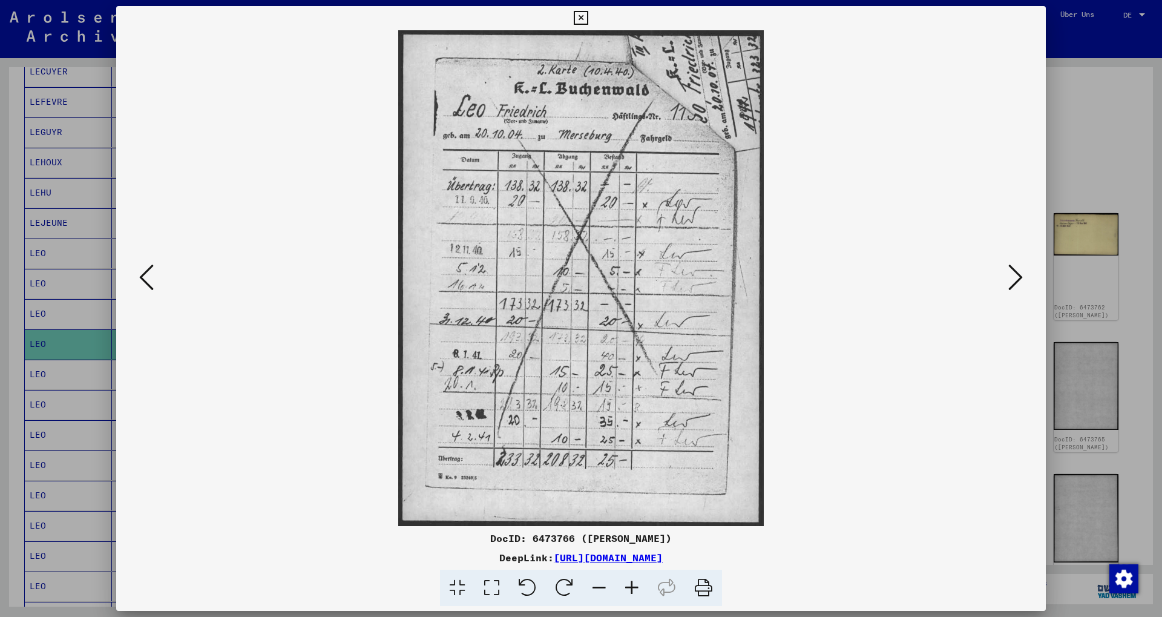
click at [1020, 272] on icon at bounding box center [1015, 277] width 15 height 29
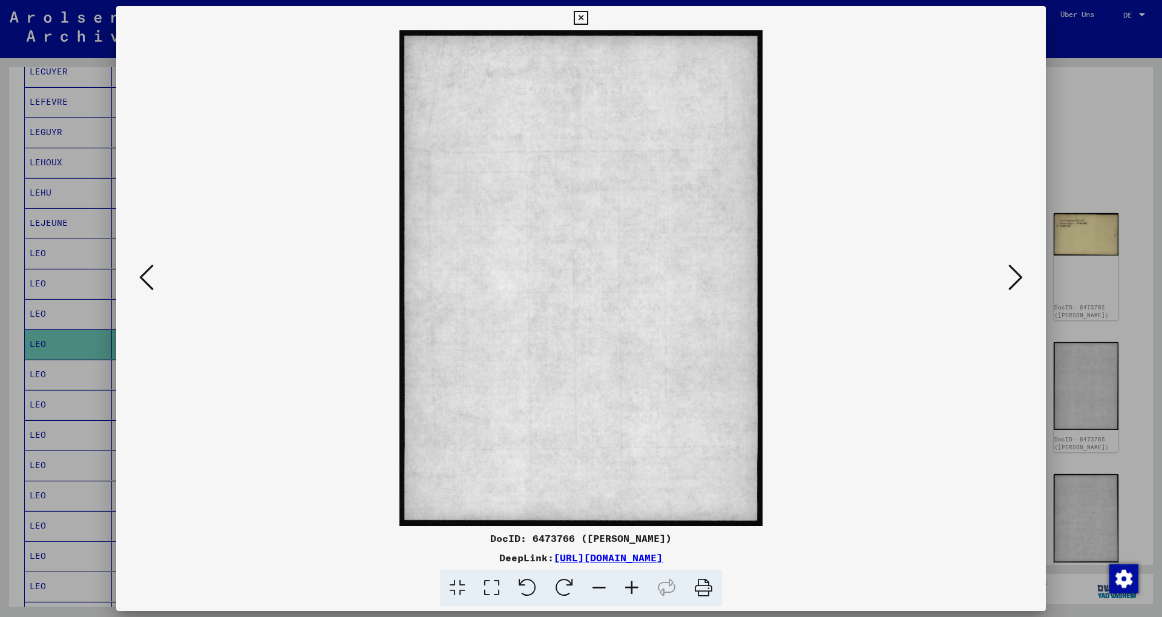
click at [1020, 272] on icon at bounding box center [1015, 277] width 15 height 29
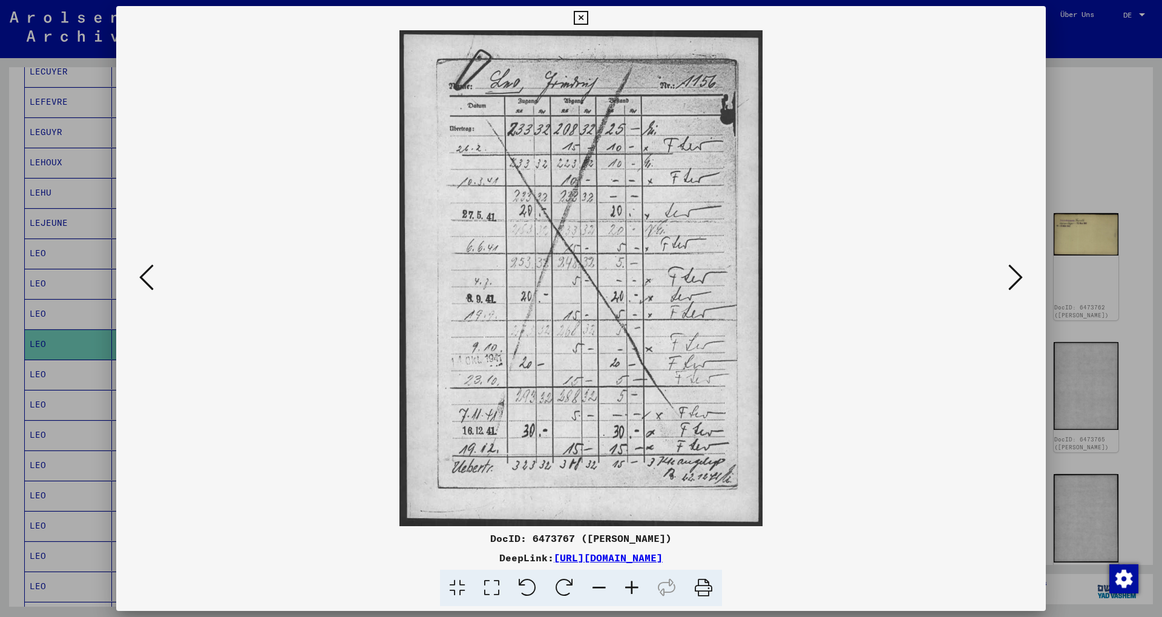
click at [1020, 272] on icon at bounding box center [1015, 277] width 15 height 29
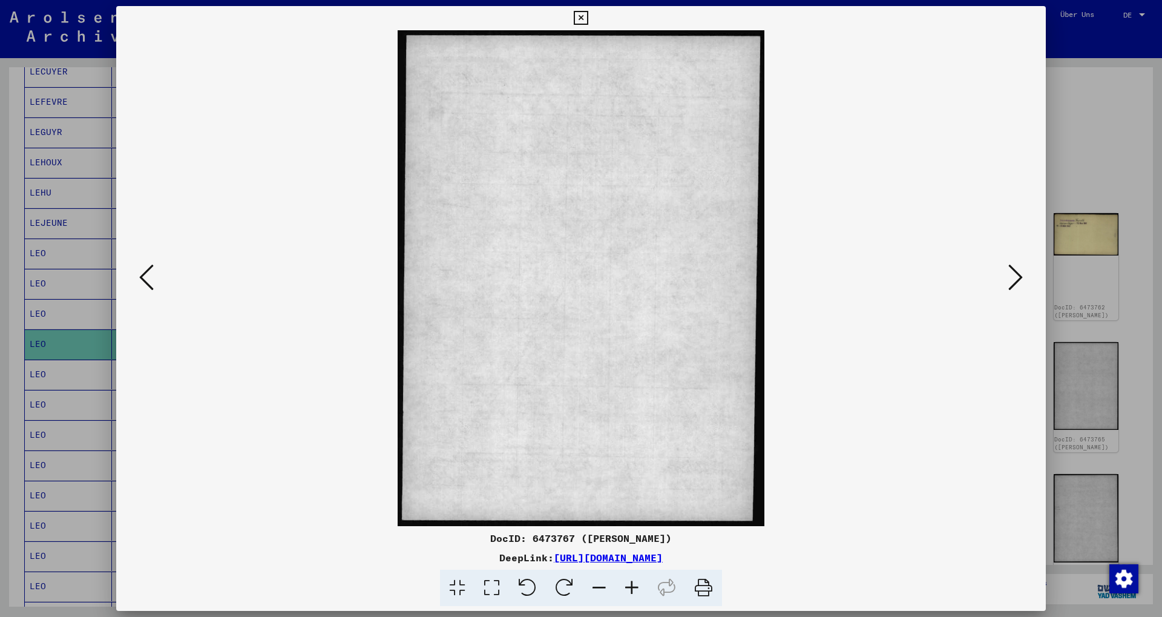
click at [1020, 272] on icon at bounding box center [1015, 277] width 15 height 29
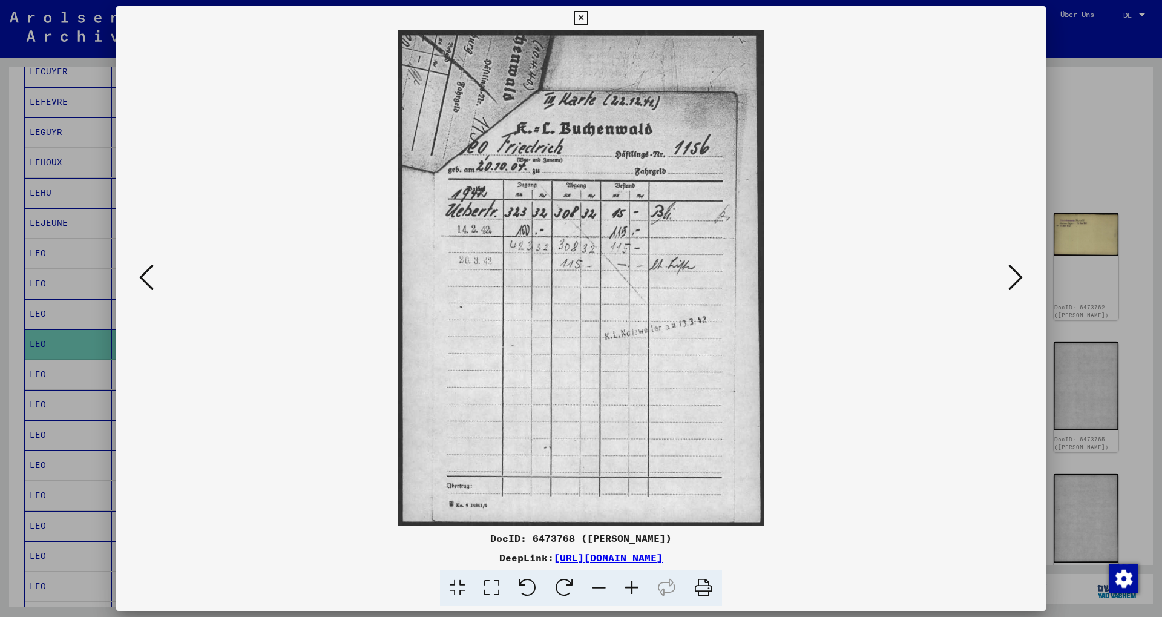
click at [1020, 272] on icon at bounding box center [1015, 277] width 15 height 29
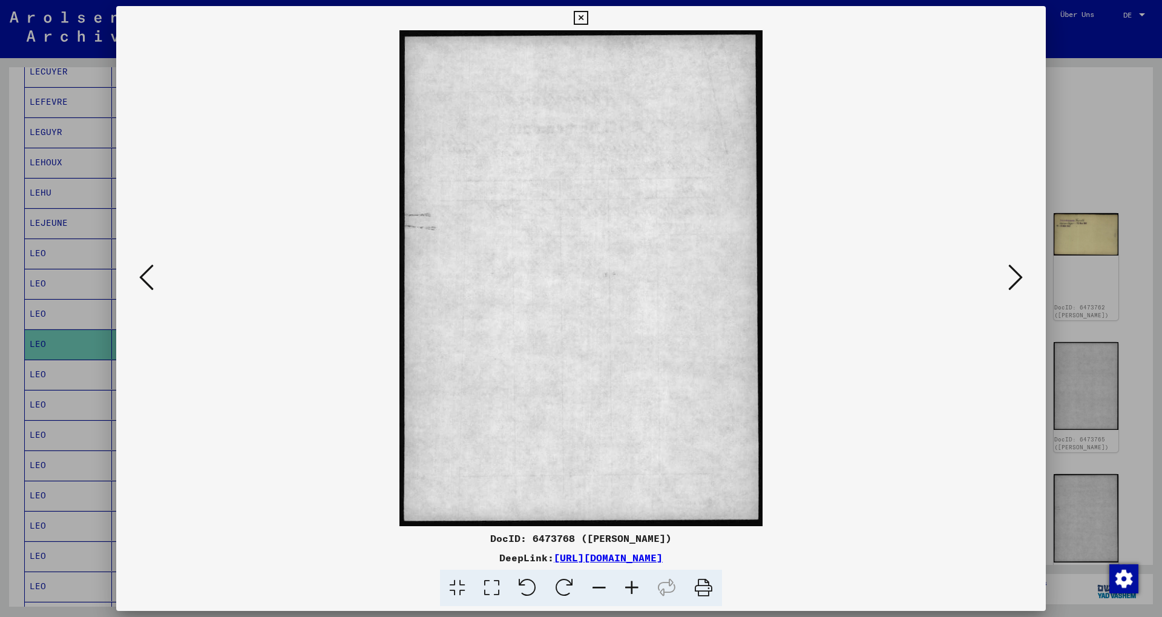
click at [1020, 272] on icon at bounding box center [1015, 277] width 15 height 29
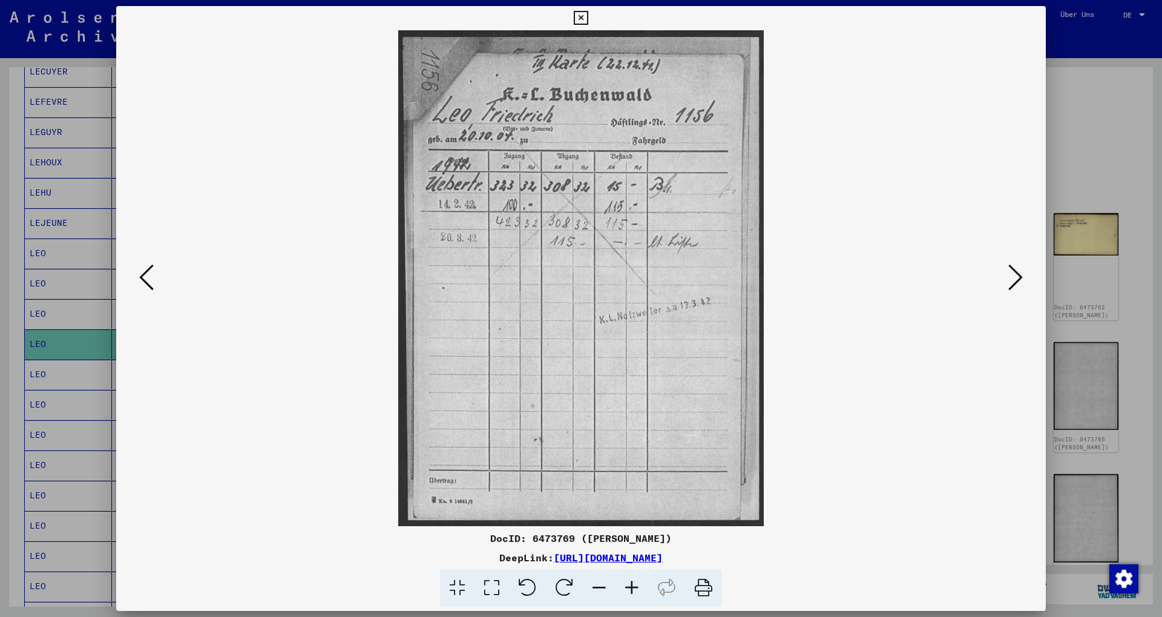
click at [1020, 272] on icon at bounding box center [1015, 277] width 15 height 29
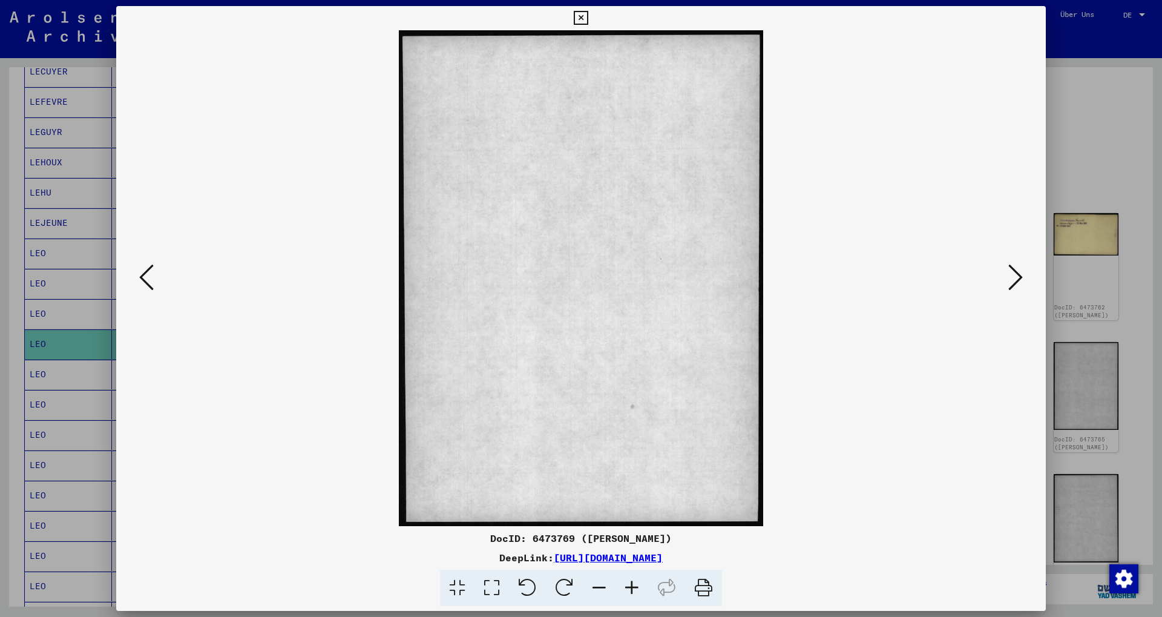
click at [1020, 272] on icon at bounding box center [1015, 277] width 15 height 29
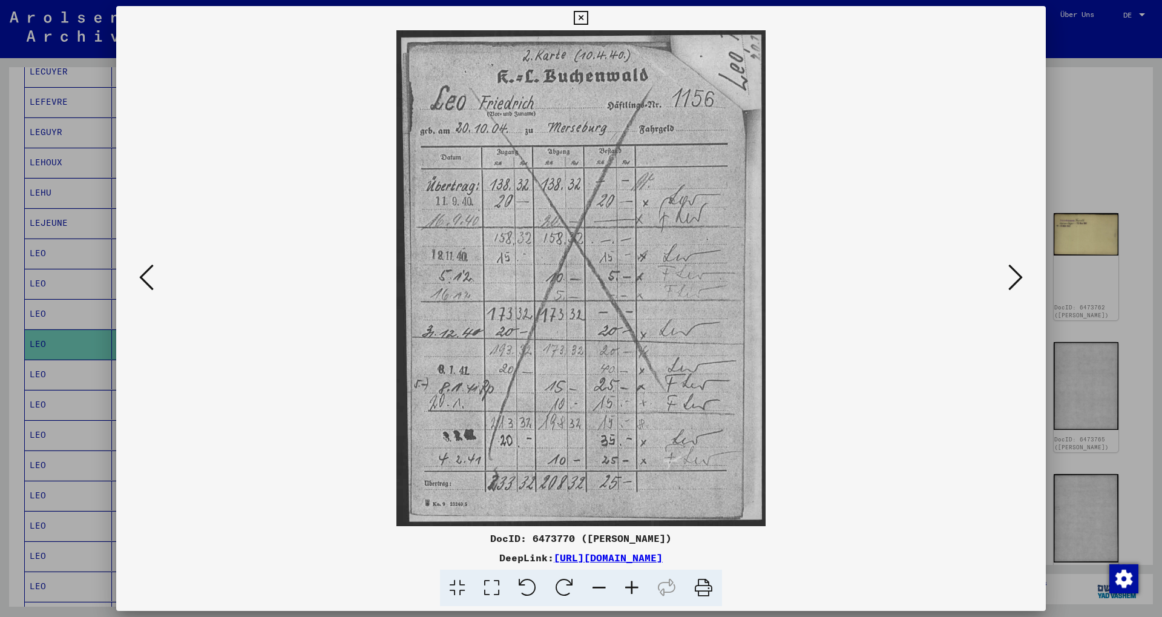
click at [1020, 272] on icon at bounding box center [1015, 277] width 15 height 29
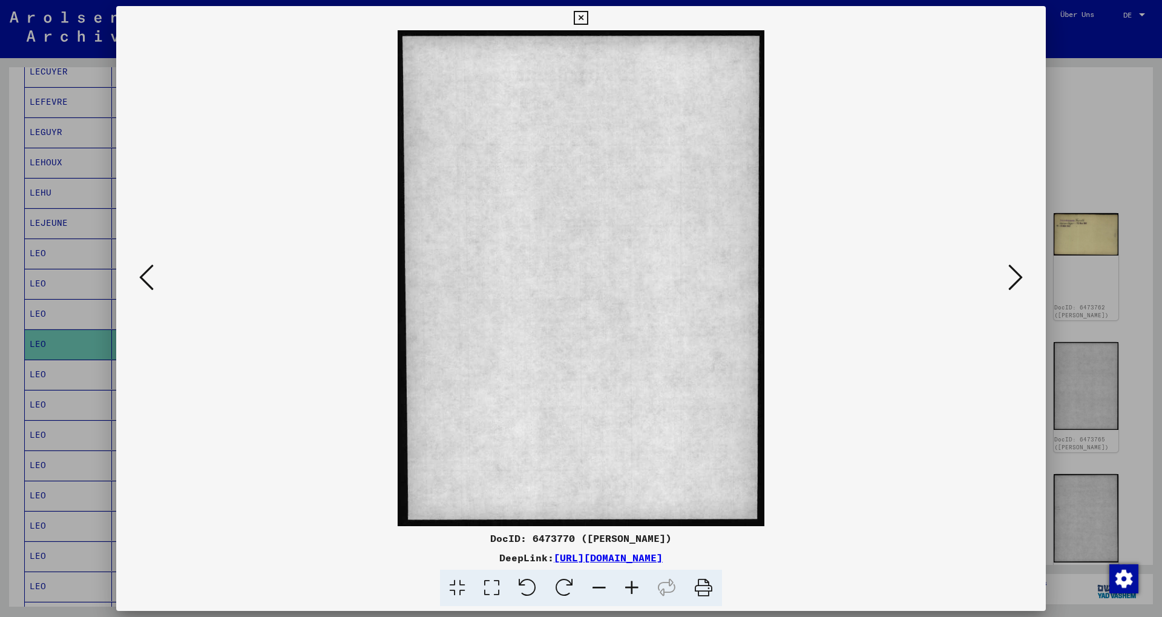
click at [1020, 272] on icon at bounding box center [1015, 277] width 15 height 29
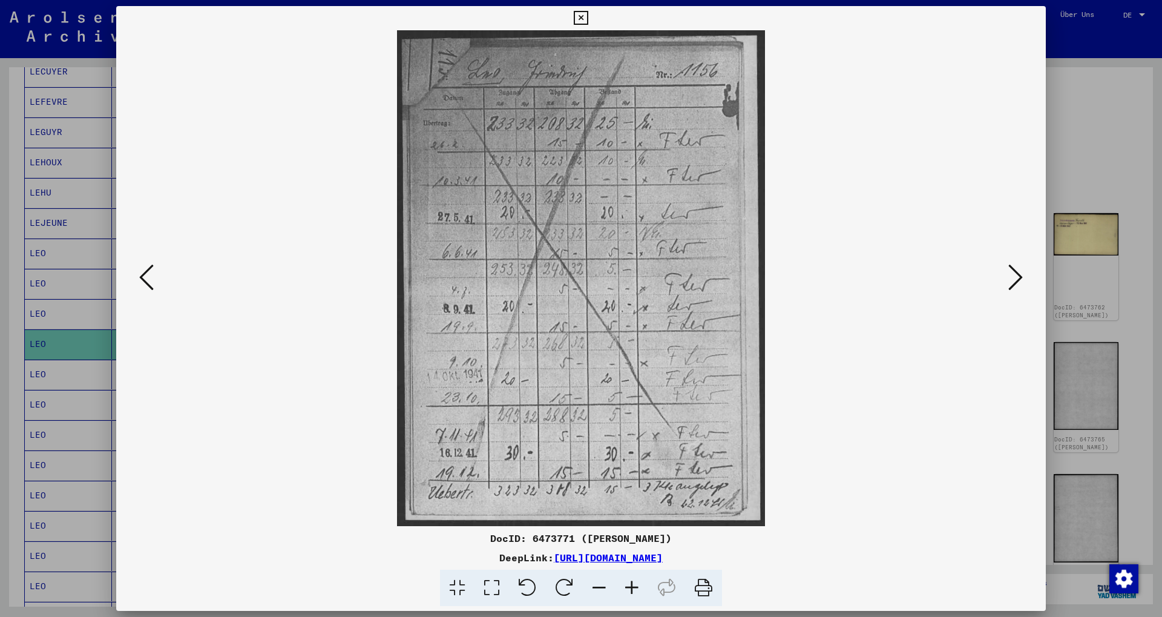
click at [1020, 272] on icon at bounding box center [1015, 277] width 15 height 29
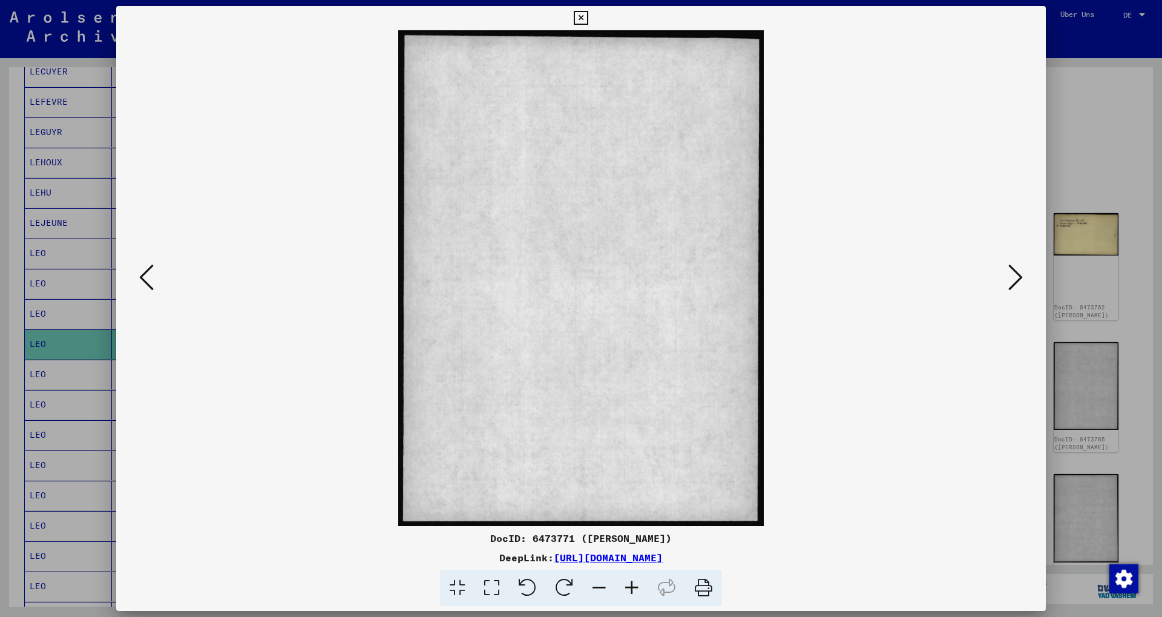
click at [1020, 272] on icon at bounding box center [1015, 277] width 15 height 29
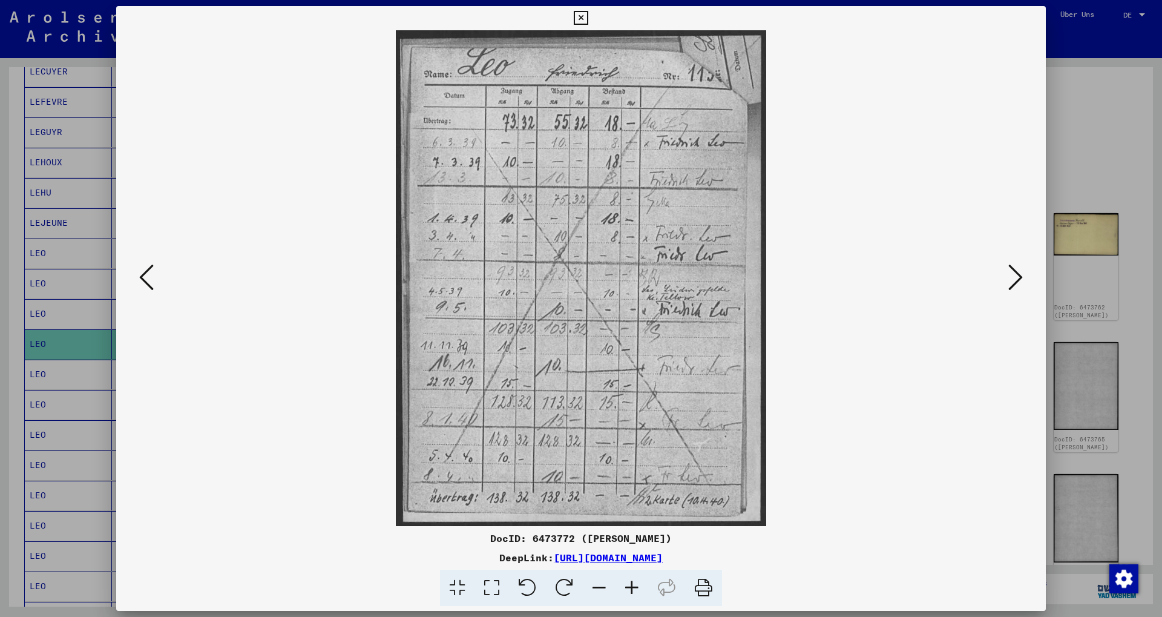
click at [1020, 272] on icon at bounding box center [1015, 277] width 15 height 29
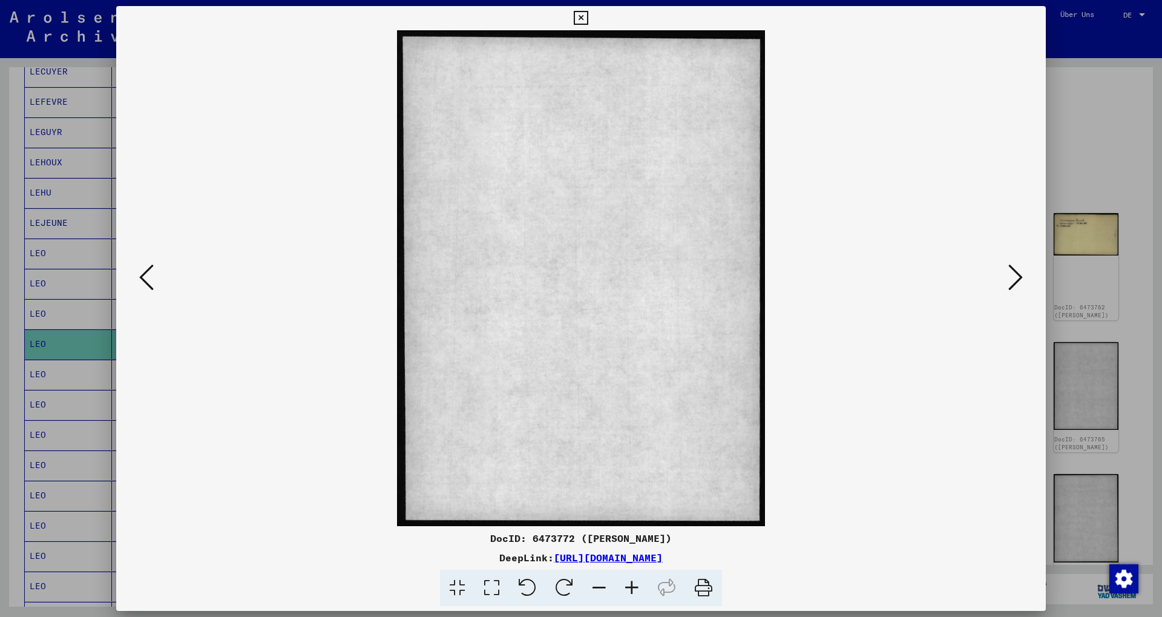
click at [1020, 272] on icon at bounding box center [1015, 277] width 15 height 29
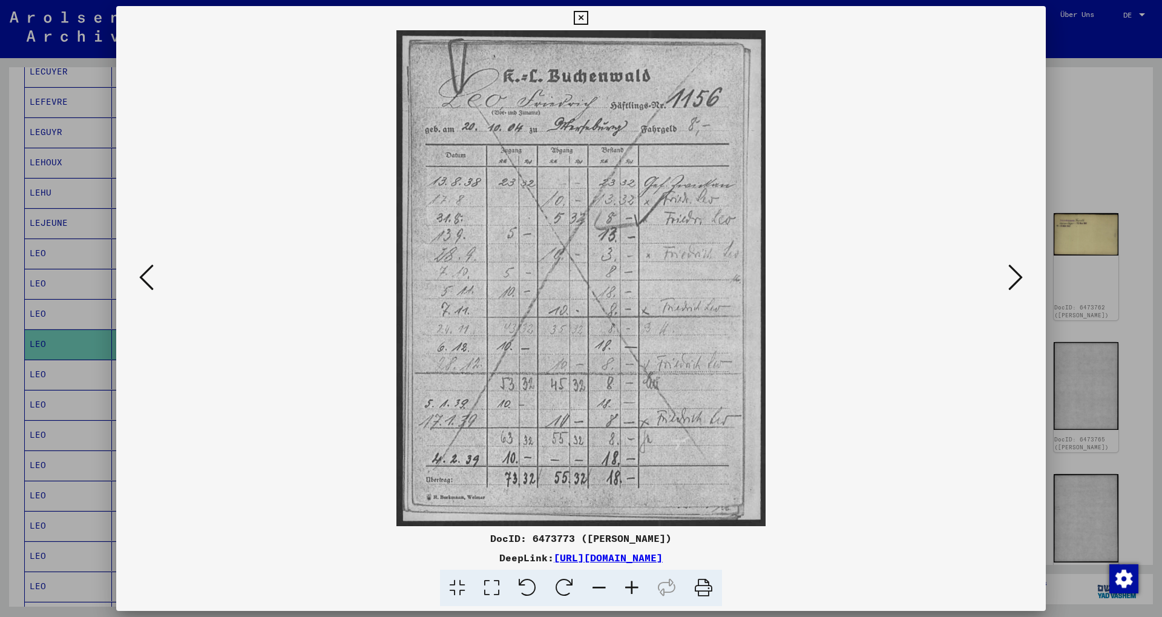
click at [1020, 272] on icon at bounding box center [1015, 277] width 15 height 29
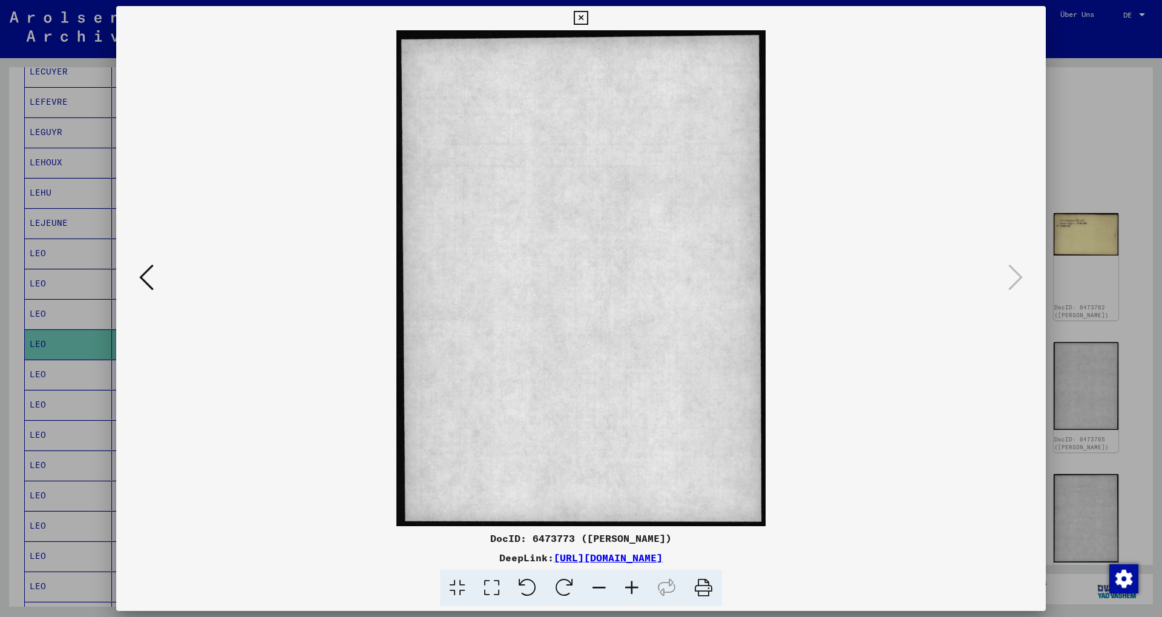
click at [1047, 157] on div at bounding box center [581, 308] width 1162 height 617
